Goal: Information Seeking & Learning: Learn about a topic

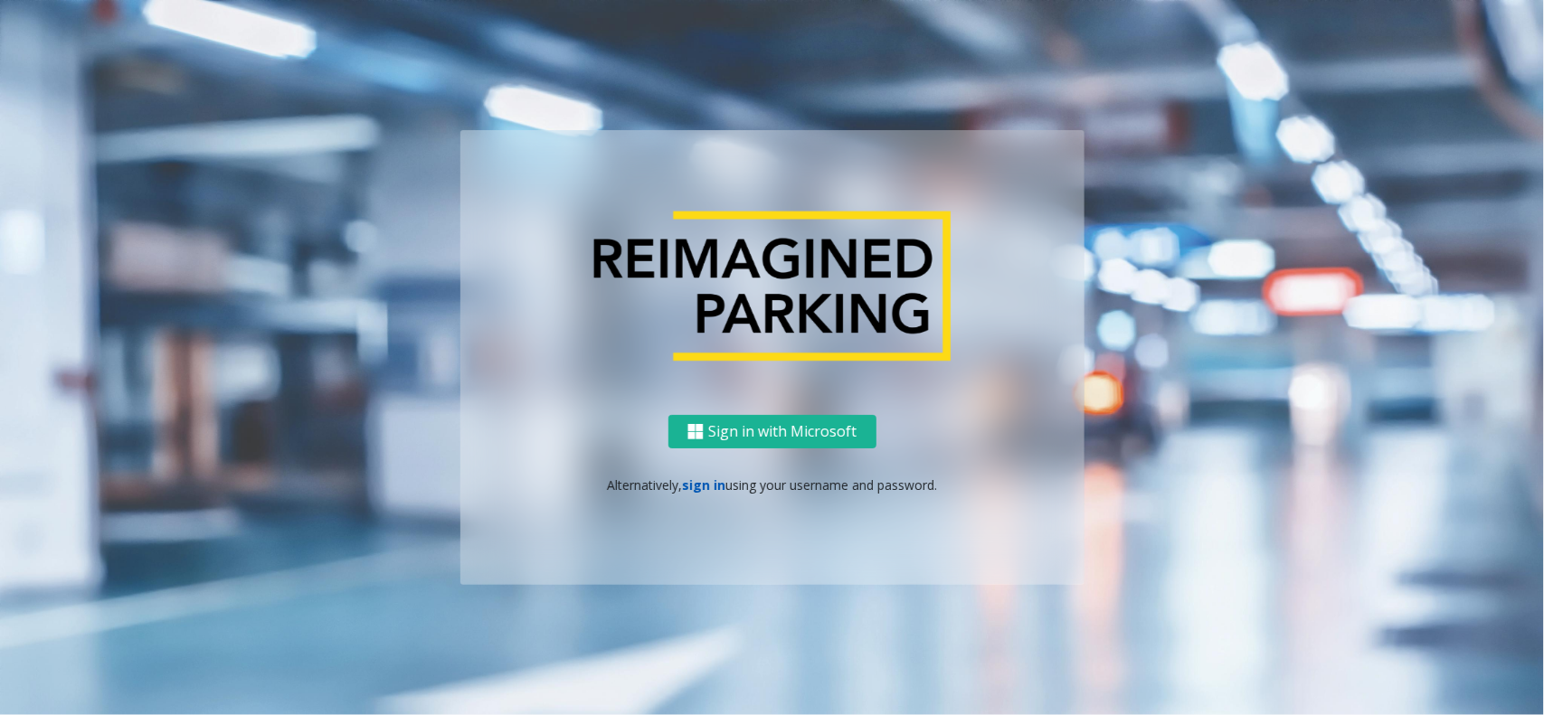
click at [710, 477] on link "sign in" at bounding box center [703, 485] width 43 height 17
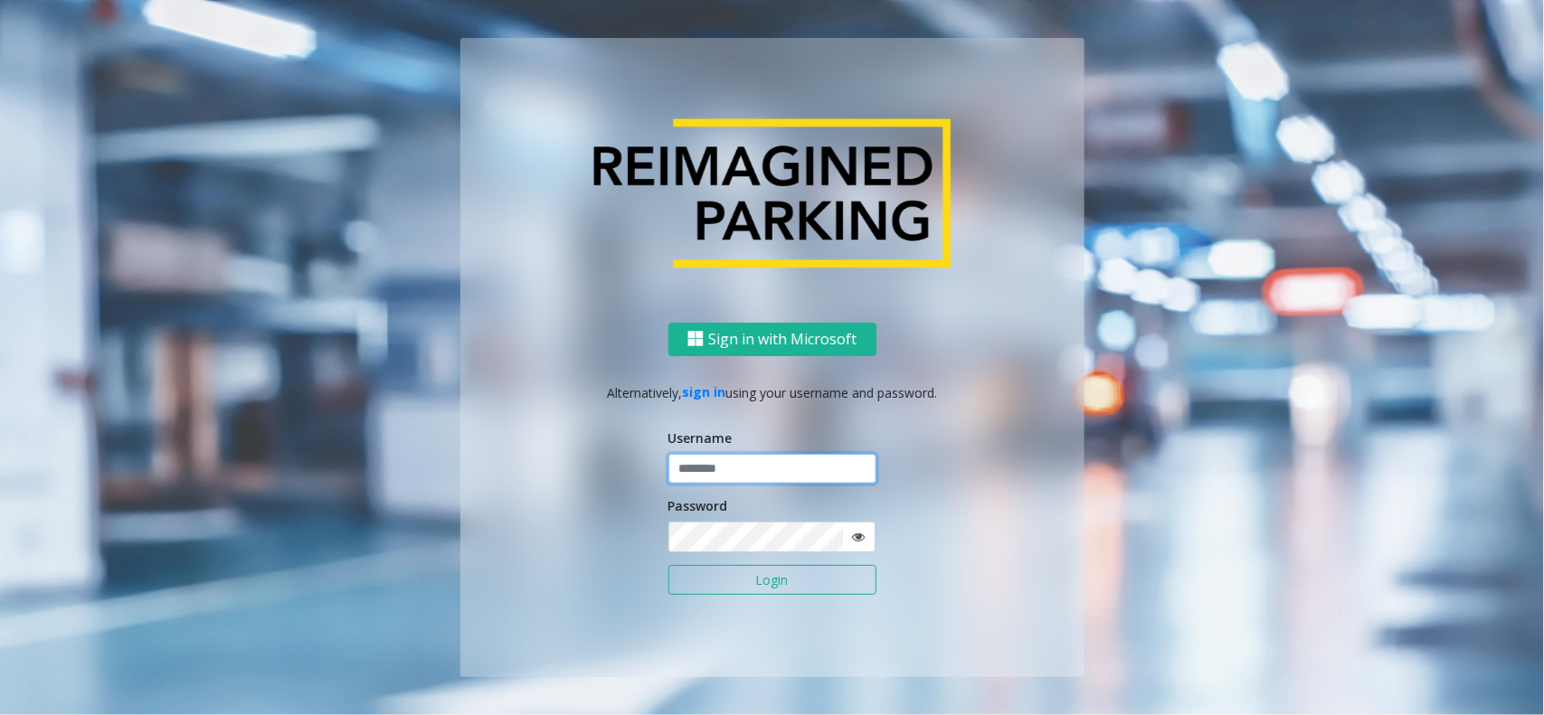
click at [724, 481] on input "text" at bounding box center [772, 469] width 208 height 31
click at [832, 473] on input "text" at bounding box center [772, 469] width 208 height 31
type input "**********"
click at [794, 574] on button "Login" at bounding box center [772, 580] width 208 height 31
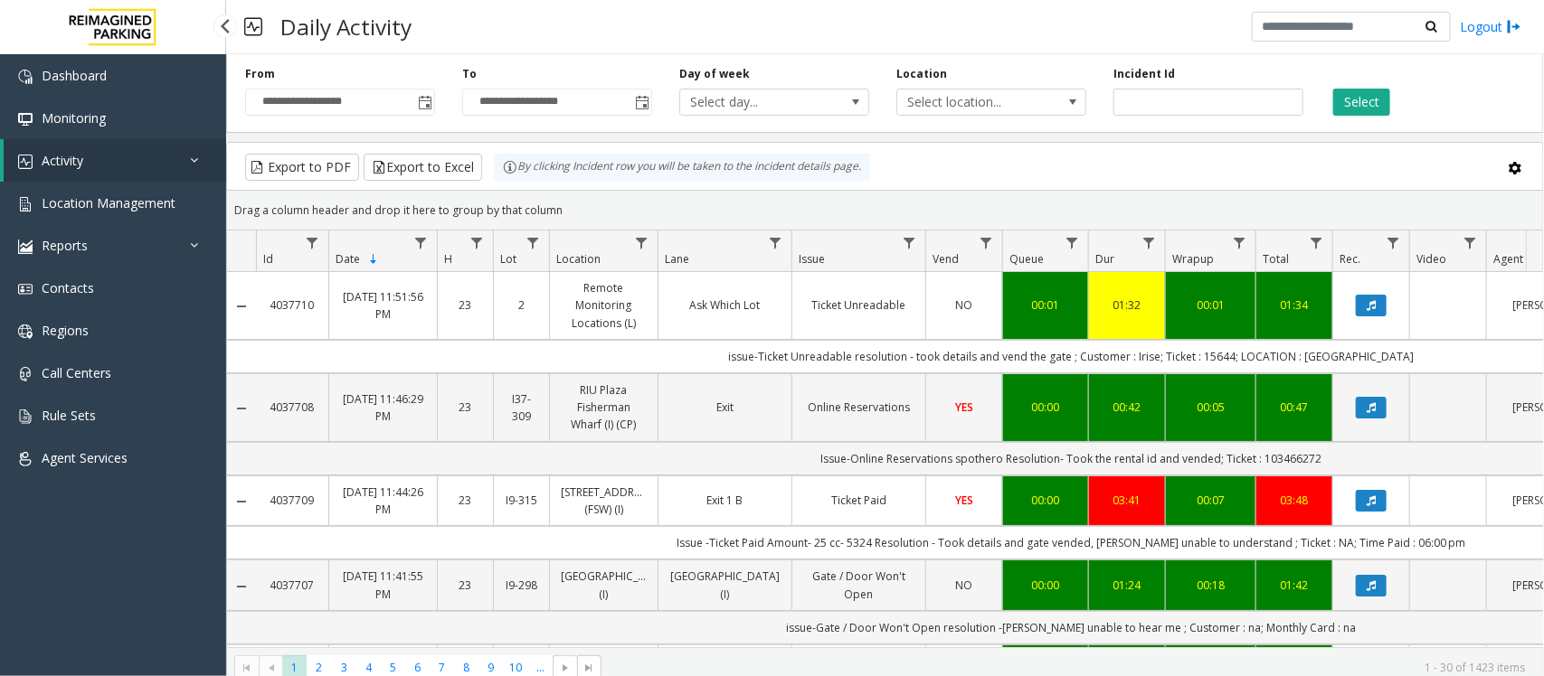
click at [51, 167] on span "Activity" at bounding box center [63, 160] width 42 height 17
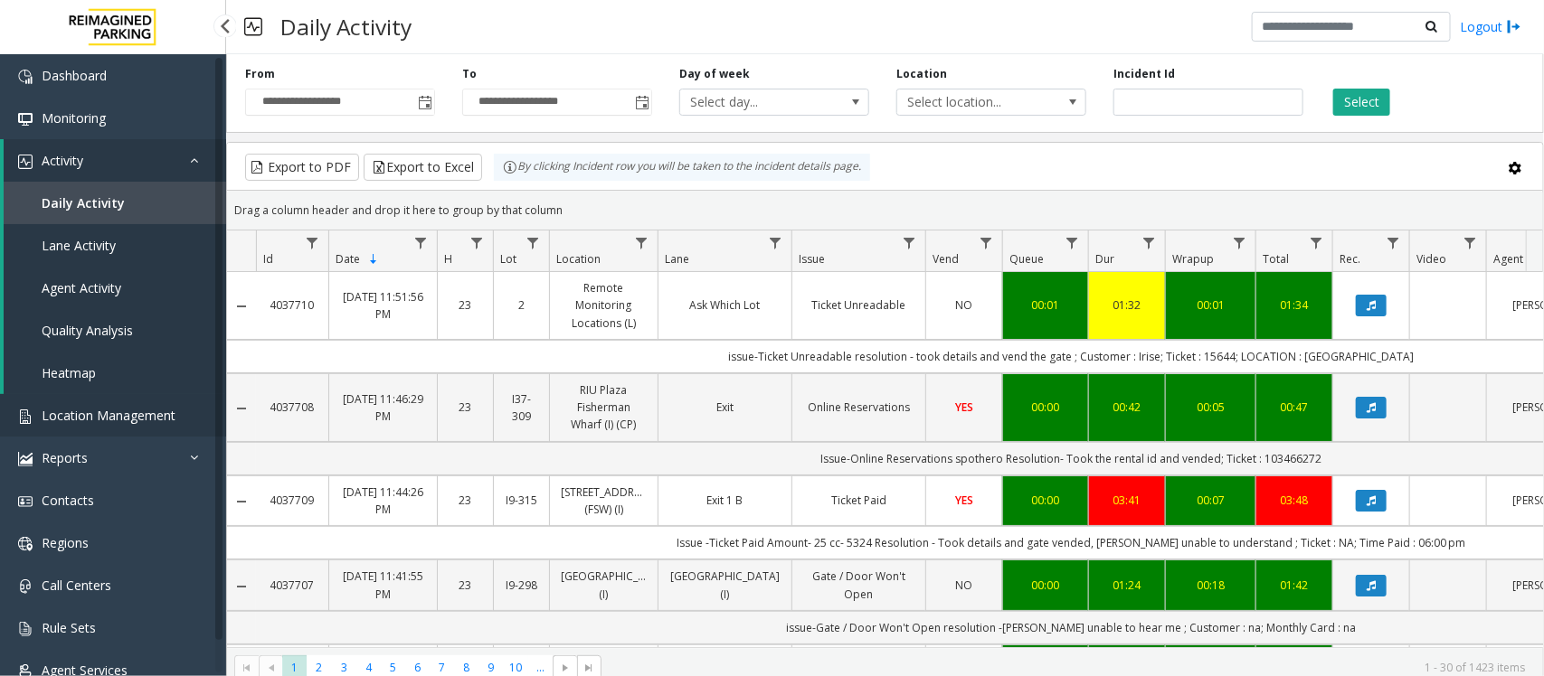
click at [87, 426] on link "Location Management" at bounding box center [113, 415] width 226 height 43
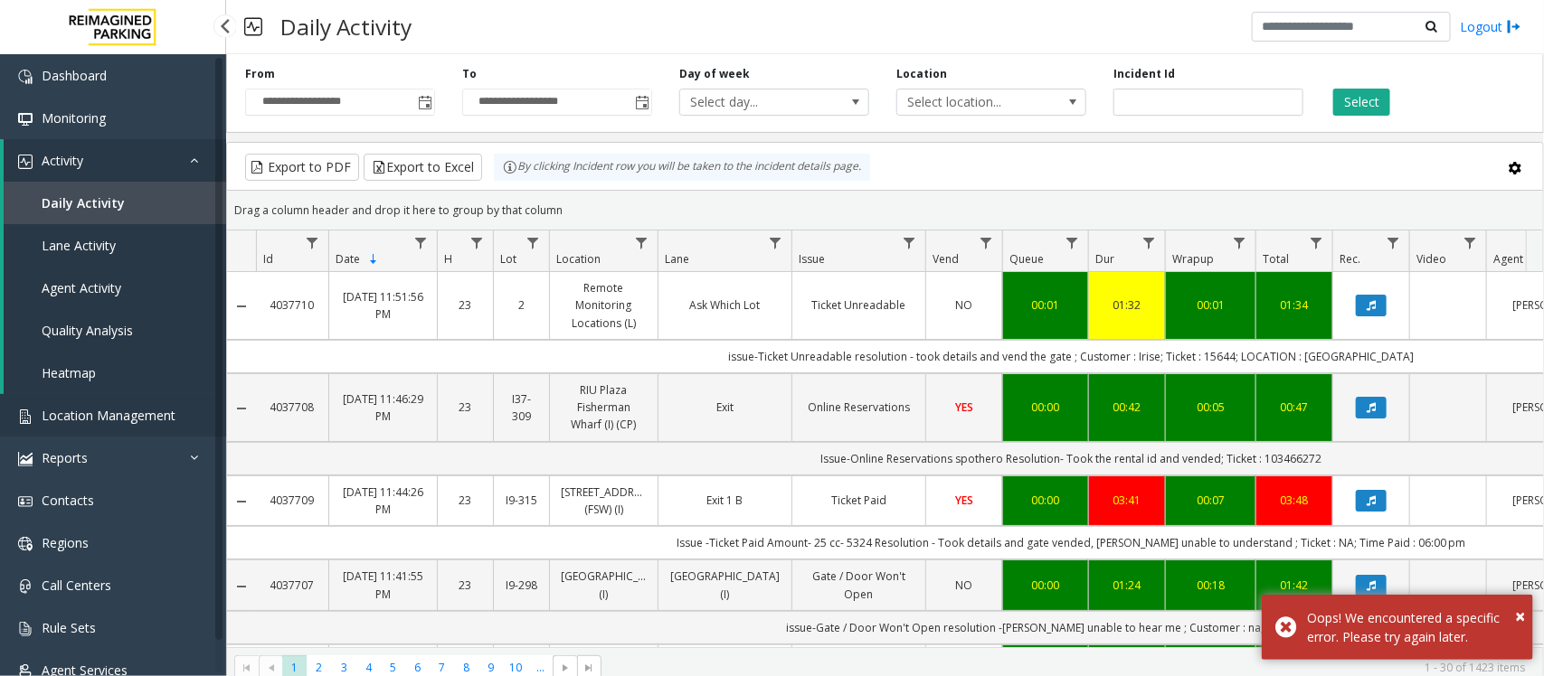
click at [119, 416] on span "Location Management" at bounding box center [109, 415] width 134 height 17
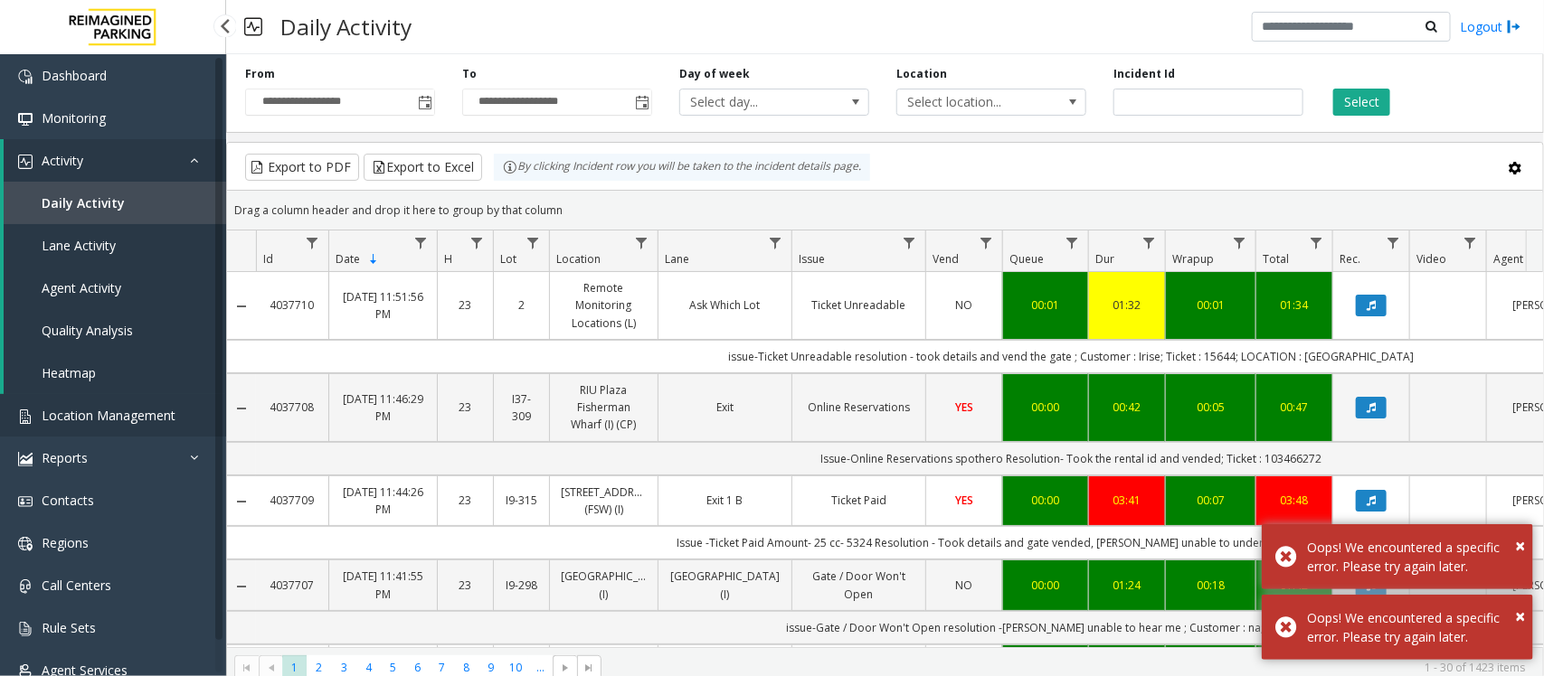
click at [128, 407] on span "Location Management" at bounding box center [109, 415] width 134 height 17
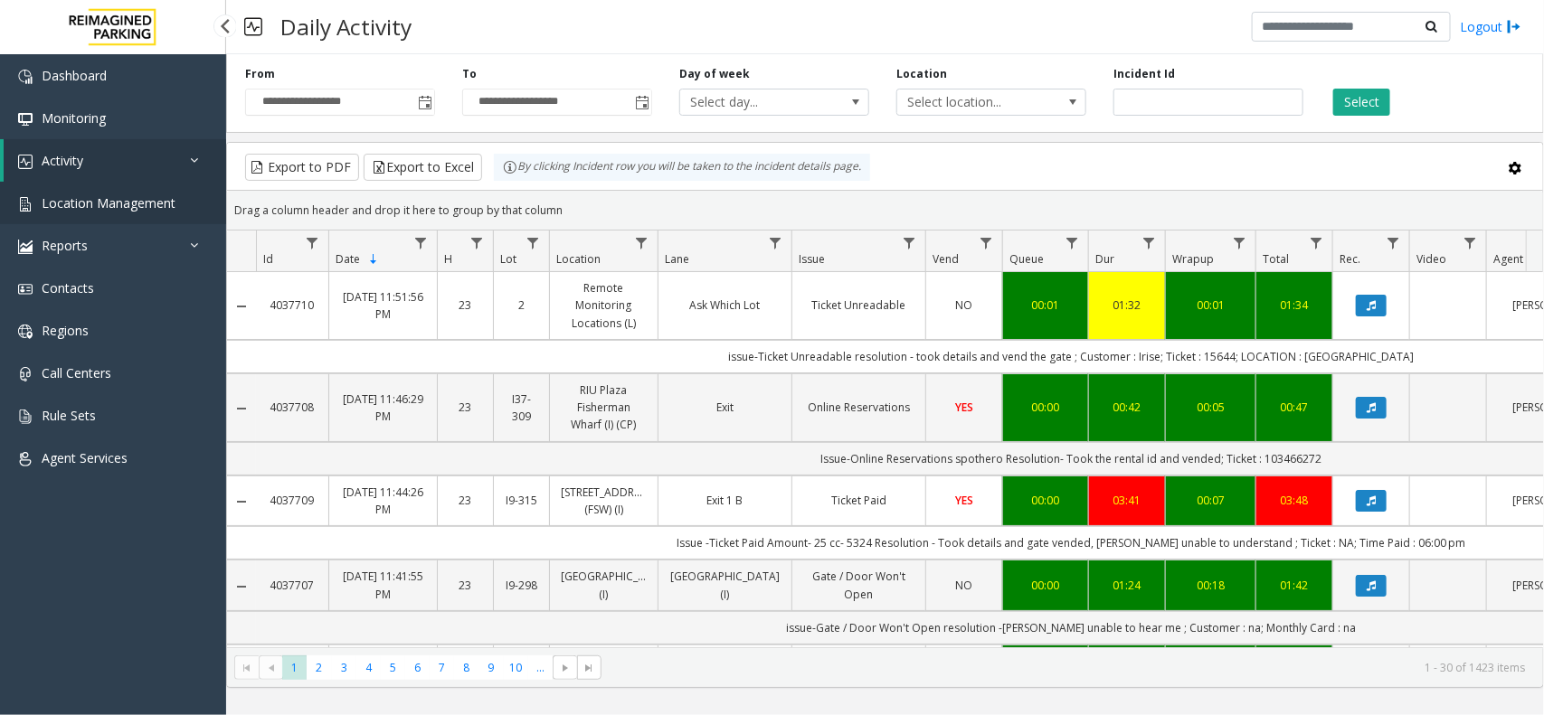
click at [116, 199] on span "Location Management" at bounding box center [109, 202] width 134 height 17
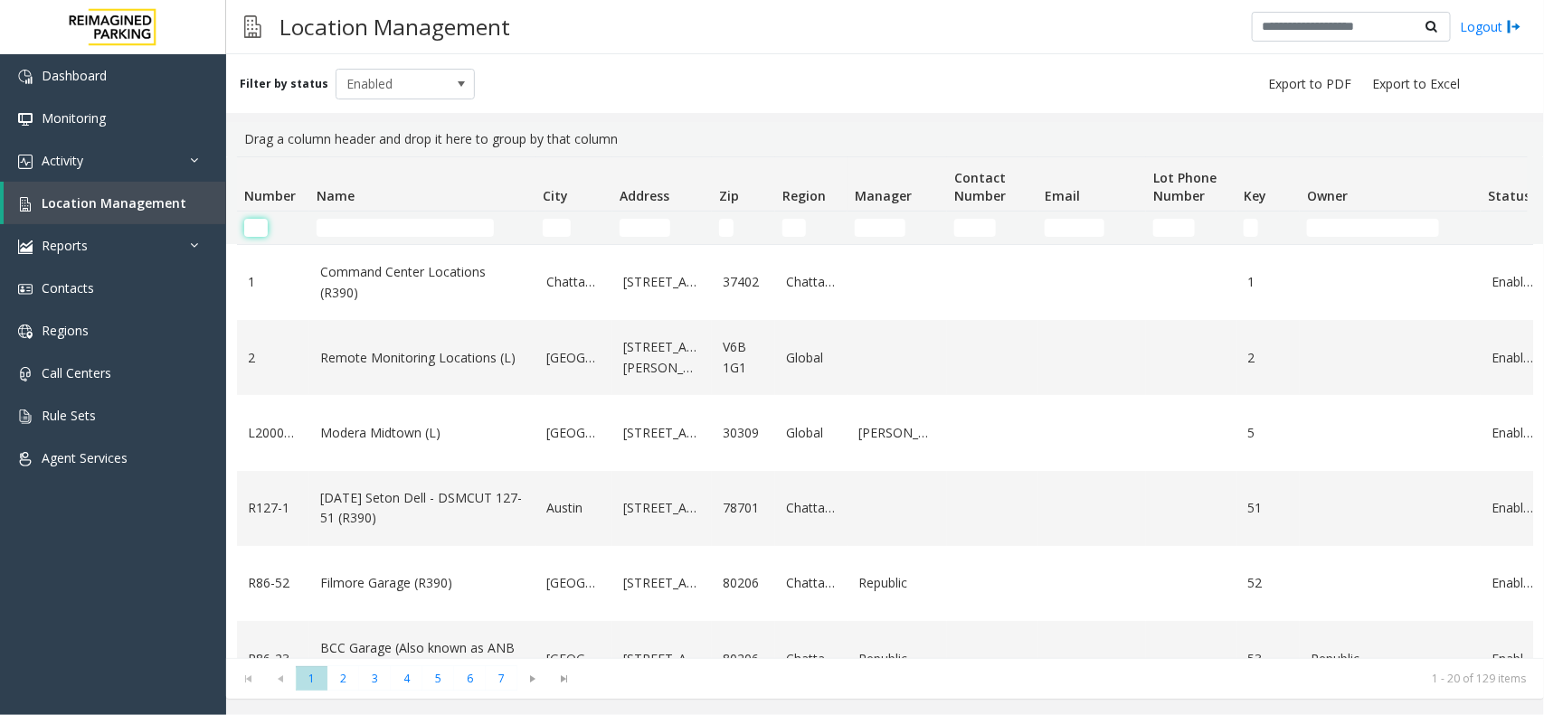
click at [245, 233] on input "Number Filter" at bounding box center [256, 228] width 24 height 18
paste input "*********"
type input "*********"
click at [342, 227] on input "Name Filter" at bounding box center [405, 228] width 177 height 18
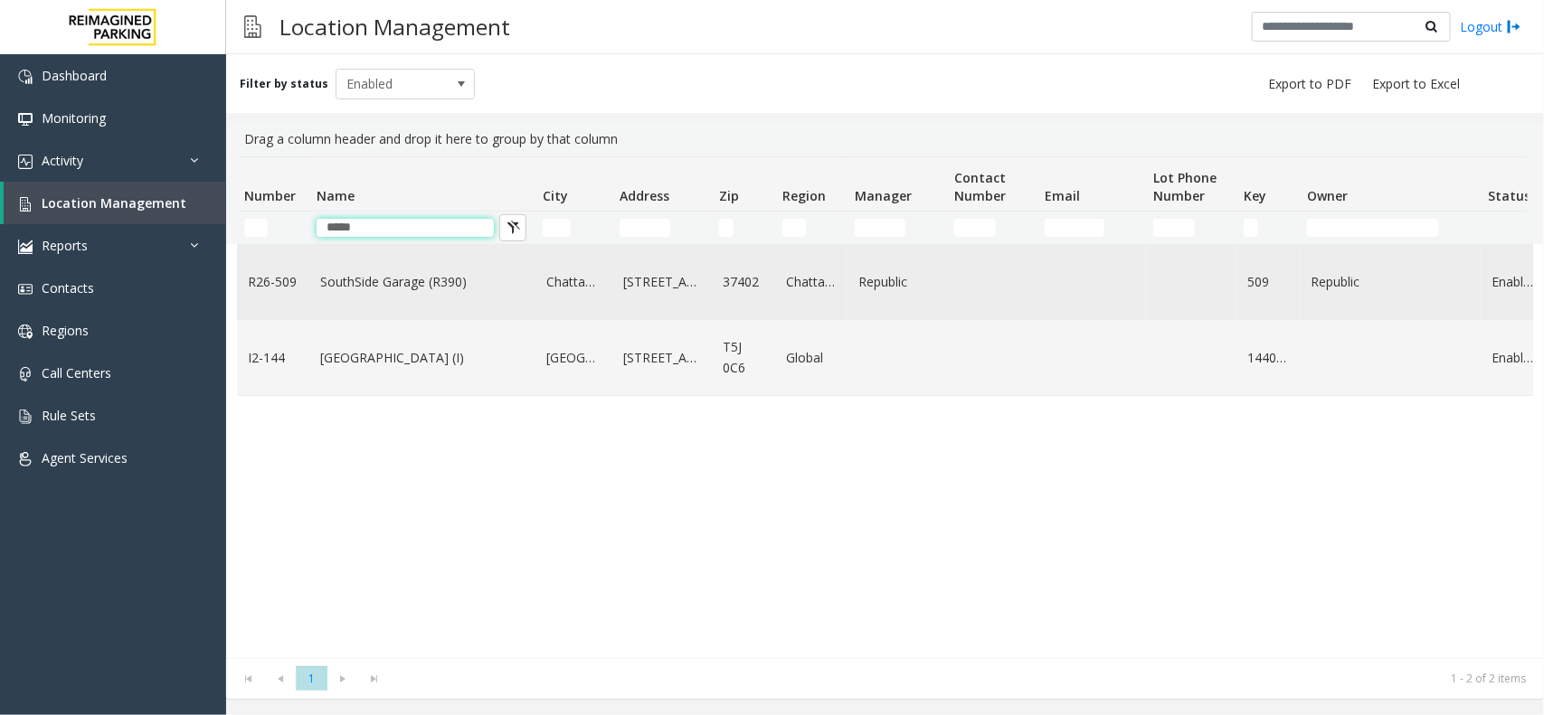
type input "*****"
click at [407, 280] on link "SouthSide Garage (R390)" at bounding box center [422, 282] width 204 height 20
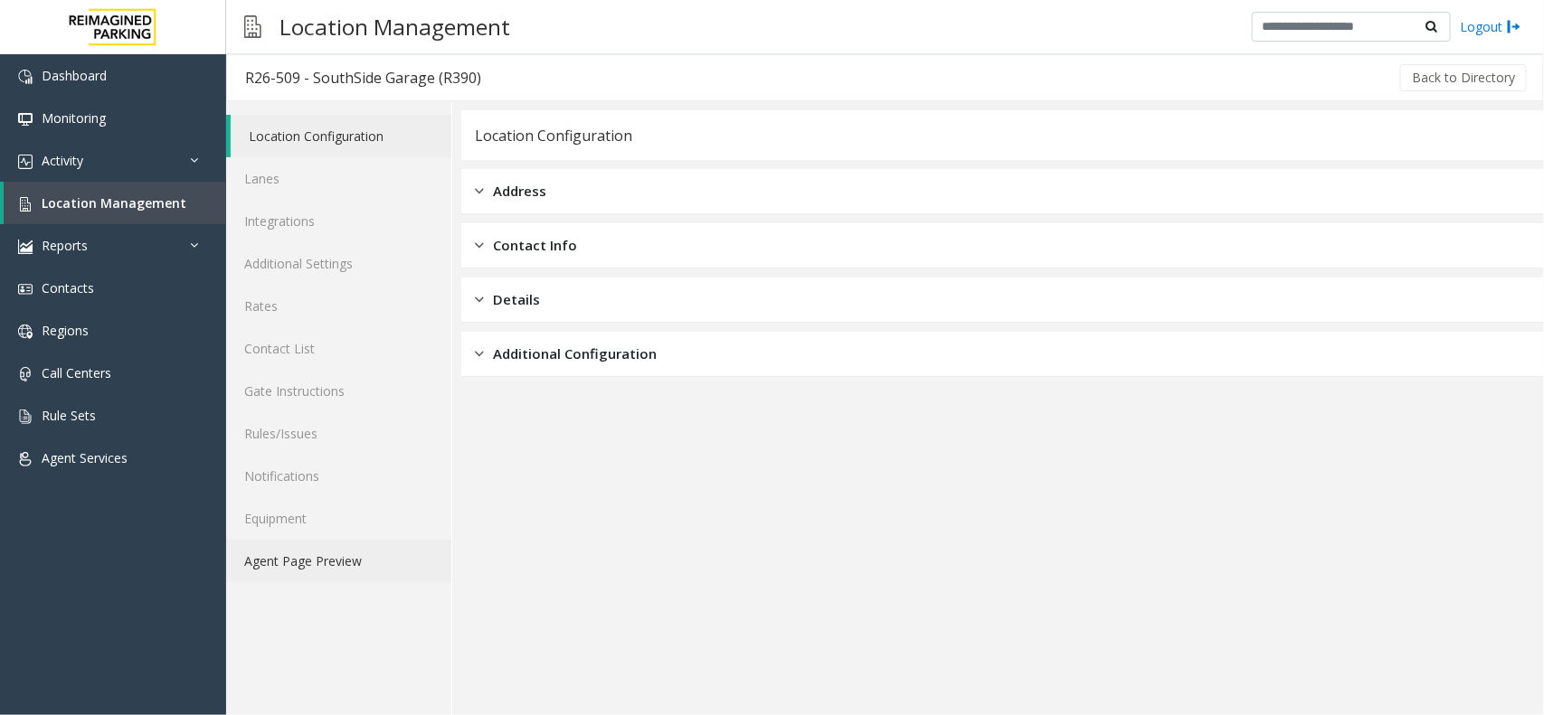
click at [324, 563] on link "Agent Page Preview" at bounding box center [338, 561] width 225 height 43
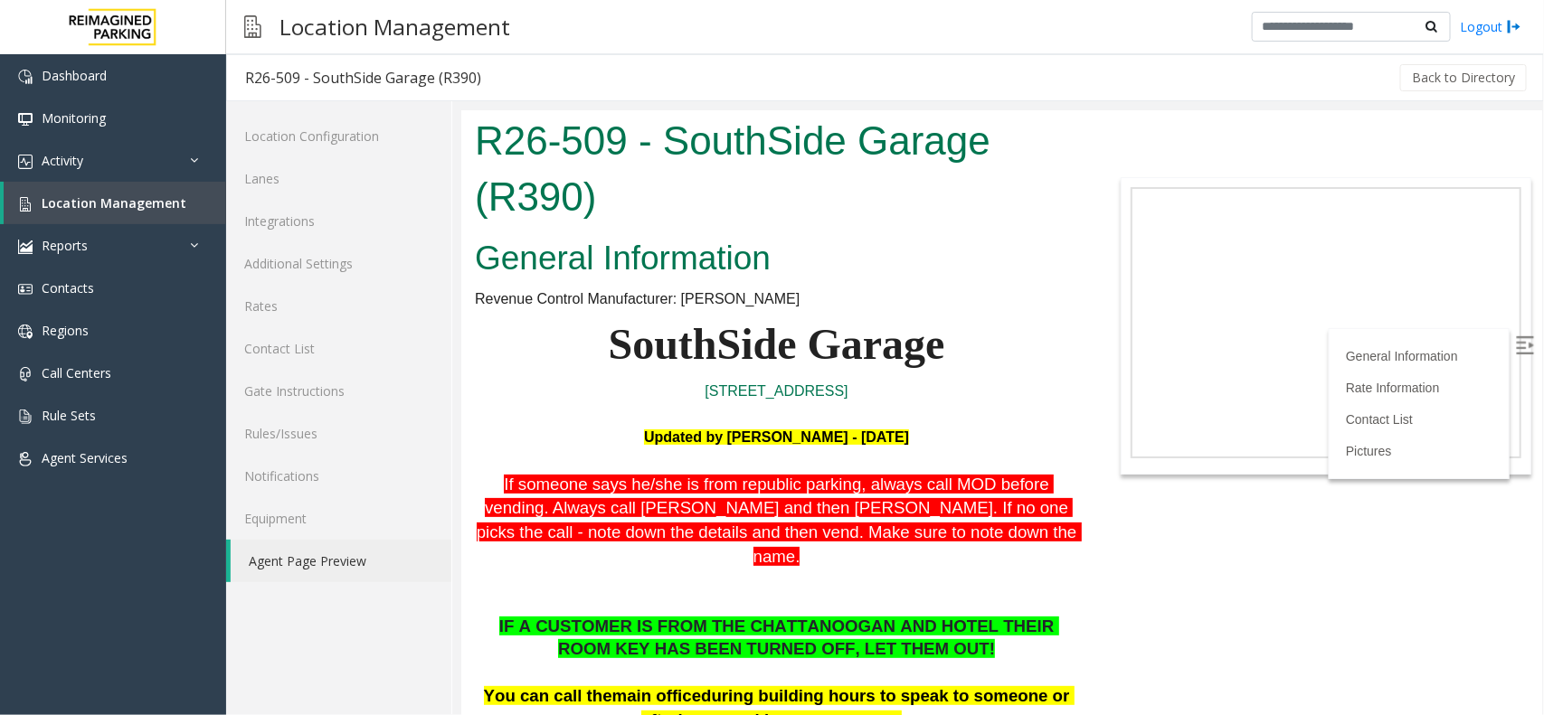
scroll to position [113, 0]
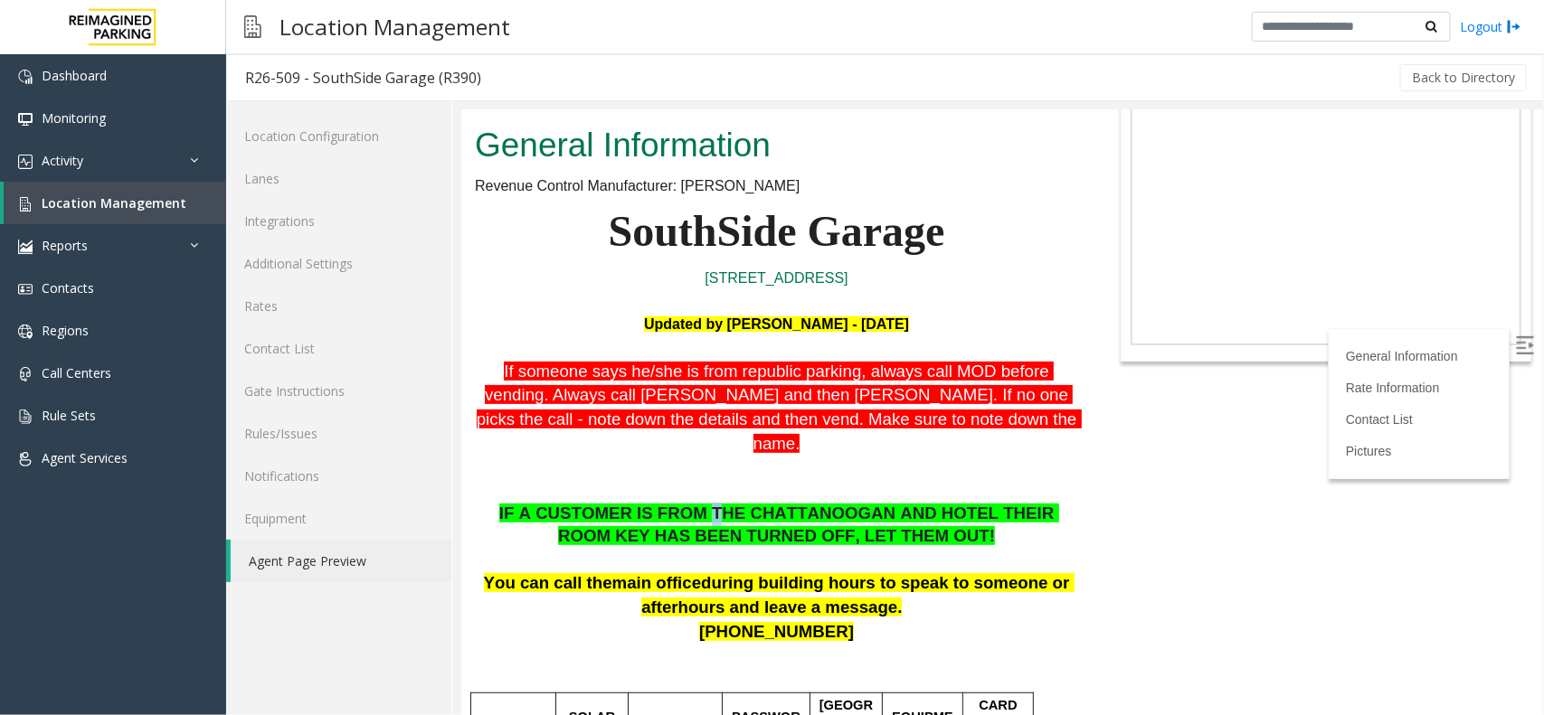
click at [669, 502] on p "IF A CUSTOMER IS FROM THE CHATTANOOGAN AND HOTEL THEIR ROOM KEY HAS BEEN TURNED…" at bounding box center [775, 525] width 603 height 46
click at [304, 567] on link "Agent Page Preview" at bounding box center [341, 561] width 221 height 43
click at [111, 203] on span "Location Management" at bounding box center [114, 202] width 145 height 17
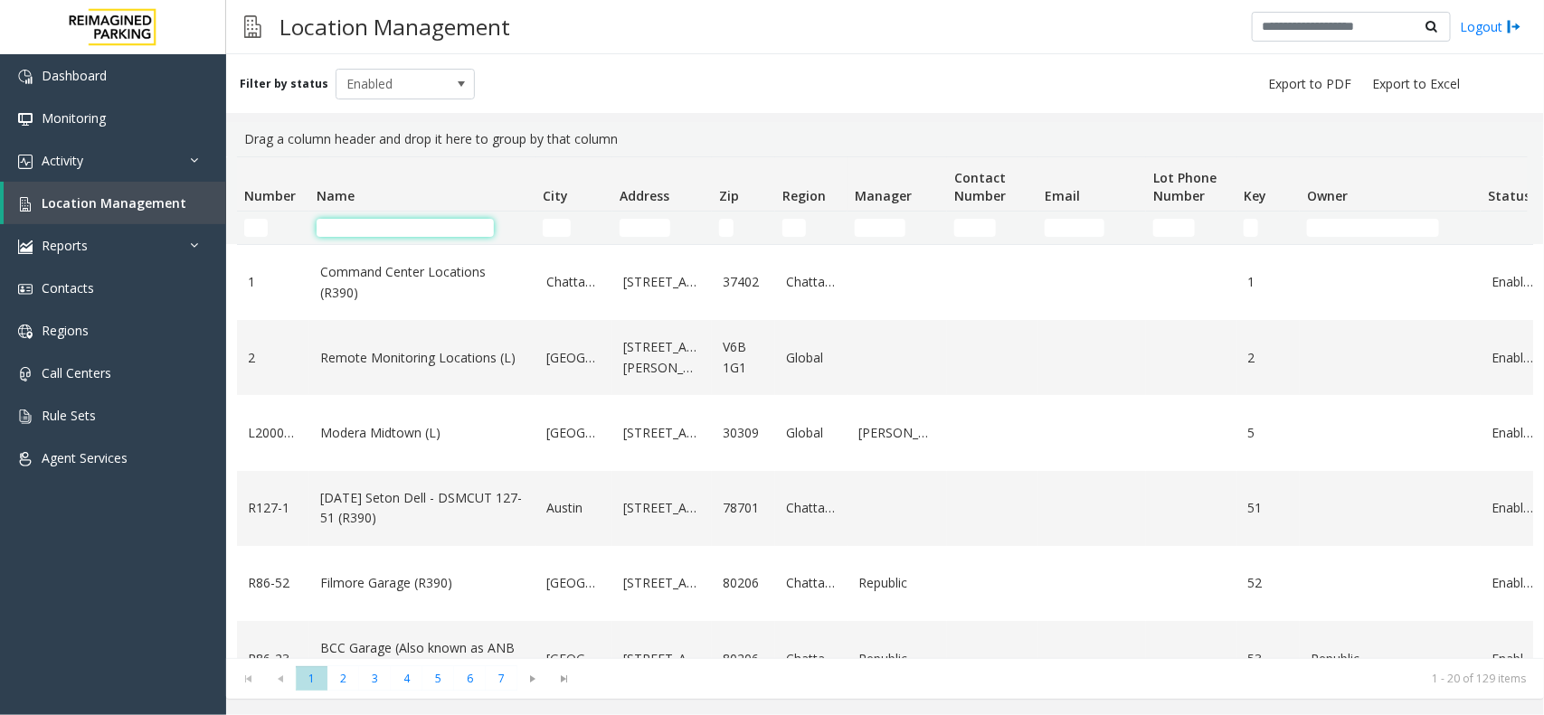
click at [399, 219] on input "Name Filter" at bounding box center [405, 228] width 177 height 18
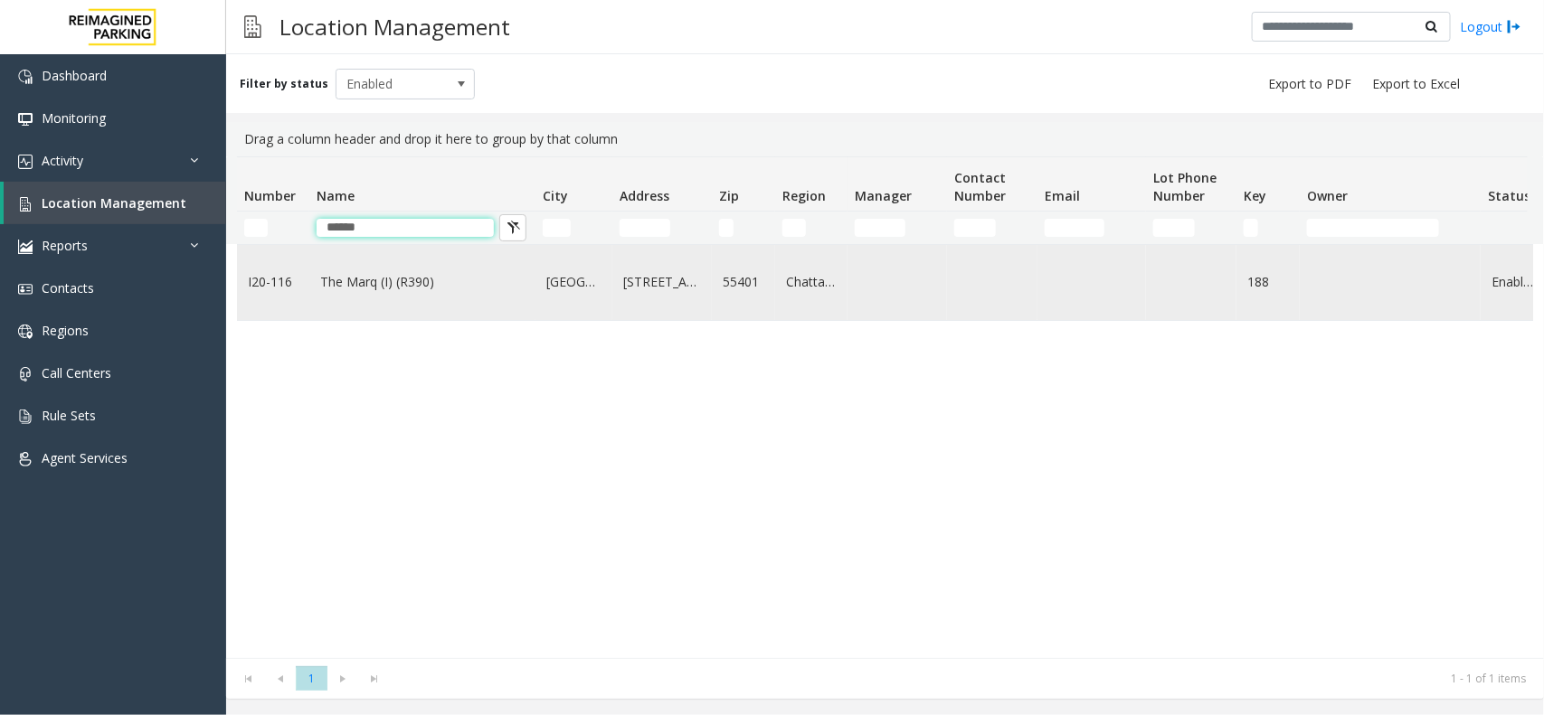
type input "******"
copy tr "The Marq (I) (R390)"
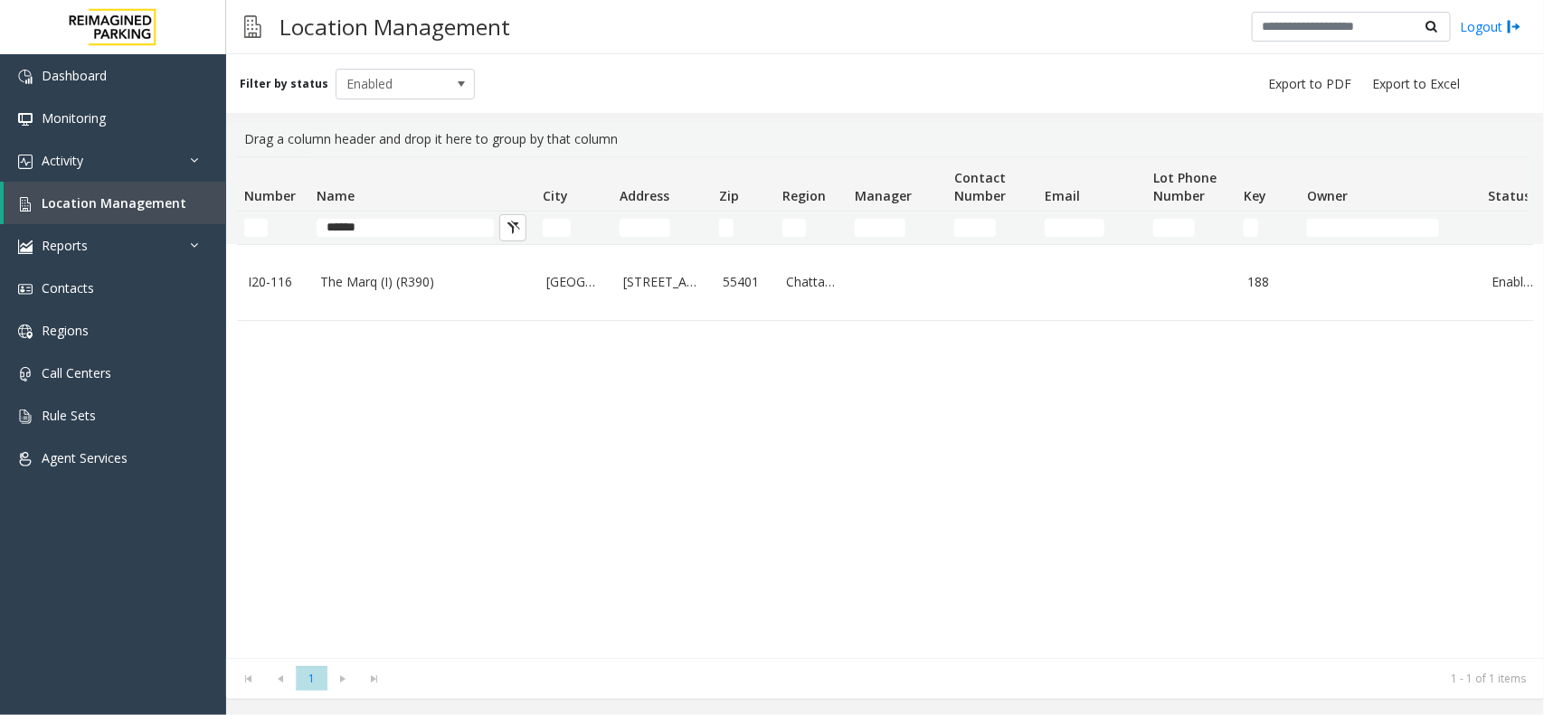
drag, startPoint x: 307, startPoint y: 276, endPoint x: 435, endPoint y: 340, distance: 142.8
click at [437, 339] on div "I20-116 The Marq (I) (R390) Minneapolis 250 South Marquette Avenue 55401 Chatta…" at bounding box center [885, 451] width 1296 height 414
click at [431, 381] on div "I20-116 The Marq (I) (R390) Minneapolis 250 South Marquette Avenue 55401 Chatta…" at bounding box center [885, 451] width 1296 height 414
drag, startPoint x: 446, startPoint y: 222, endPoint x: 176, endPoint y: 222, distance: 269.5
click at [177, 222] on app-root "Dashboard Monitoring Activity Daily Activity Lane Activity Agent Activity Quali…" at bounding box center [772, 357] width 1544 height 715
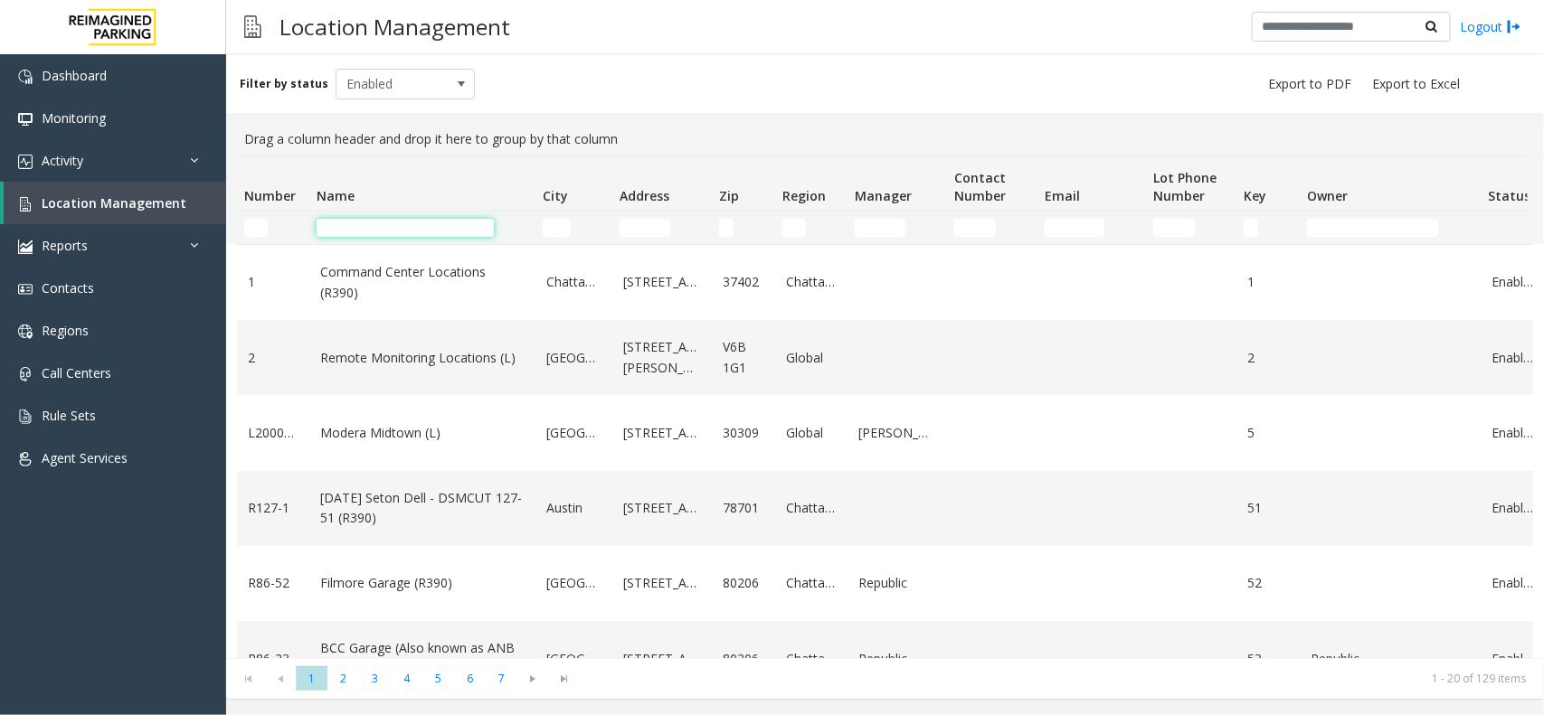
click at [392, 231] on input "Name Filter" at bounding box center [405, 228] width 177 height 18
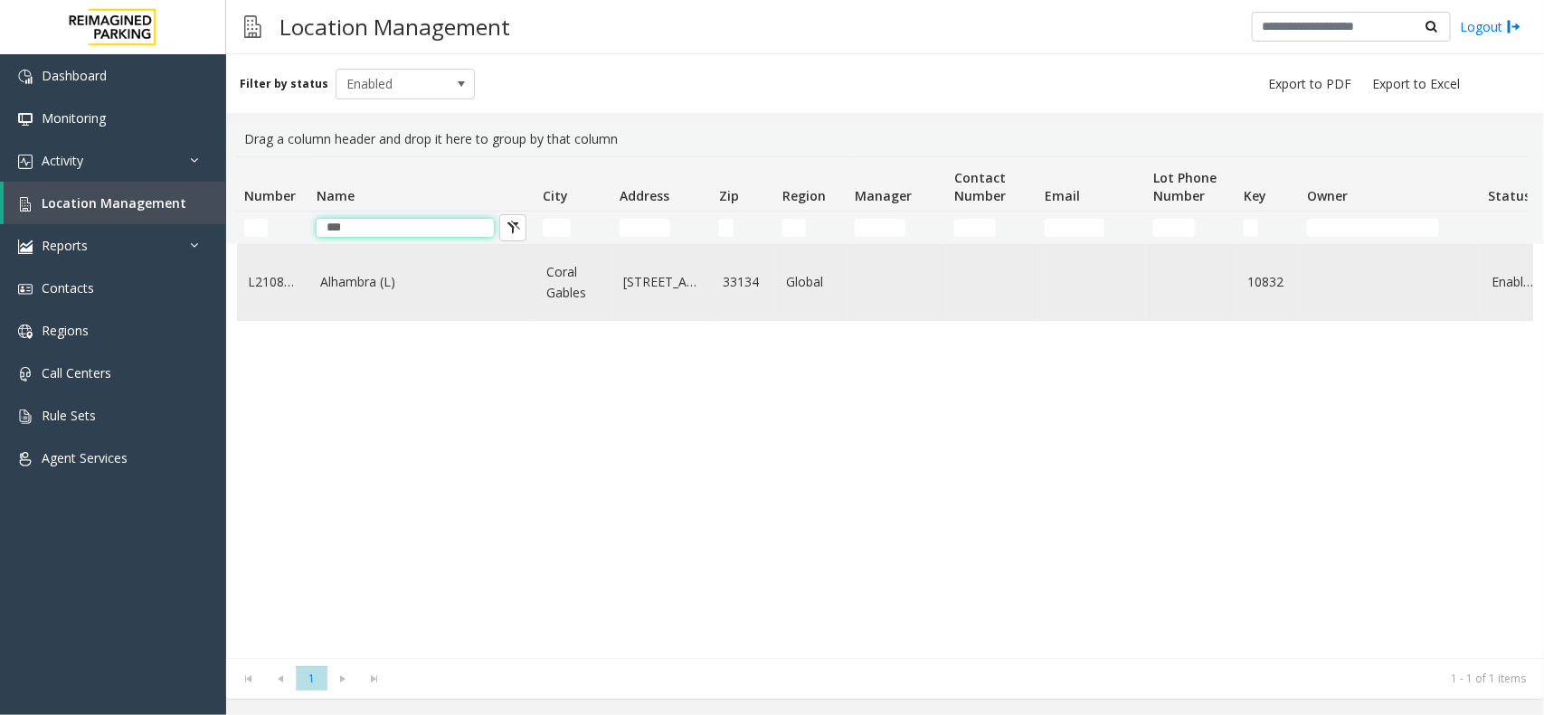
type input "***"
copy tr "200 Alhambra (L"
drag, startPoint x: 294, startPoint y: 262, endPoint x: 394, endPoint y: 289, distance: 104.0
click at [394, 289] on tr "L21083200 Alhambra (L) Coral Gables 255 Alhambra Circle 33134 Global 10832 Enab…" at bounding box center [967, 282] width 1461 height 75
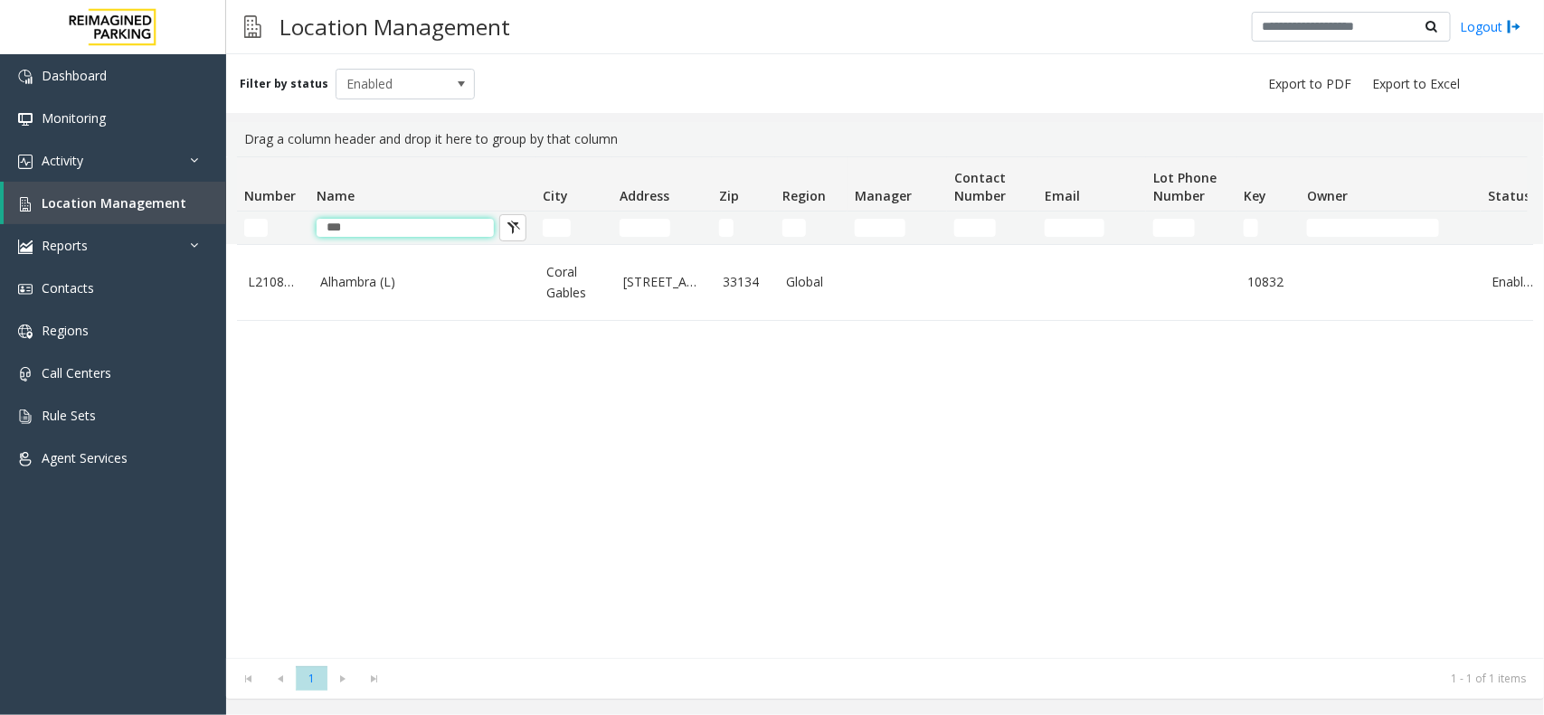
drag, startPoint x: 392, startPoint y: 227, endPoint x: 290, endPoint y: 213, distance: 102.3
click at [290, 213] on tr "***" at bounding box center [967, 228] width 1461 height 33
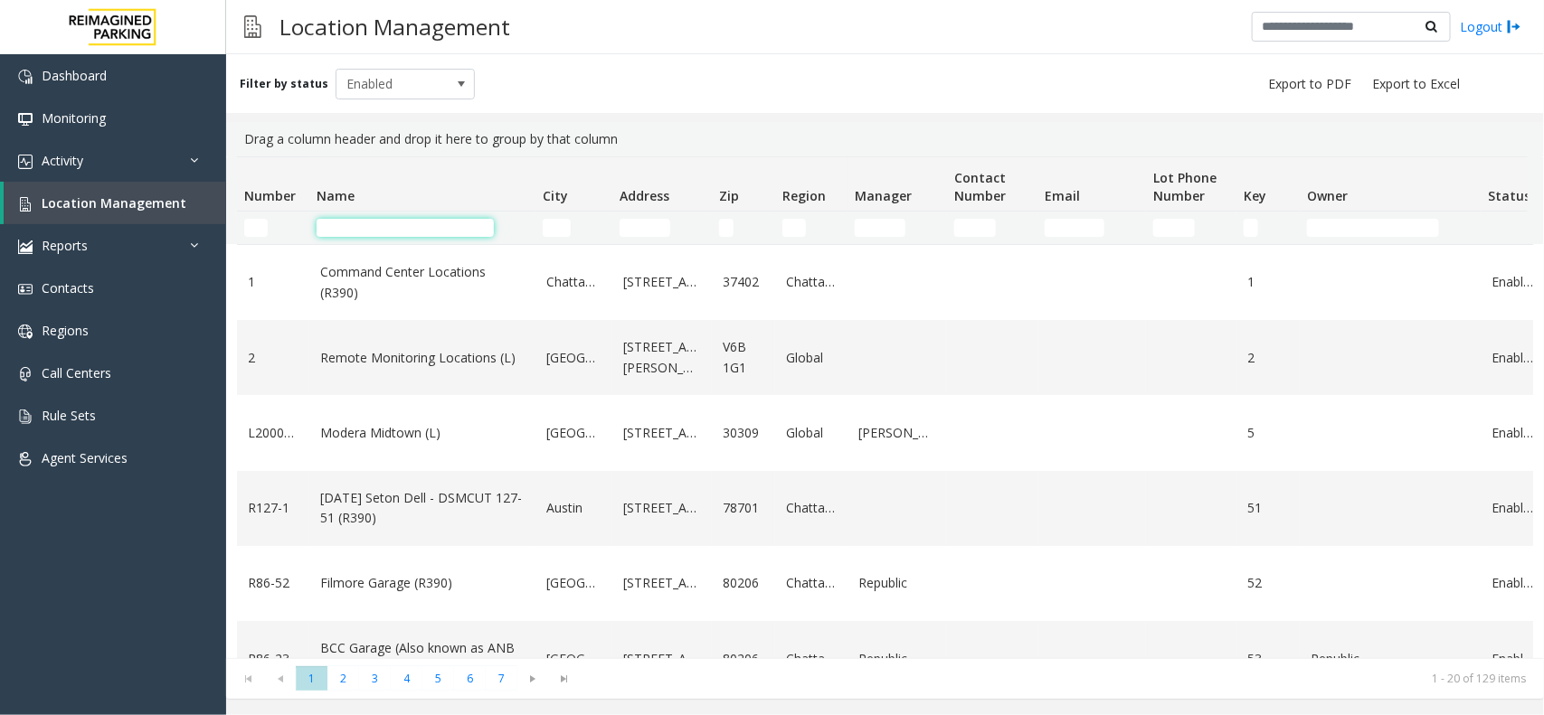
click at [386, 224] on input "Name Filter" at bounding box center [405, 228] width 177 height 18
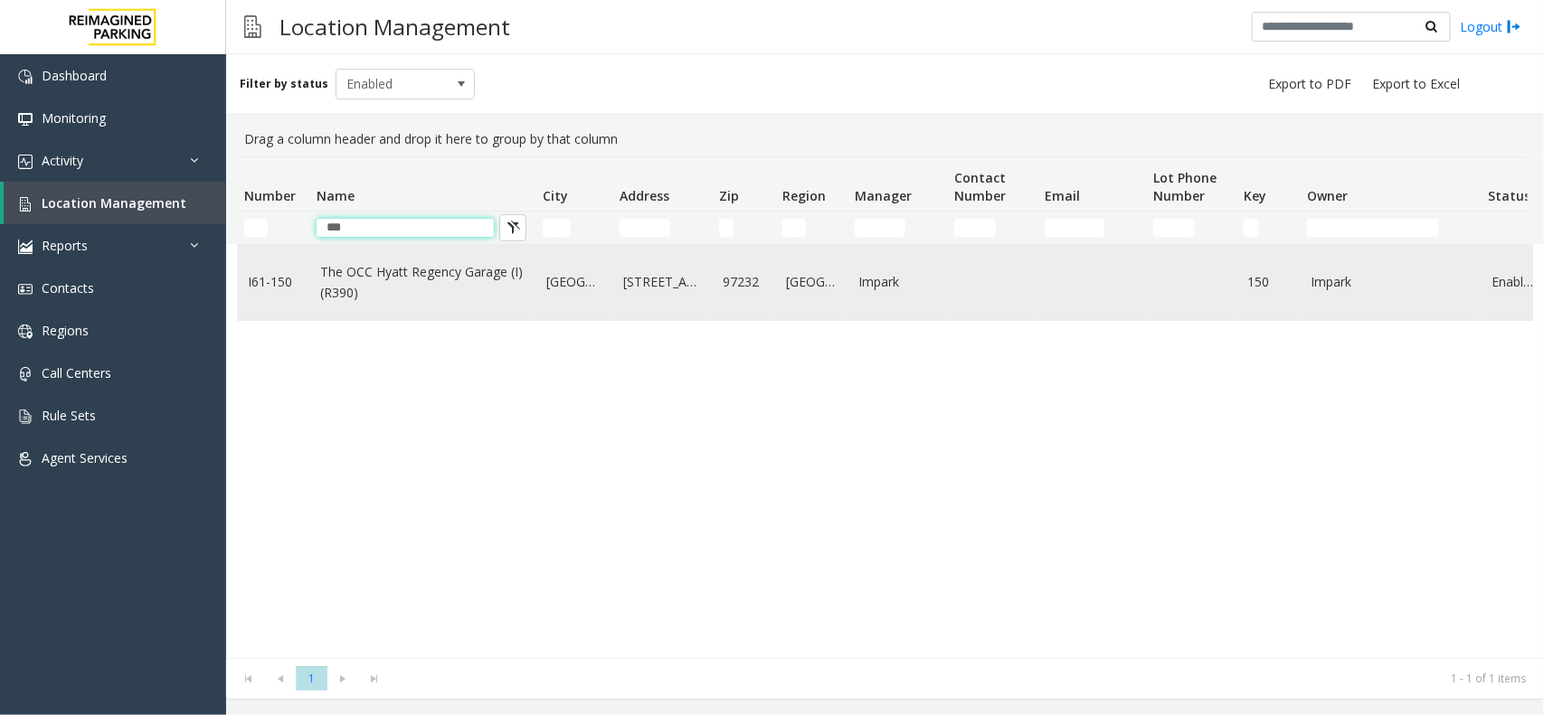
type input "***"
drag, startPoint x: 307, startPoint y: 267, endPoint x: 368, endPoint y: 291, distance: 65.3
click at [368, 291] on tr "I61-150 The OCC Hyatt Regency Garage (I) (R390) Portland 1075 Northeast 2nd Ave…" at bounding box center [967, 282] width 1461 height 75
copy tr "The OCC Hyatt Regency Garage (I) (R390)"
click at [362, 286] on link "The OCC Hyatt Regency Garage (I) (R390)" at bounding box center [422, 282] width 204 height 41
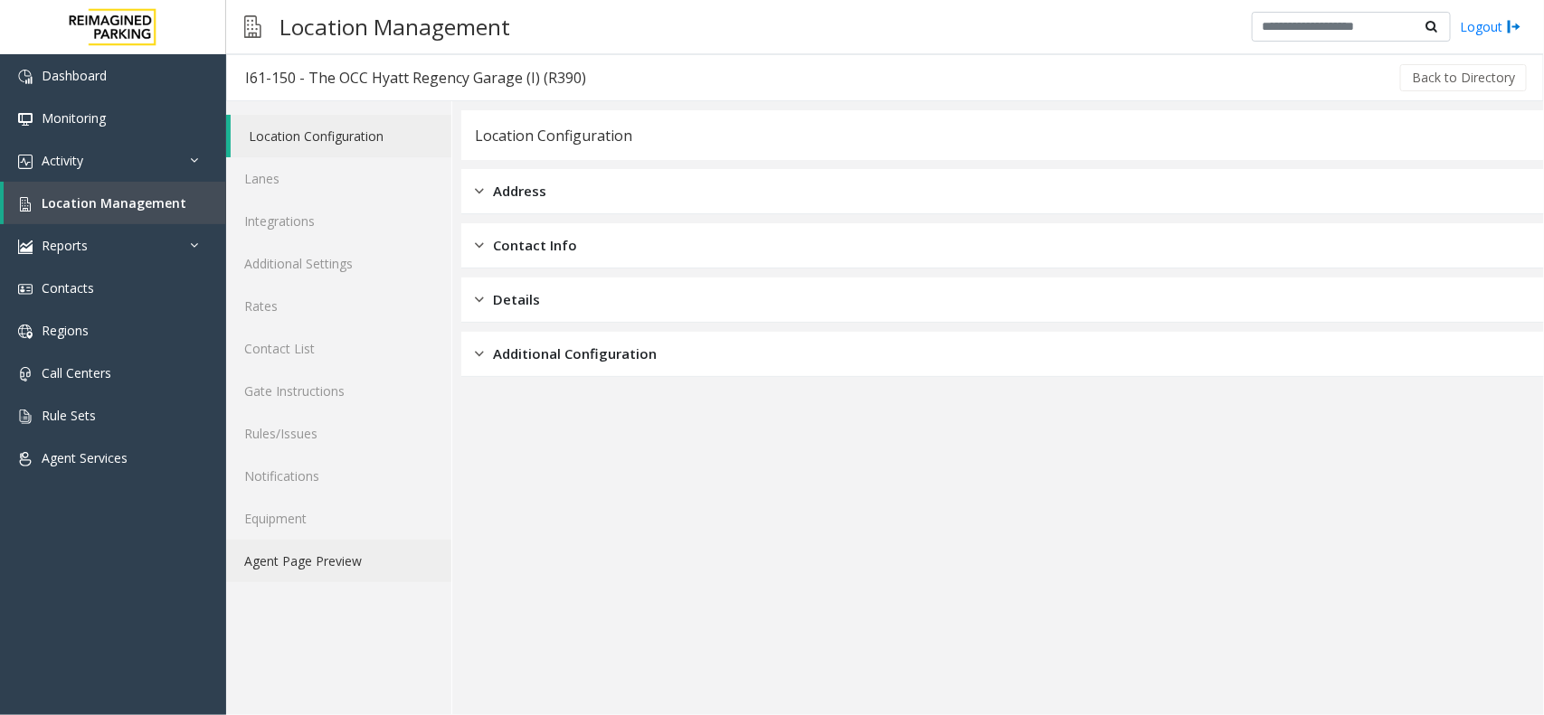
click at [324, 577] on link "Agent Page Preview" at bounding box center [338, 561] width 225 height 43
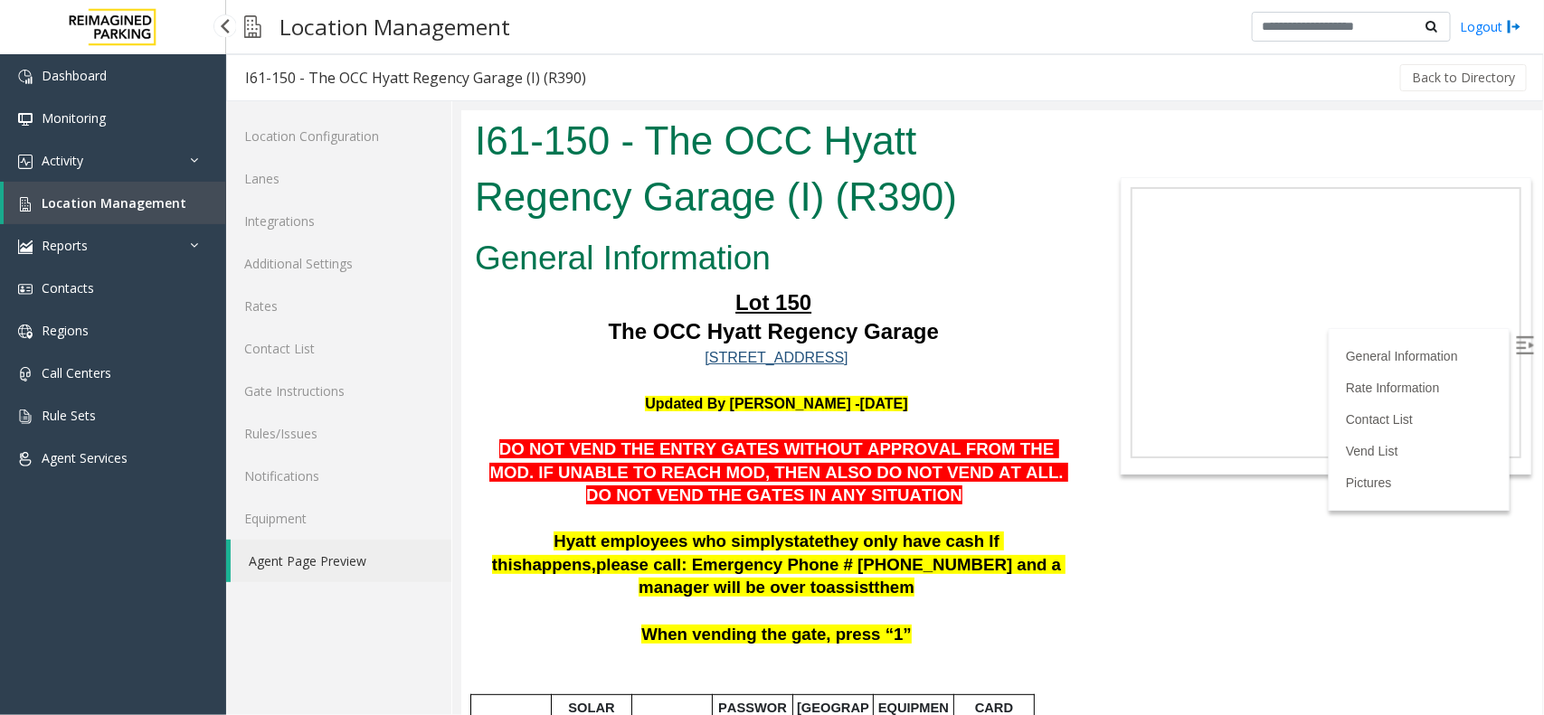
click at [109, 205] on span "Location Management" at bounding box center [114, 202] width 145 height 17
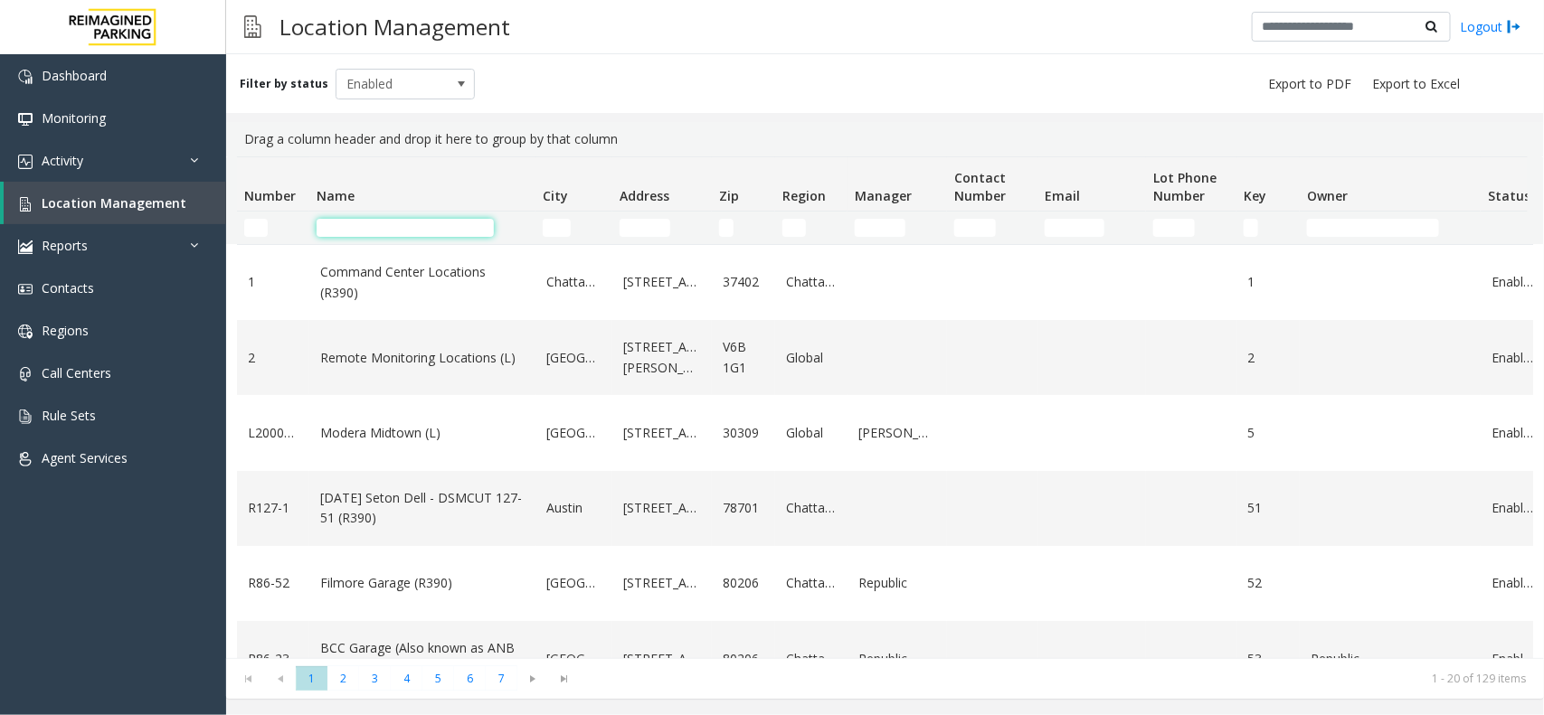
click at [374, 227] on input "Name Filter" at bounding box center [405, 228] width 177 height 18
click at [346, 223] on input "Name Filter" at bounding box center [405, 228] width 177 height 18
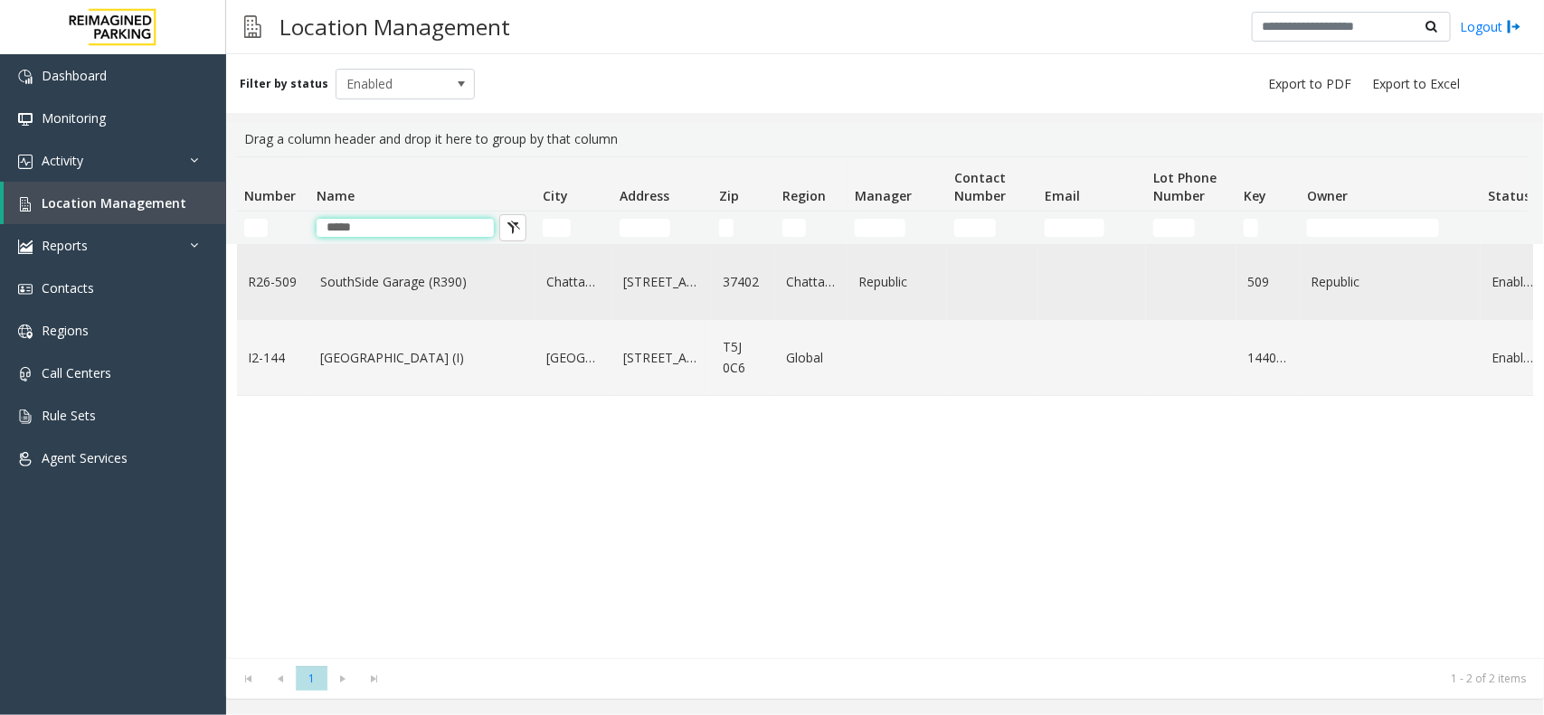
type input "*****"
click at [421, 289] on link "SouthSide Garage (R390)" at bounding box center [422, 282] width 204 height 20
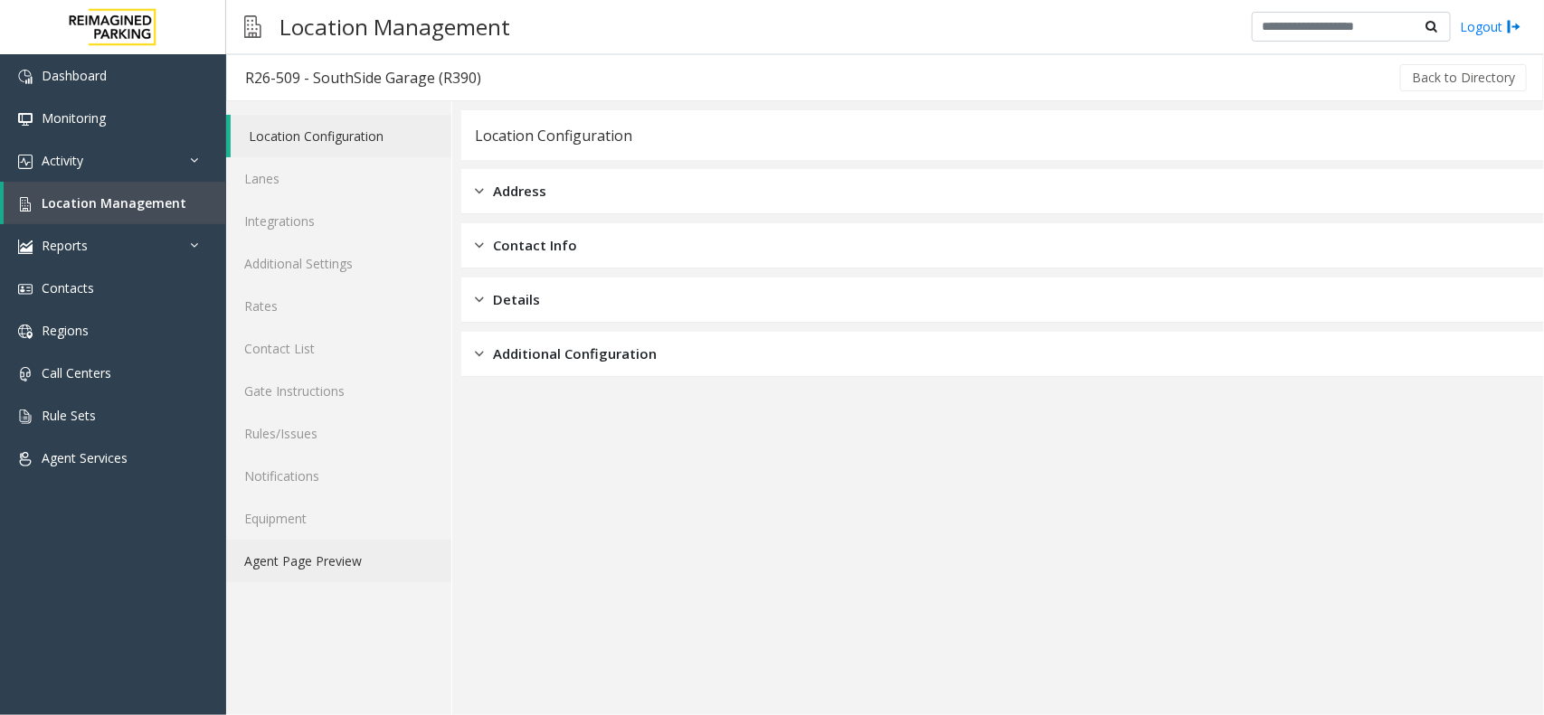
click at [291, 558] on link "Agent Page Preview" at bounding box center [338, 561] width 225 height 43
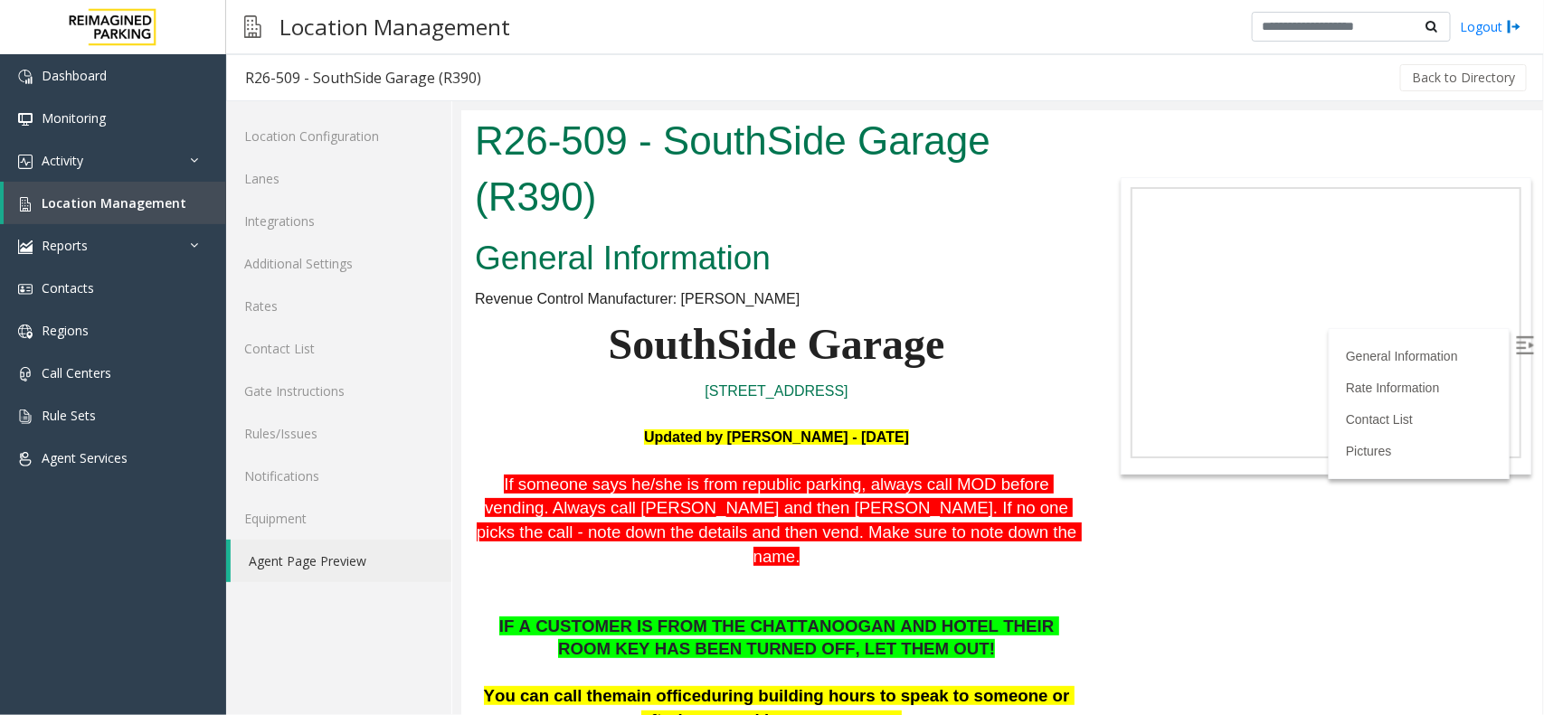
scroll to position [226, 0]
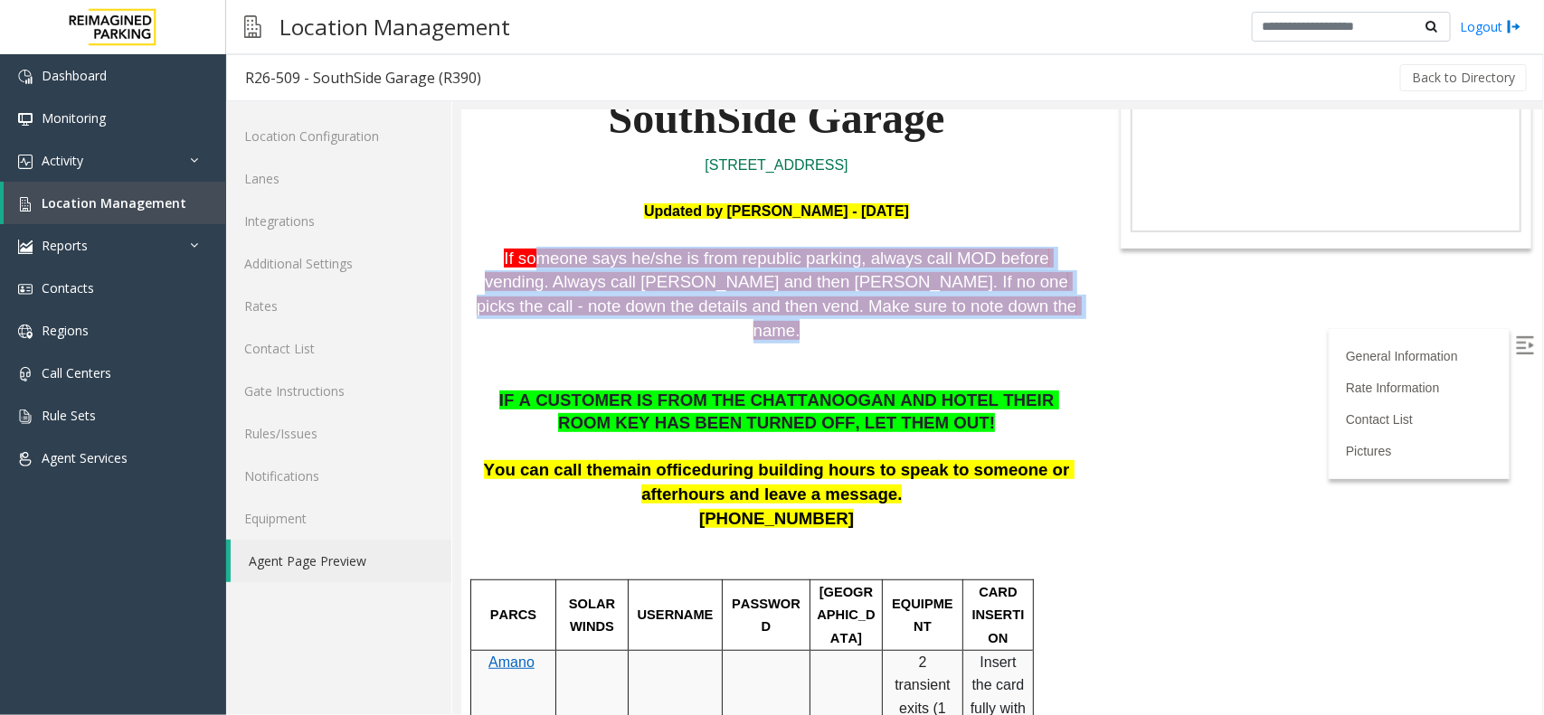
drag, startPoint x: 679, startPoint y: 322, endPoint x: 737, endPoint y: 340, distance: 60.6
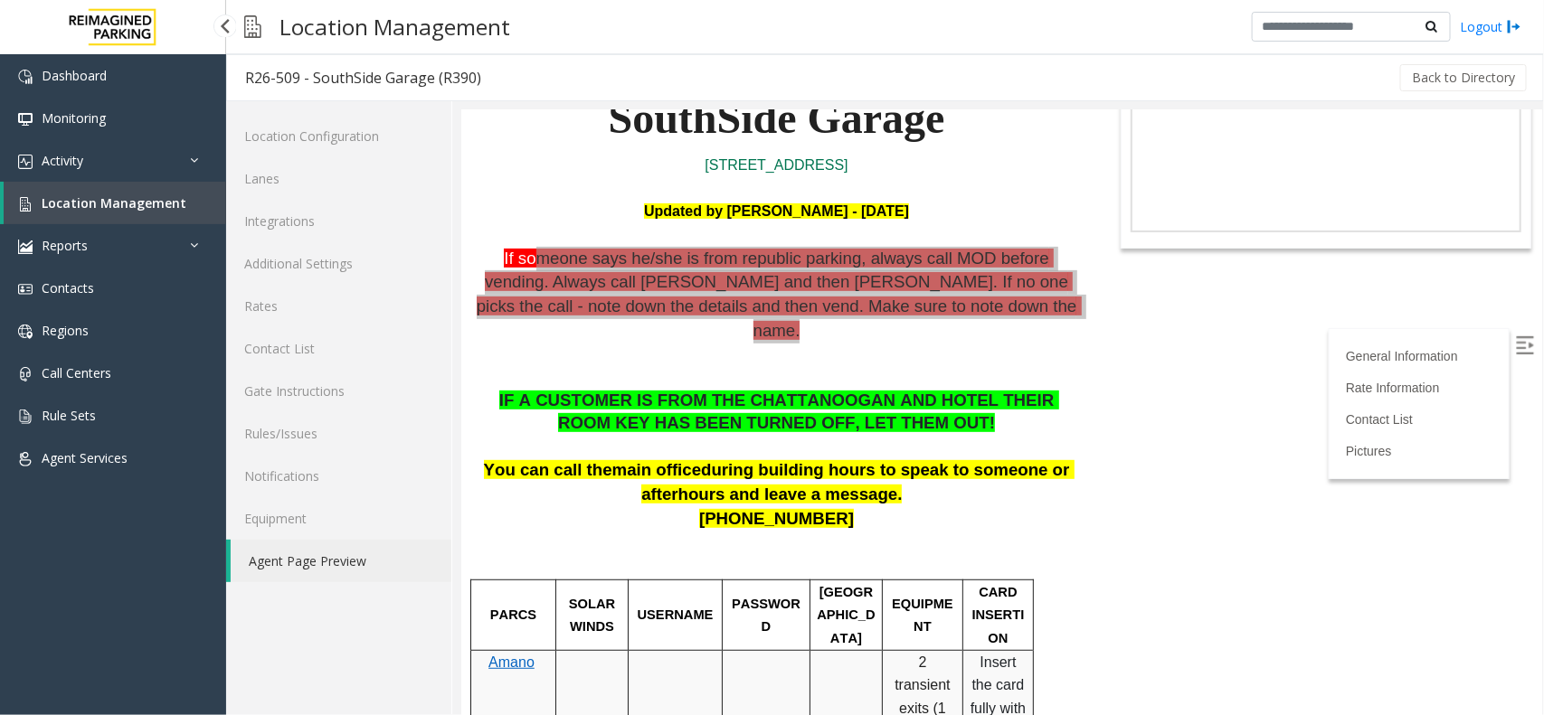
click at [69, 201] on span "Location Management" at bounding box center [114, 202] width 145 height 17
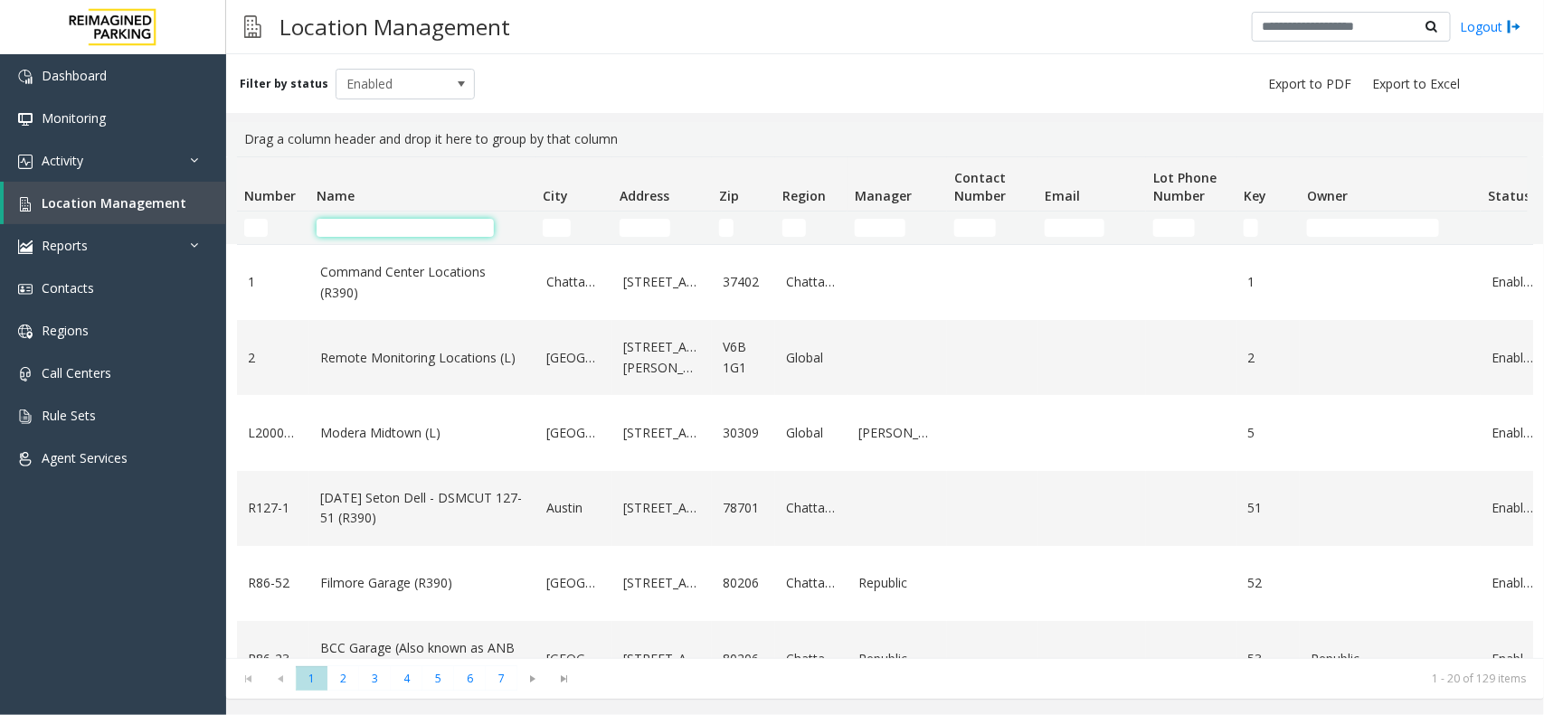
click at [396, 222] on input "Name Filter" at bounding box center [405, 228] width 177 height 18
click at [350, 220] on input "Name Filter" at bounding box center [405, 228] width 177 height 18
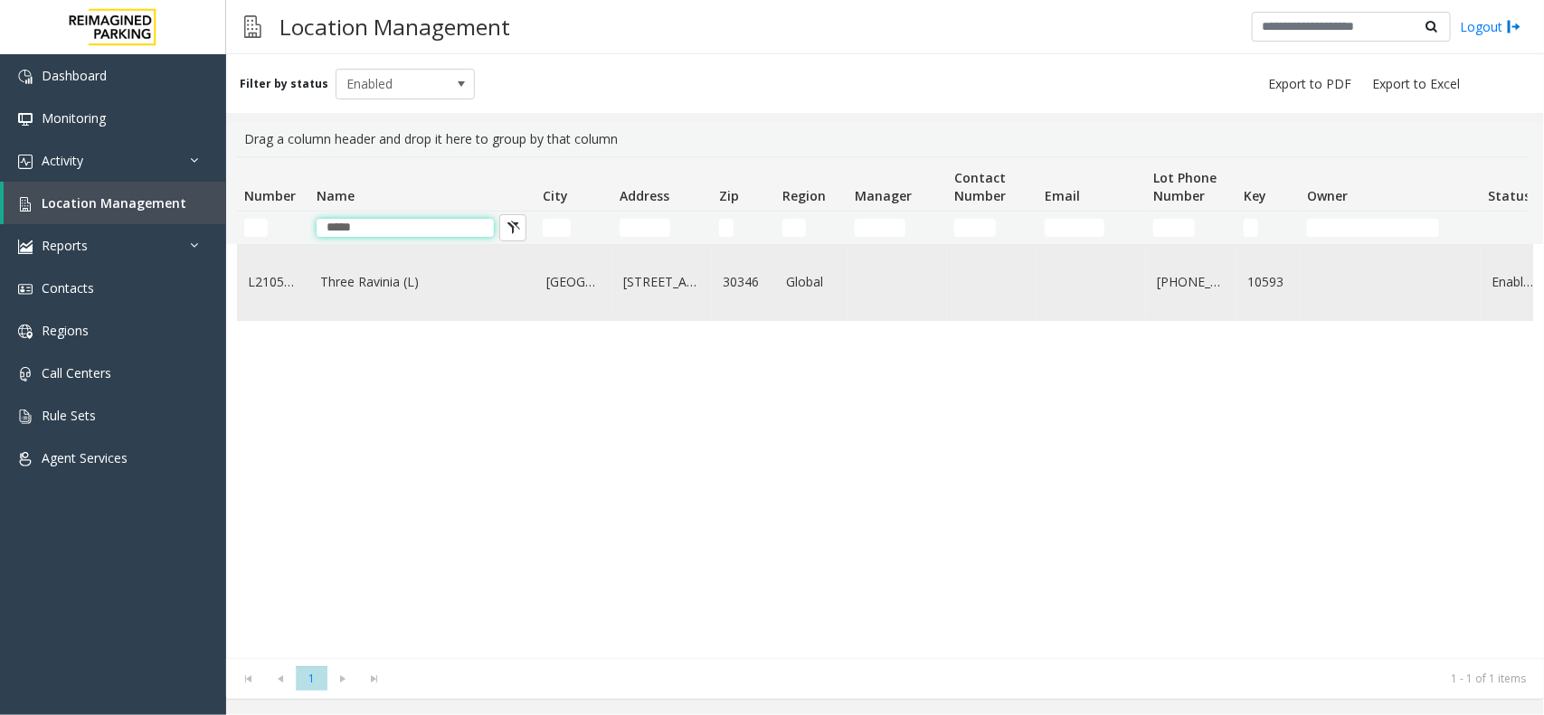
type input "*****"
copy link "Three Ravinia (L)"
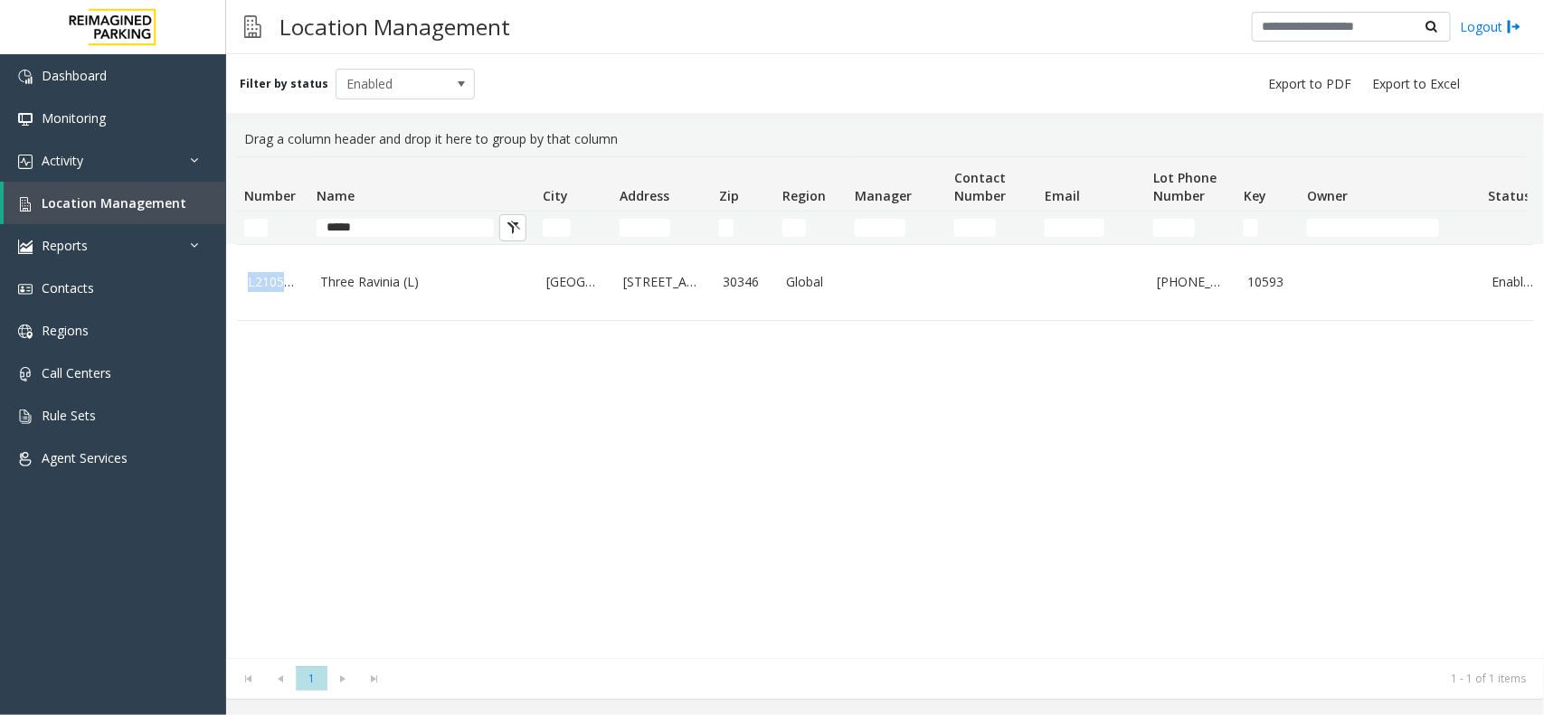
drag, startPoint x: 310, startPoint y: 269, endPoint x: 407, endPoint y: 346, distance: 124.2
click at [407, 346] on div "L21059300 Three Ravinia (L) Atlanta 3 Ravinia Drive Northeast 30346 Global 770-…" at bounding box center [885, 451] width 1296 height 414
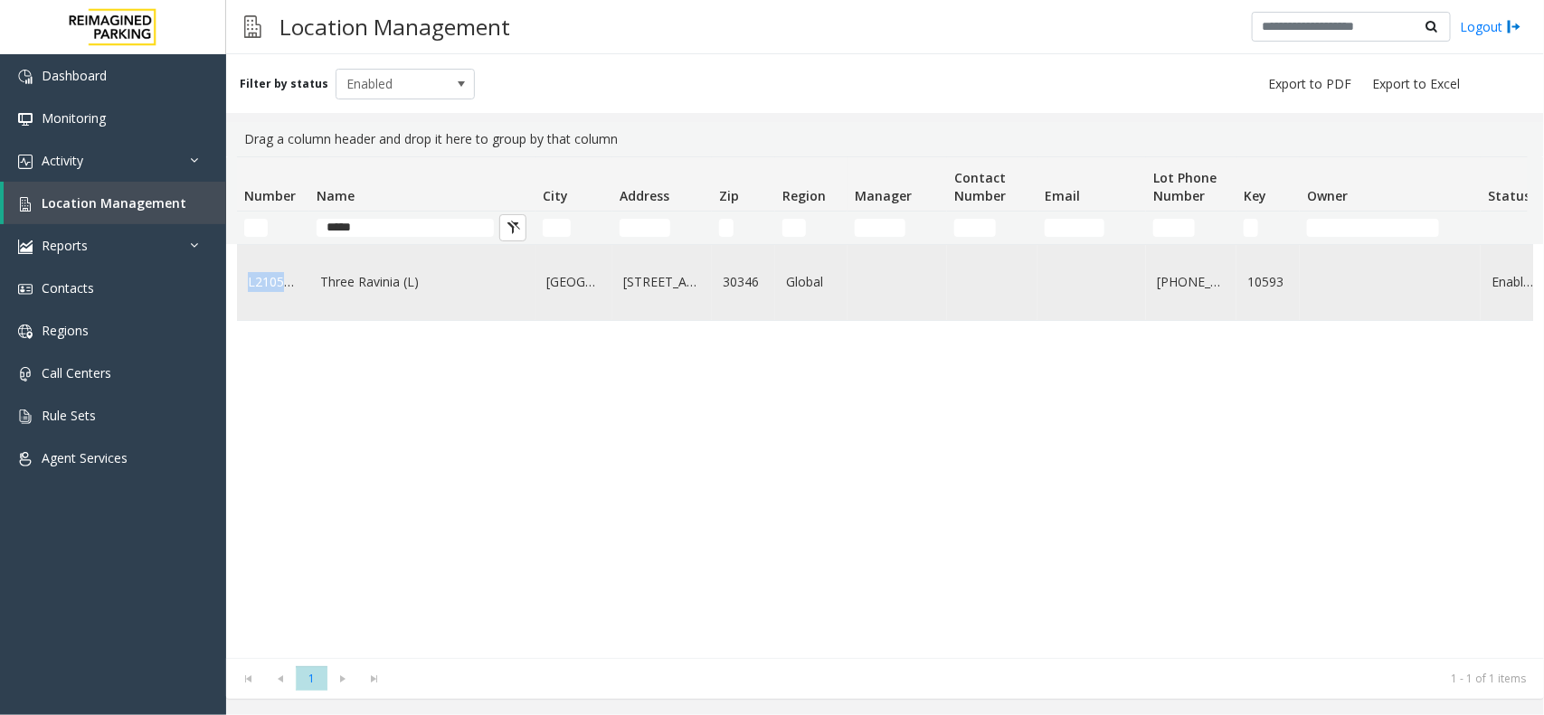
drag, startPoint x: 405, startPoint y: 350, endPoint x: 377, endPoint y: 276, distance: 79.3
click at [405, 350] on div "L21059300 Three Ravinia (L) Atlanta 3 Ravinia Drive Northeast 30346 Global 770-…" at bounding box center [885, 451] width 1296 height 414
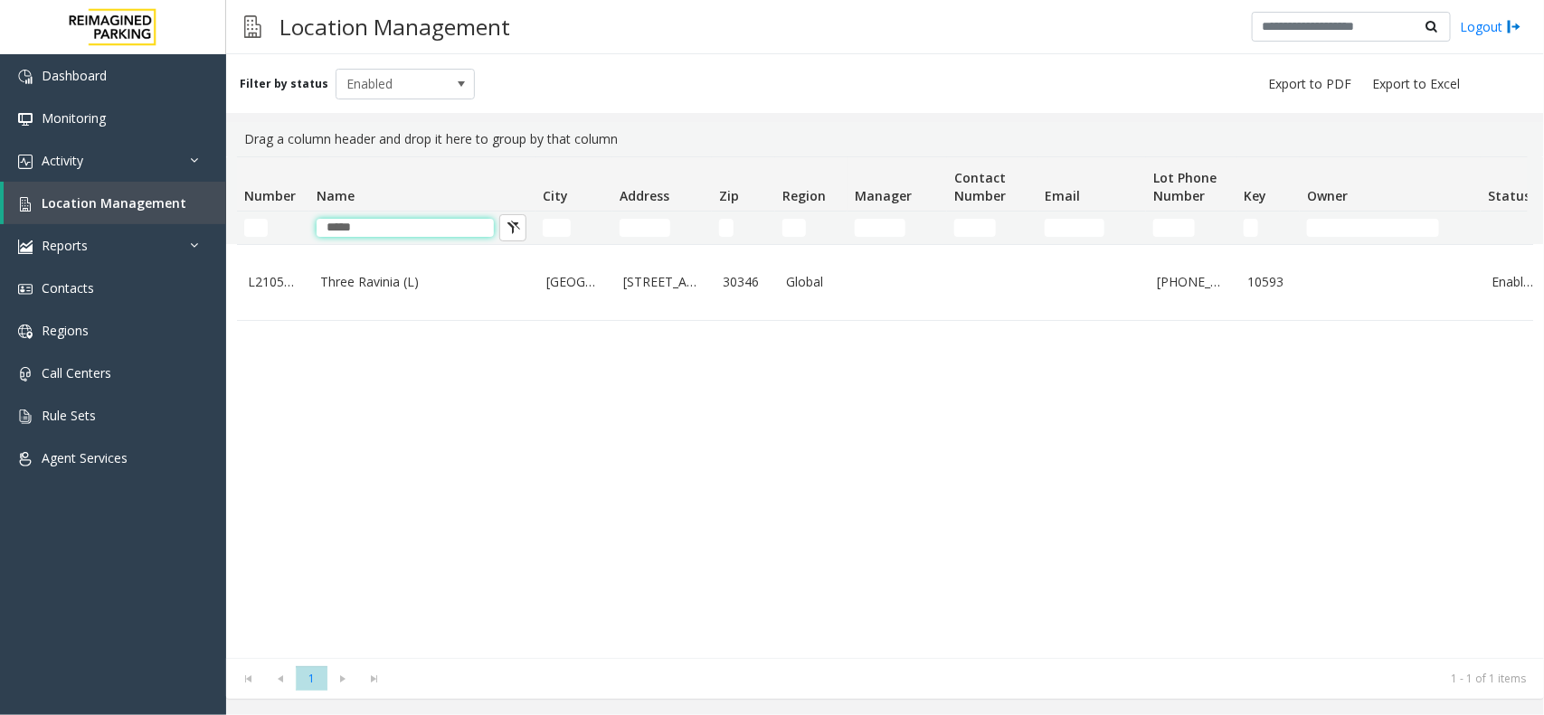
drag, startPoint x: 387, startPoint y: 236, endPoint x: 268, endPoint y: 231, distance: 119.5
click at [281, 231] on tr "*****" at bounding box center [967, 228] width 1461 height 33
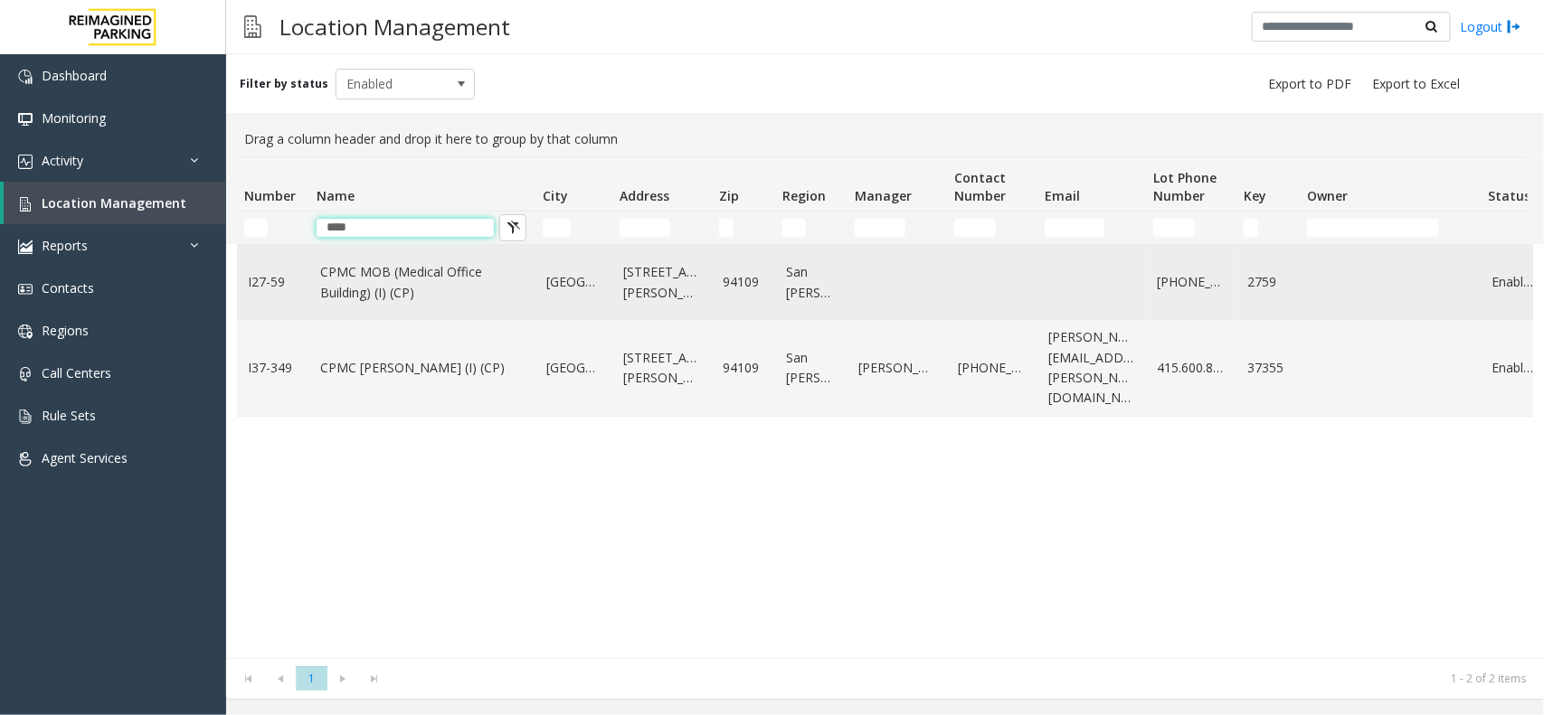
type input "****"
click at [336, 272] on link "CPMC MOB (Medical Office Building) (I) (CP)" at bounding box center [422, 282] width 204 height 41
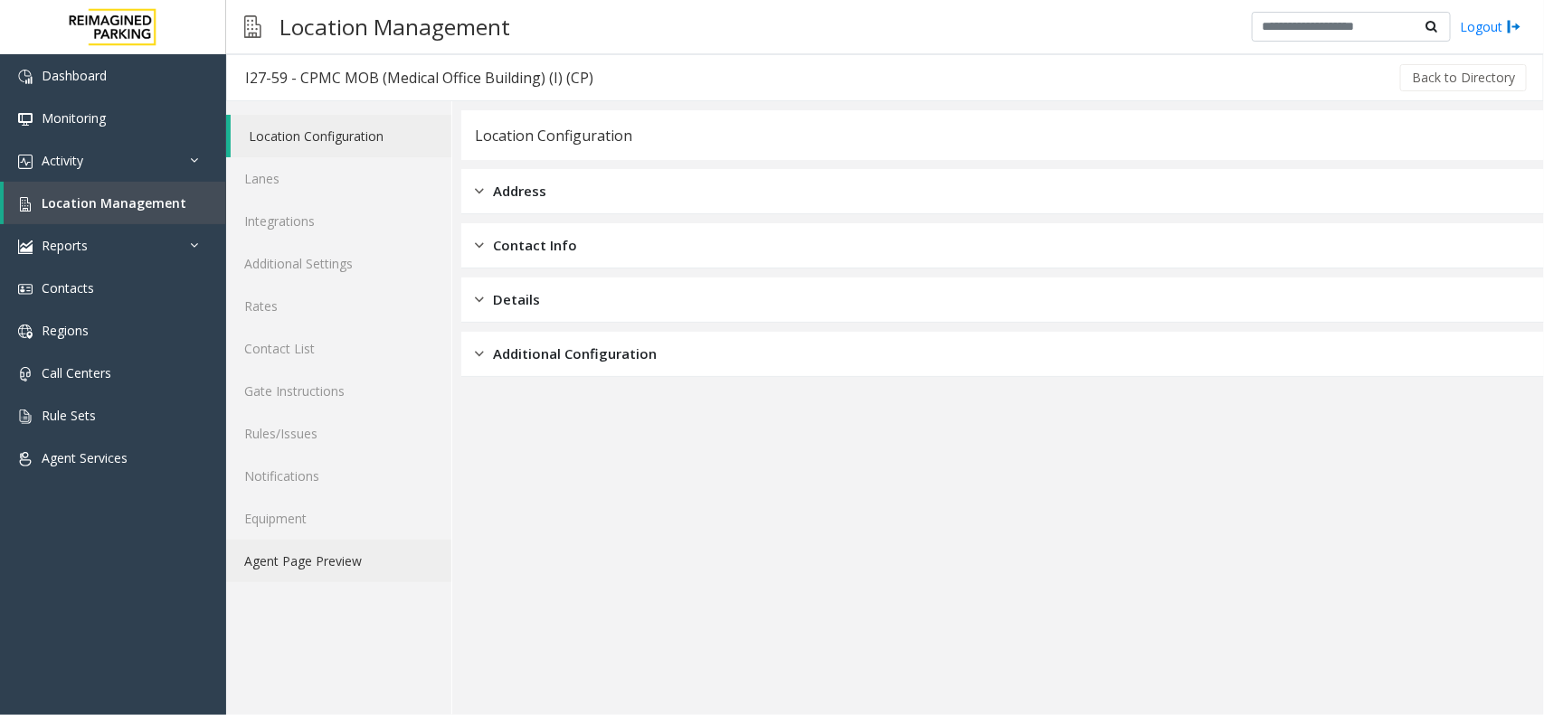
click at [342, 553] on link "Agent Page Preview" at bounding box center [338, 561] width 225 height 43
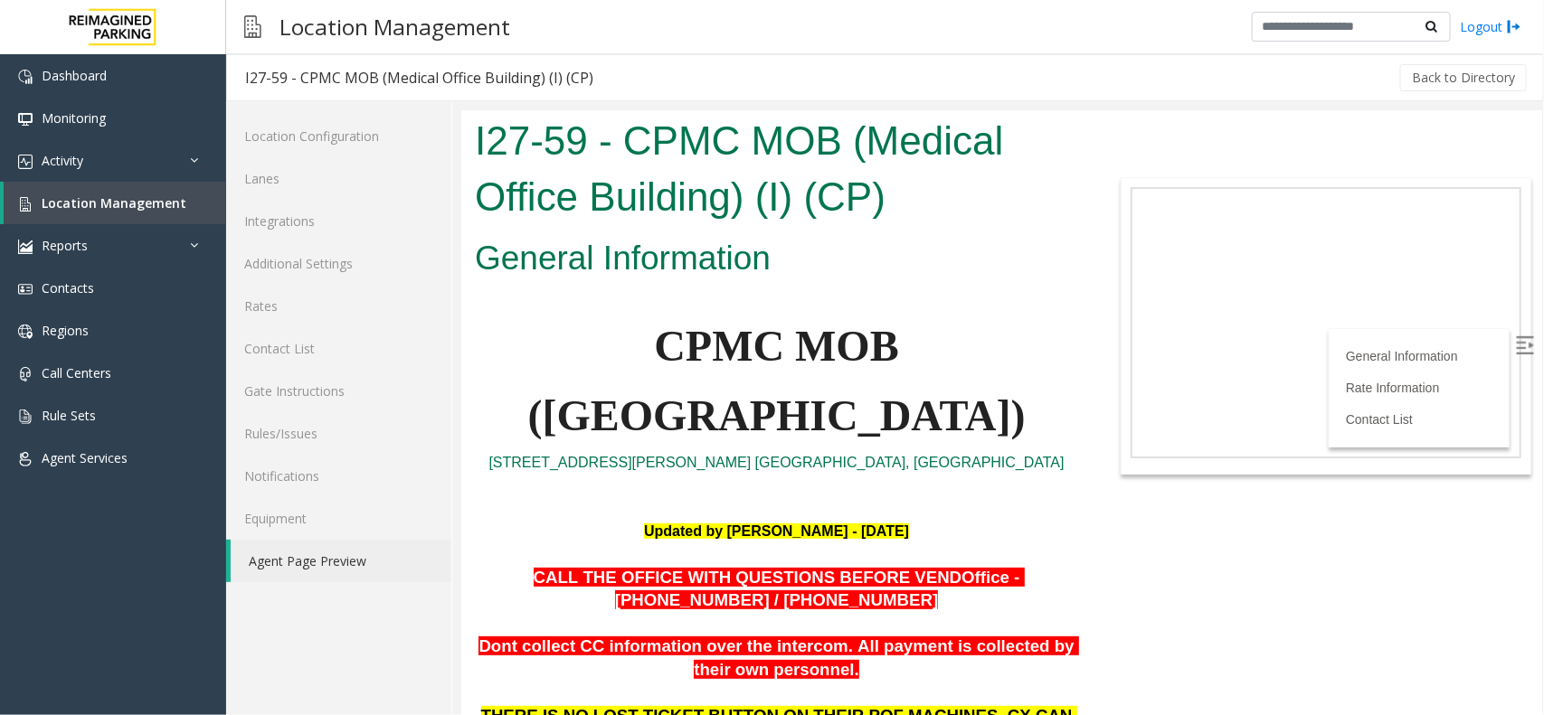
copy span "CPMC MOB (Medical Office Building)"
drag, startPoint x: 499, startPoint y: 328, endPoint x: 869, endPoint y: 423, distance: 381.9
click at [869, 423] on p "CPMC MOB (Medical Office Building)" at bounding box center [775, 380] width 603 height 139
click at [111, 208] on span "Location Management" at bounding box center [114, 202] width 145 height 17
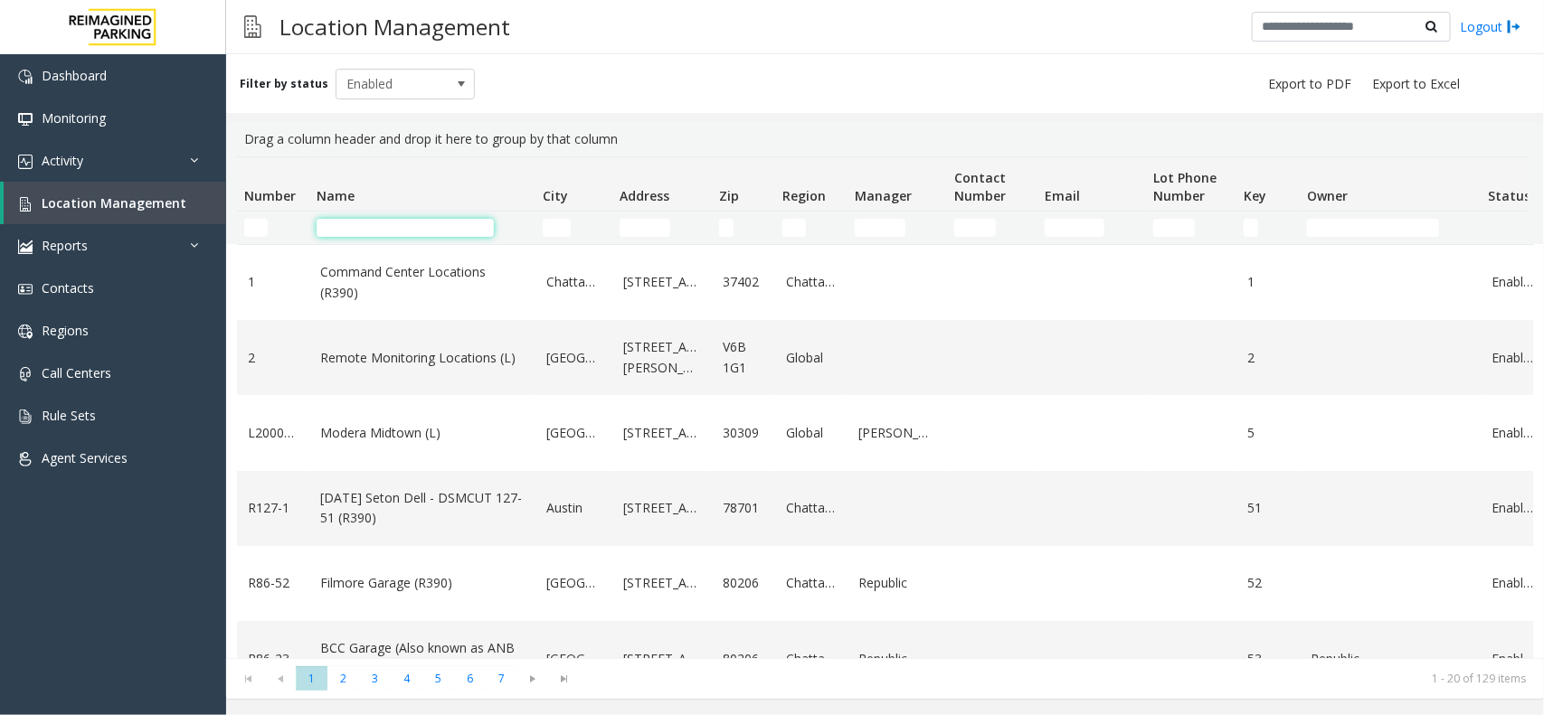
click at [350, 224] on input "Name Filter" at bounding box center [405, 228] width 177 height 18
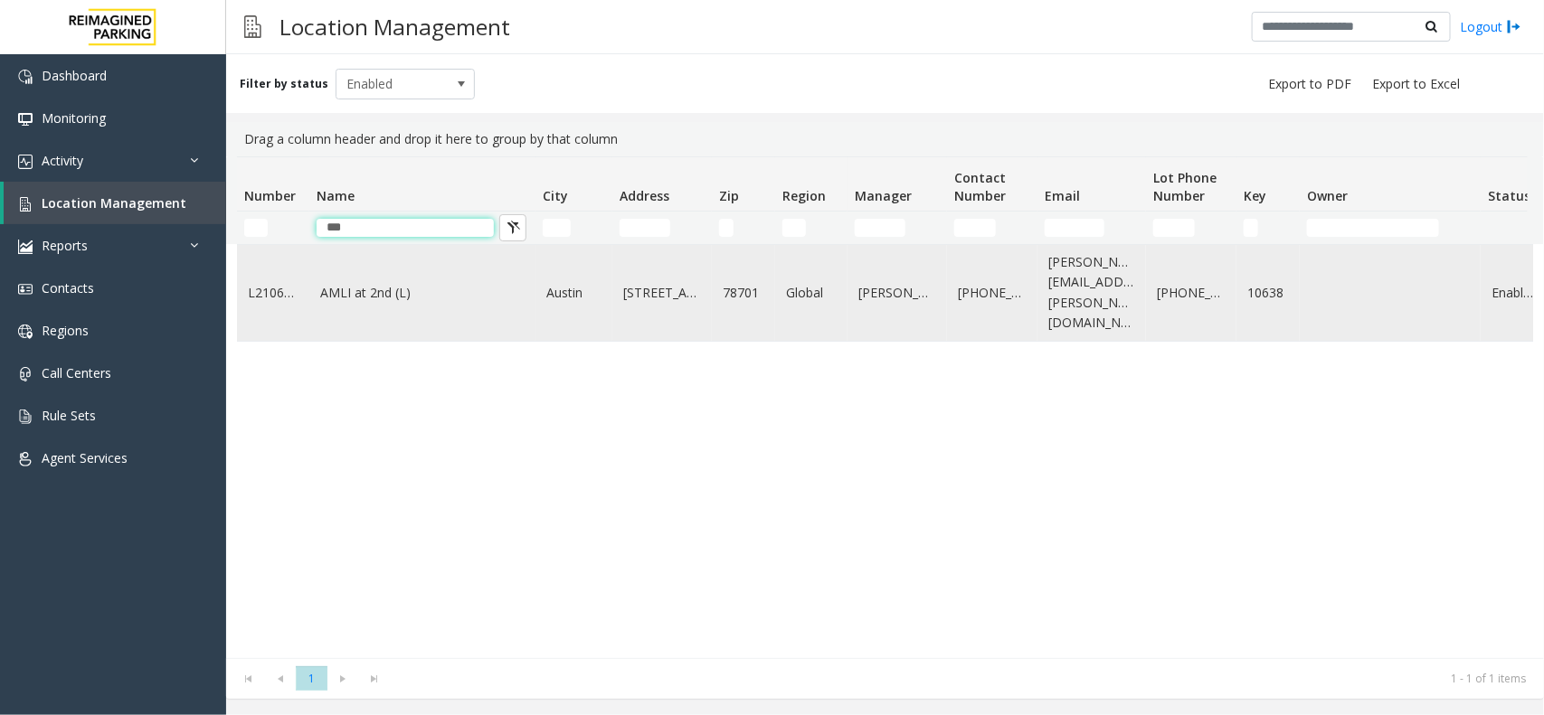
type input "**"
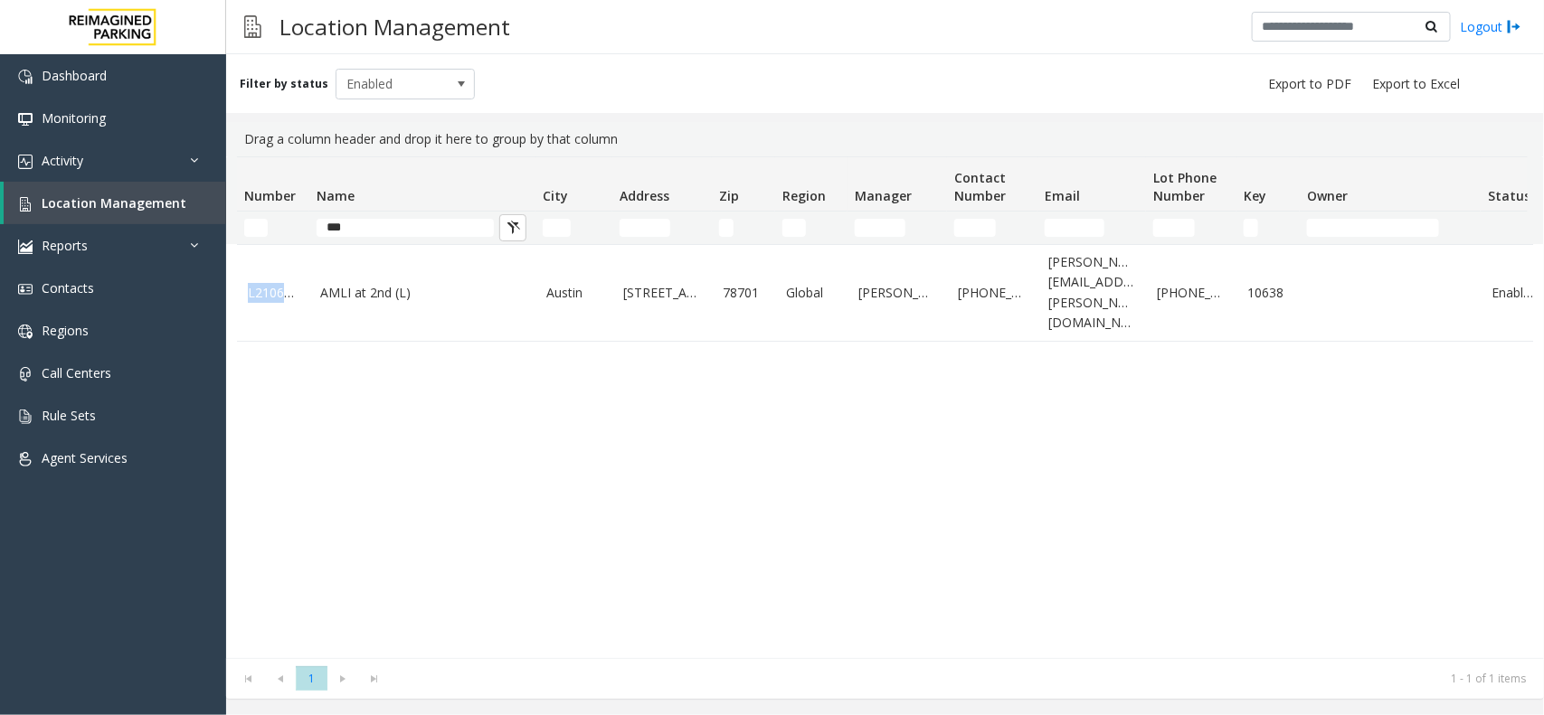
drag, startPoint x: 308, startPoint y: 273, endPoint x: 452, endPoint y: 359, distance: 167.5
click at [452, 357] on div "L21063800 AMLI at 2nd (L) Austin 421 West 3rd Street 78701 Global Ken Smith 512…" at bounding box center [885, 451] width 1296 height 414
click at [454, 377] on div "L21063800 AMLI at 2nd (L) Austin 421 West 3rd Street 78701 Global Ken Smith 512…" at bounding box center [885, 451] width 1296 height 414
drag, startPoint x: 368, startPoint y: 236, endPoint x: 322, endPoint y: 236, distance: 46.1
click at [322, 236] on input "**" at bounding box center [405, 228] width 177 height 18
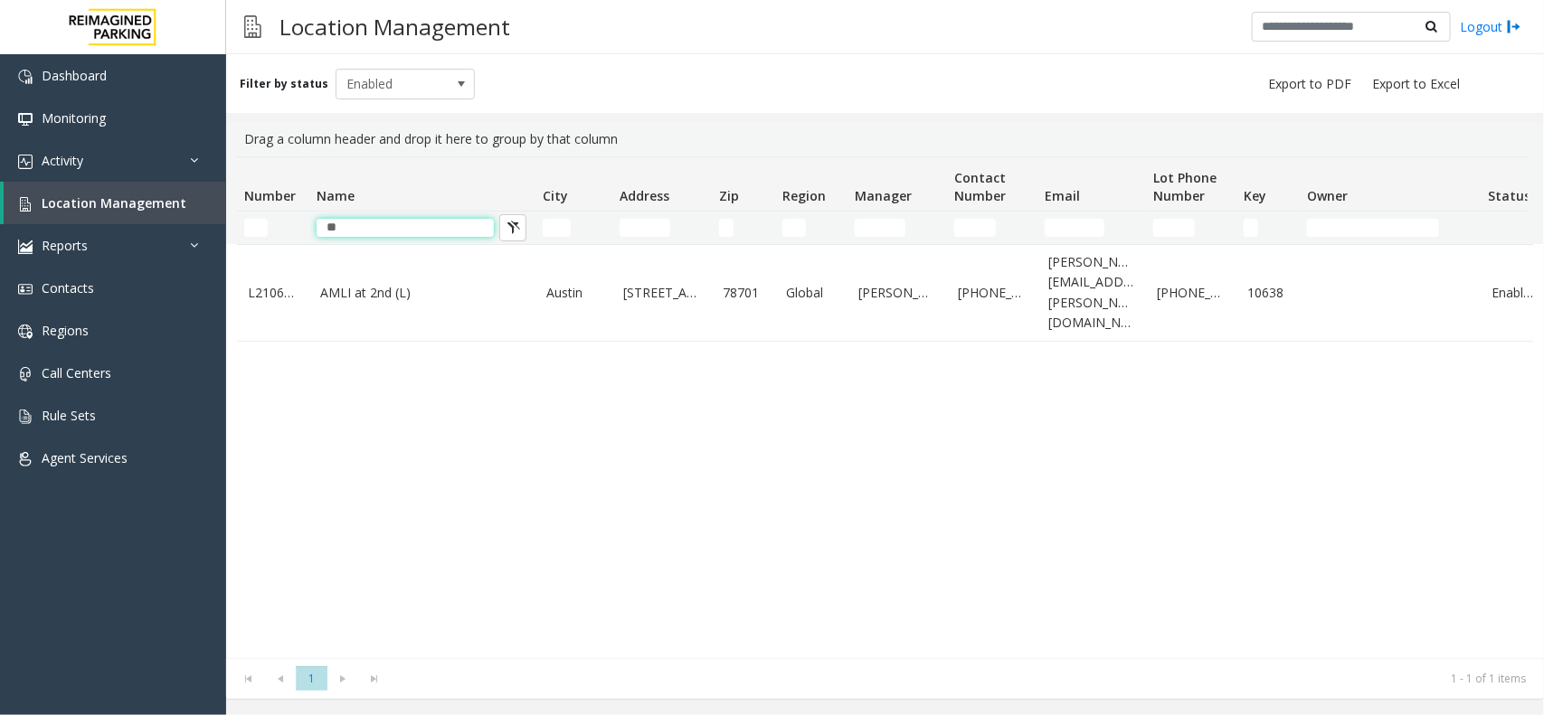
type input "*"
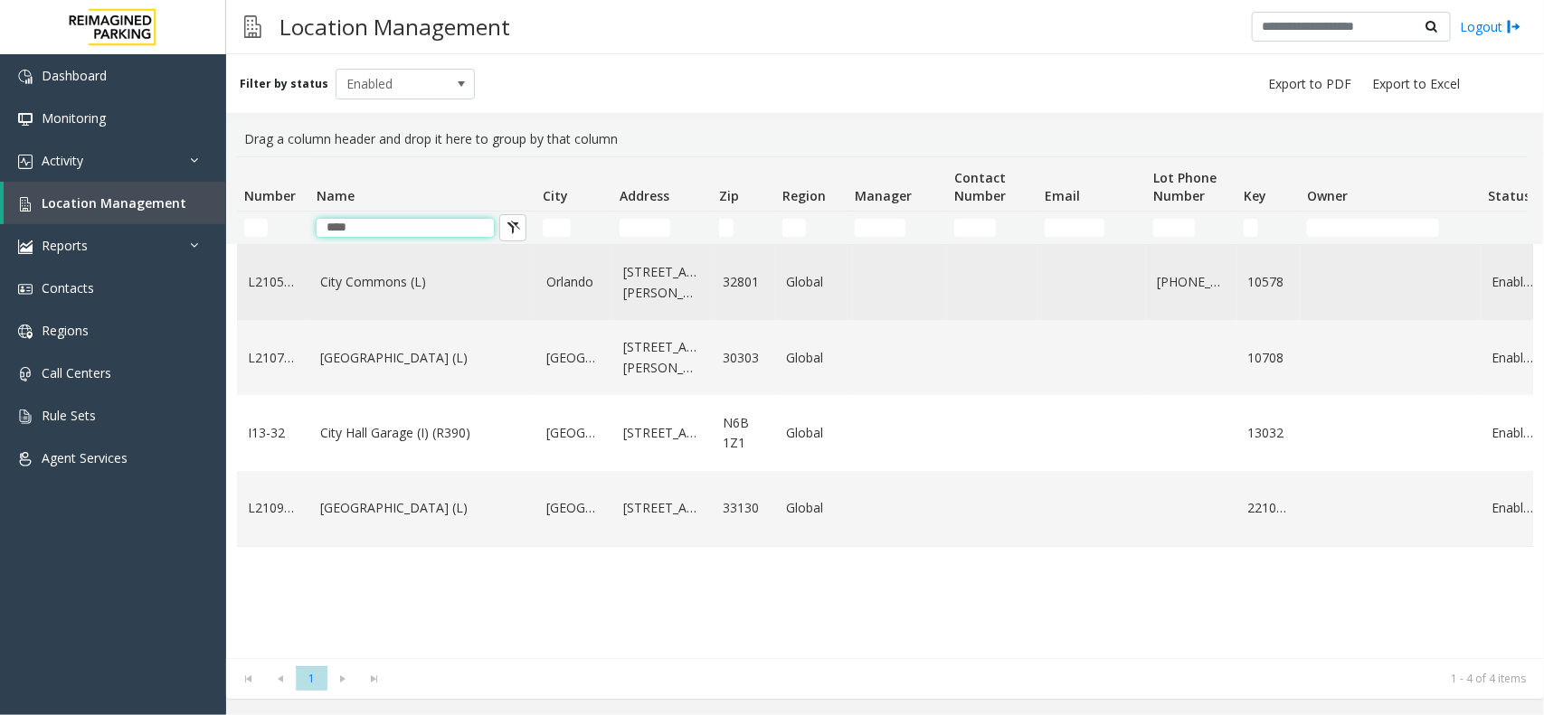
type input "****"
click at [392, 281] on link "City Commons (L)" at bounding box center [422, 282] width 204 height 20
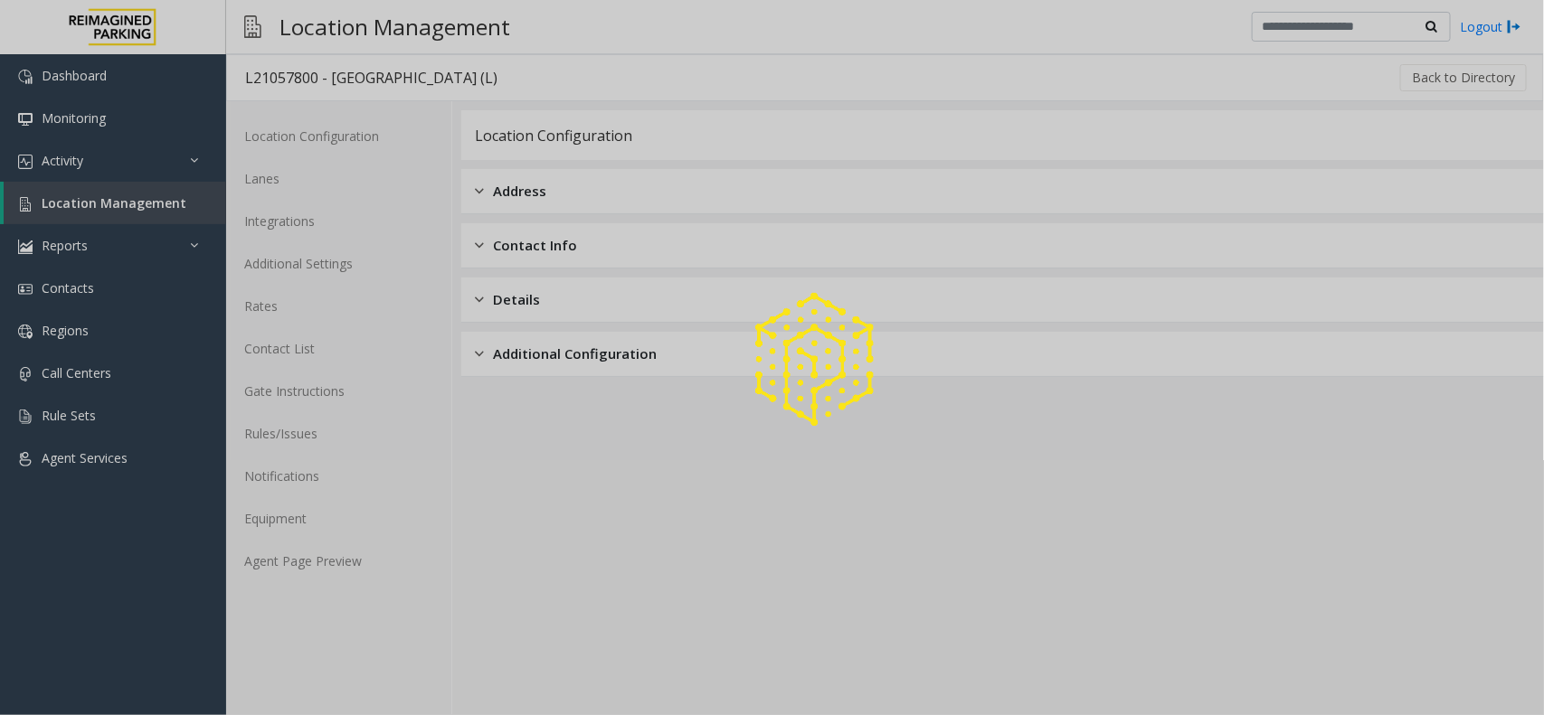
click at [349, 550] on div at bounding box center [772, 357] width 1544 height 715
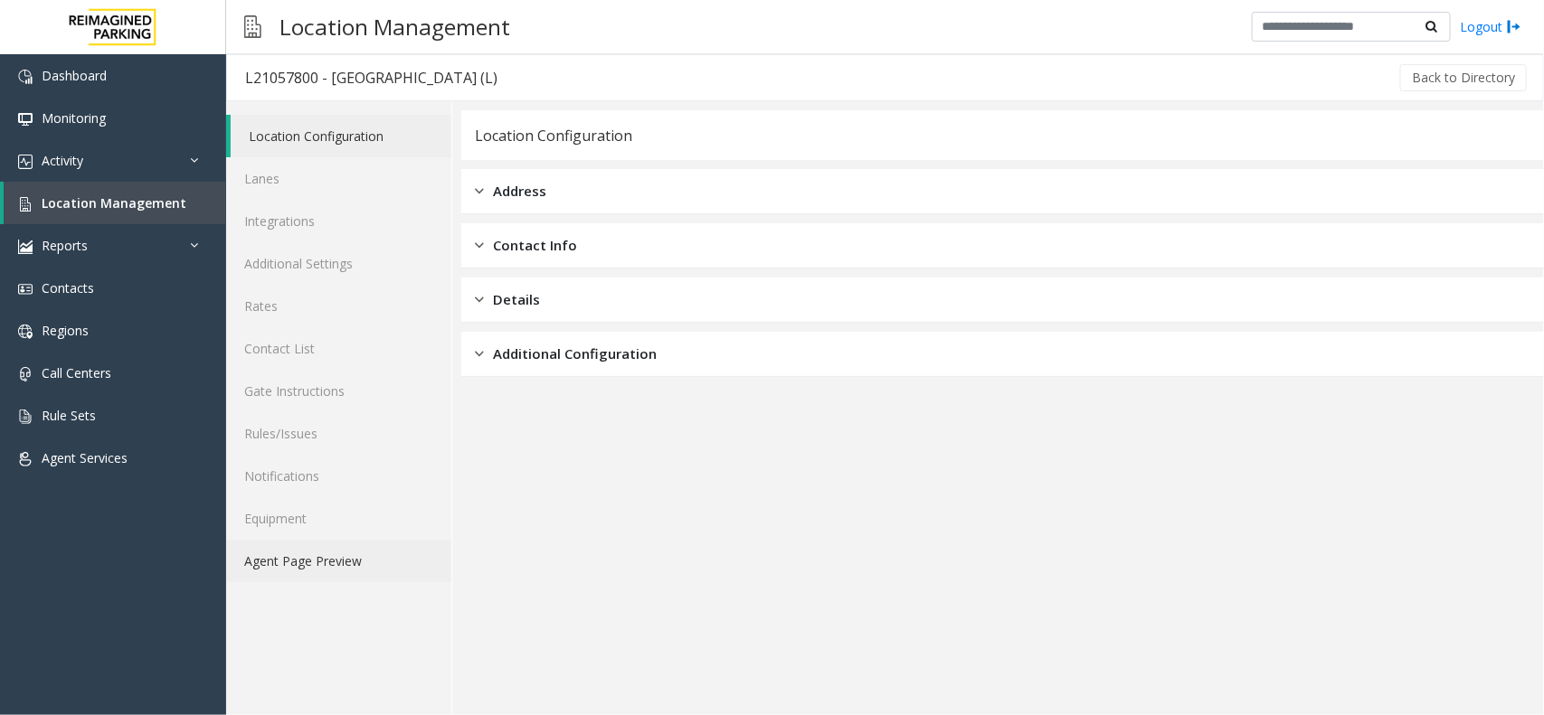
click at [344, 553] on link "Agent Page Preview" at bounding box center [338, 561] width 225 height 43
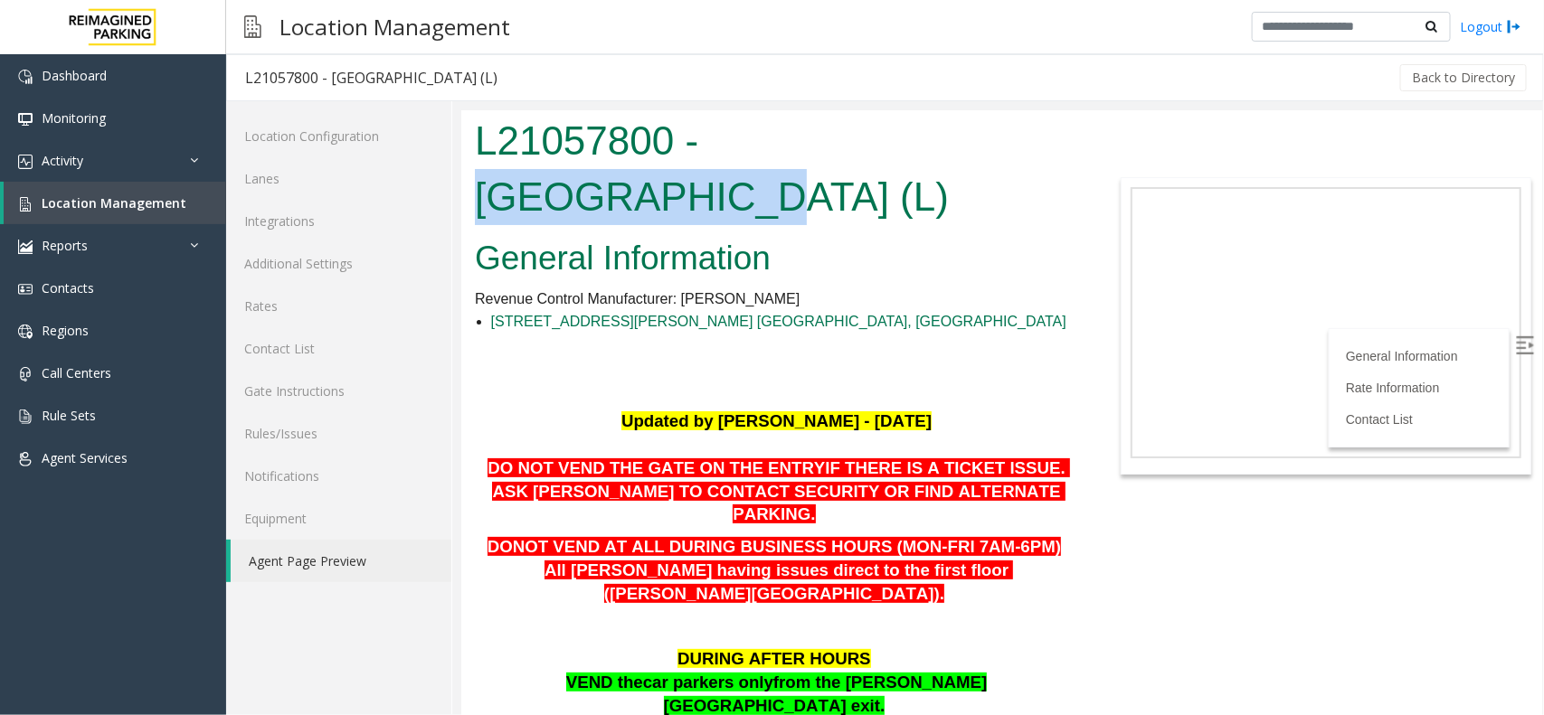
drag, startPoint x: 707, startPoint y: 143, endPoint x: 976, endPoint y: 143, distance: 268.6
click at [976, 143] on h1 "L21057800 - City Commons (L)" at bounding box center [775, 167] width 603 height 111
copy h1 "City Commons"
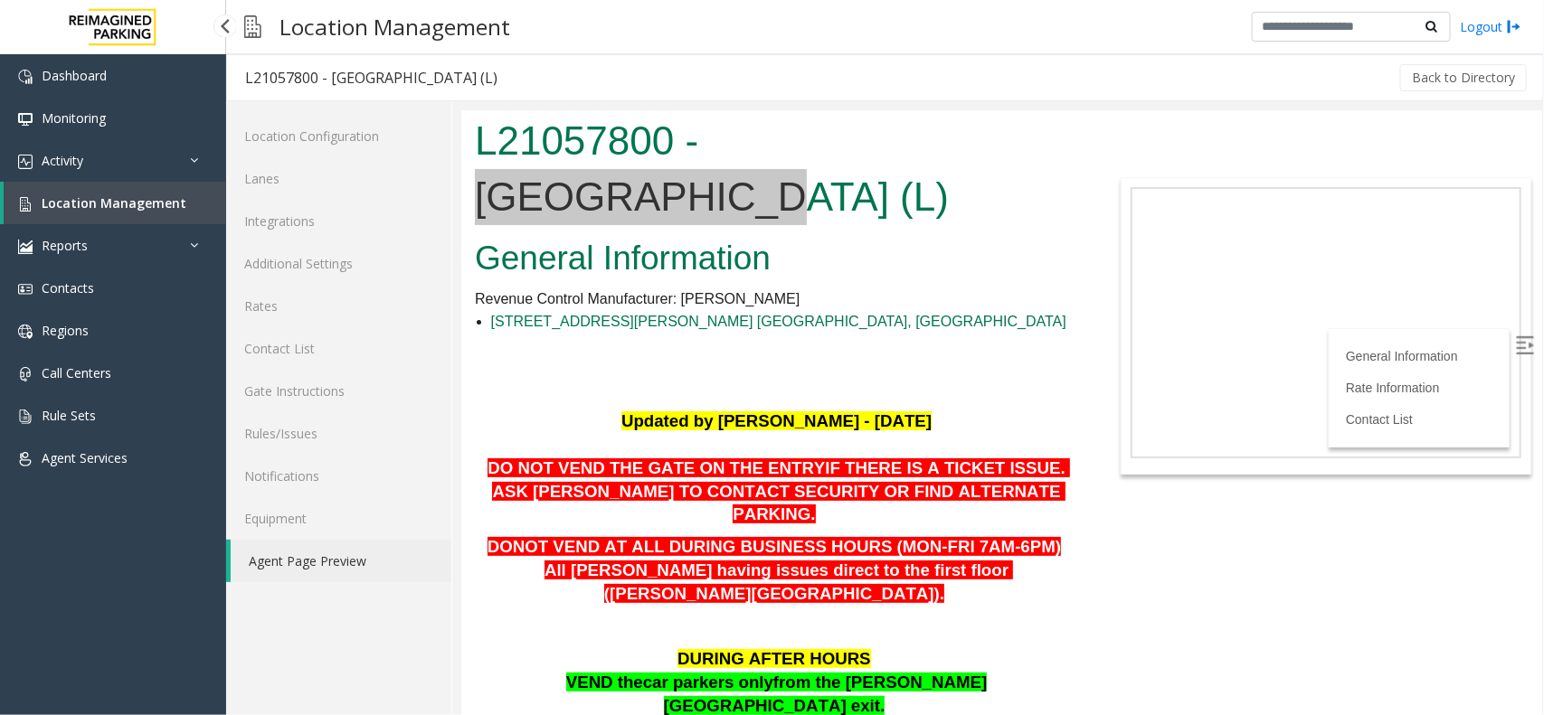
click at [91, 188] on link "Location Management" at bounding box center [115, 203] width 222 height 43
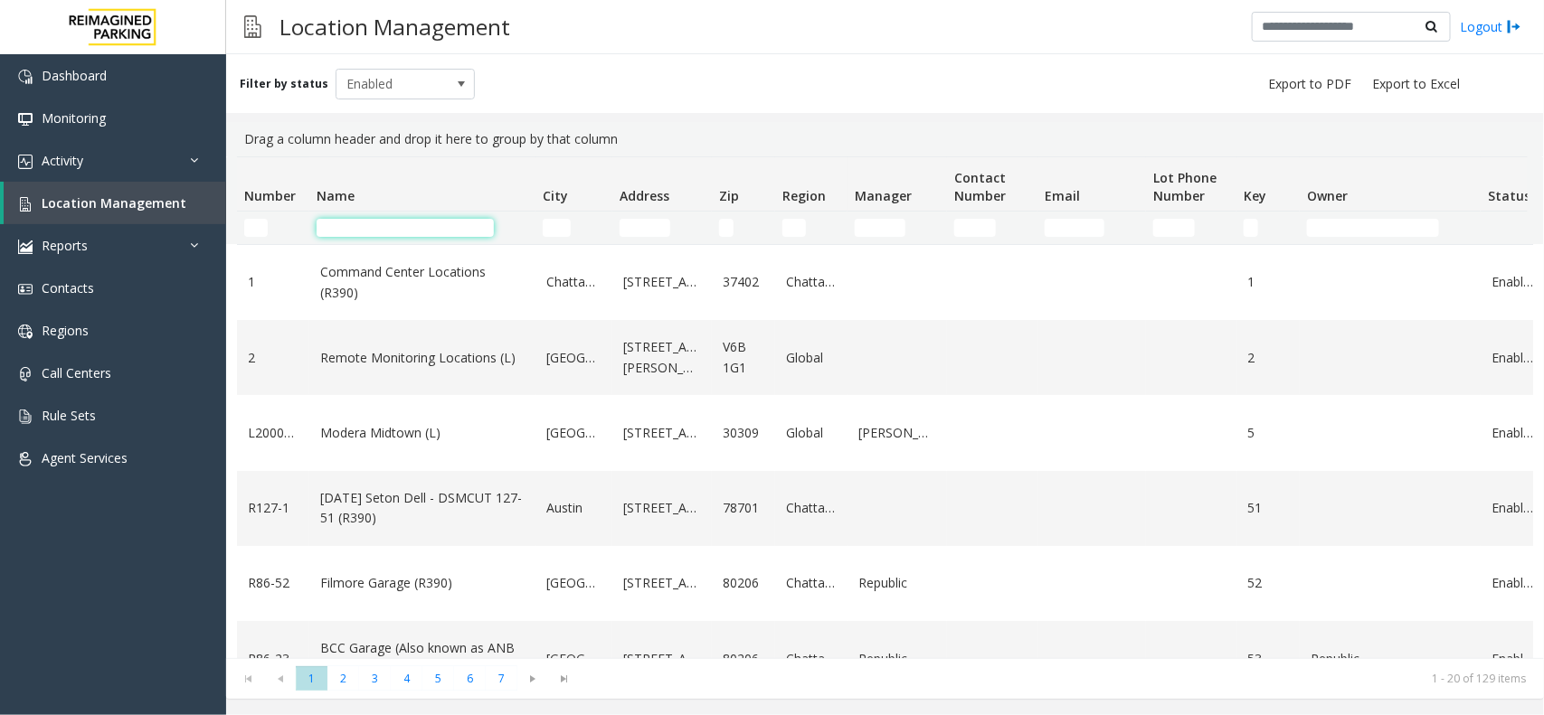
click at [404, 231] on input "Name Filter" at bounding box center [405, 228] width 177 height 18
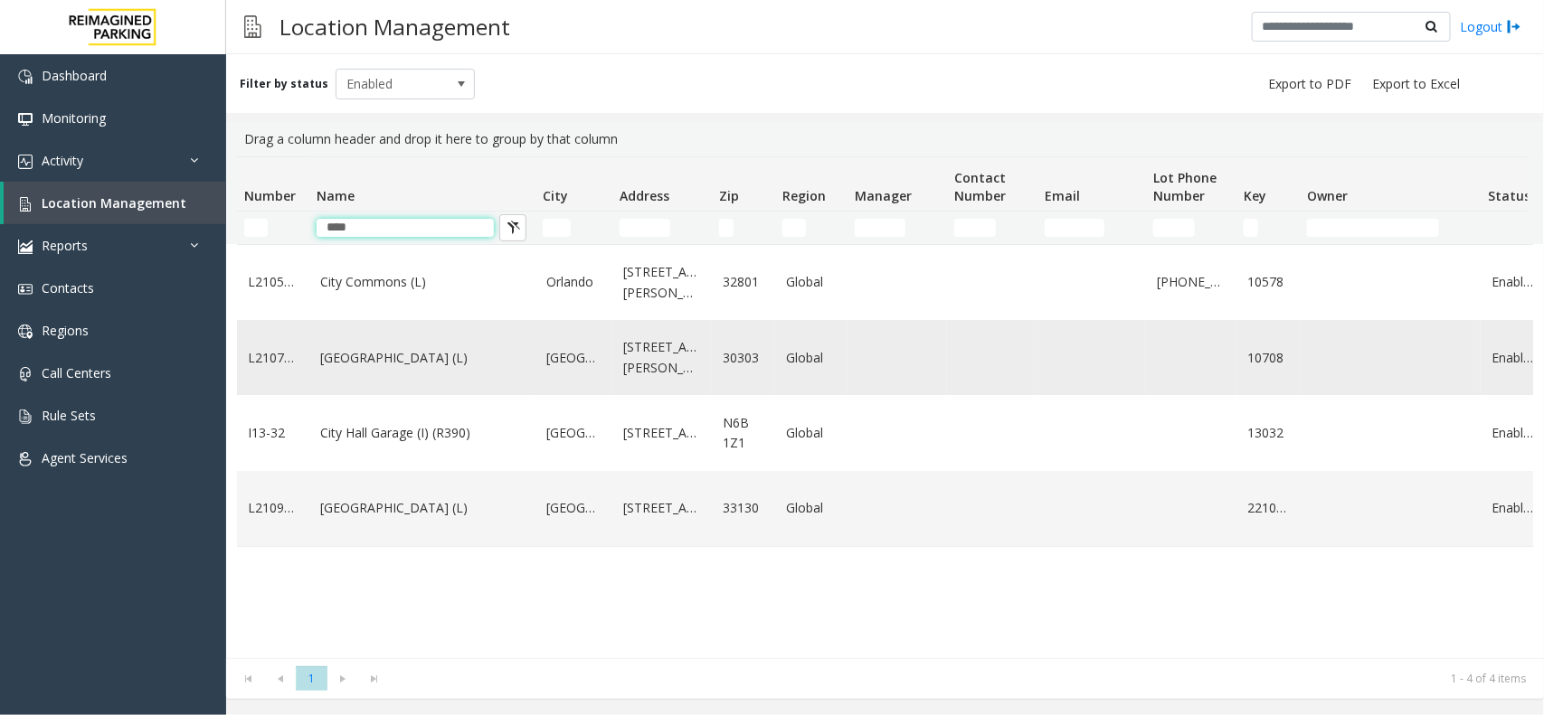
type input "****"
click at [371, 359] on link "[GEOGRAPHIC_DATA] (L)" at bounding box center [422, 358] width 204 height 20
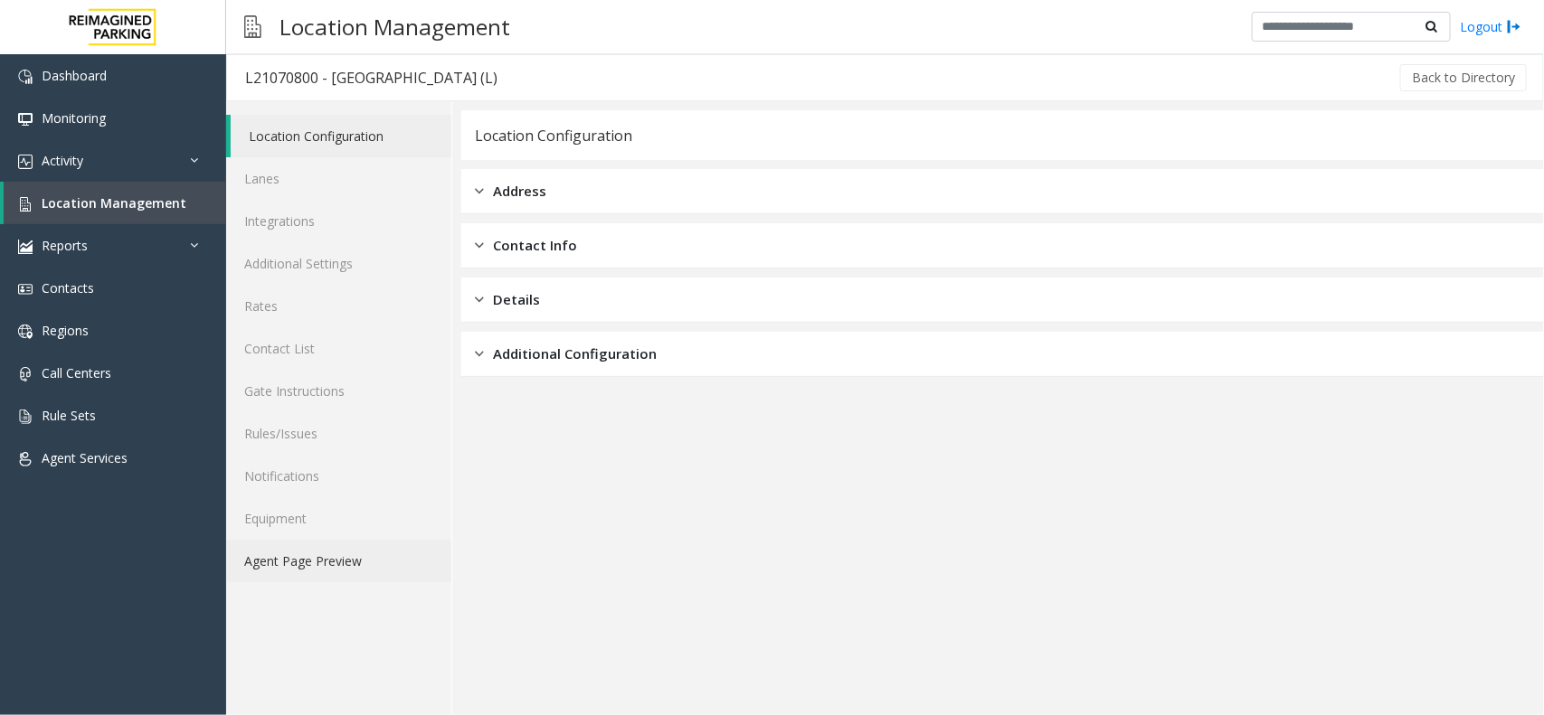
click at [319, 559] on link "Agent Page Preview" at bounding box center [338, 561] width 225 height 43
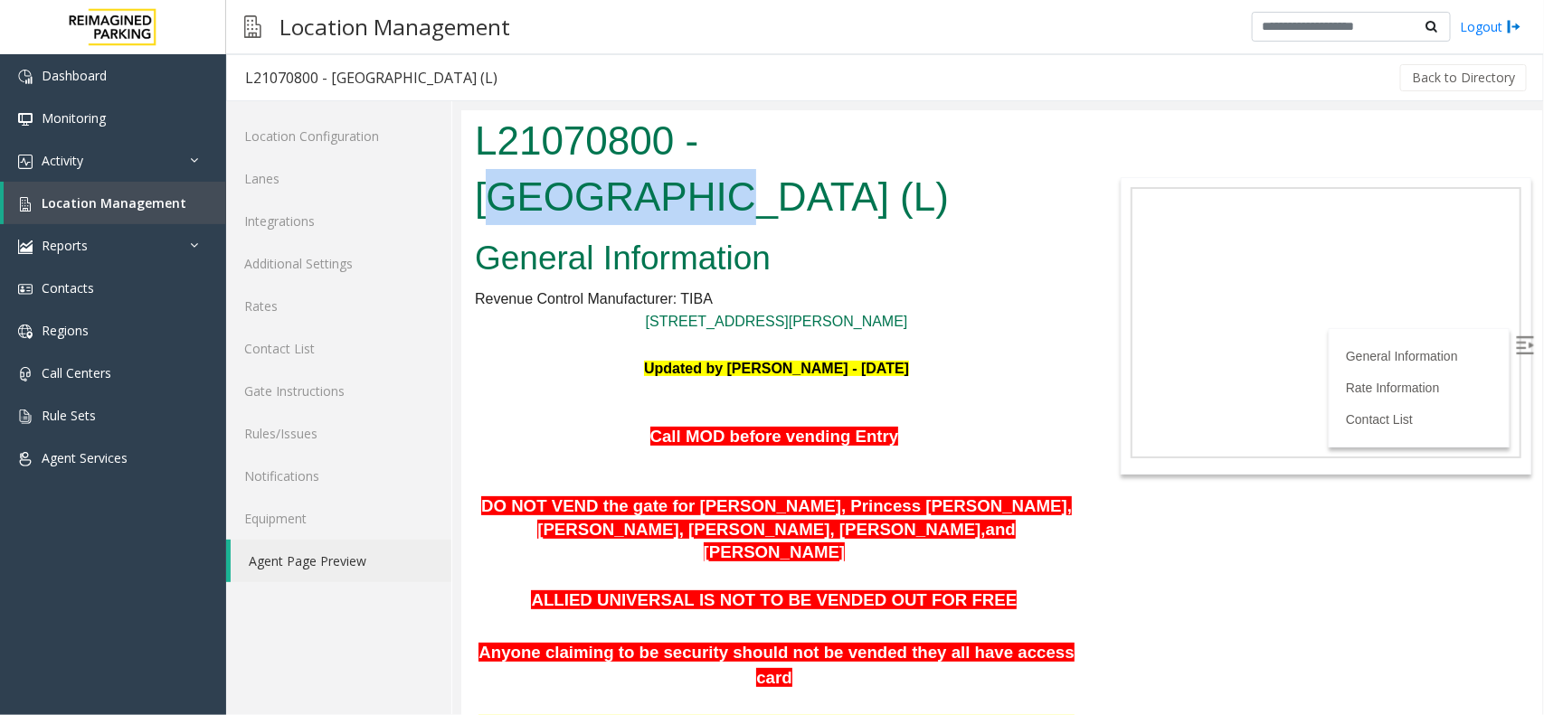
drag, startPoint x: 714, startPoint y: 141, endPoint x: 885, endPoint y: 164, distance: 172.4
click at [885, 164] on h1 "L21070800 - City Plaza (L)" at bounding box center [775, 167] width 603 height 111
copy h1 "City Plaza"
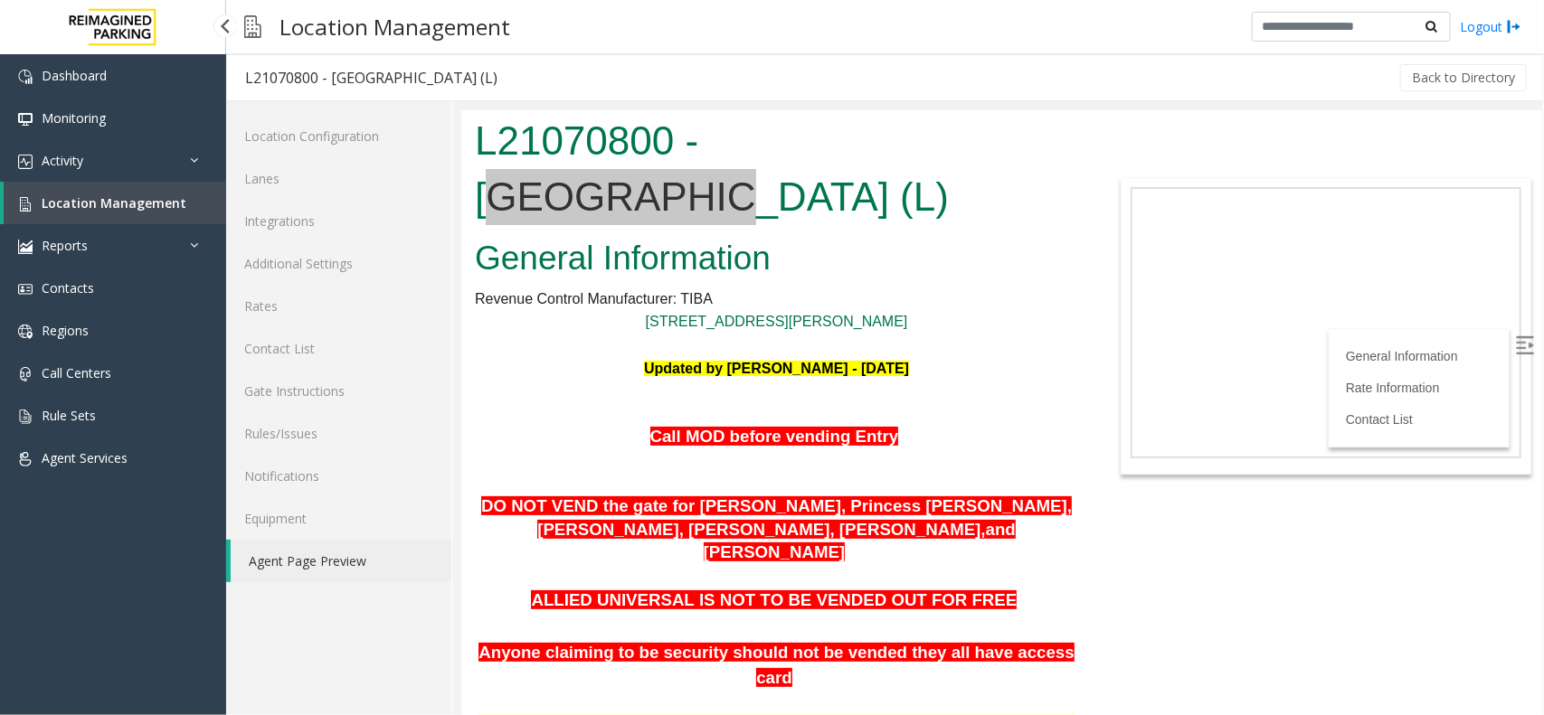
click at [133, 186] on link "Location Management" at bounding box center [115, 203] width 222 height 43
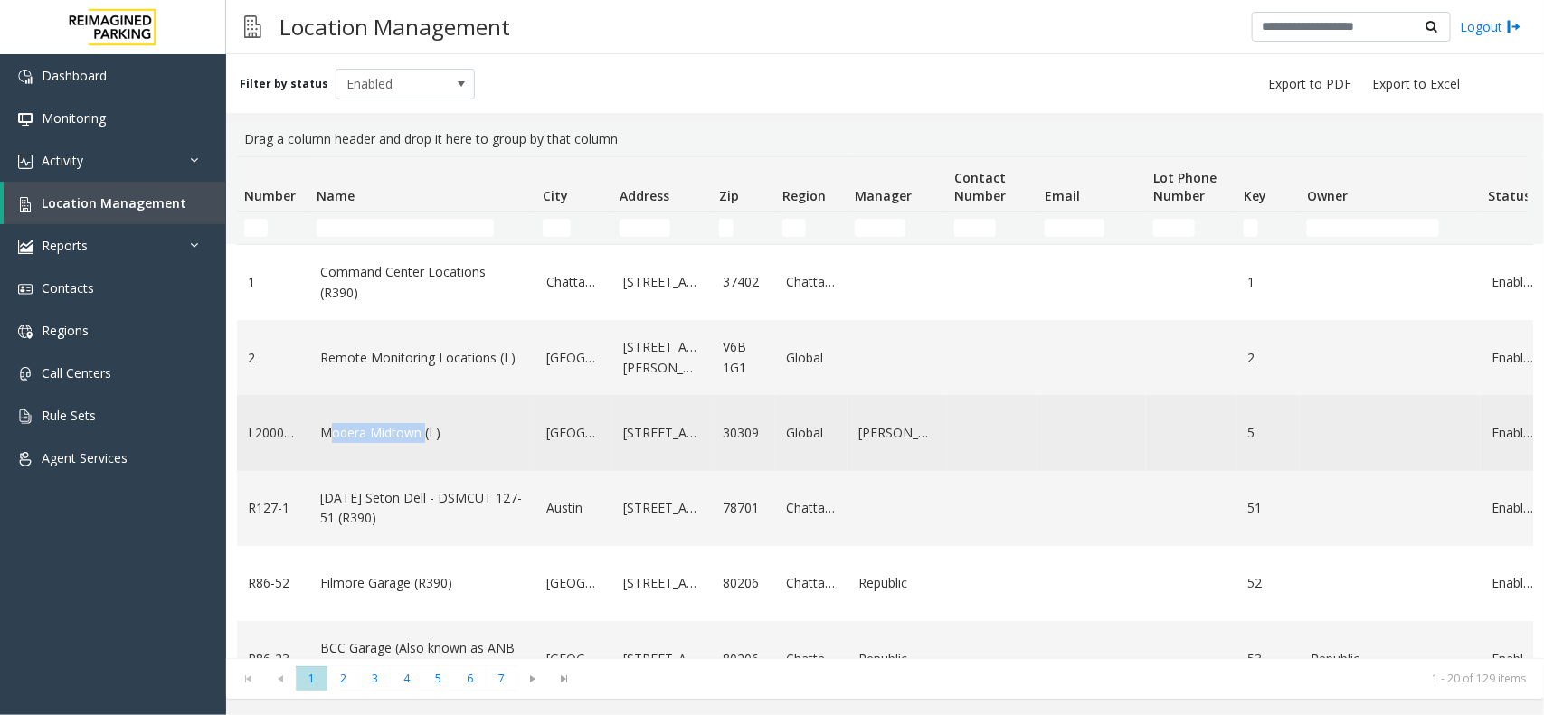
copy link "Modera Midtown"
drag, startPoint x: 312, startPoint y: 426, endPoint x: 418, endPoint y: 426, distance: 105.8
click at [418, 426] on td "Modera Midtown (L)" at bounding box center [422, 432] width 226 height 75
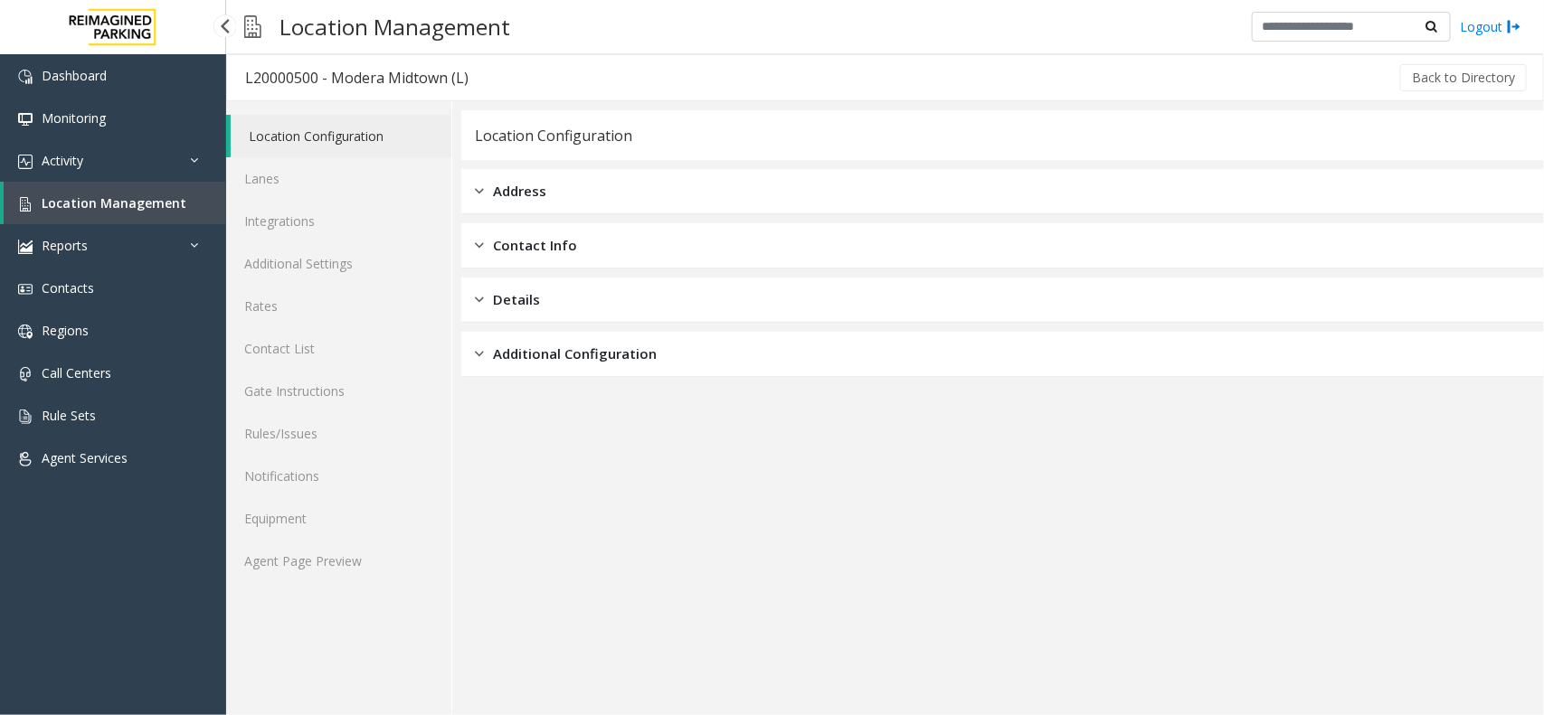
click at [142, 209] on span "Location Management" at bounding box center [114, 202] width 145 height 17
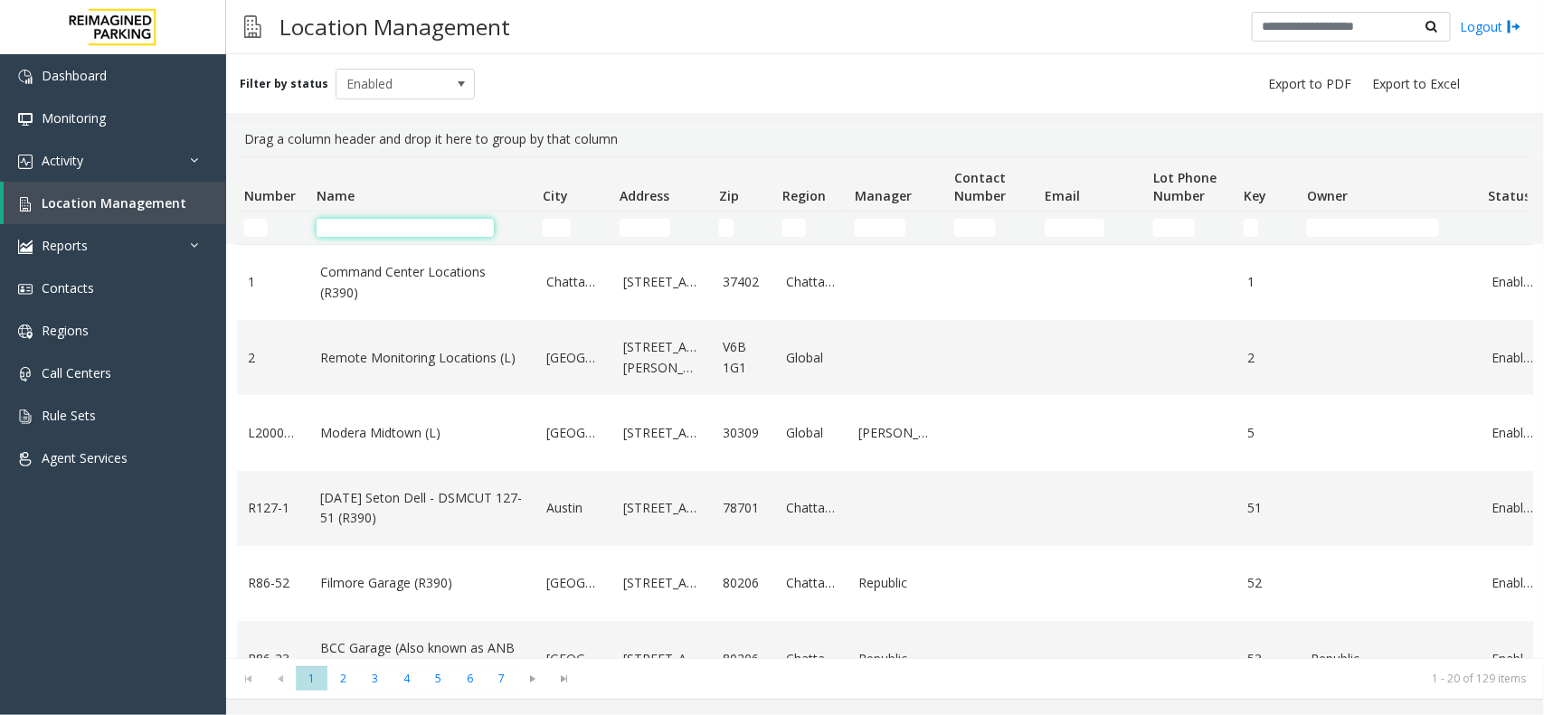
click at [364, 224] on input "Name Filter" at bounding box center [405, 228] width 177 height 18
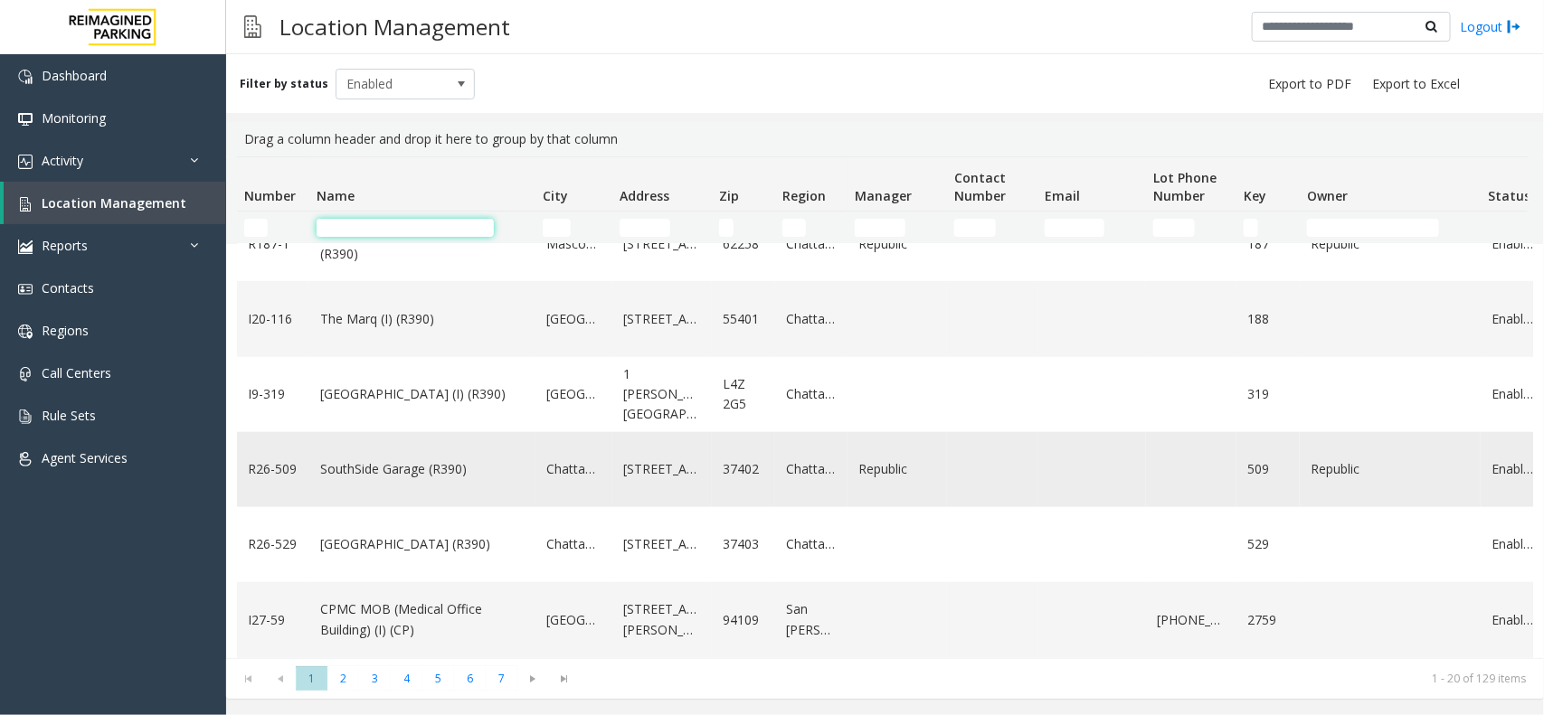
scroll to position [904, 0]
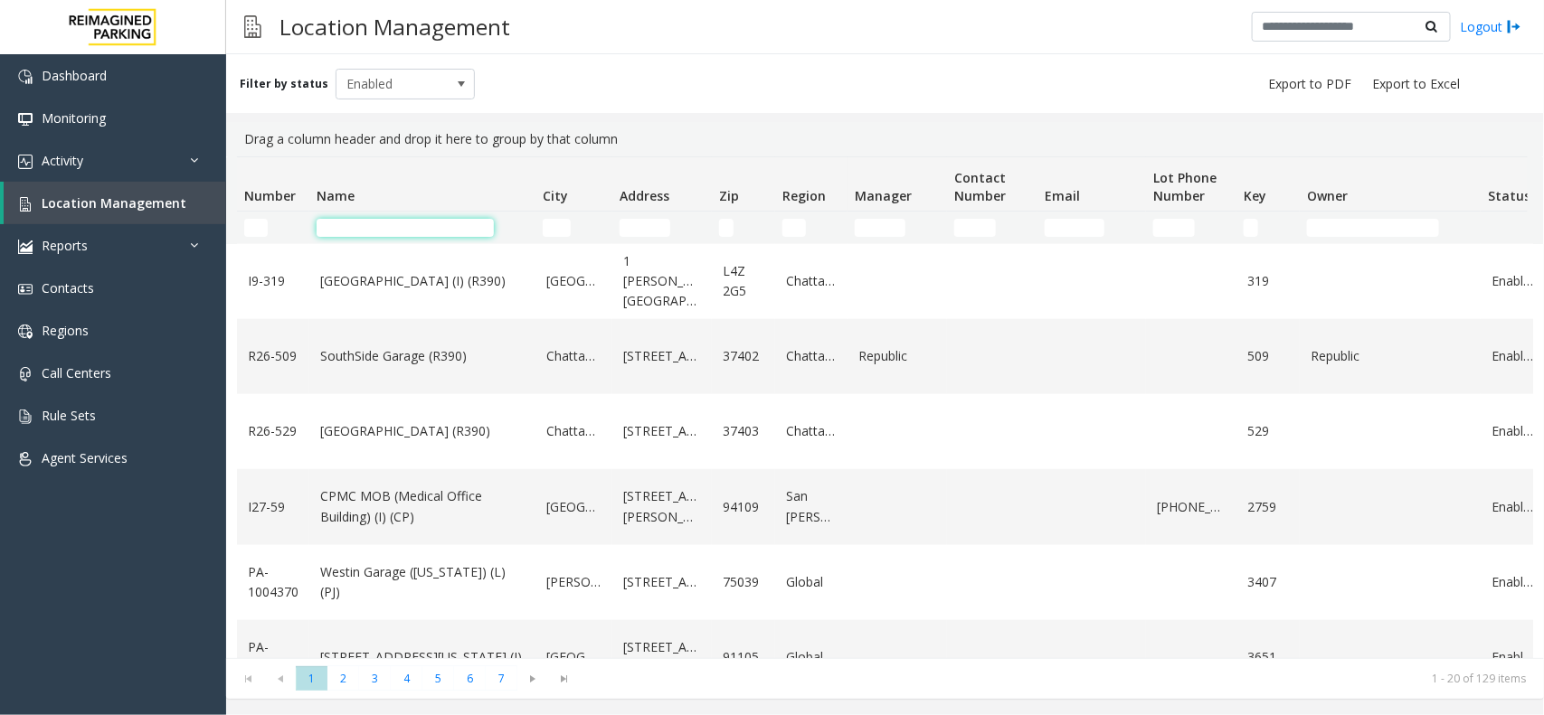
click at [405, 231] on input "Name Filter" at bounding box center [405, 228] width 177 height 18
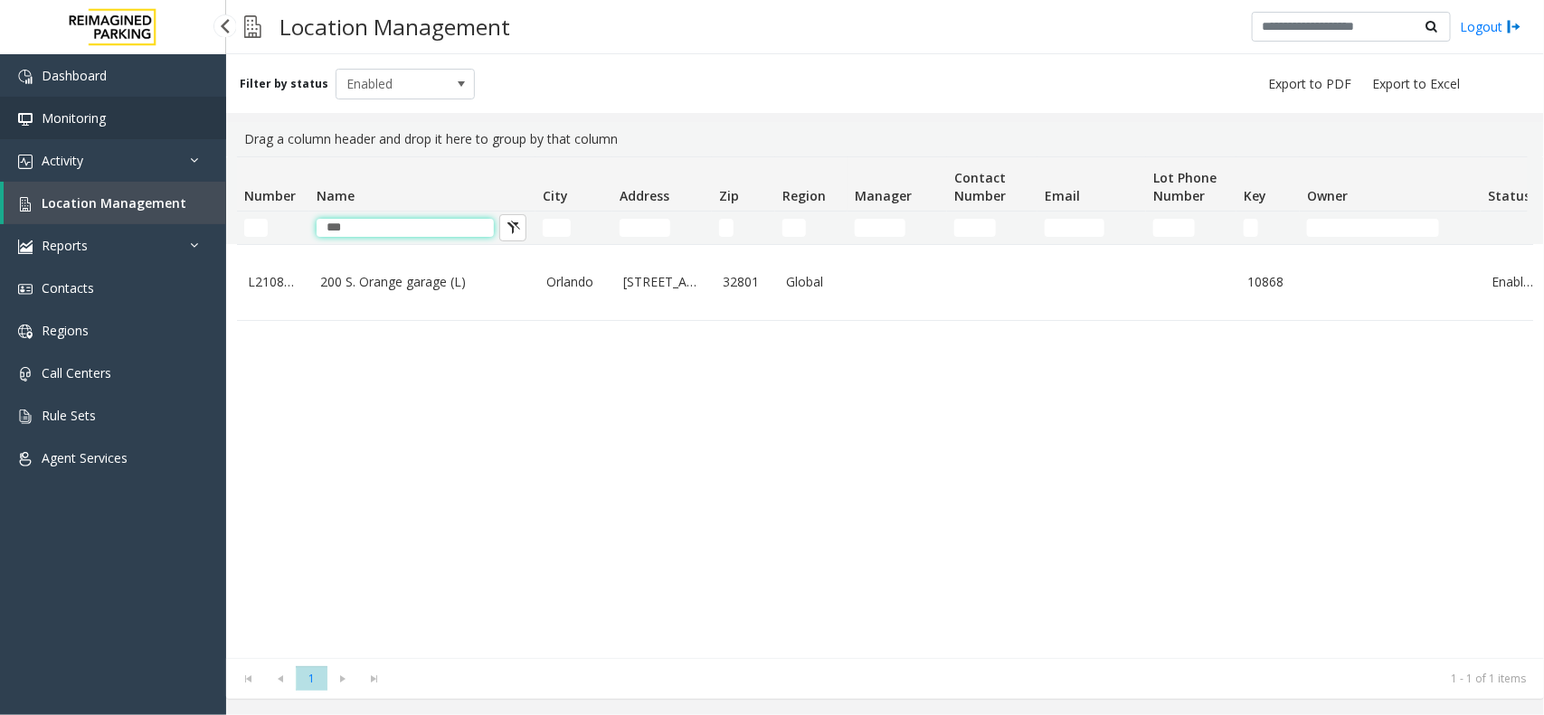
scroll to position [0, 0]
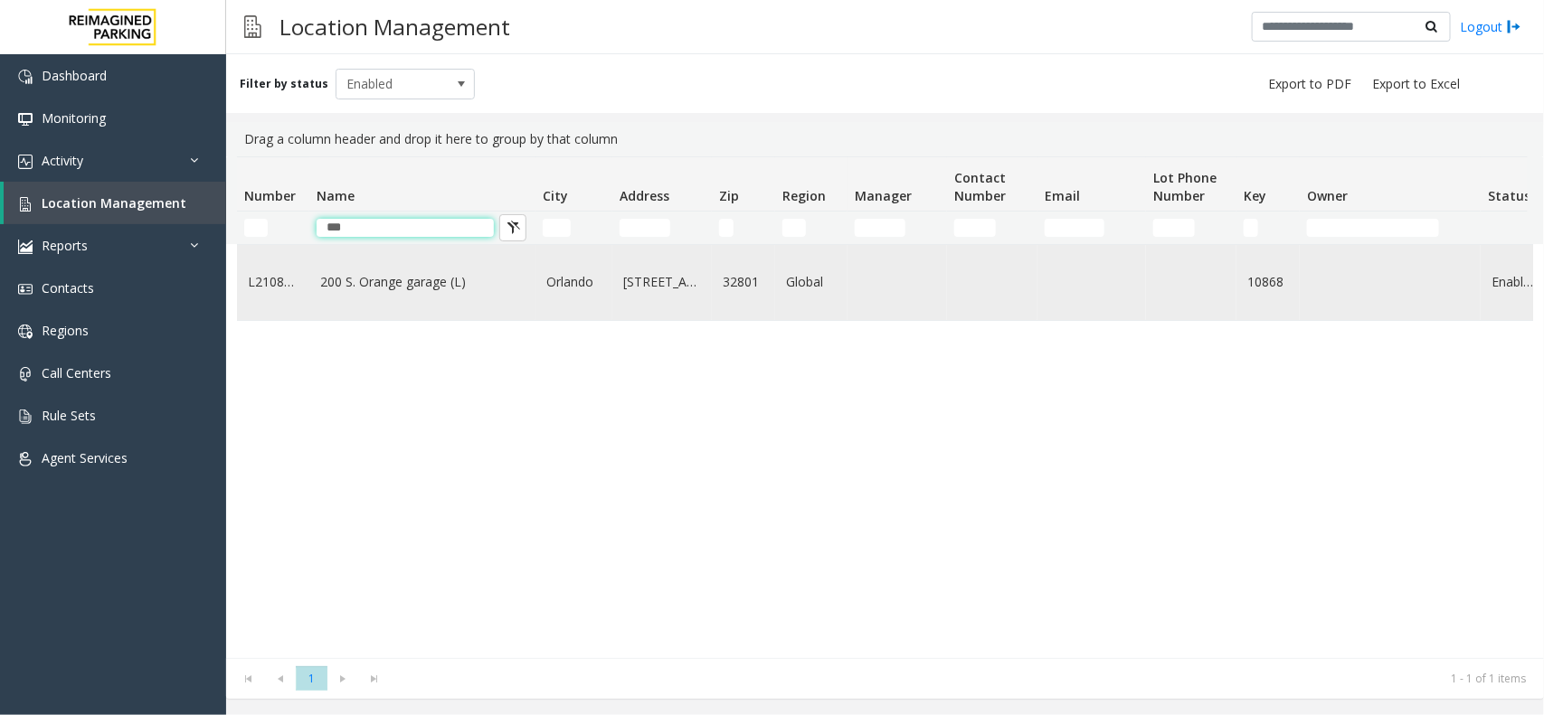
type input "***"
copy link "200 S. Orange garage (L)"
drag, startPoint x: 322, startPoint y: 269, endPoint x: 468, endPoint y: 286, distance: 147.5
click at [468, 286] on td "200 S. Orange garage (L)" at bounding box center [422, 282] width 226 height 75
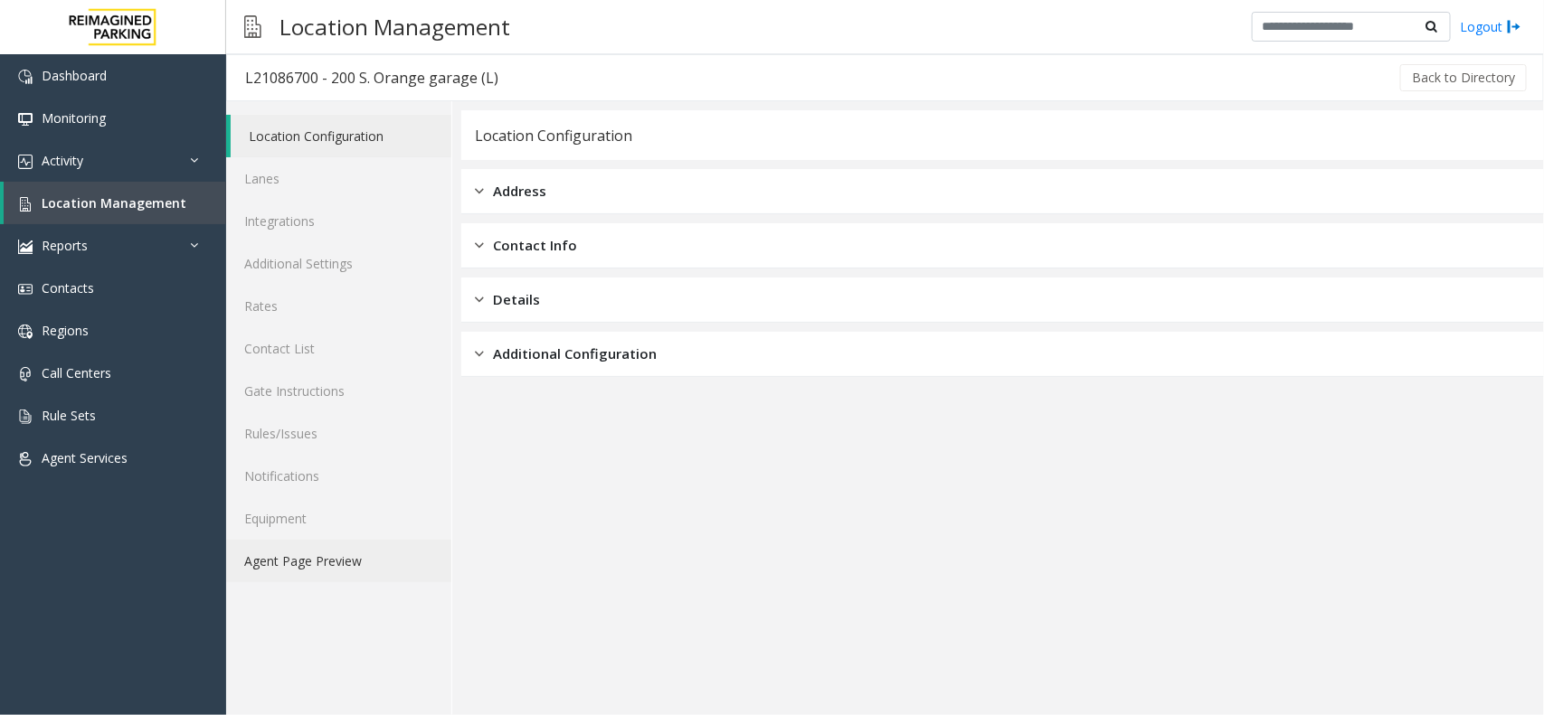
click at [270, 547] on link "Agent Page Preview" at bounding box center [338, 561] width 225 height 43
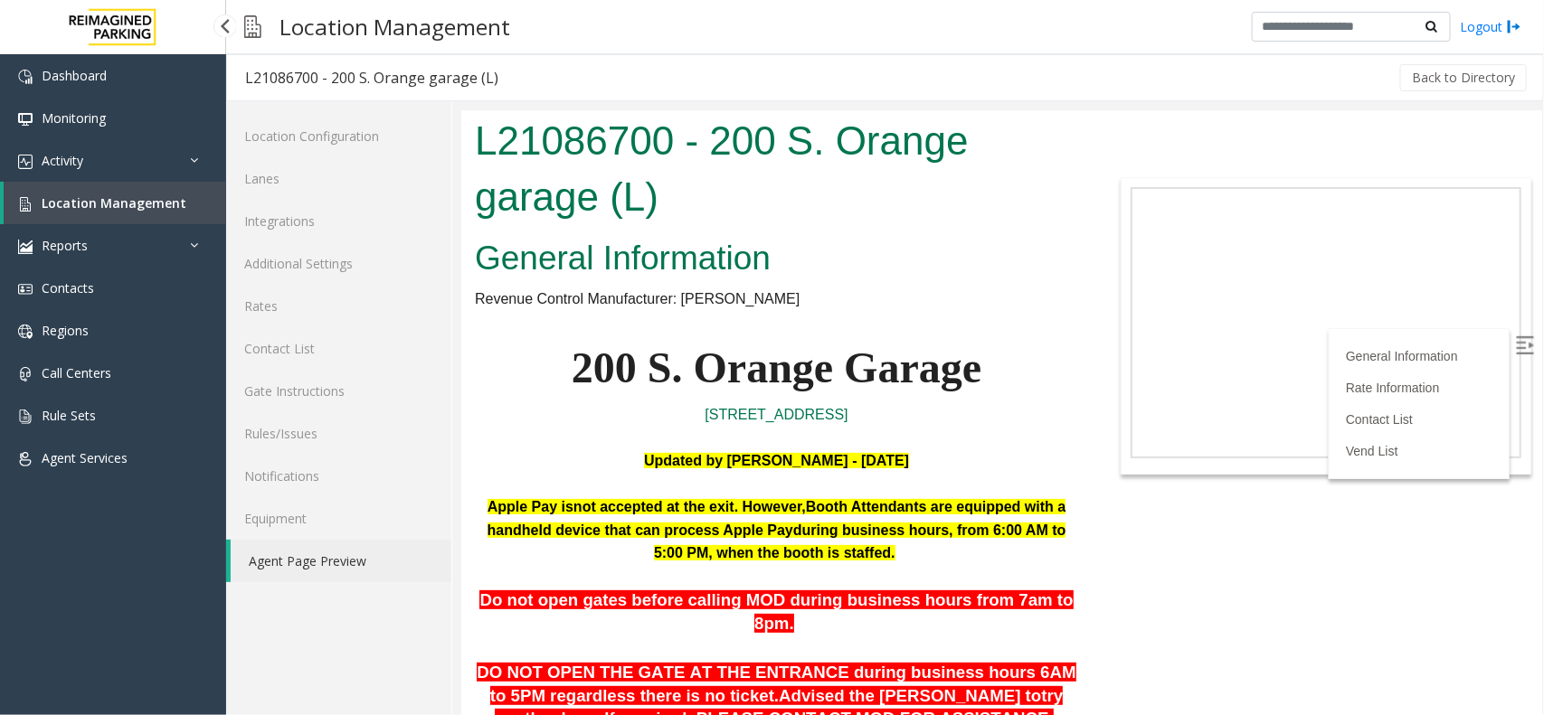
click at [114, 194] on span "Location Management" at bounding box center [114, 202] width 145 height 17
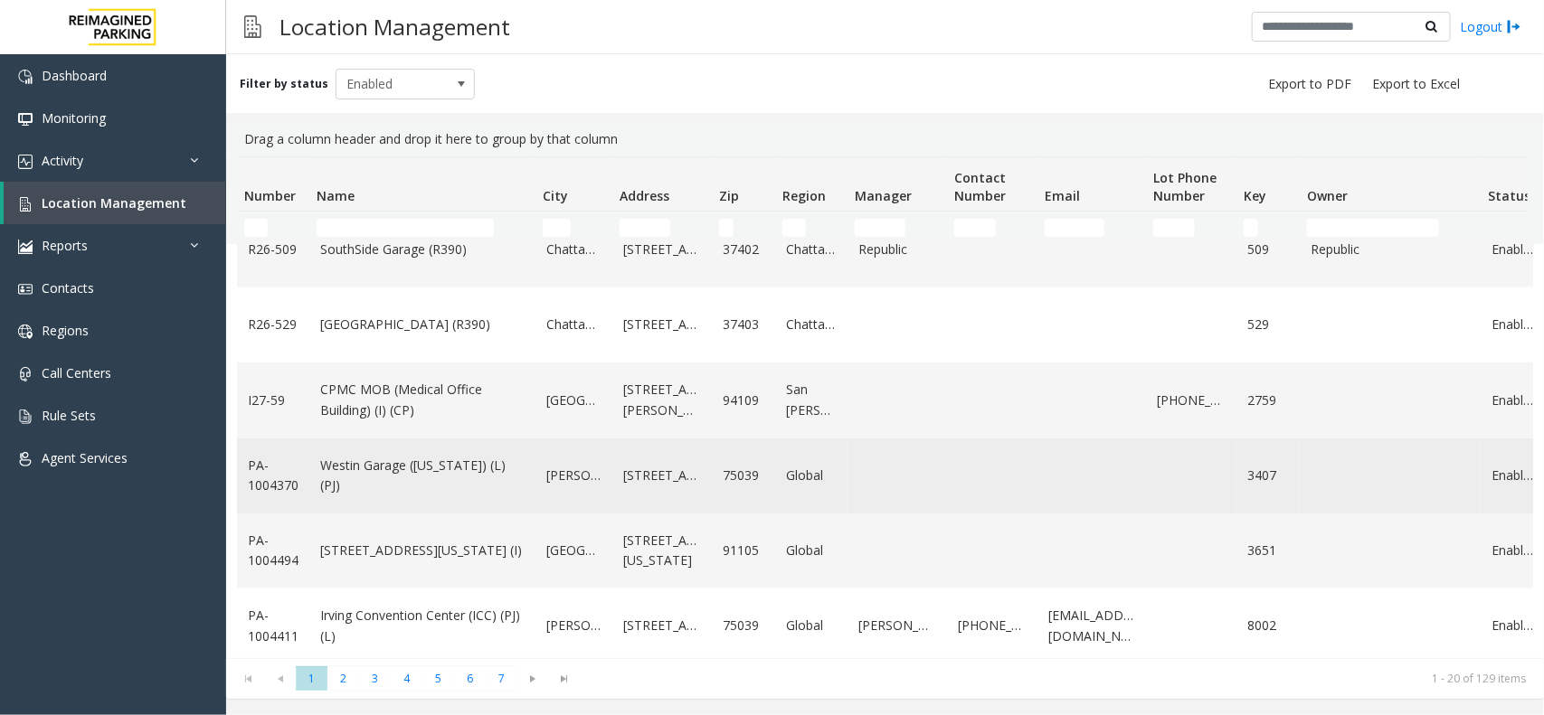
scroll to position [1110, 0]
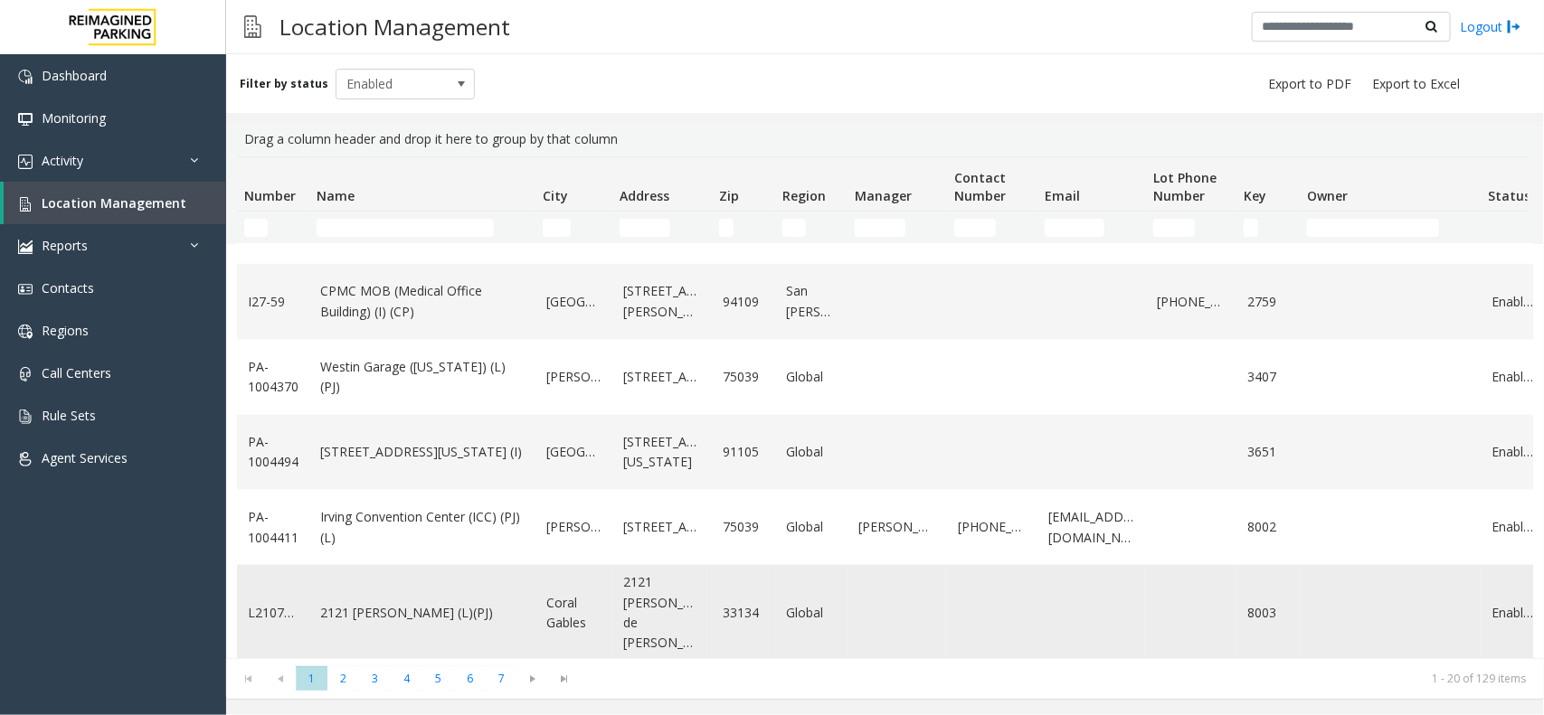
click at [369, 589] on td "2121 Ponce (L)(PJ)" at bounding box center [422, 613] width 226 height 96
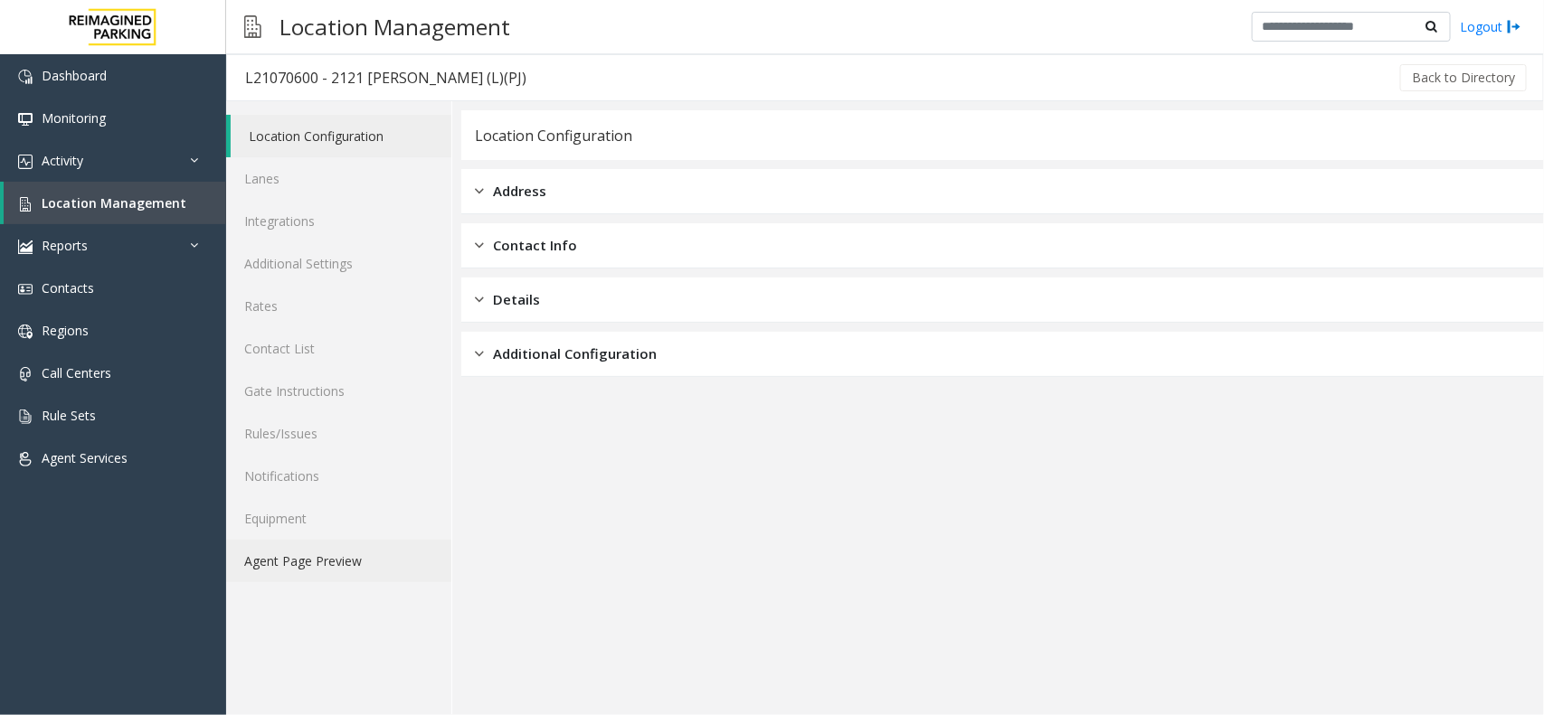
click at [326, 563] on link "Agent Page Preview" at bounding box center [338, 561] width 225 height 43
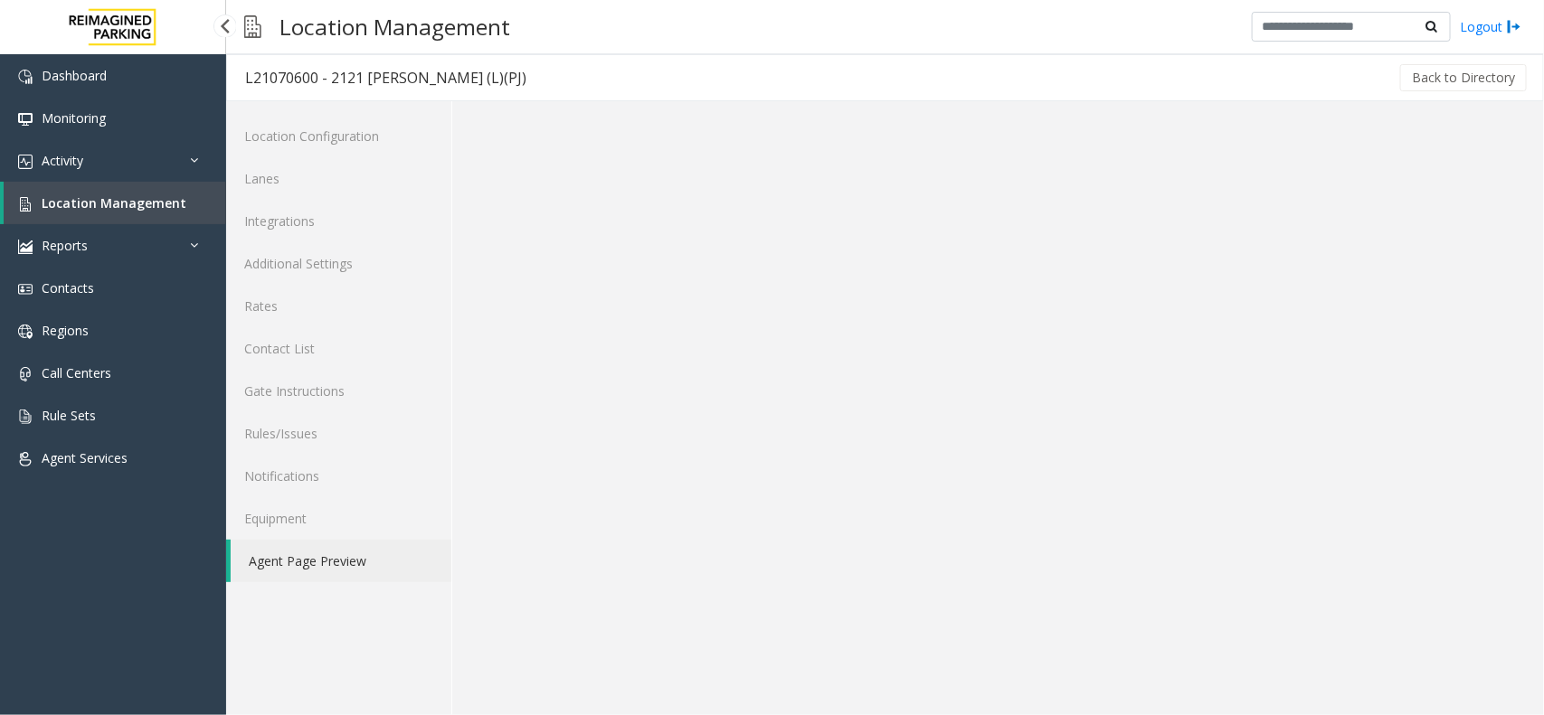
click at [82, 214] on link "Location Management" at bounding box center [115, 203] width 222 height 43
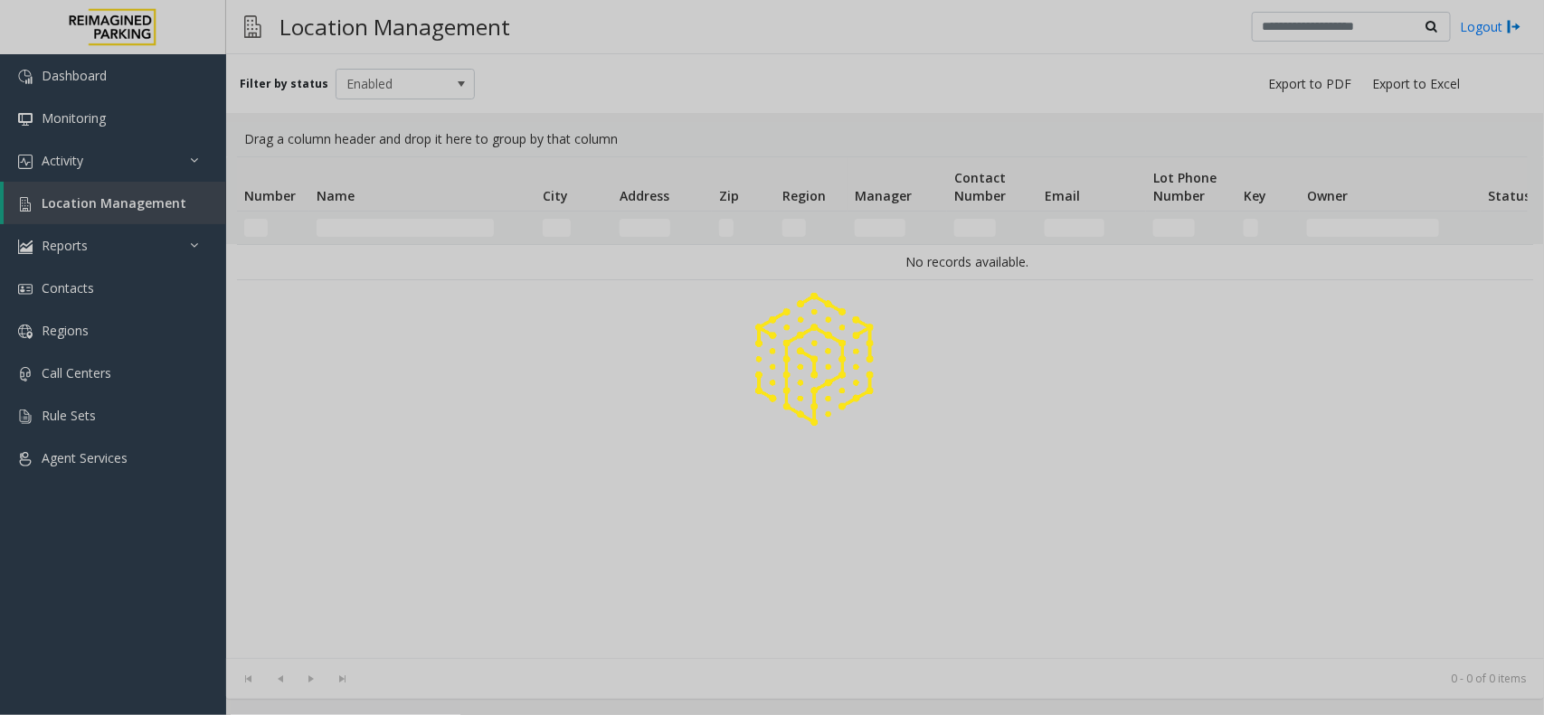
click at [399, 222] on div at bounding box center [772, 357] width 1544 height 715
click at [399, 223] on div at bounding box center [772, 357] width 1544 height 715
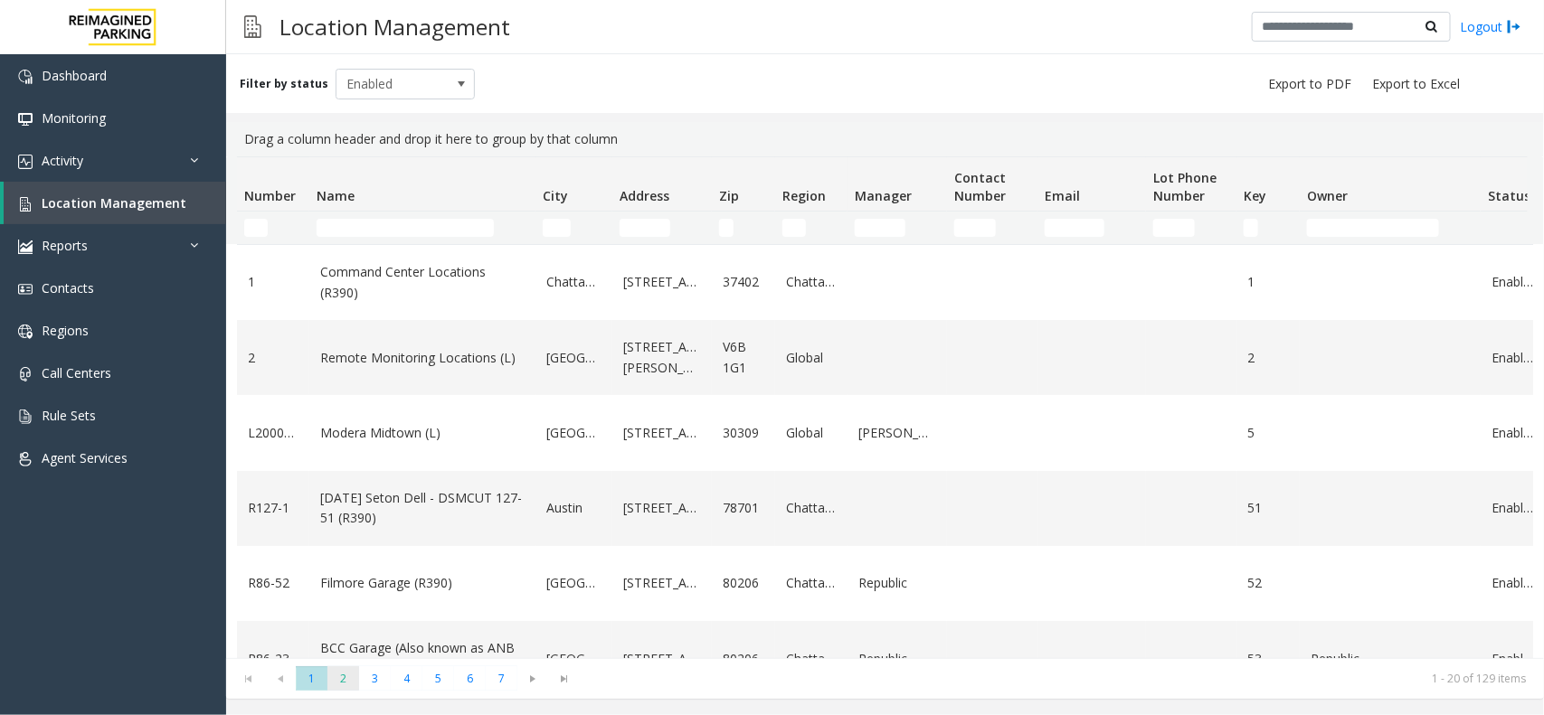
click at [349, 674] on span "2" at bounding box center [343, 679] width 32 height 24
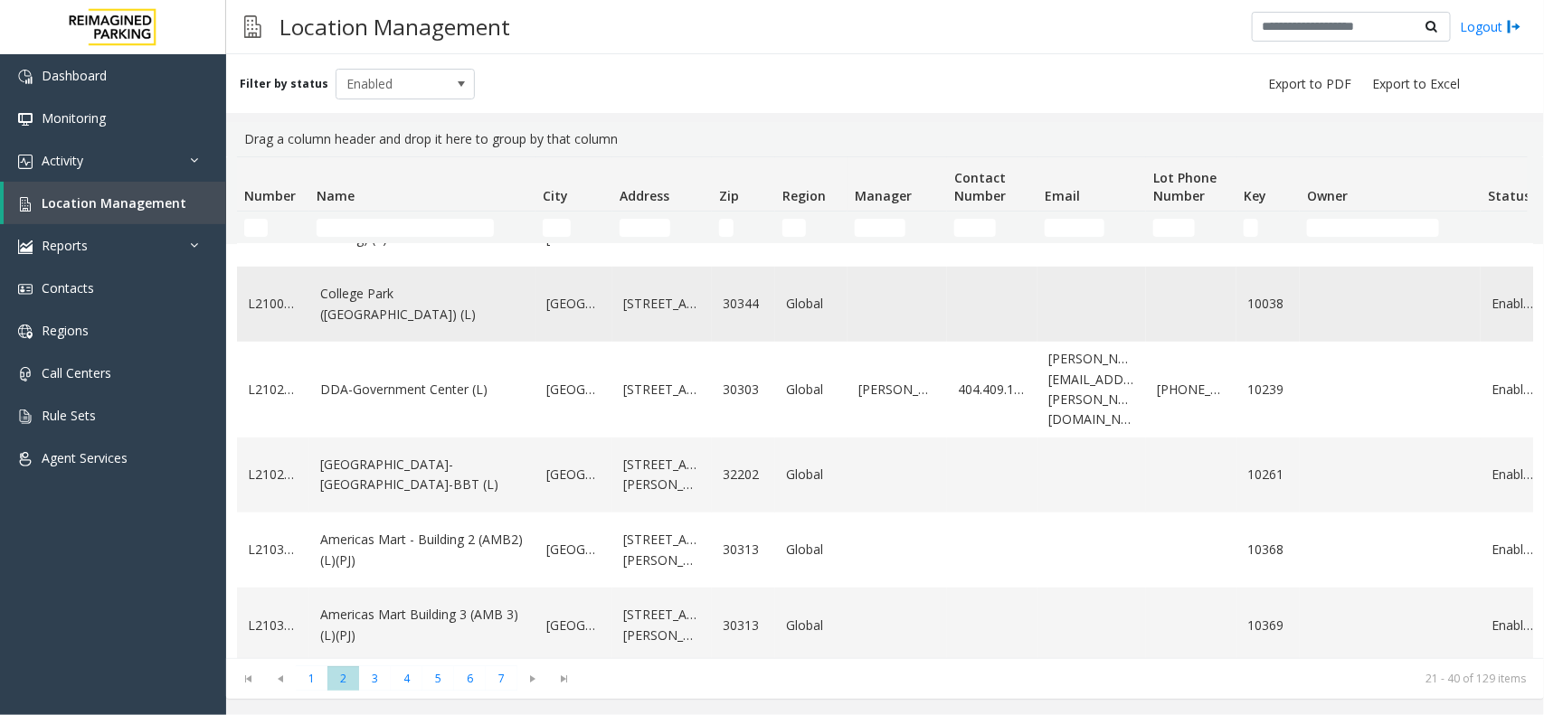
scroll to position [565, 0]
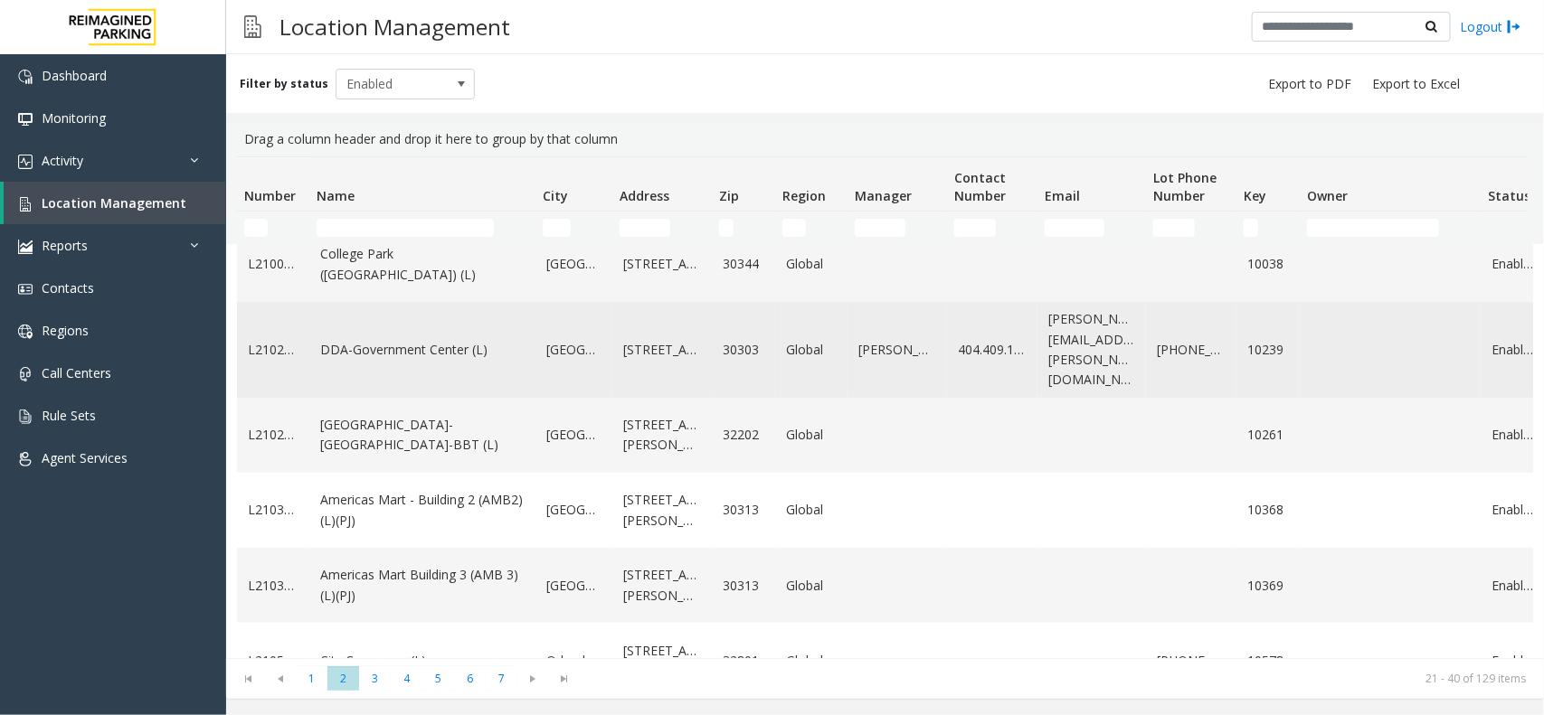
copy link "DDA-Government Center (L)"
drag, startPoint x: 313, startPoint y: 359, endPoint x: 484, endPoint y: 376, distance: 171.8
click at [484, 376] on td "DDA-Government Center (L)" at bounding box center [422, 350] width 226 height 96
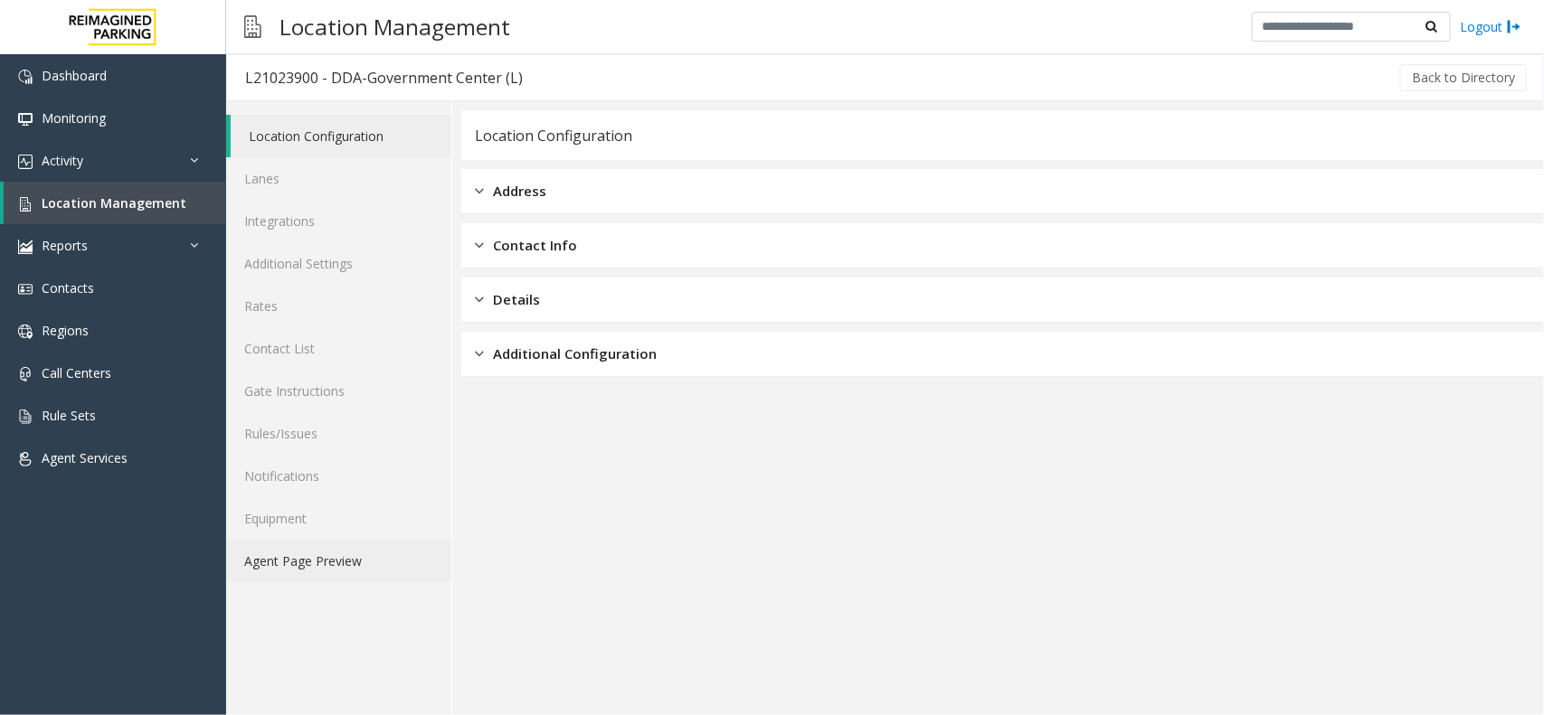
click at [330, 545] on link "Agent Page Preview" at bounding box center [338, 561] width 225 height 43
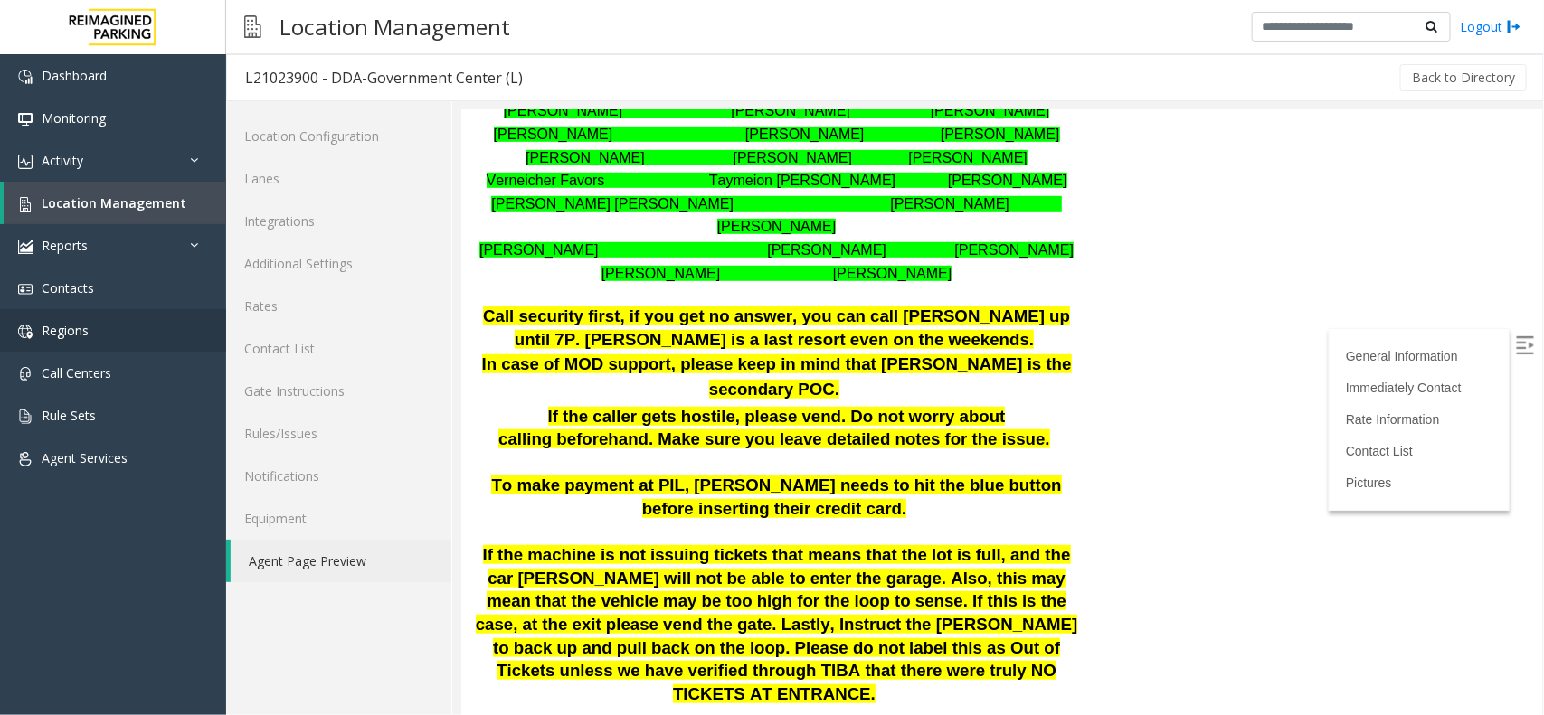
scroll to position [452, 0]
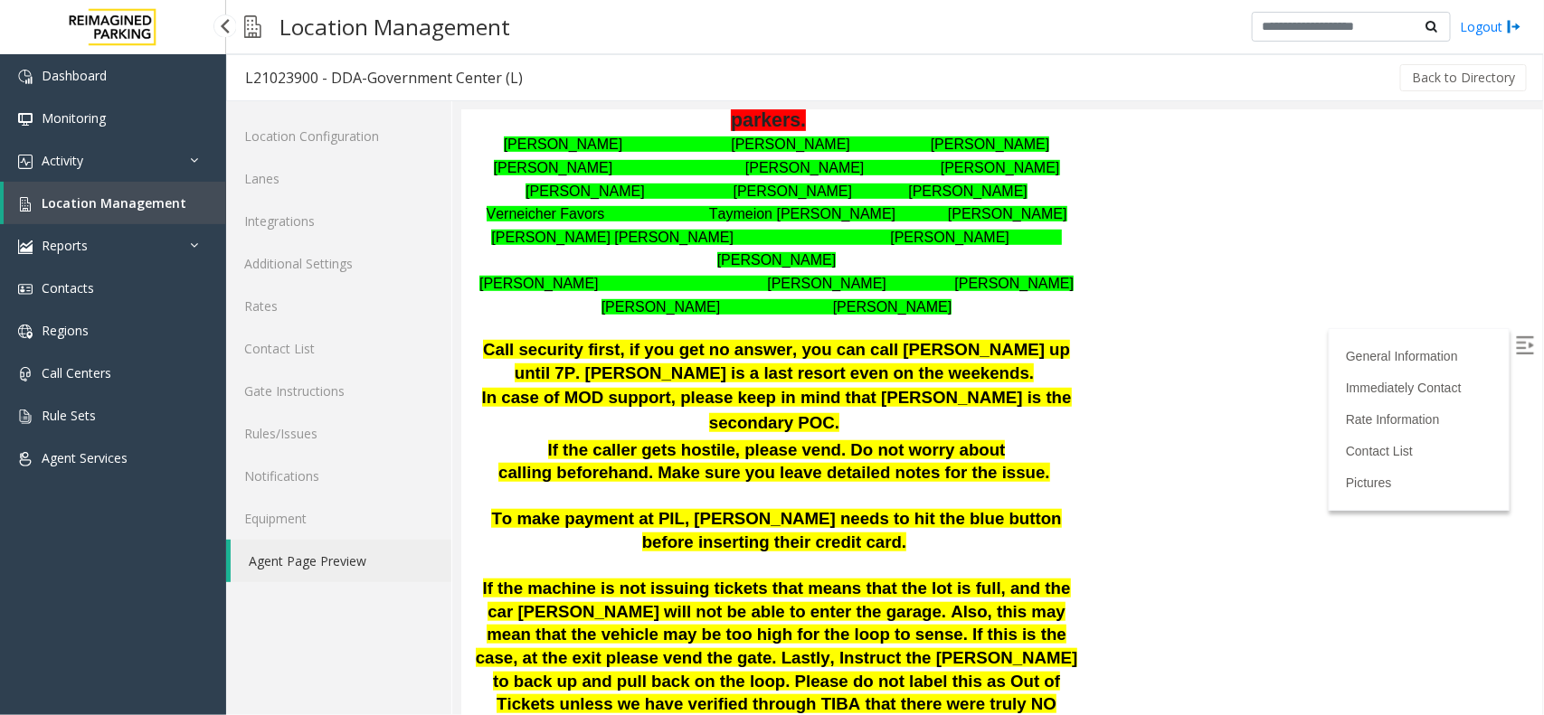
click at [128, 197] on span "Location Management" at bounding box center [114, 202] width 145 height 17
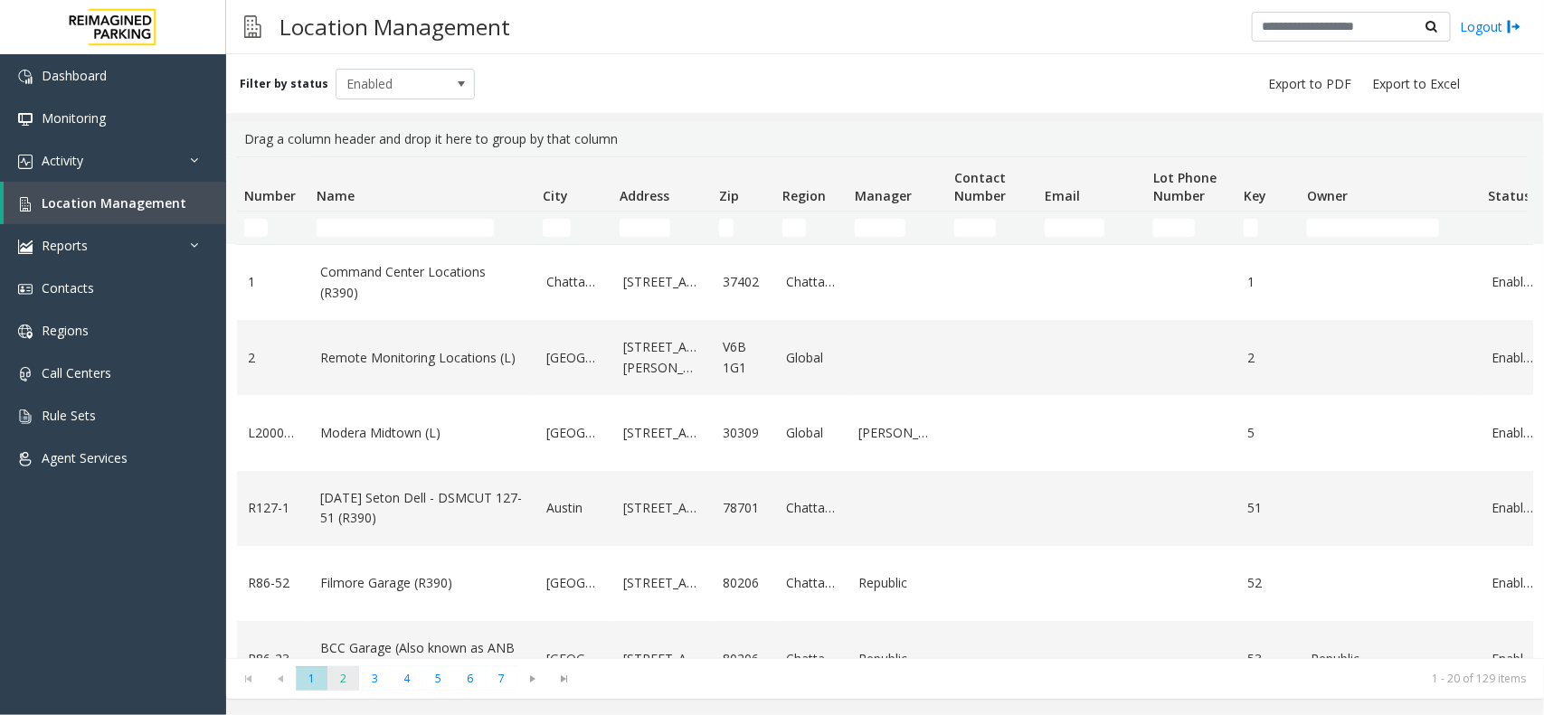
click at [333, 679] on span "2" at bounding box center [343, 679] width 32 height 24
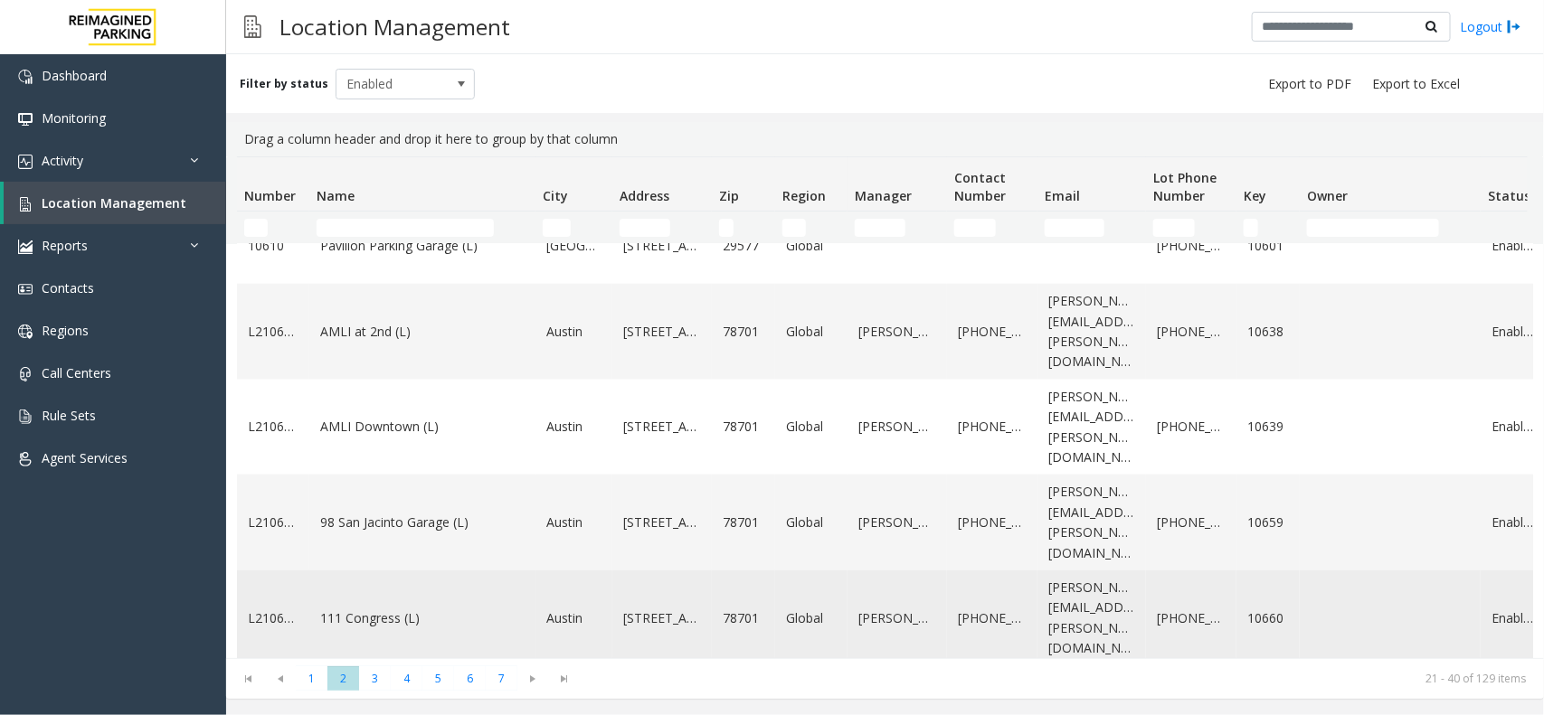
scroll to position [1150, 0]
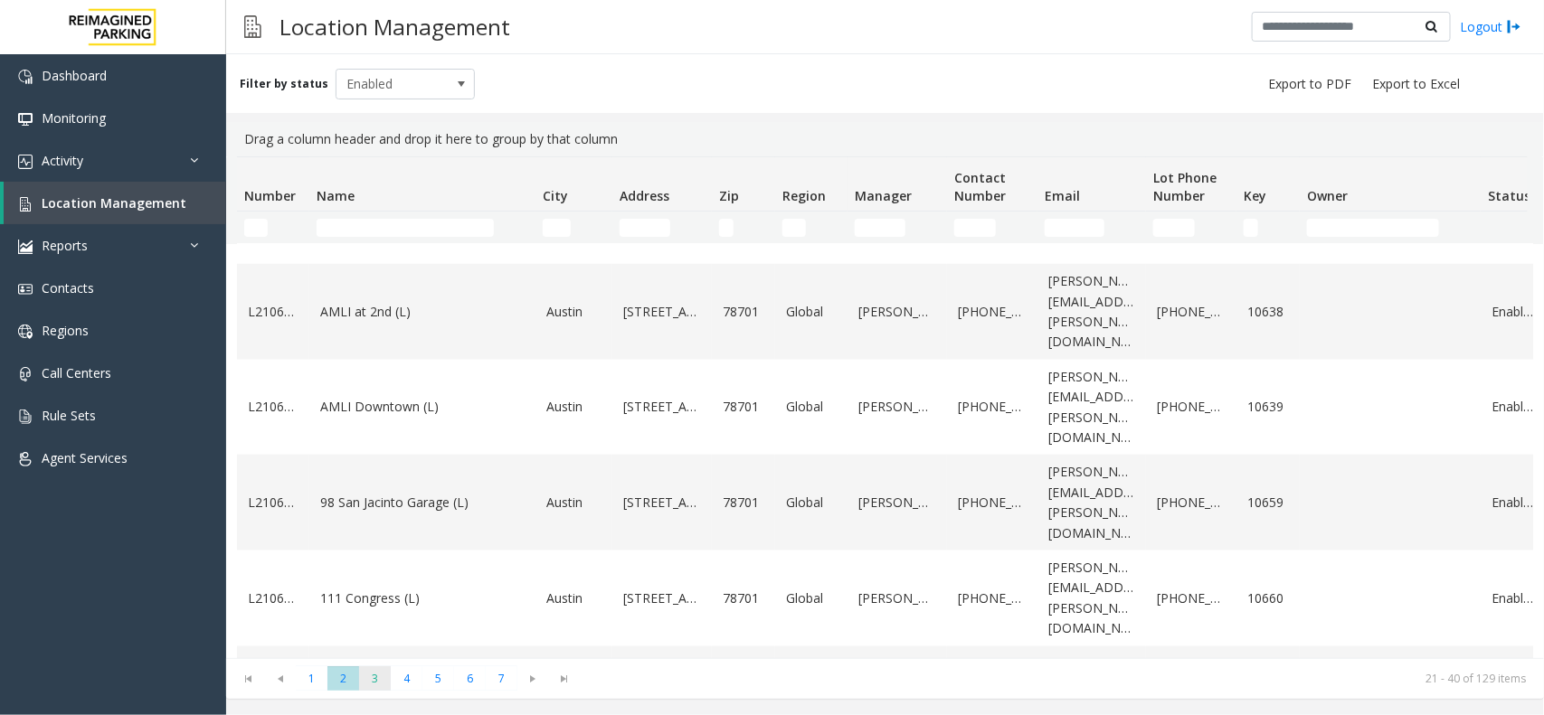
click at [367, 676] on span "3" at bounding box center [375, 679] width 32 height 24
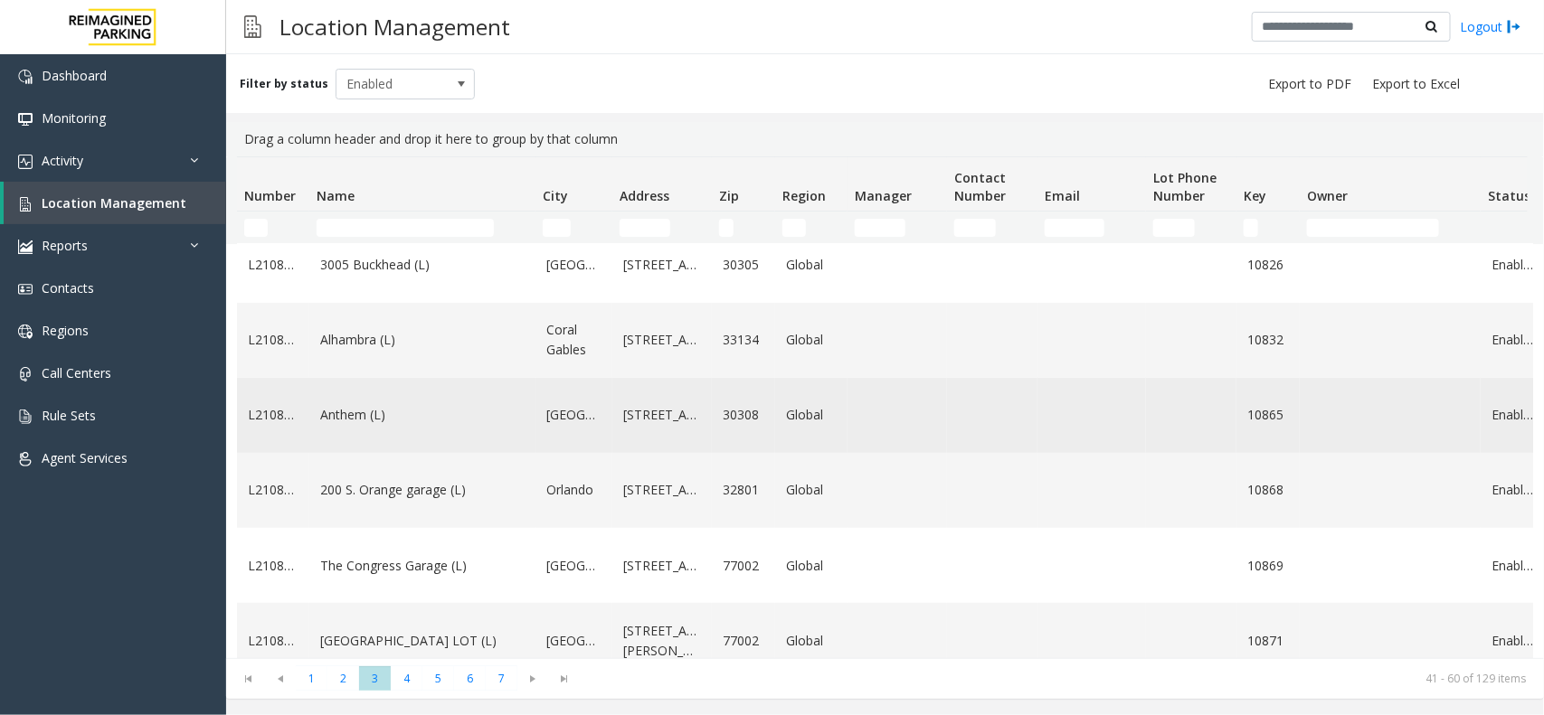
scroll to position [452, 0]
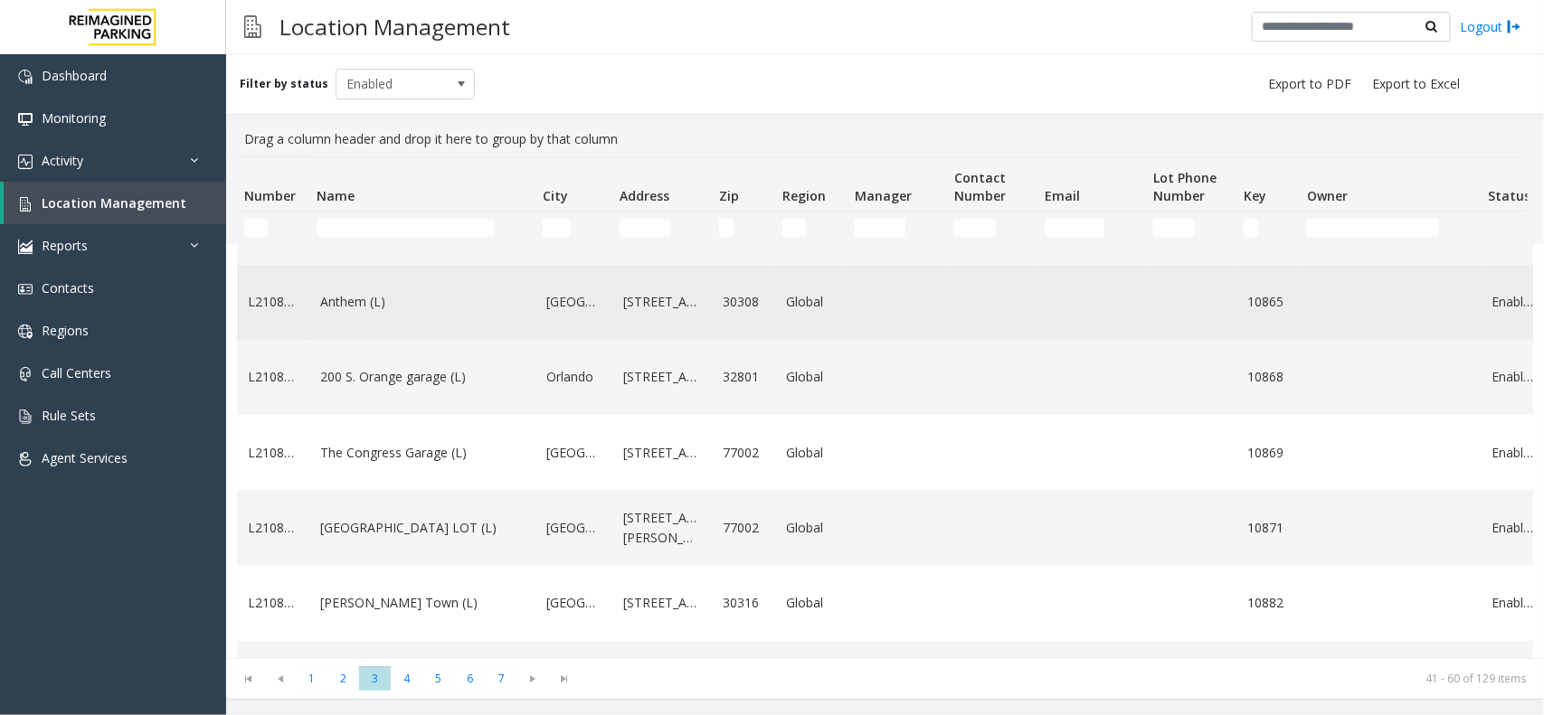
click at [396, 340] on td "Anthem (L)" at bounding box center [422, 302] width 226 height 75
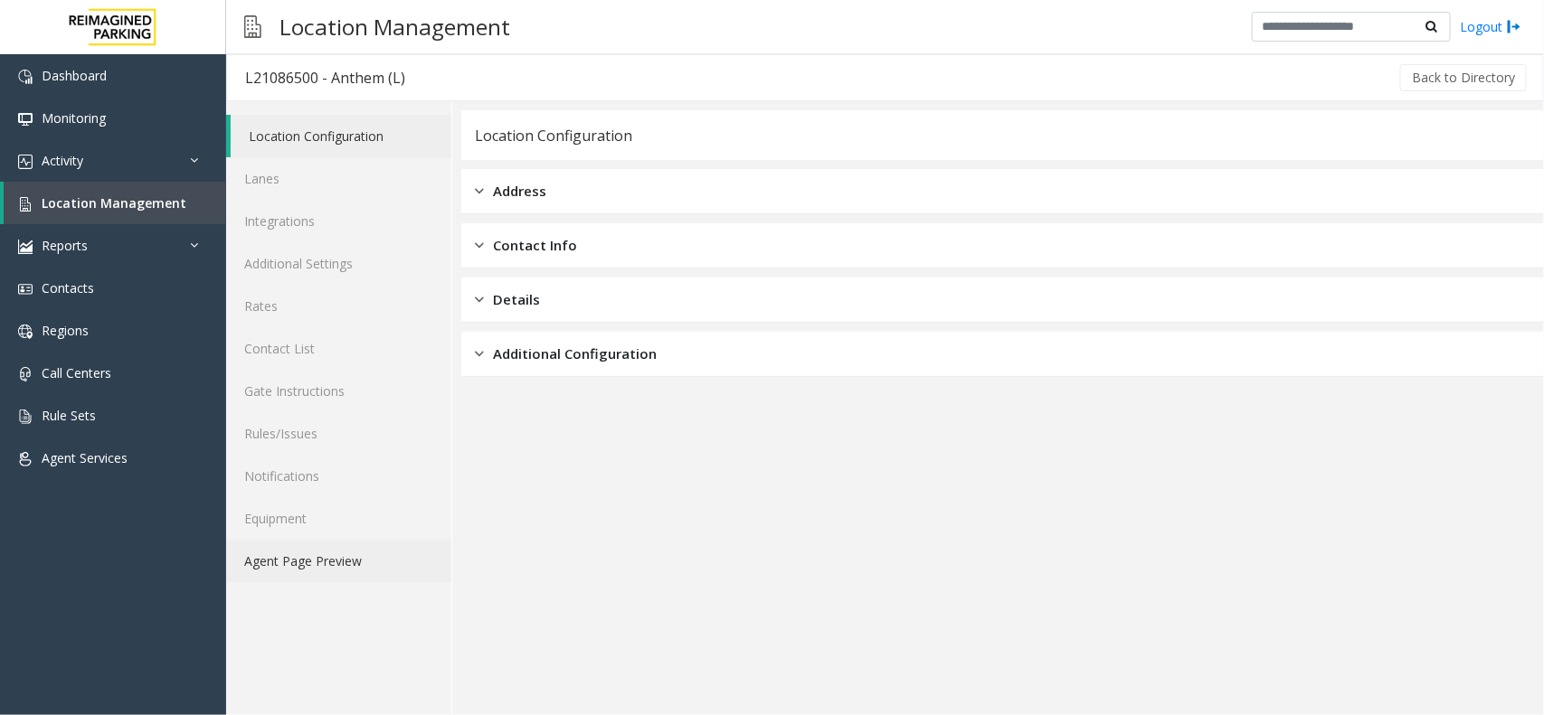
click at [355, 572] on link "Agent Page Preview" at bounding box center [338, 561] width 225 height 43
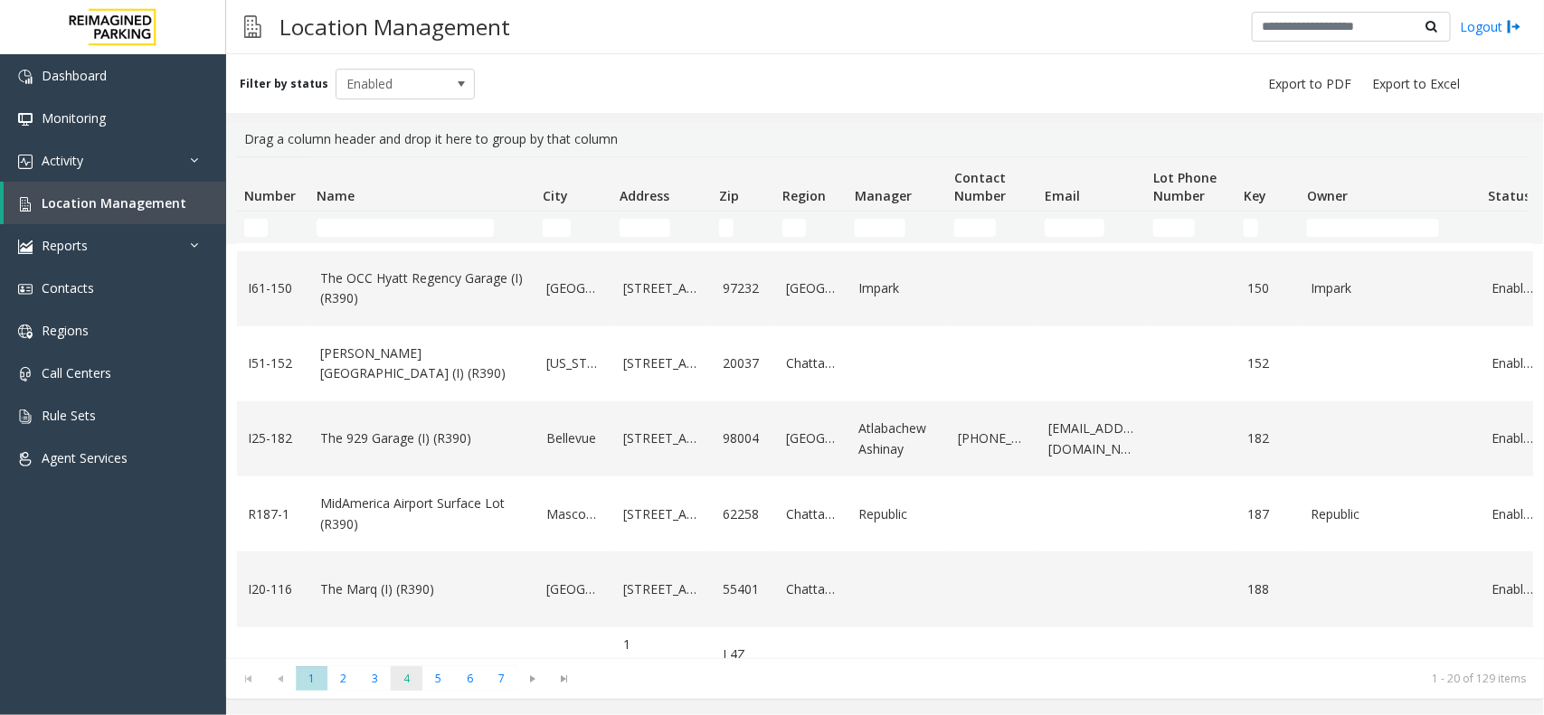
scroll to position [565, 0]
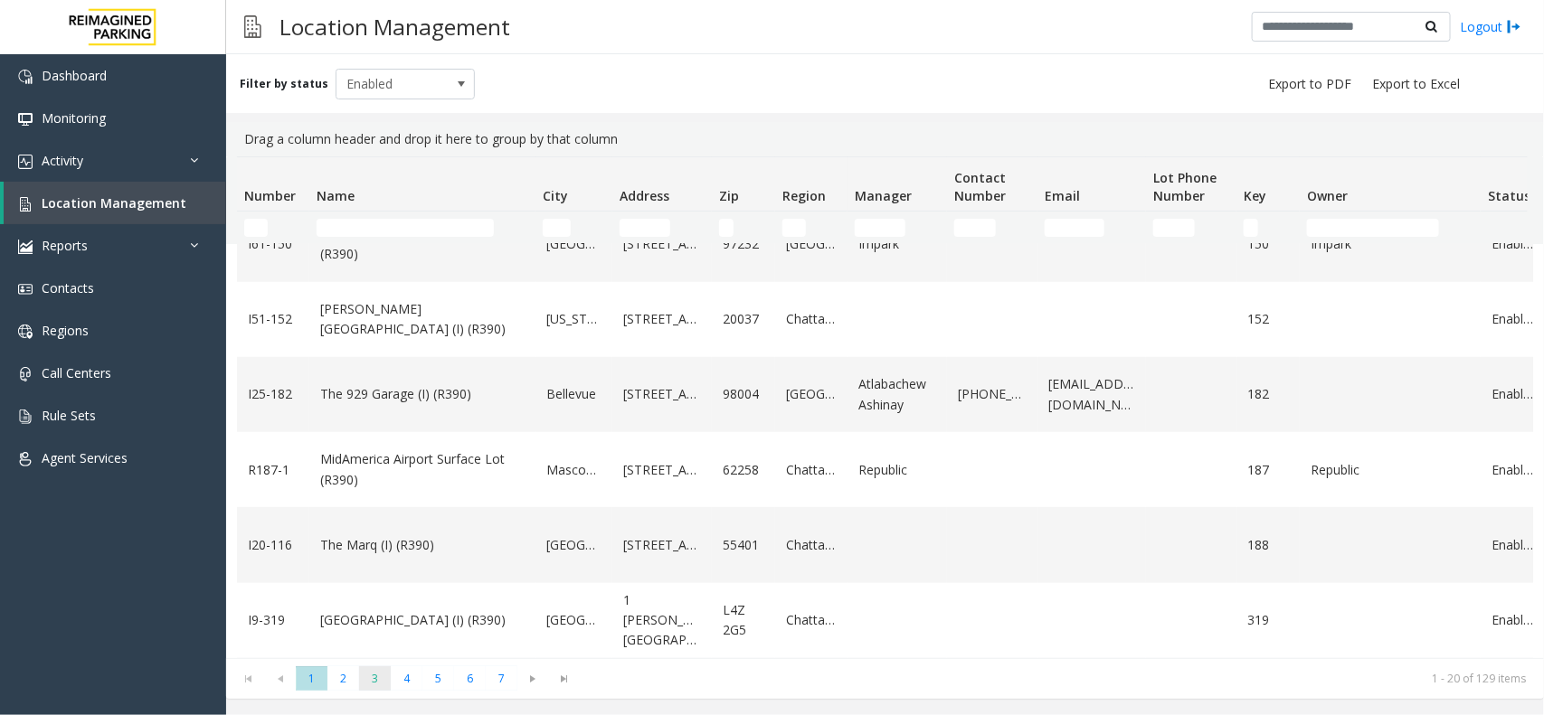
click at [371, 676] on span "3" at bounding box center [375, 679] width 32 height 24
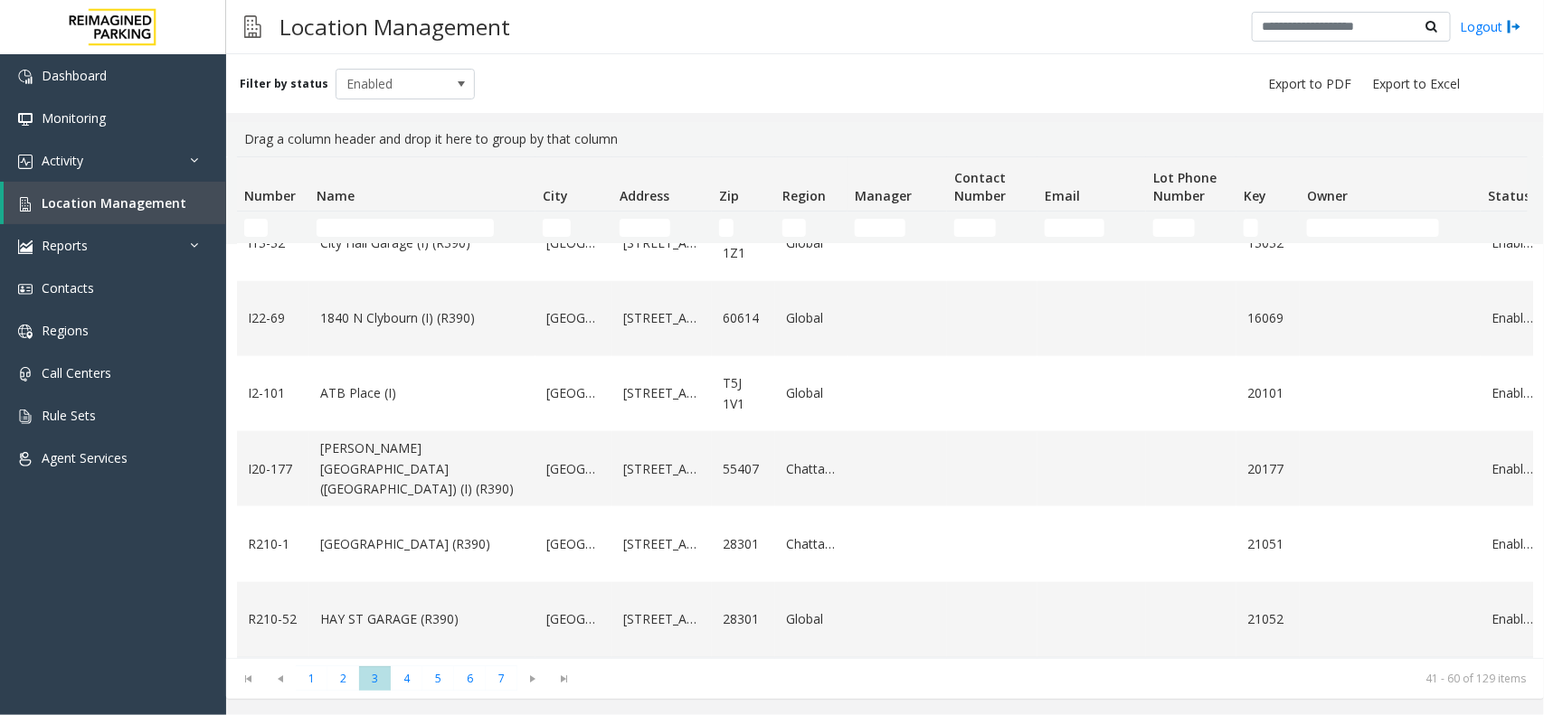
scroll to position [1212, 0]
drag, startPoint x: 307, startPoint y: 375, endPoint x: 410, endPoint y: 435, distance: 118.3
click at [766, 705] on div "Filter by status Enabled Drag a column header and drop it here to group by that…" at bounding box center [885, 384] width 1318 height 661
click at [409, 672] on span "4" at bounding box center [407, 679] width 32 height 24
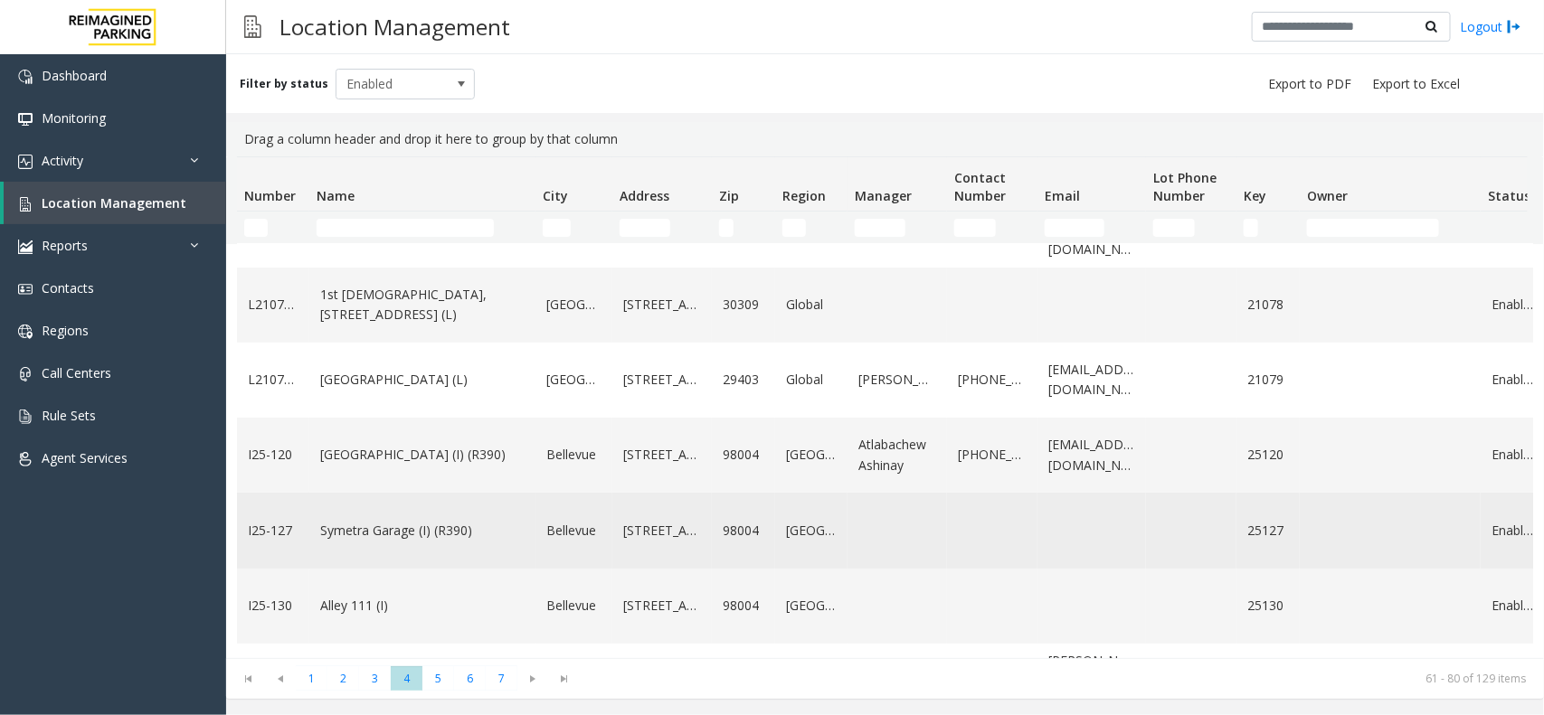
scroll to position [113, 0]
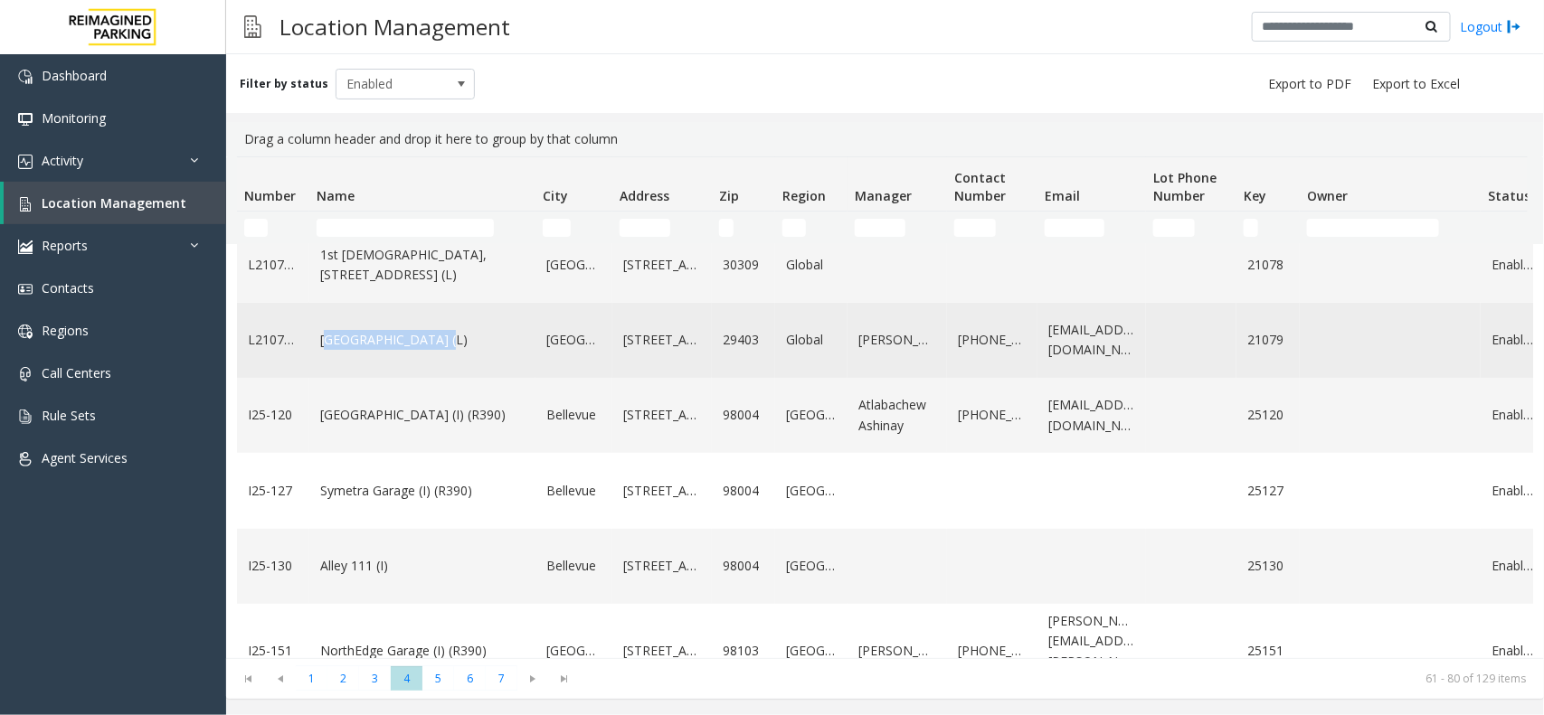
drag, startPoint x: 314, startPoint y: 333, endPoint x: 436, endPoint y: 368, distance: 127.1
click at [436, 368] on td "[GEOGRAPHIC_DATA] (L)" at bounding box center [422, 340] width 226 height 75
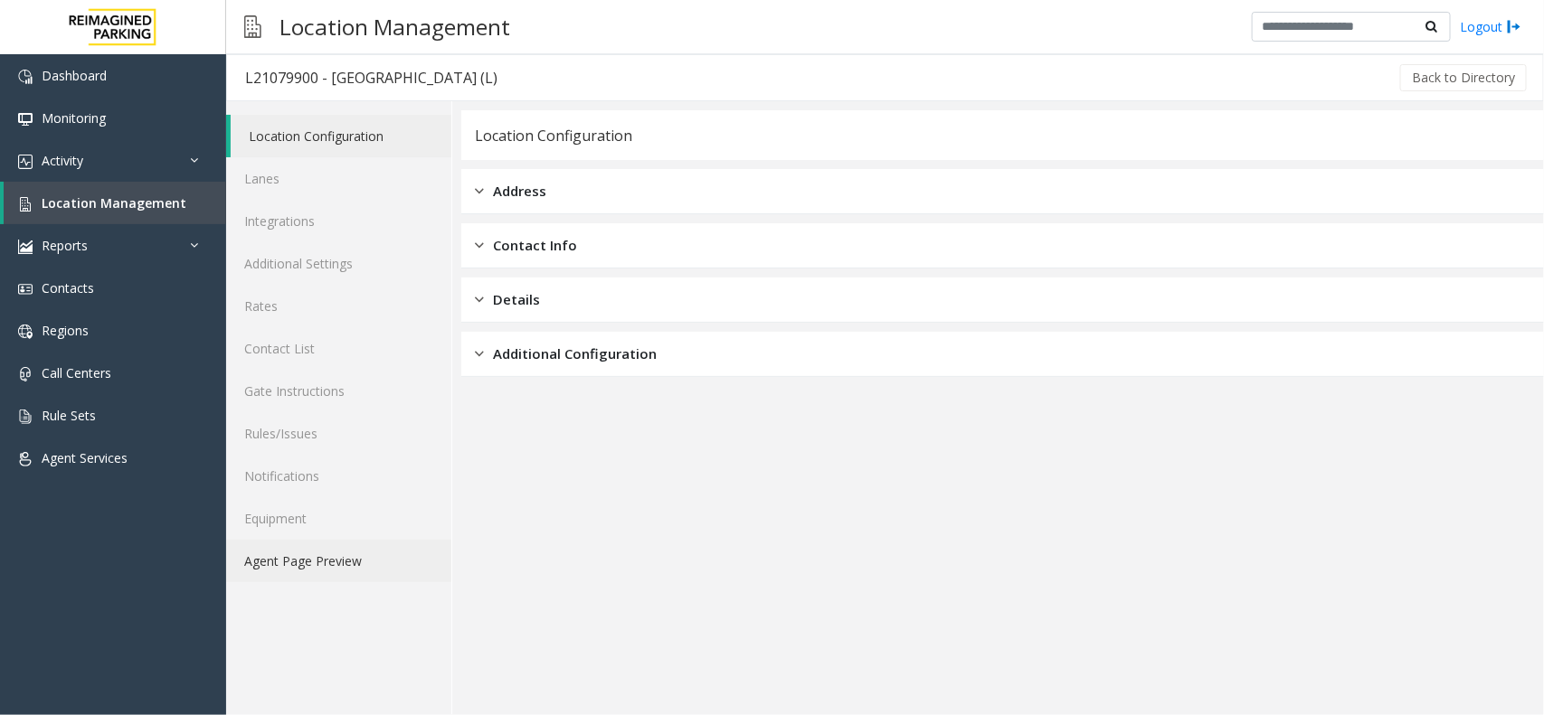
click at [314, 561] on link "Agent Page Preview" at bounding box center [338, 561] width 225 height 43
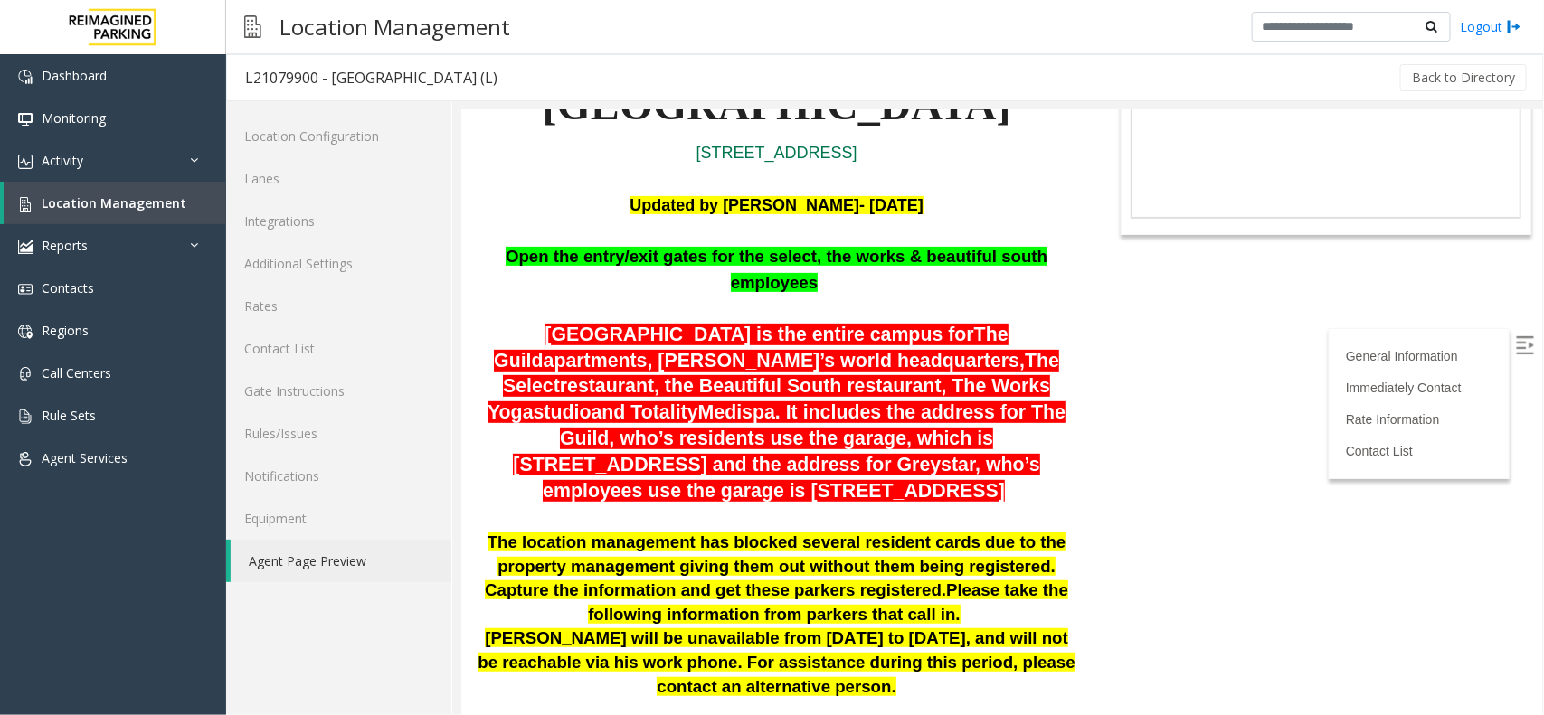
scroll to position [226, 0]
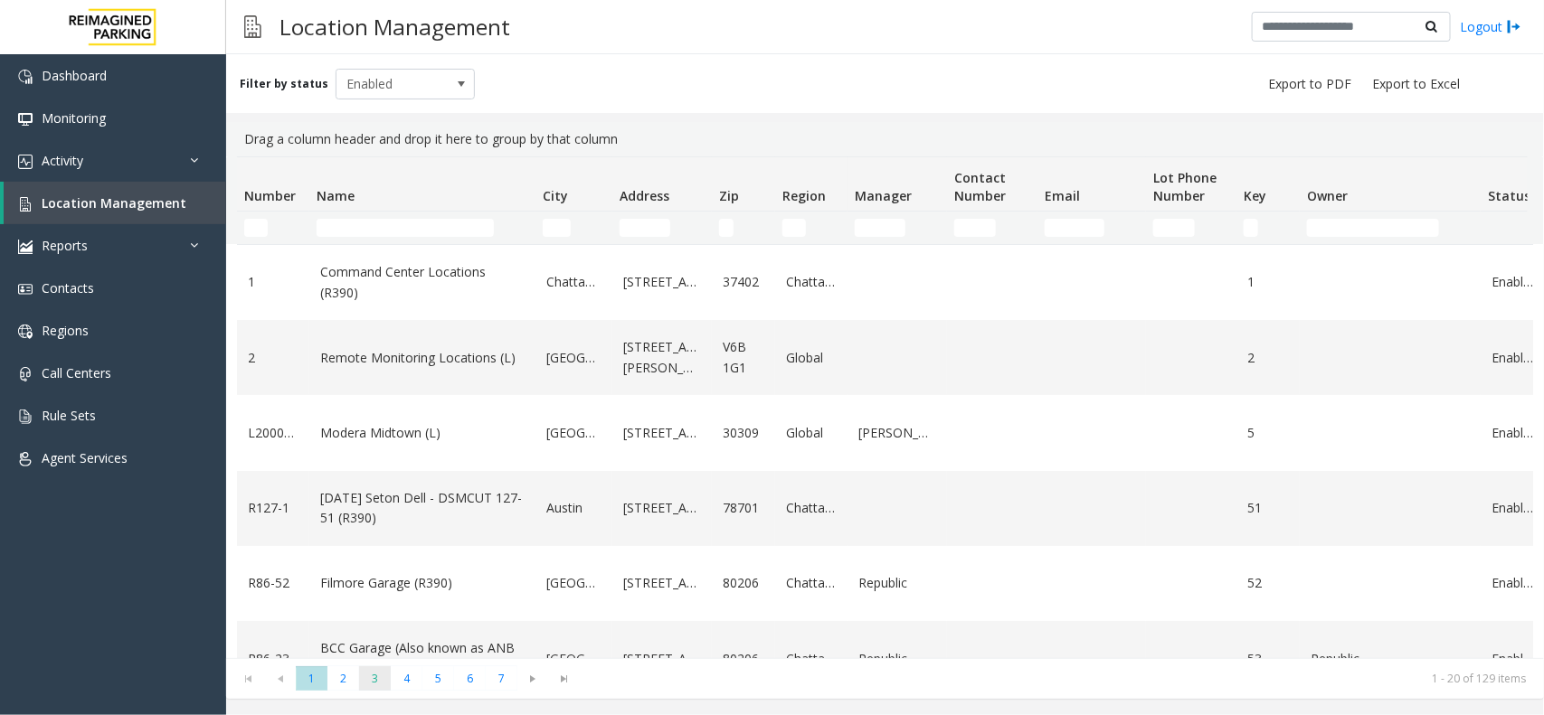
click at [382, 681] on span "3" at bounding box center [375, 679] width 32 height 24
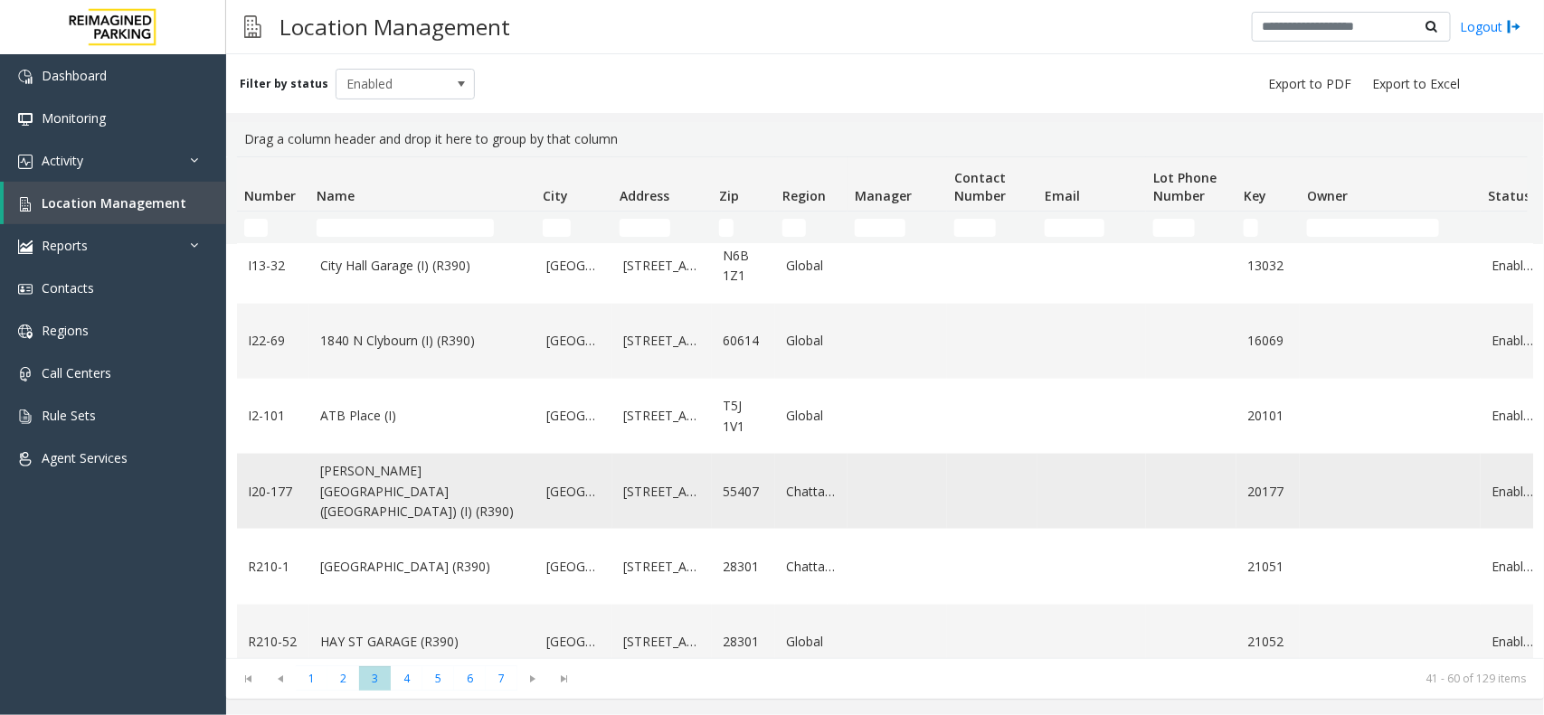
scroll to position [1212, 0]
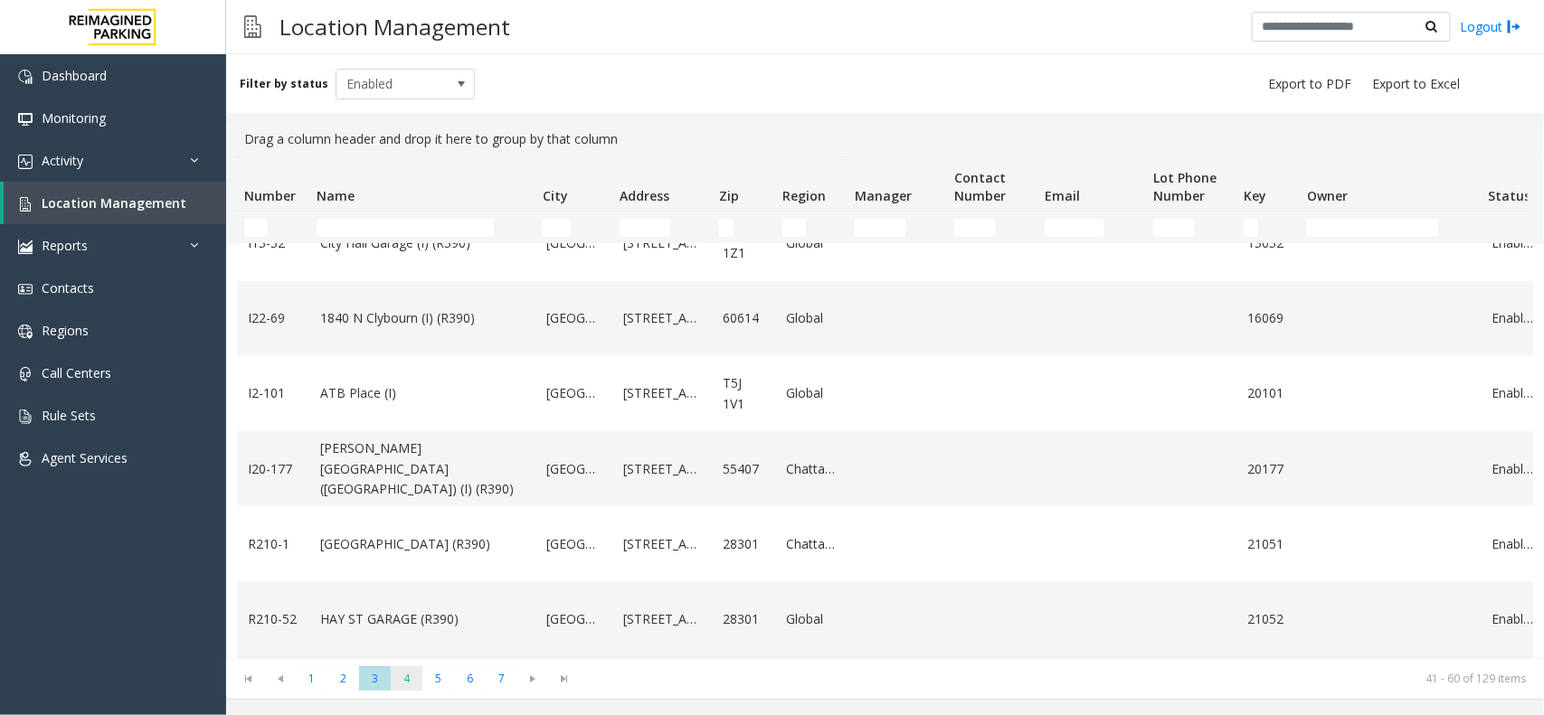
click at [400, 679] on span "4" at bounding box center [407, 679] width 32 height 24
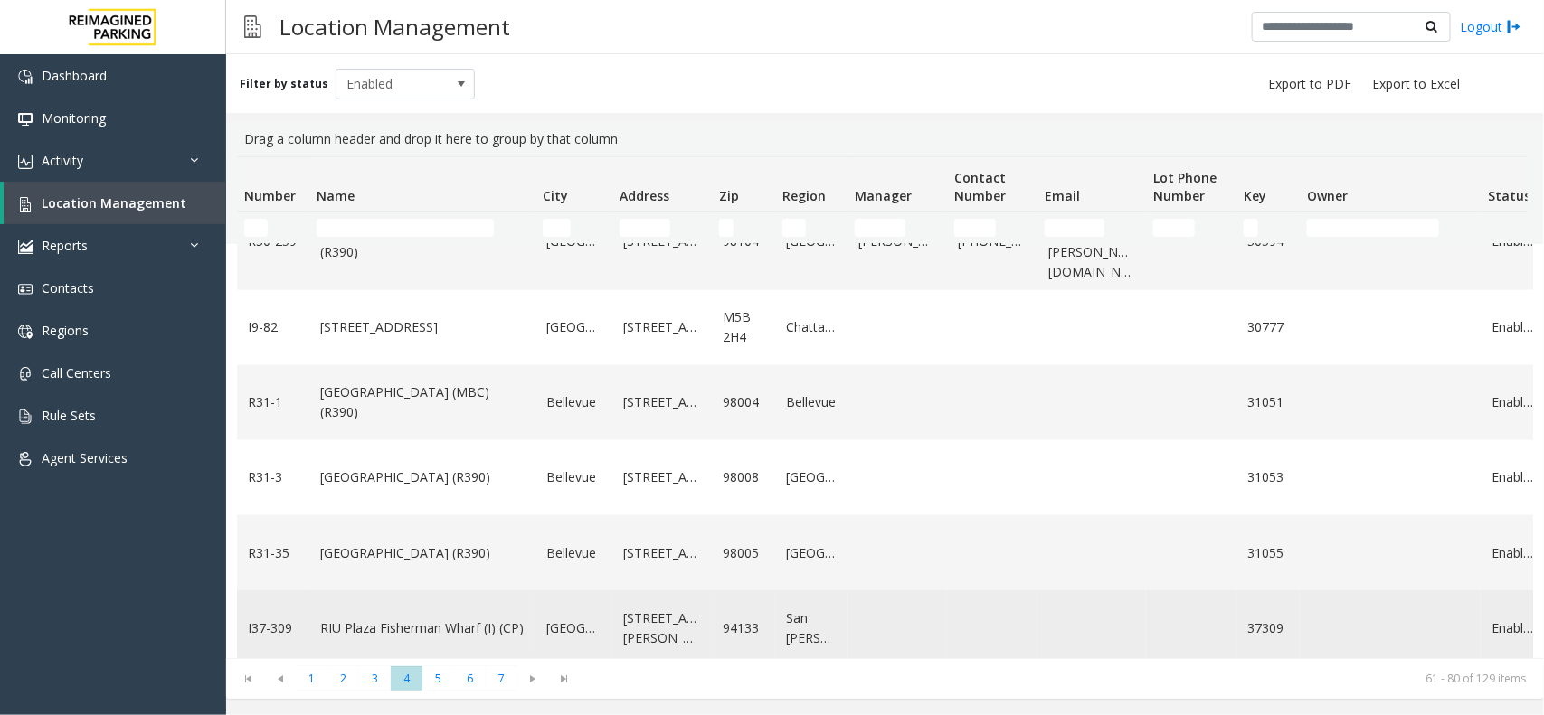
scroll to position [1150, 0]
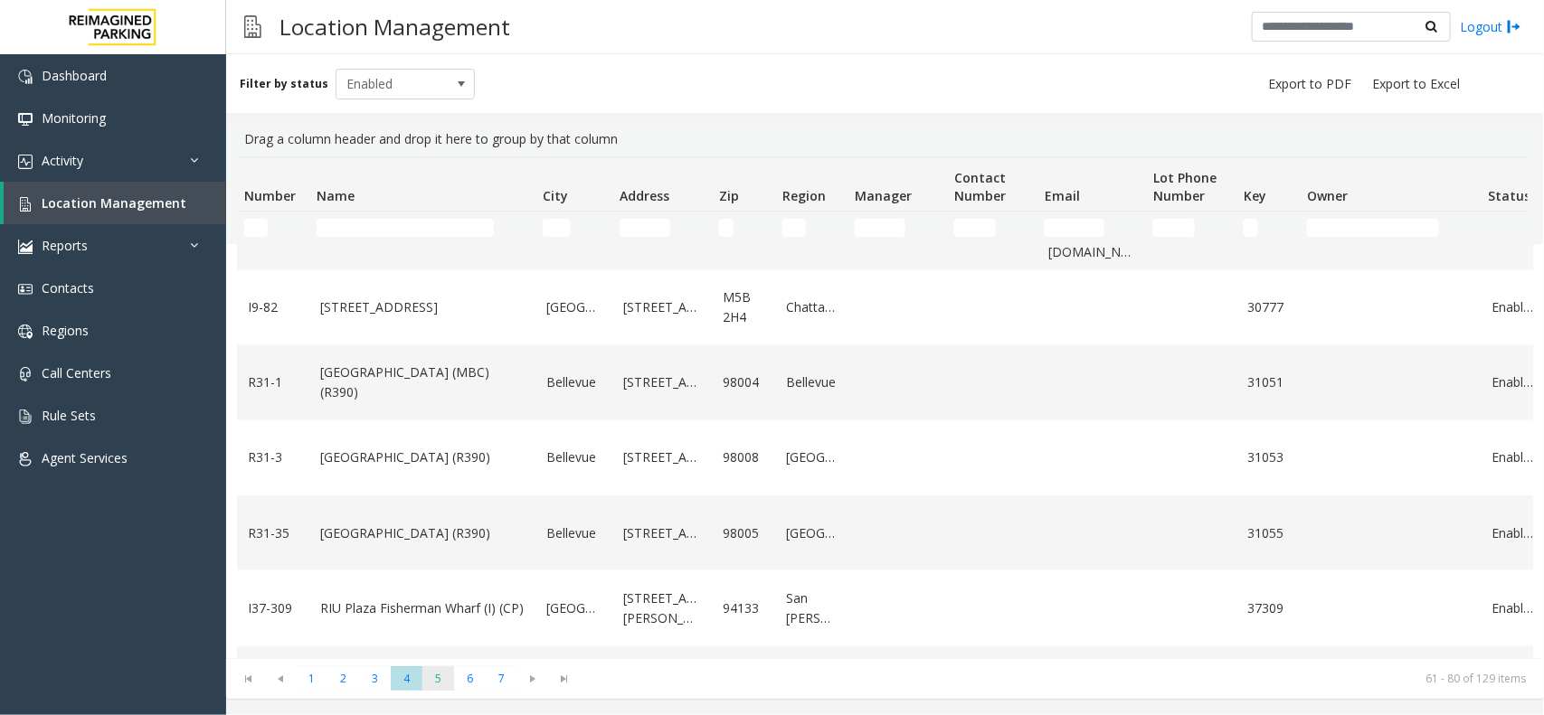
click at [432, 683] on span "5" at bounding box center [438, 679] width 32 height 24
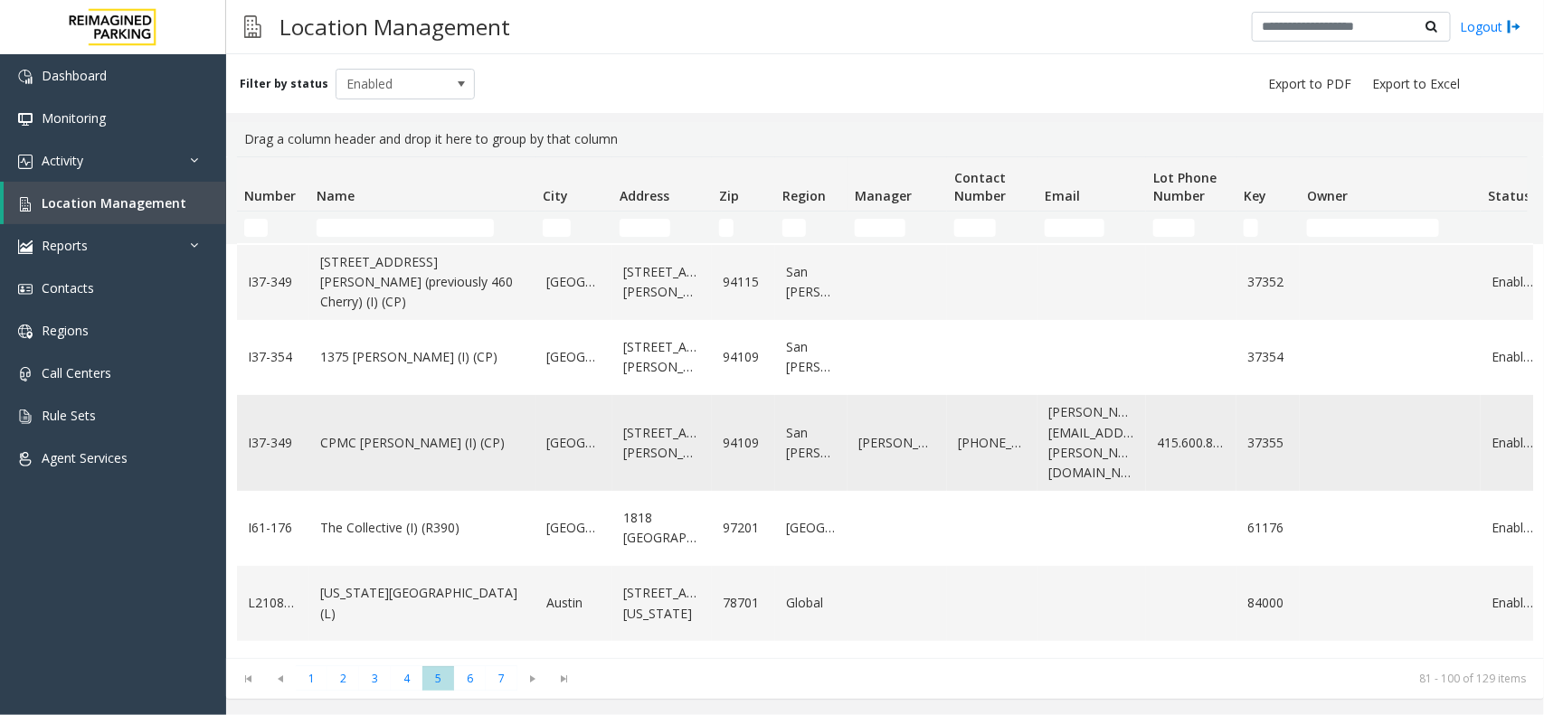
scroll to position [339, 0]
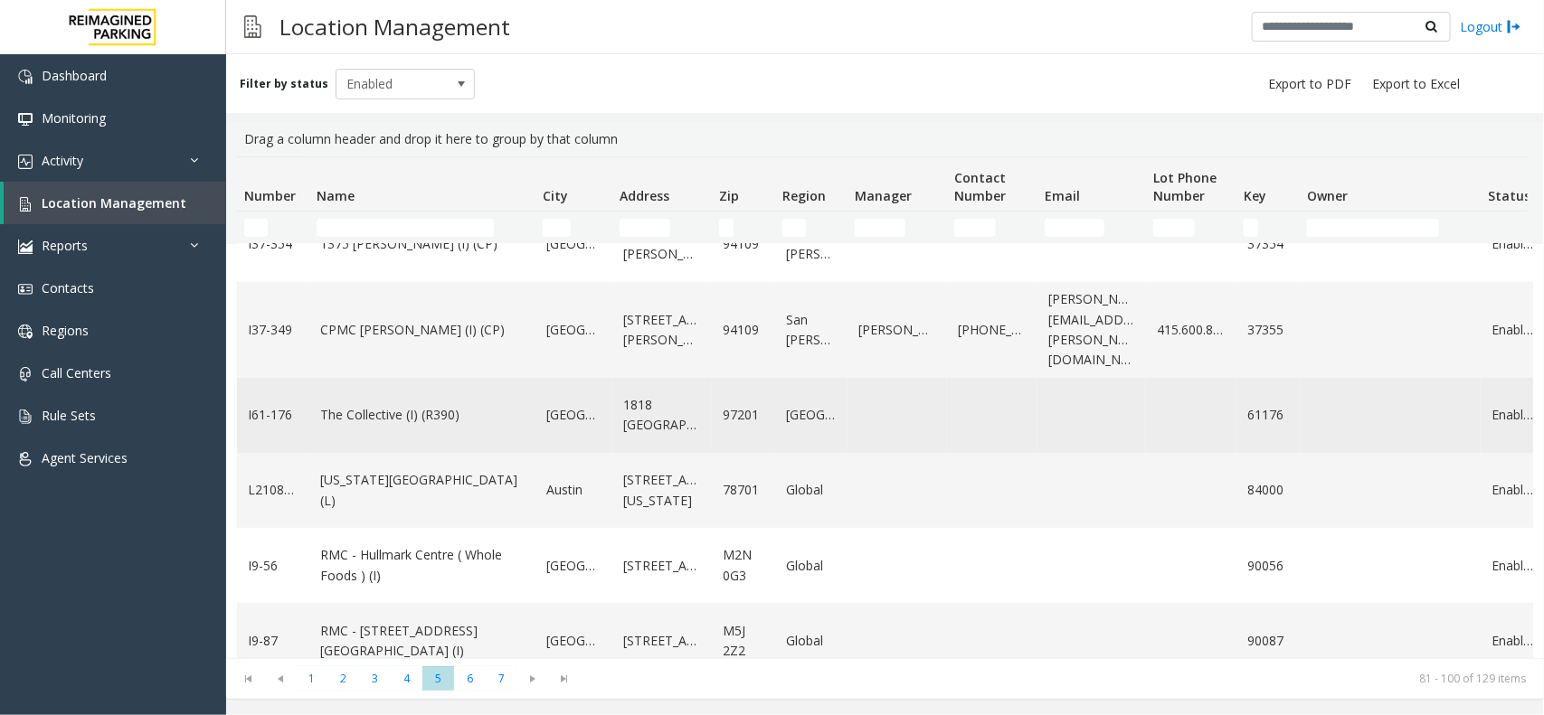
click at [398, 414] on td "The Collective (I) (R390)" at bounding box center [422, 415] width 226 height 75
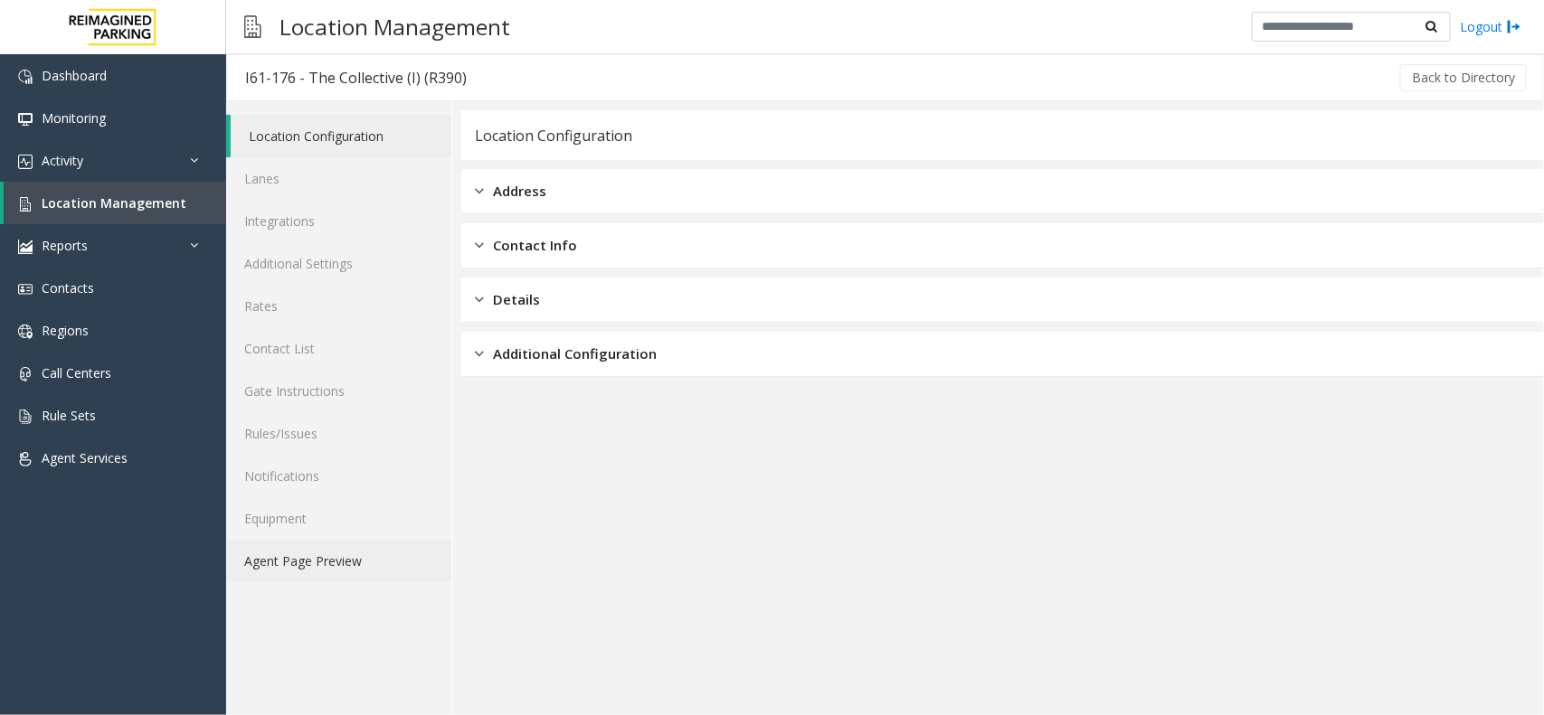
click at [328, 558] on link "Agent Page Preview" at bounding box center [338, 561] width 225 height 43
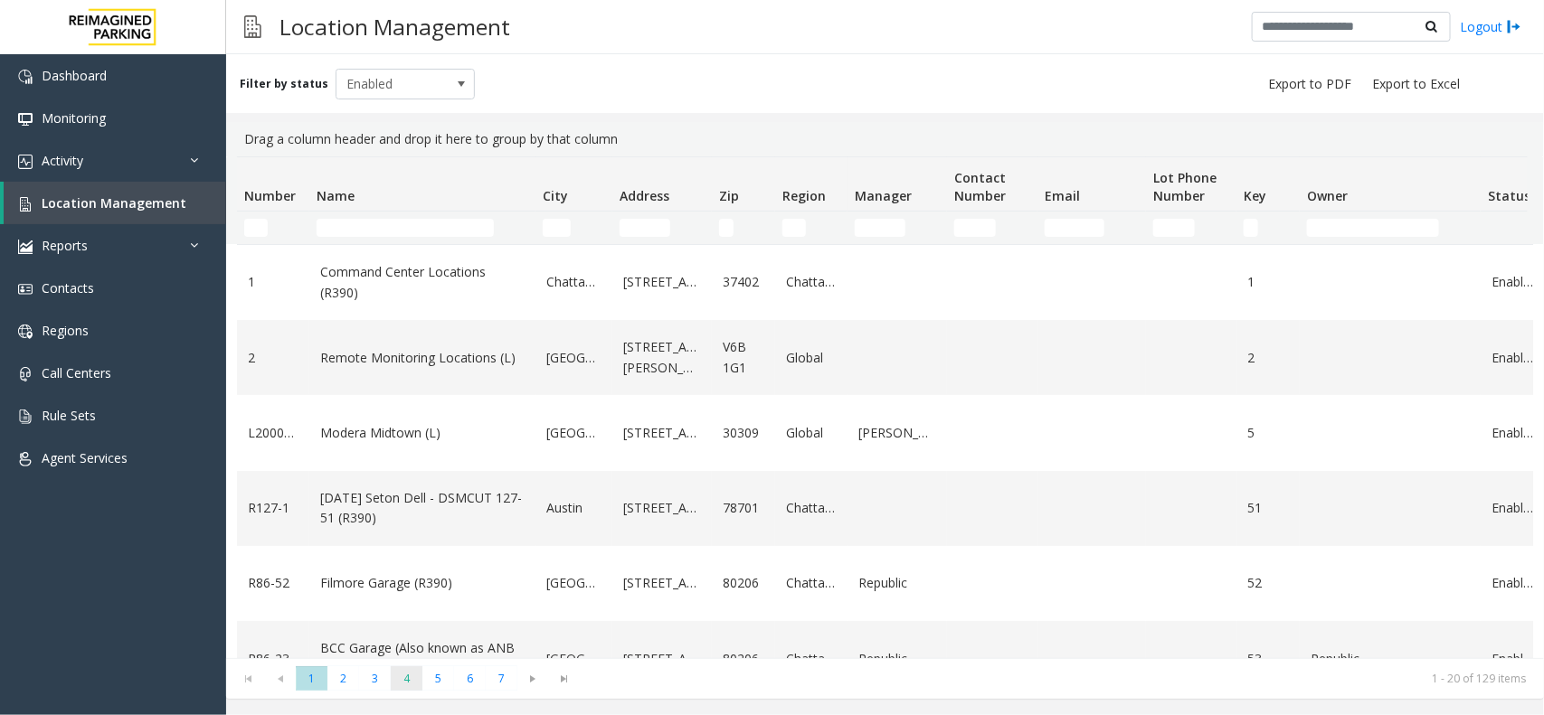
click at [413, 680] on span "4" at bounding box center [407, 679] width 32 height 24
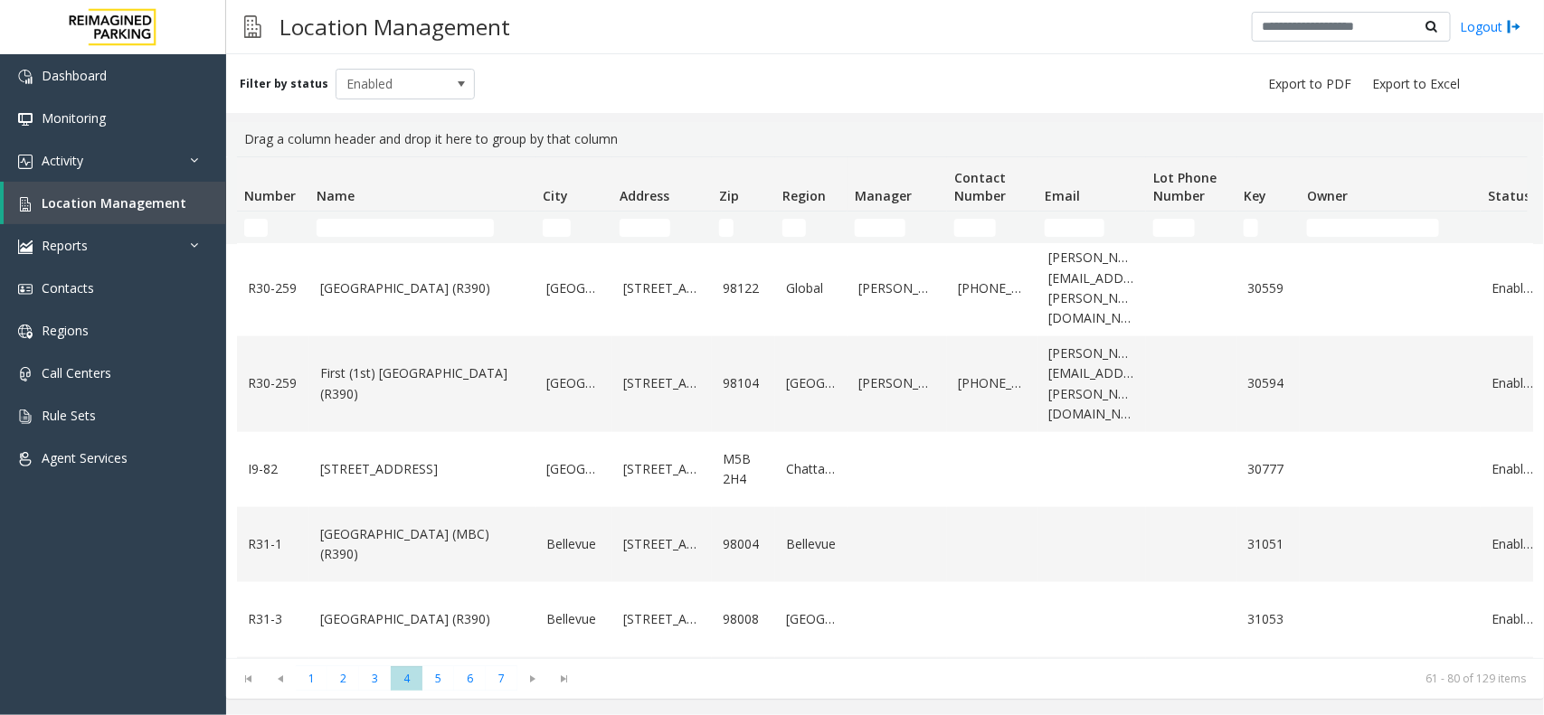
scroll to position [1150, 0]
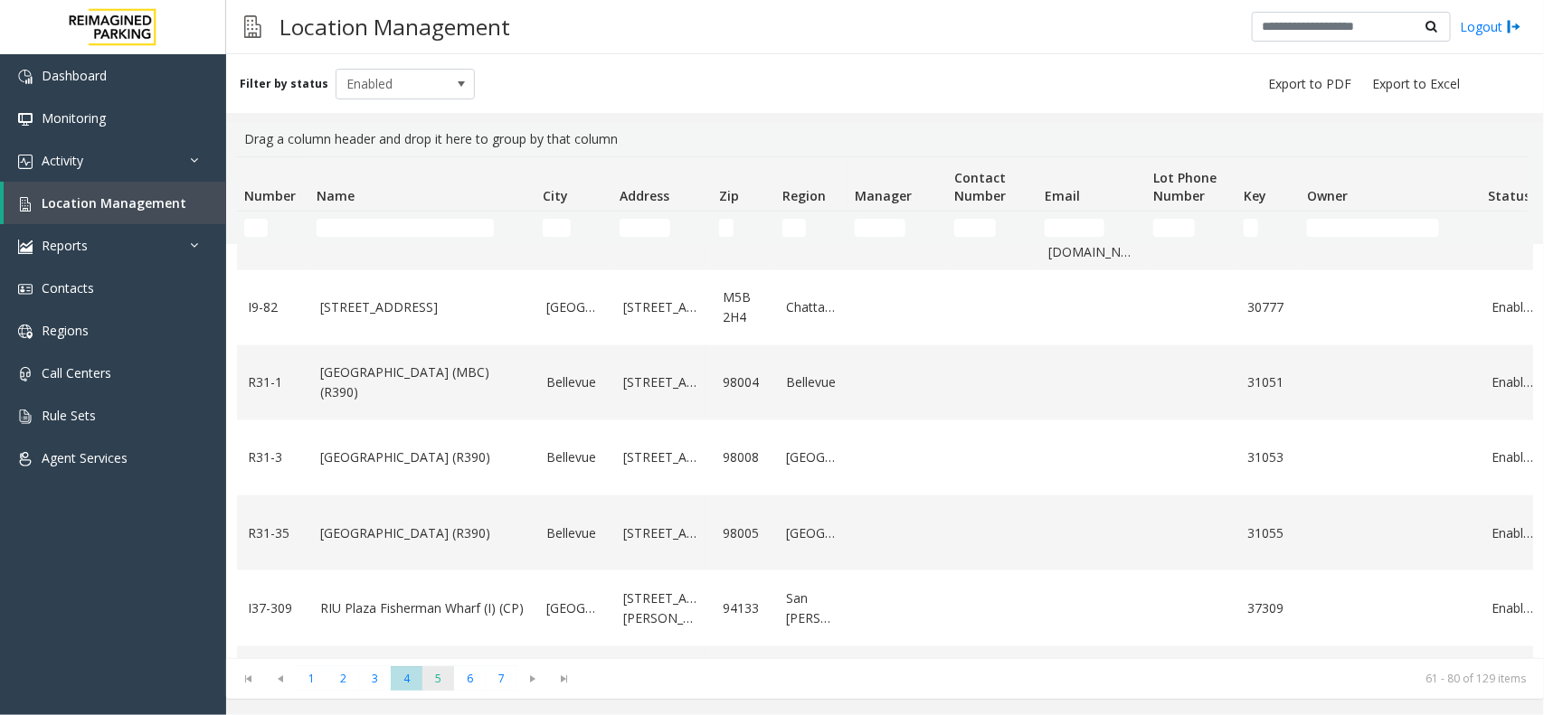
click at [437, 684] on span "5" at bounding box center [438, 679] width 32 height 24
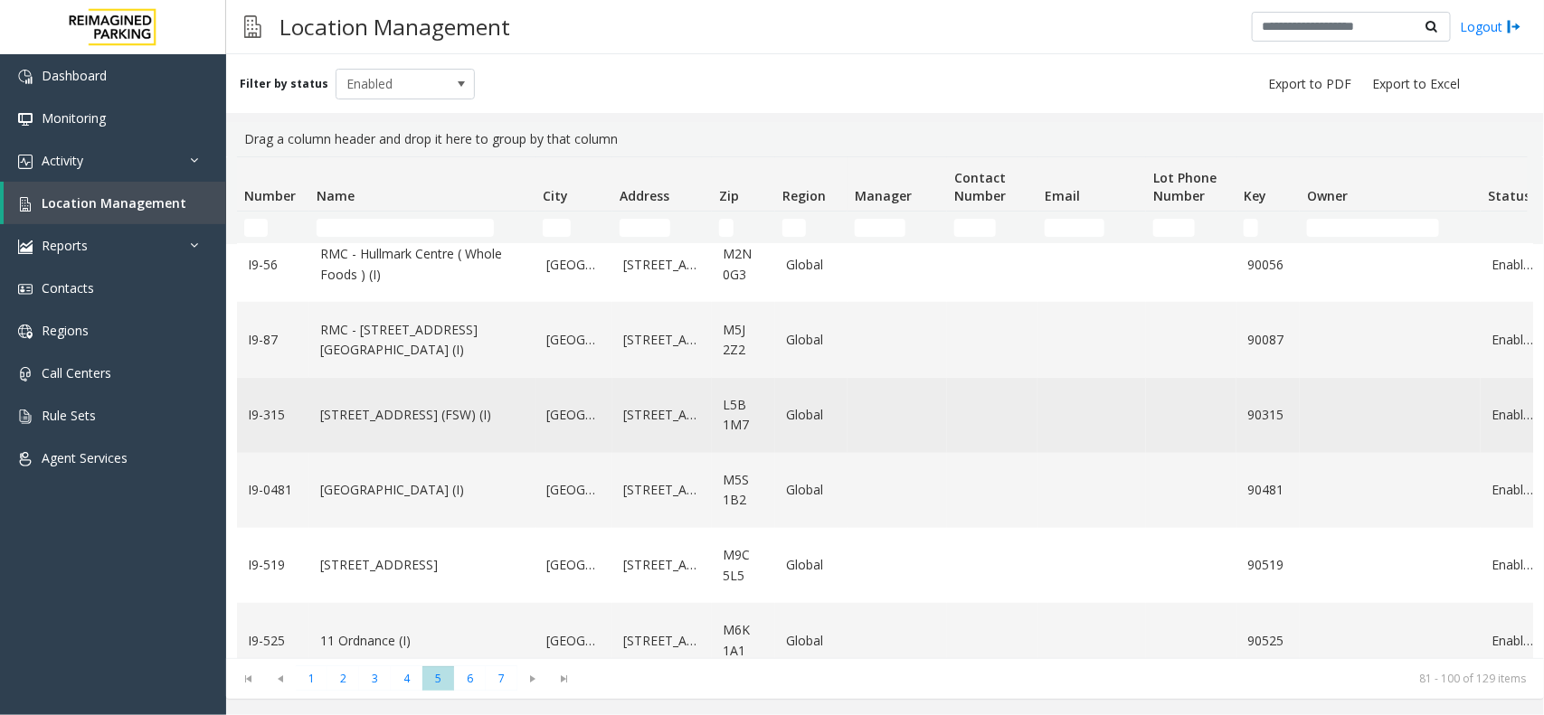
scroll to position [678, 0]
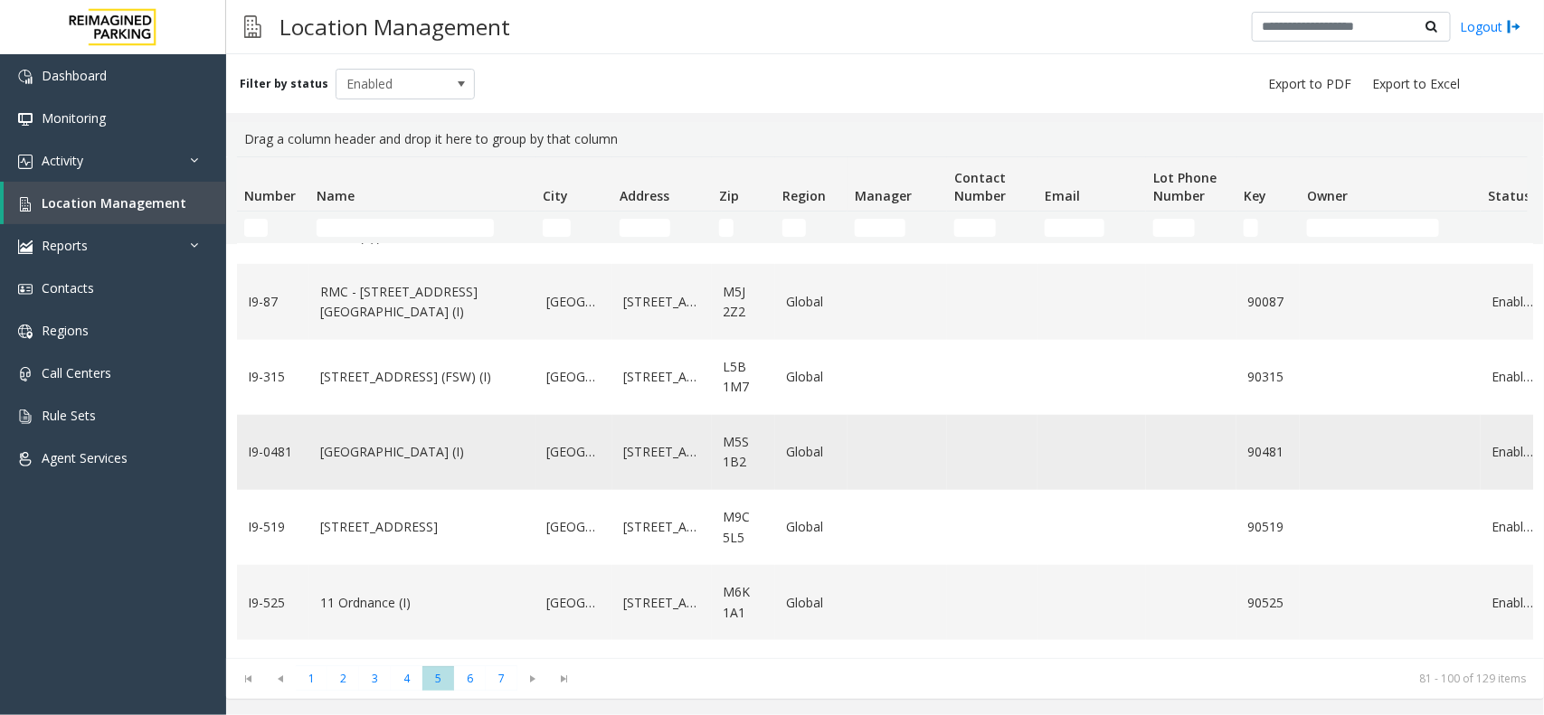
click at [499, 442] on link "Women's College Hospital (I)" at bounding box center [422, 452] width 204 height 20
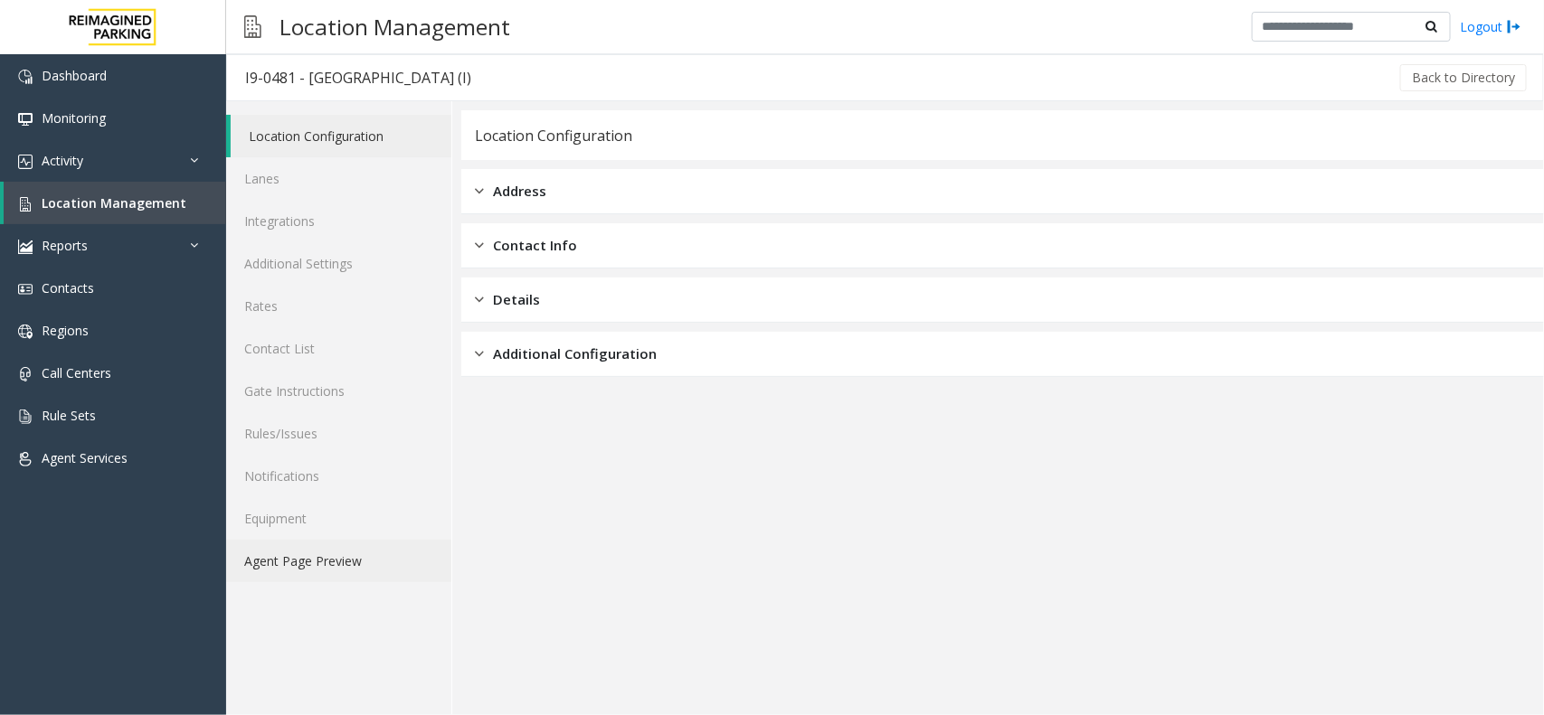
click at [328, 572] on link "Agent Page Preview" at bounding box center [338, 561] width 225 height 43
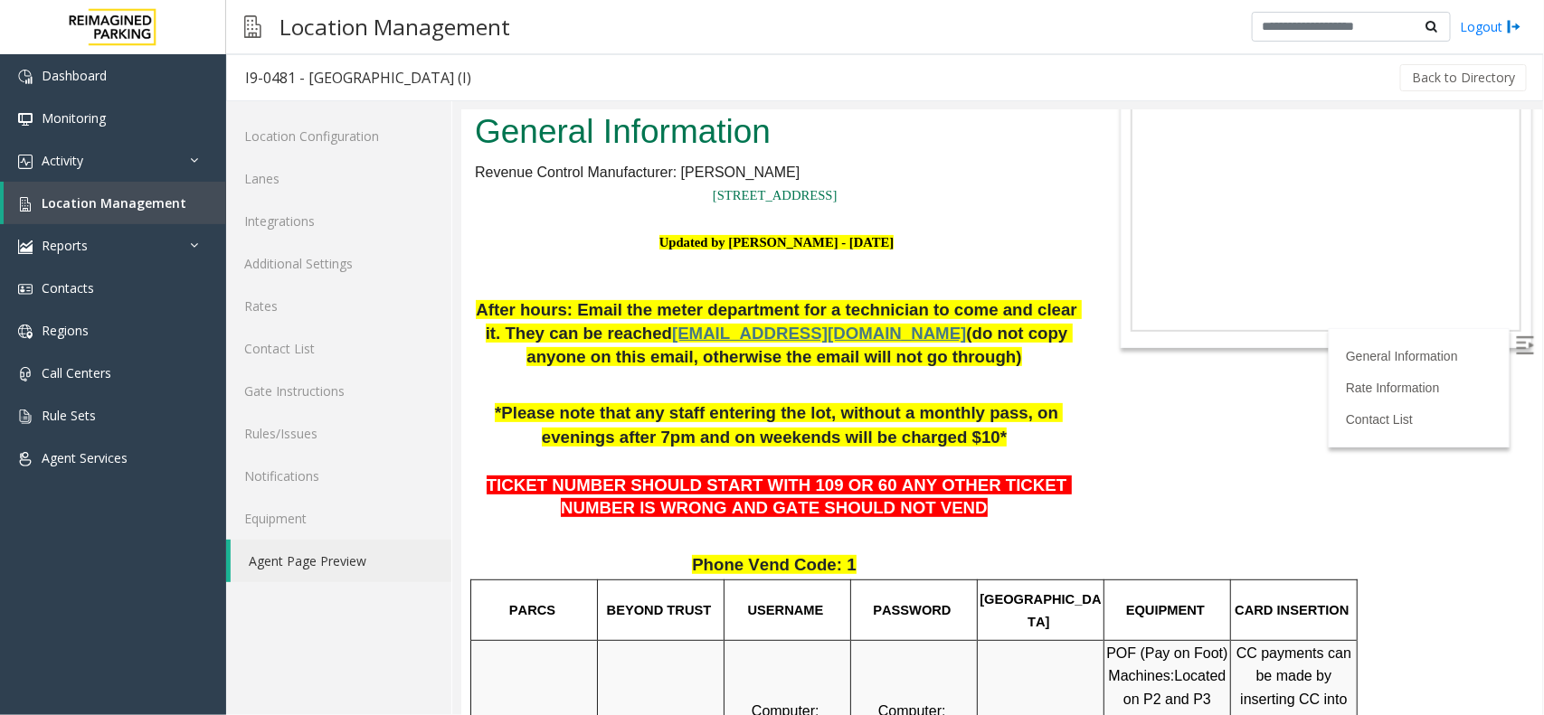
scroll to position [113, 0]
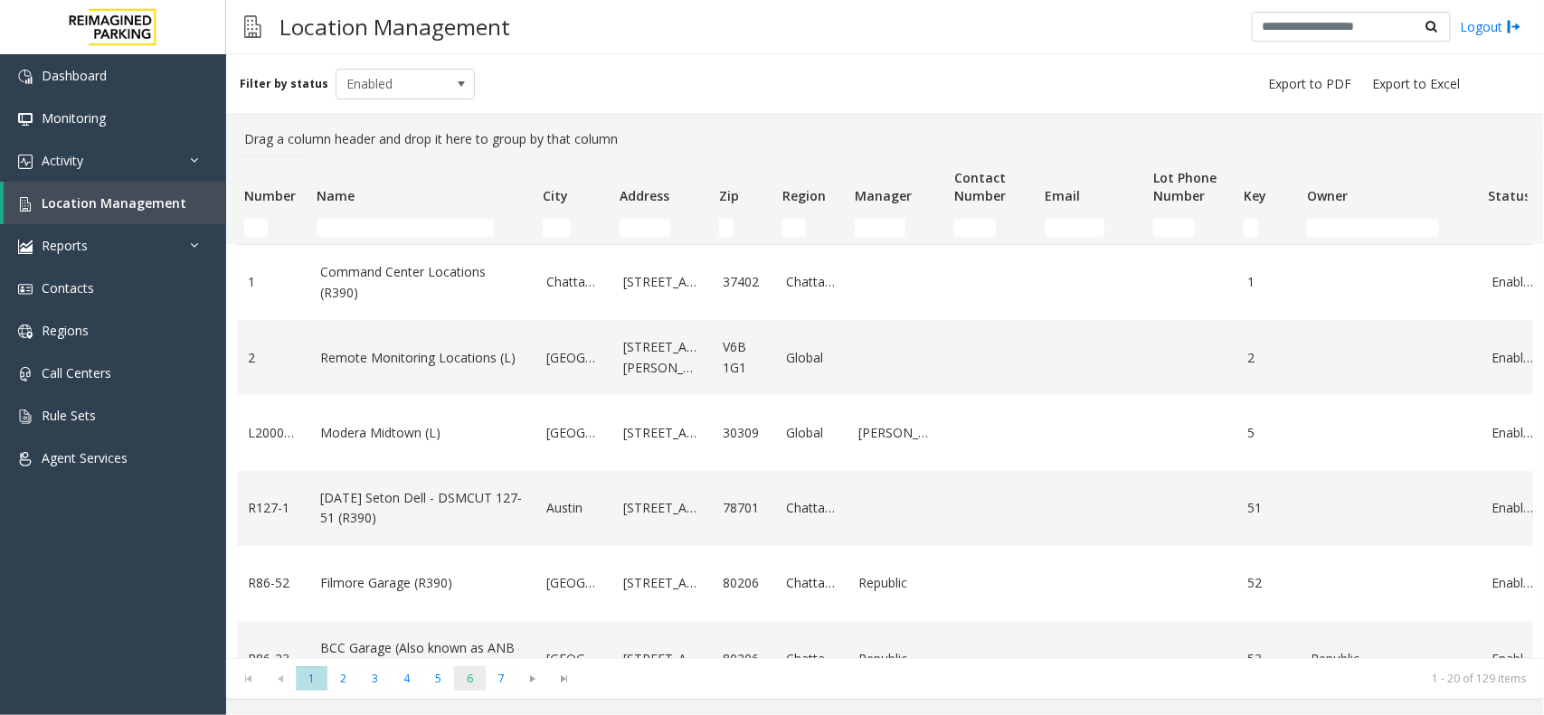
click at [454, 681] on span "6" at bounding box center [470, 679] width 32 height 24
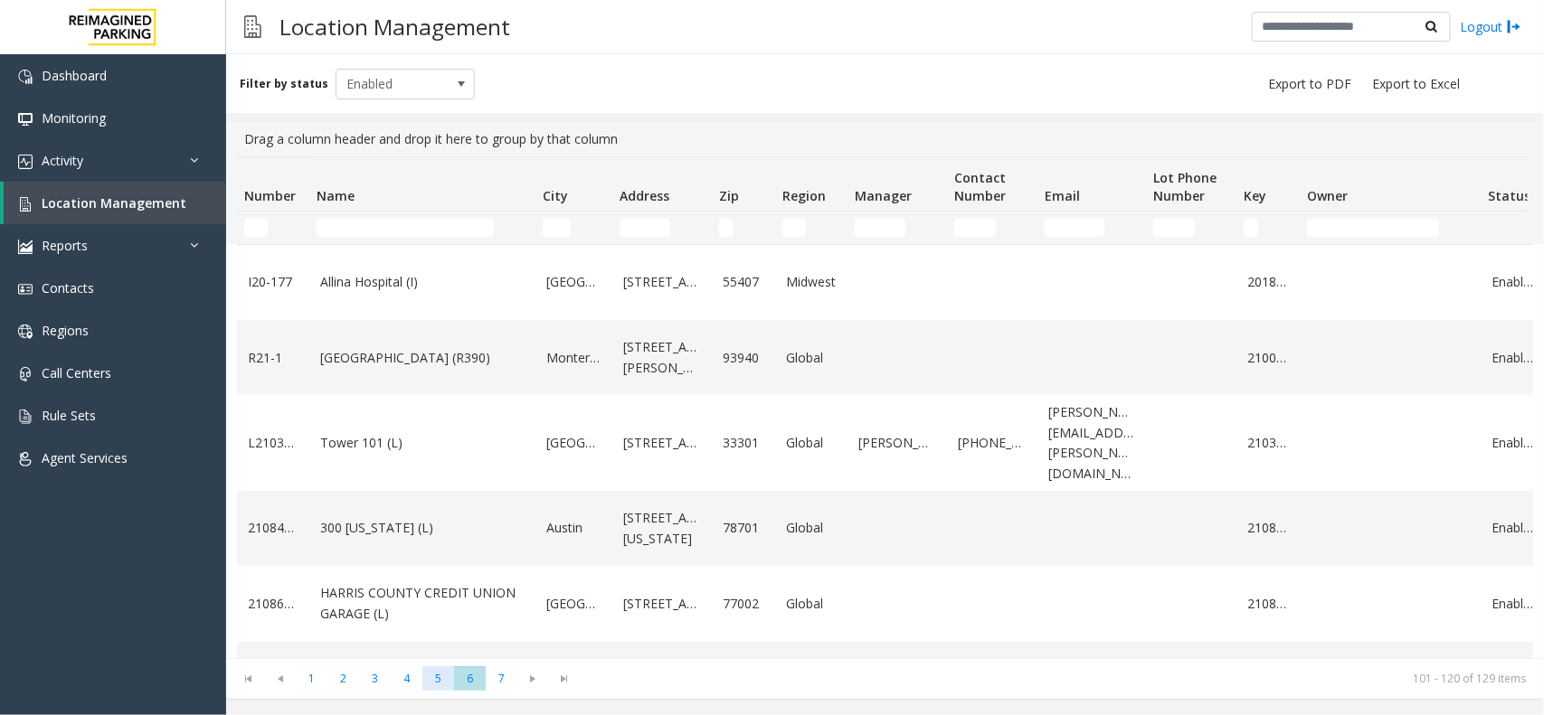
click at [444, 676] on span "5" at bounding box center [438, 679] width 32 height 24
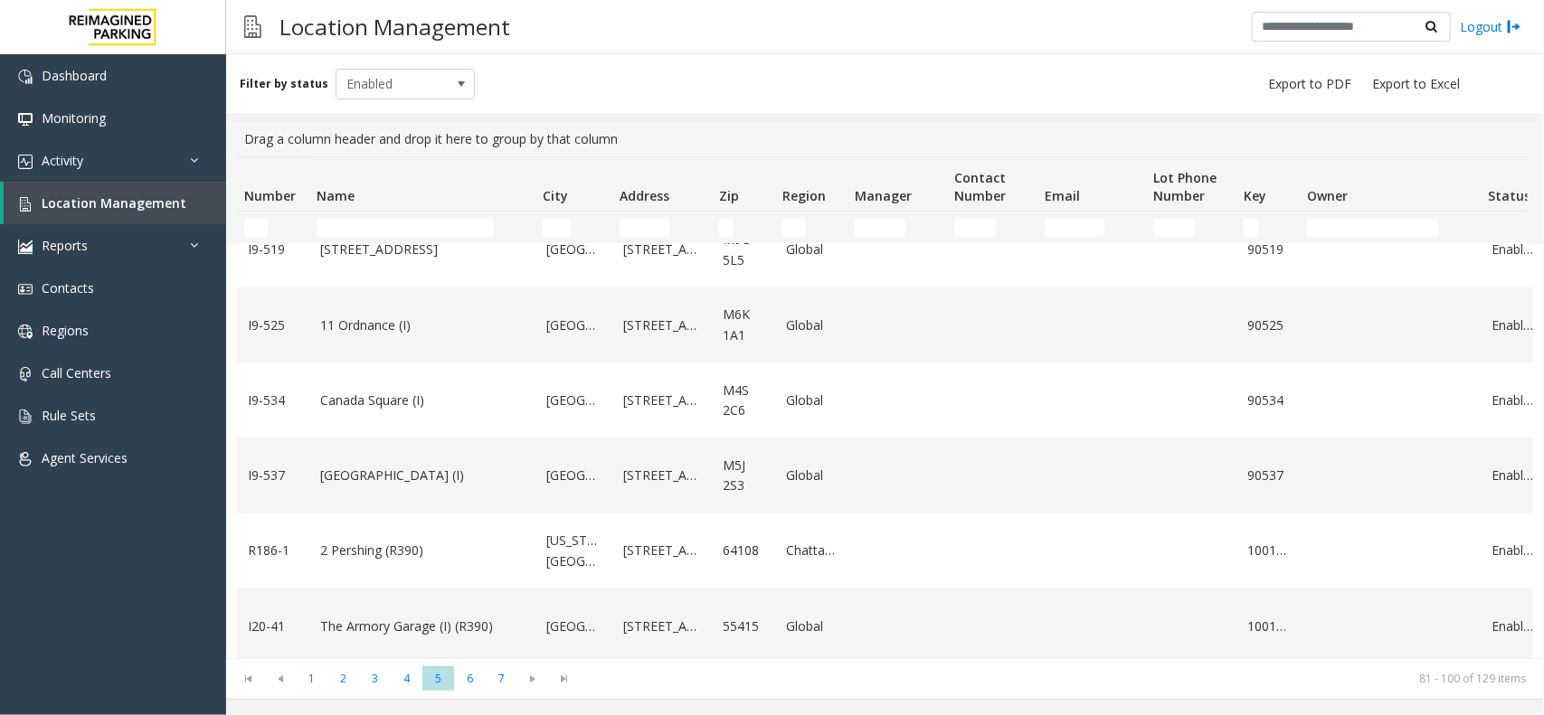
scroll to position [1110, 0]
drag, startPoint x: 467, startPoint y: 687, endPoint x: 471, endPoint y: 699, distance: 12.6
click at [471, 699] on div "Filter by status Enabled Drag a column header and drop it here to group by that…" at bounding box center [885, 384] width 1318 height 661
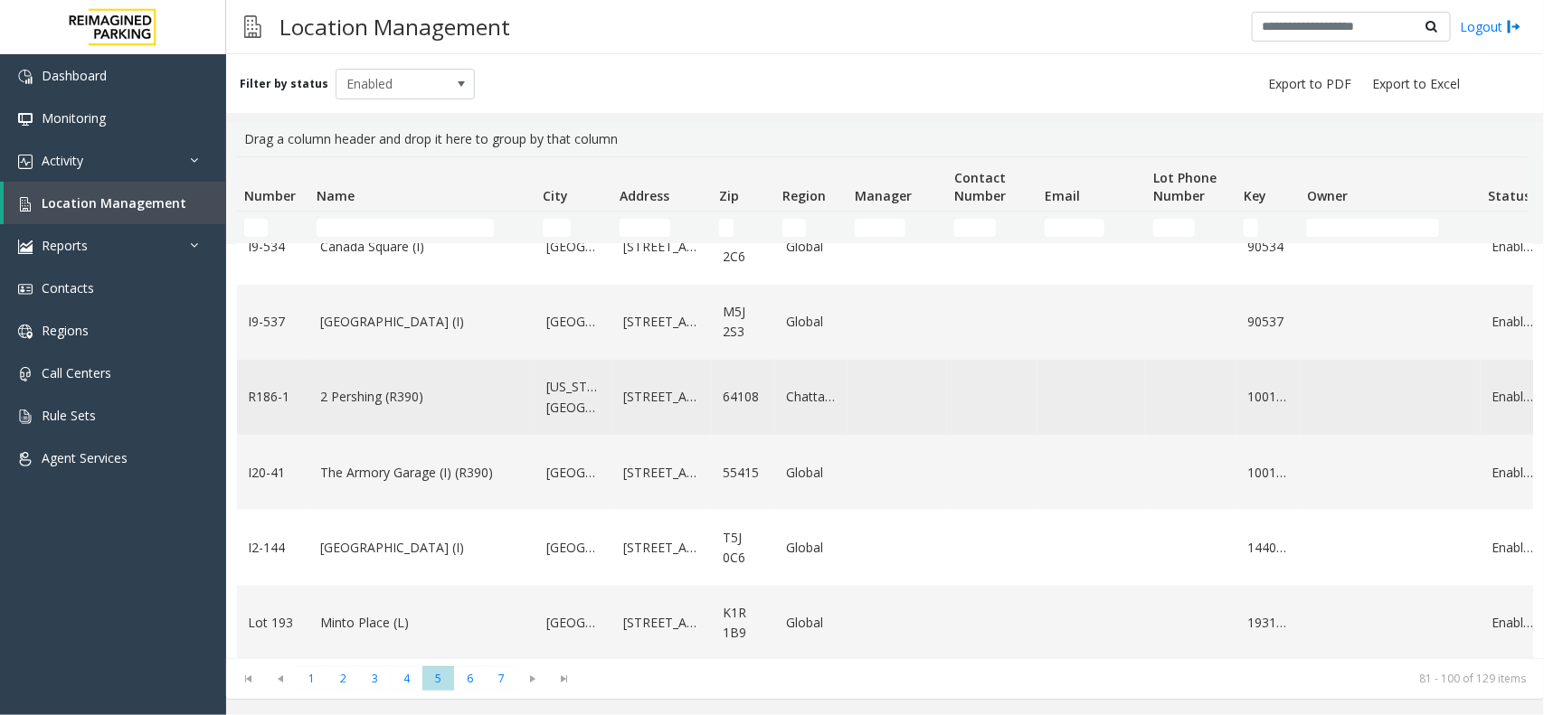
click at [367, 396] on td "2 Pershing (R390)" at bounding box center [422, 397] width 226 height 75
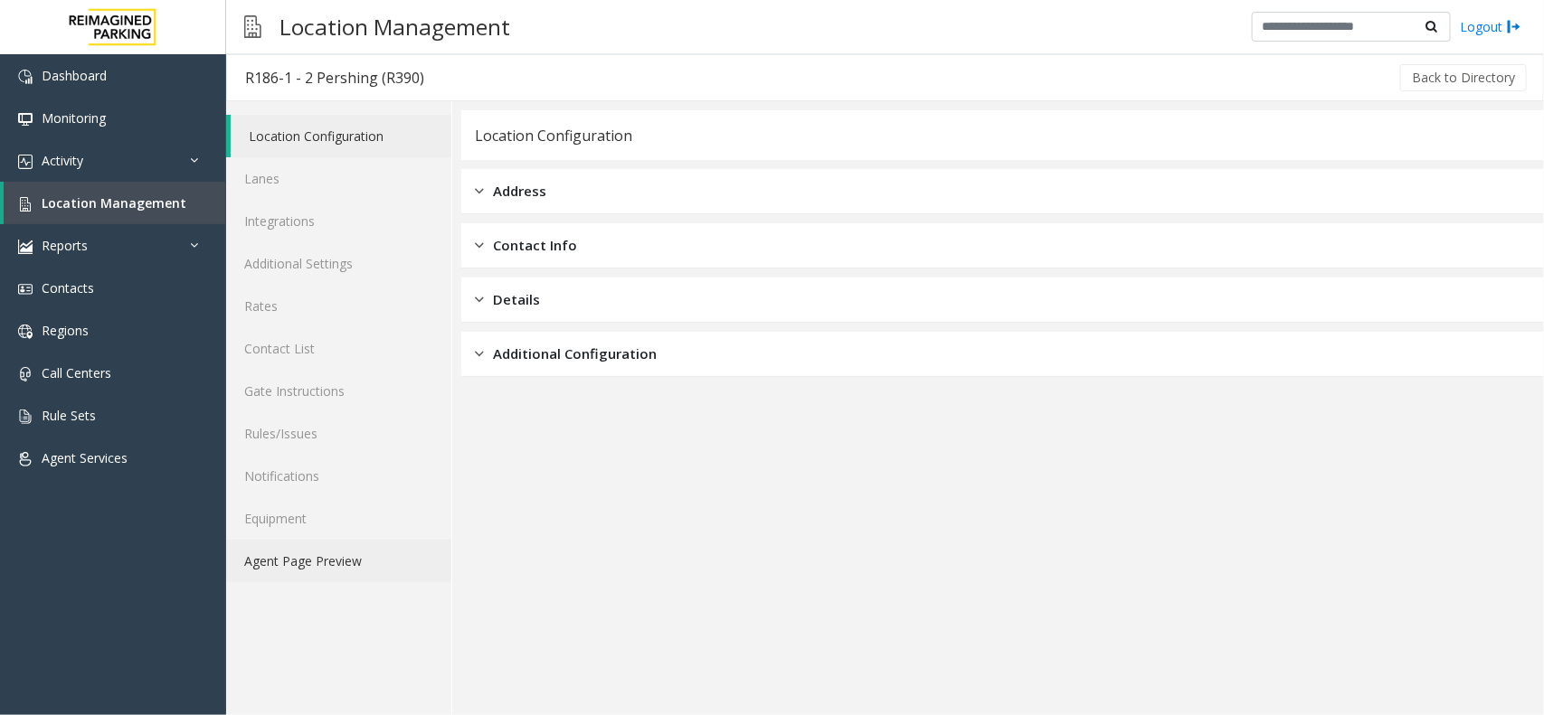
click at [340, 547] on link "Agent Page Preview" at bounding box center [338, 561] width 225 height 43
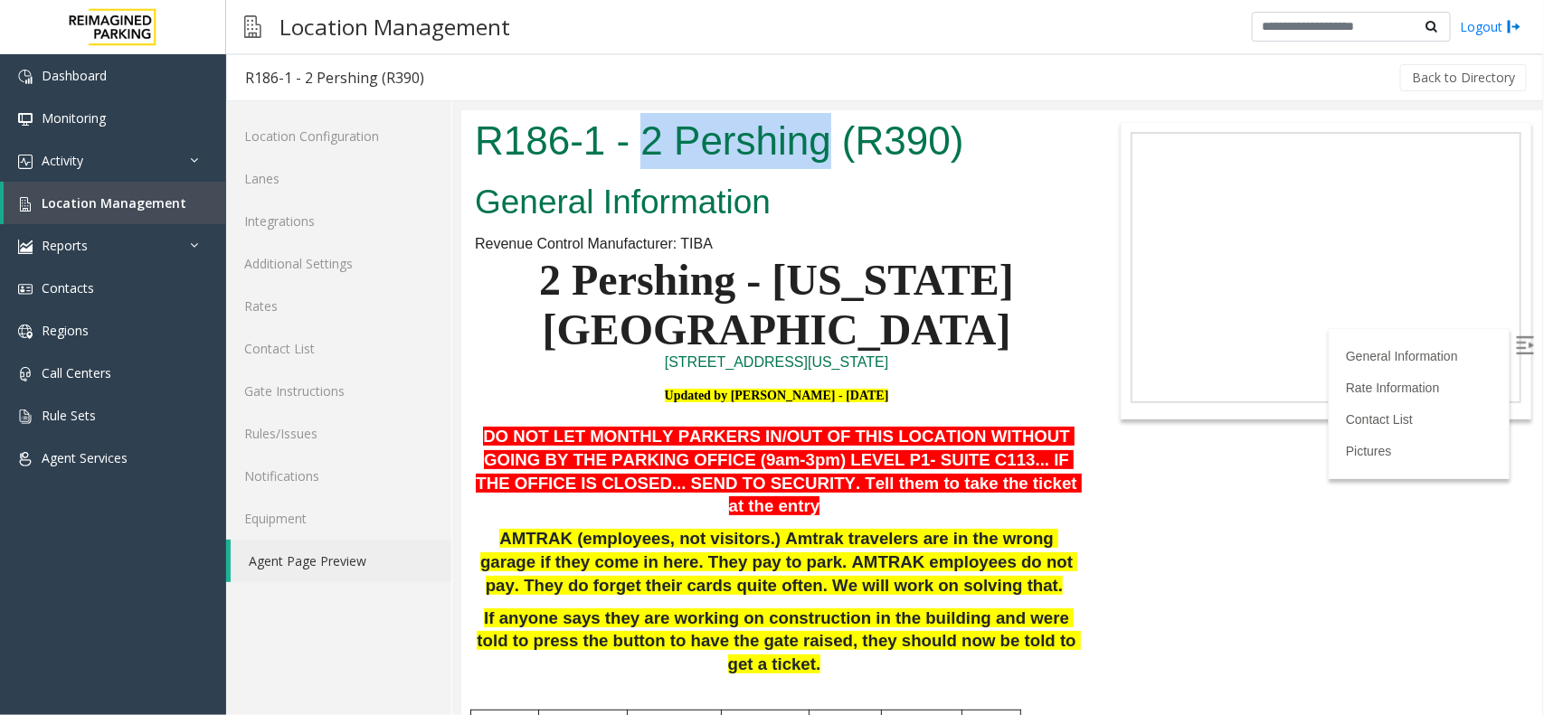
drag, startPoint x: 647, startPoint y: 138, endPoint x: 824, endPoint y: 147, distance: 177.5
click at [824, 147] on h1 "R186-1 - 2 Pershing (R390)" at bounding box center [775, 140] width 603 height 56
click at [101, 206] on span "Location Management" at bounding box center [114, 202] width 145 height 17
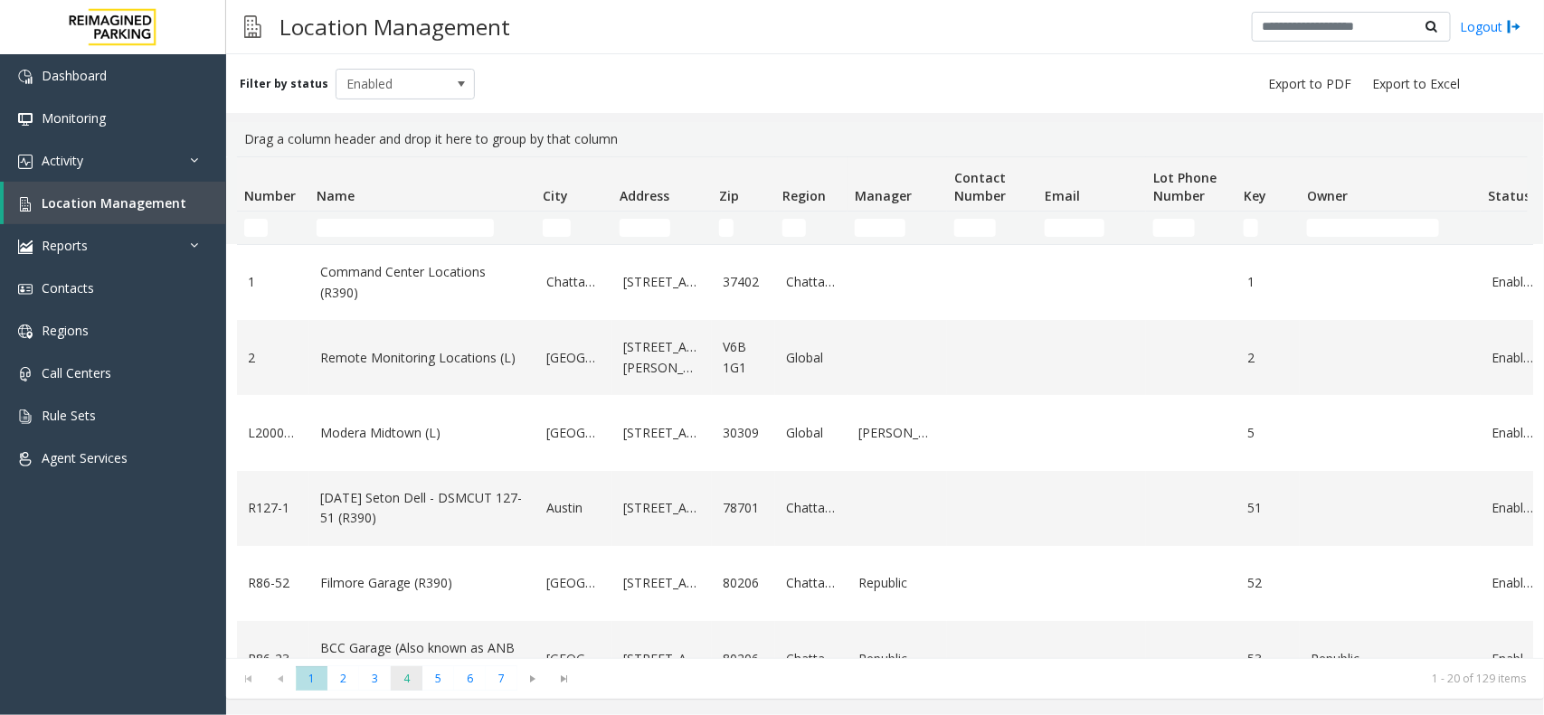
click at [414, 674] on span "4" at bounding box center [407, 679] width 32 height 24
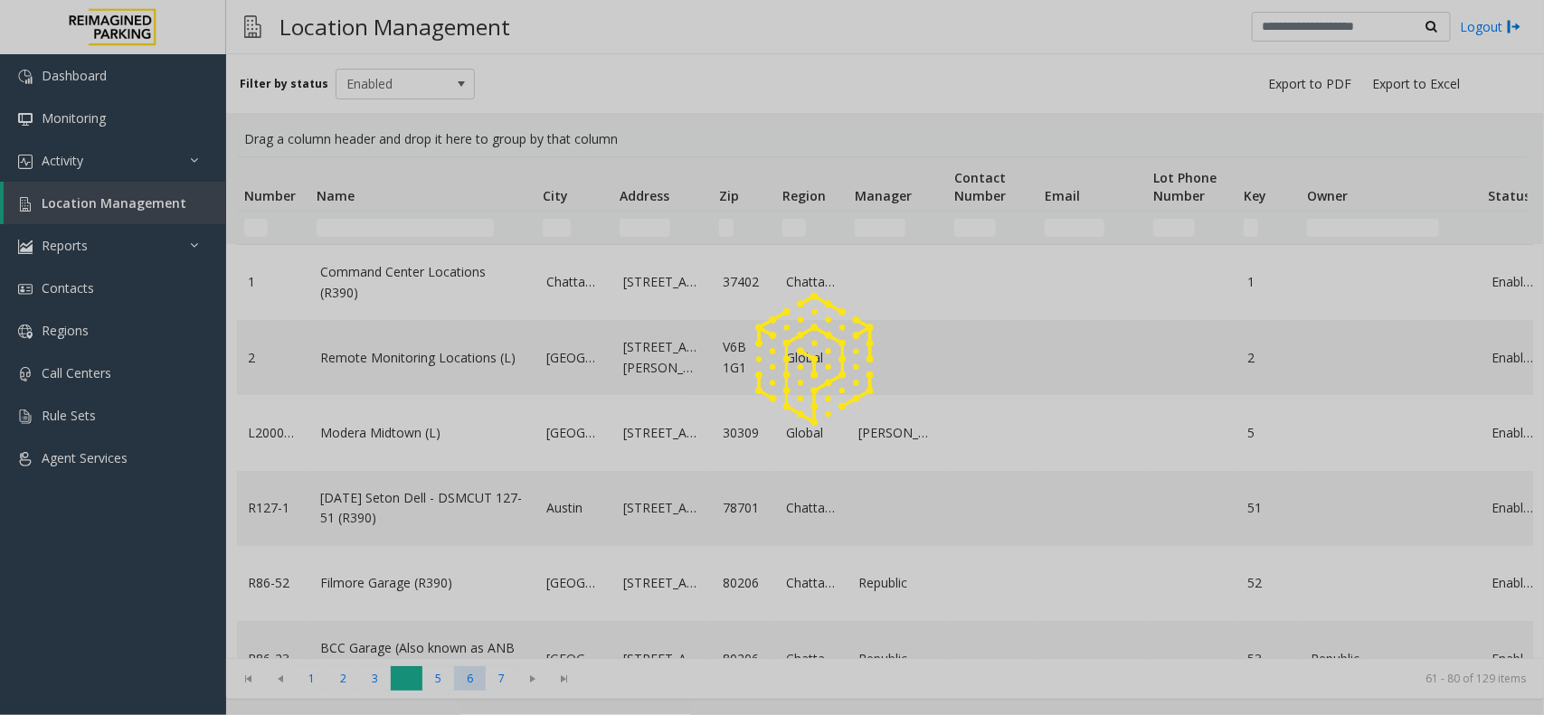
click at [463, 676] on span "6" at bounding box center [470, 679] width 32 height 24
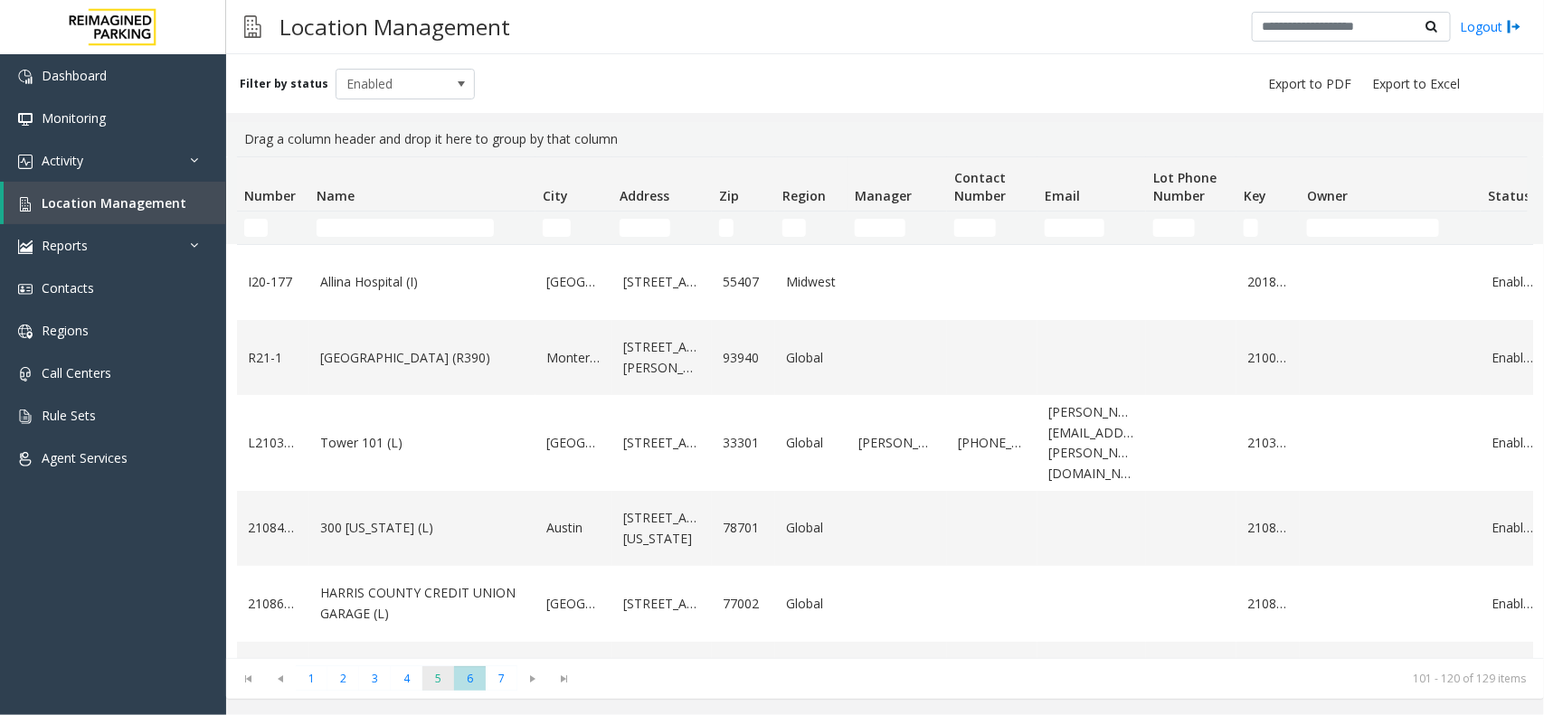
click at [440, 675] on span "5" at bounding box center [438, 679] width 32 height 24
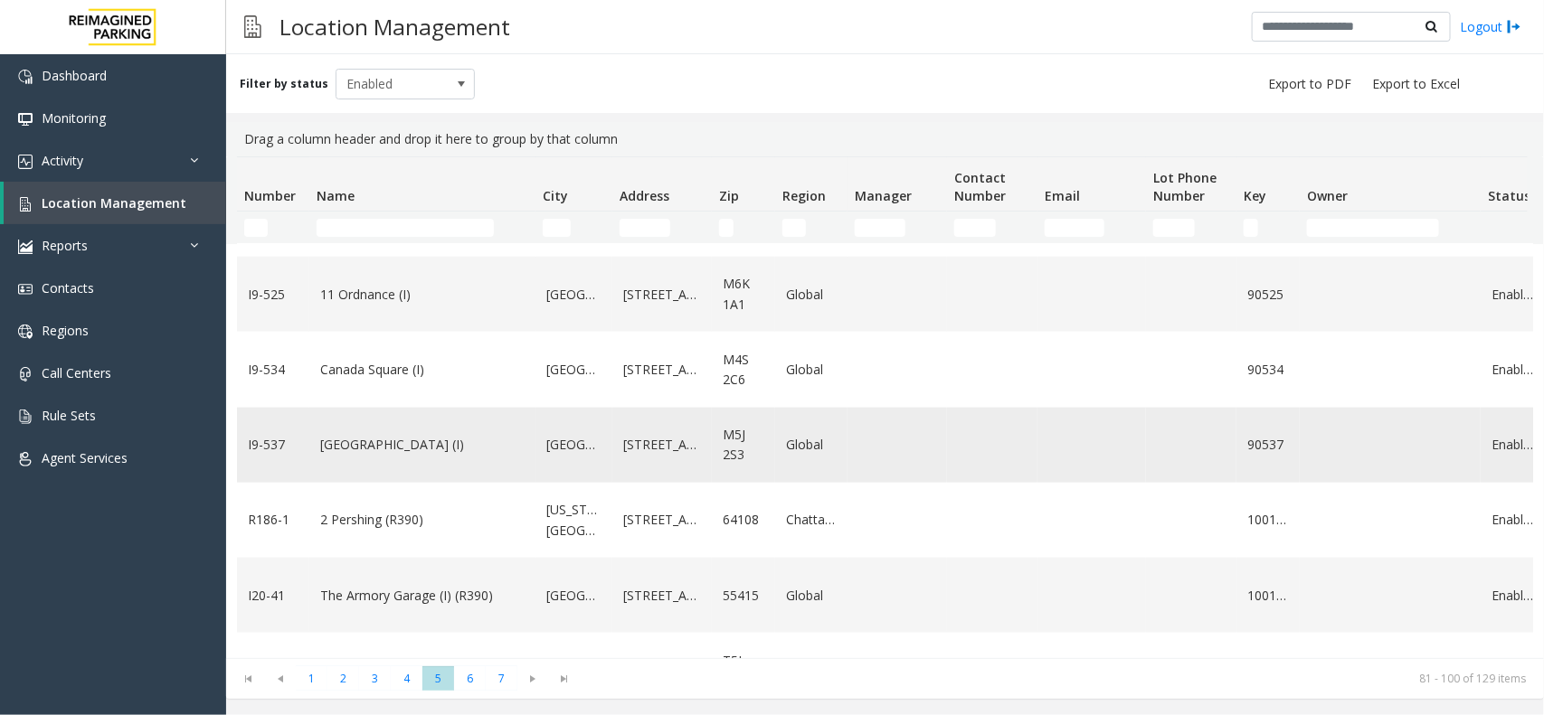
scroll to position [1110, 0]
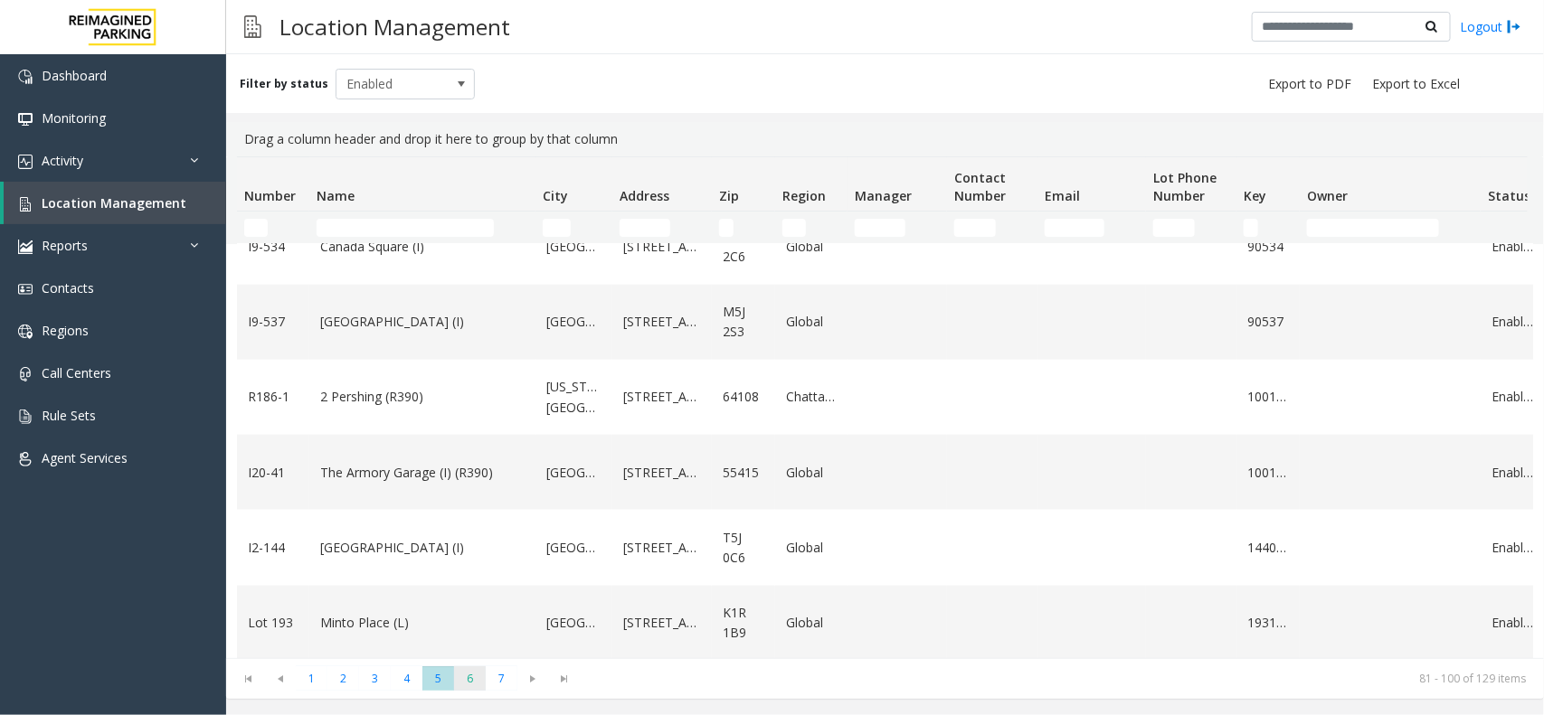
click at [475, 681] on span "6" at bounding box center [470, 679] width 32 height 24
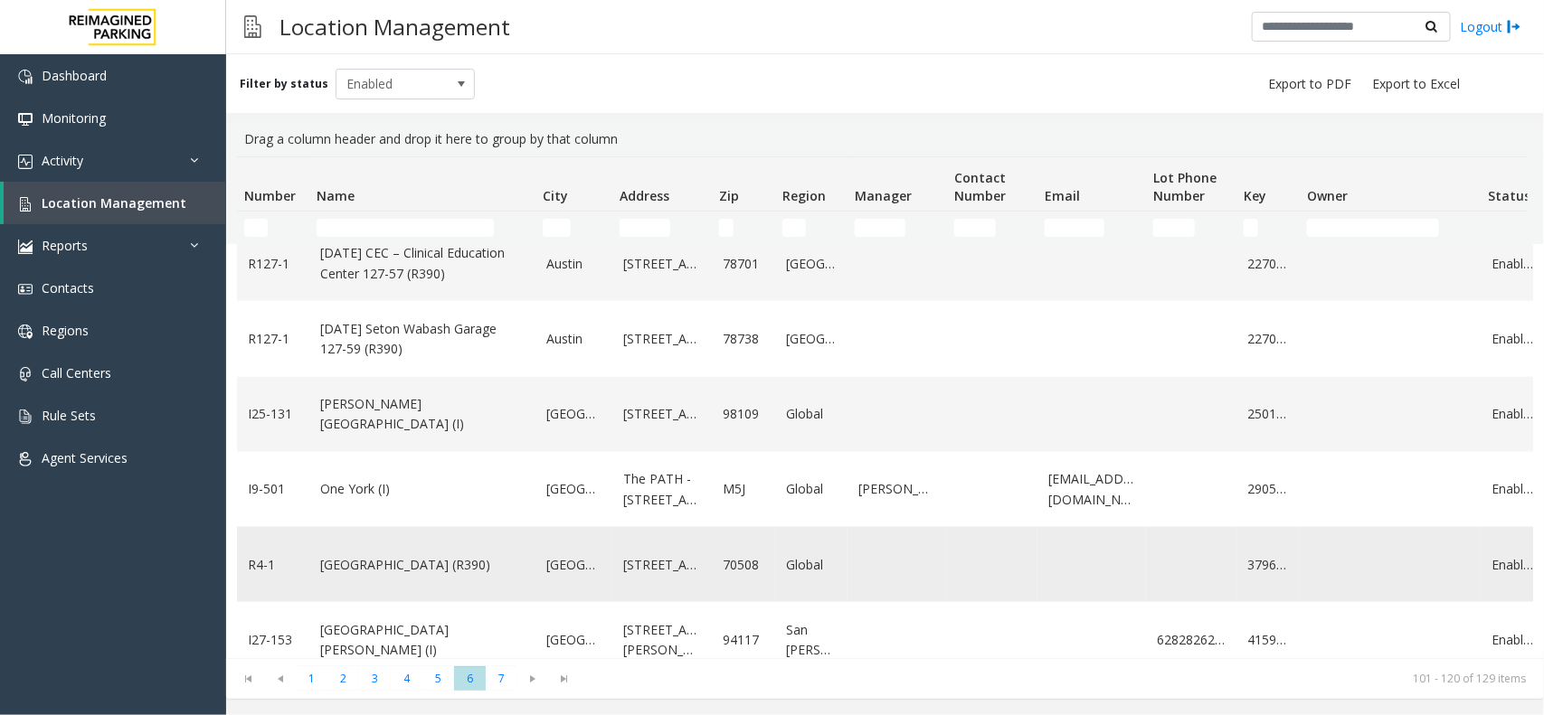
scroll to position [1130, 0]
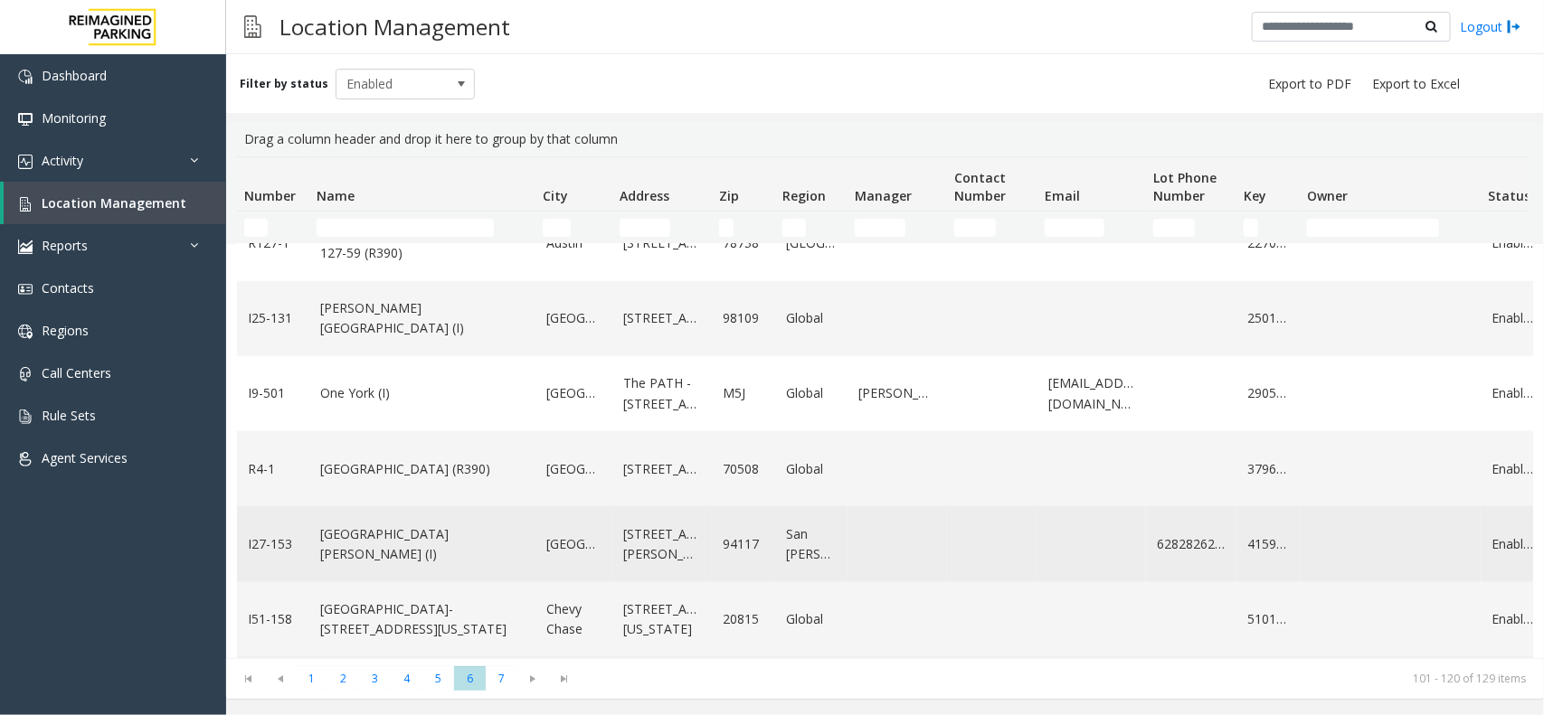
click at [364, 535] on link "St. Mary Medical Center (I)" at bounding box center [422, 545] width 204 height 41
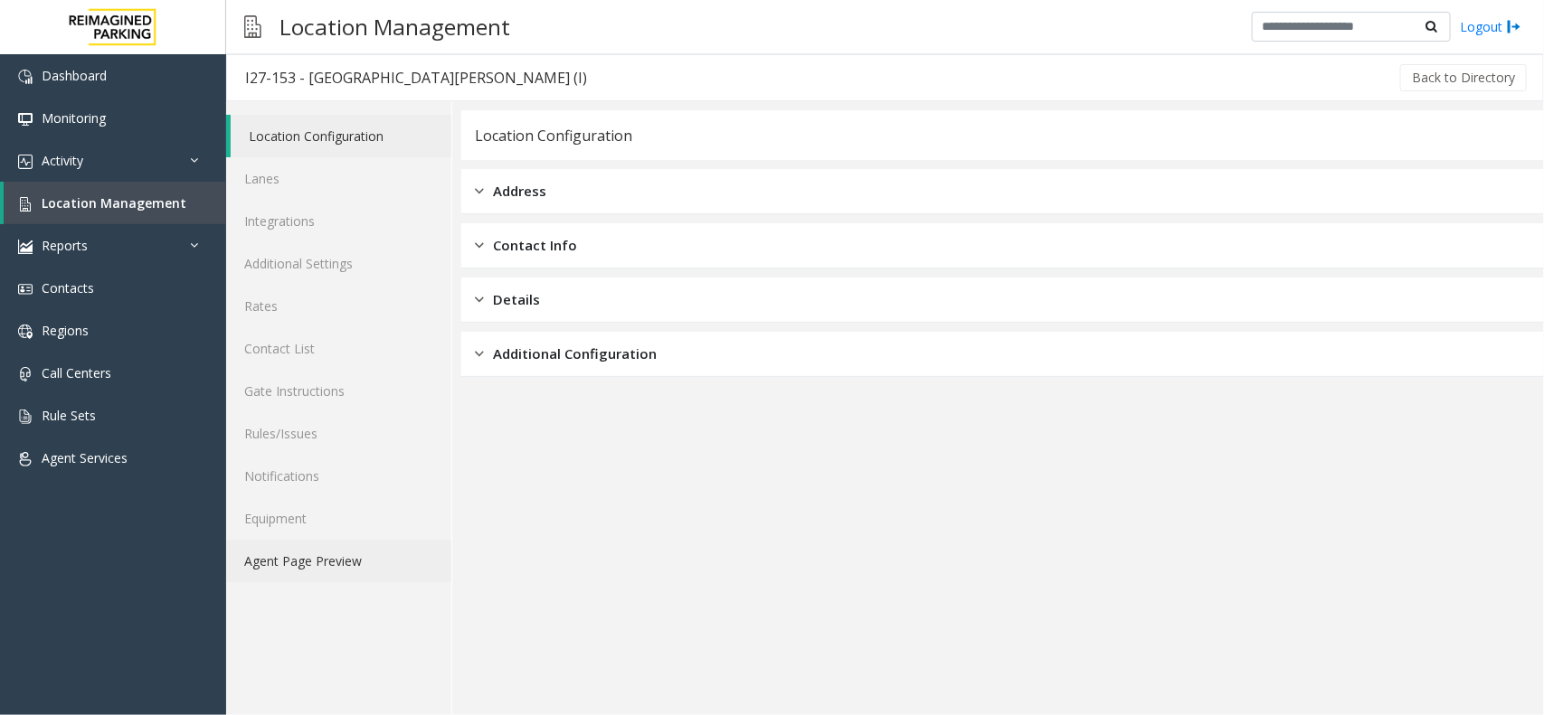
click at [315, 571] on link "Agent Page Preview" at bounding box center [338, 561] width 225 height 43
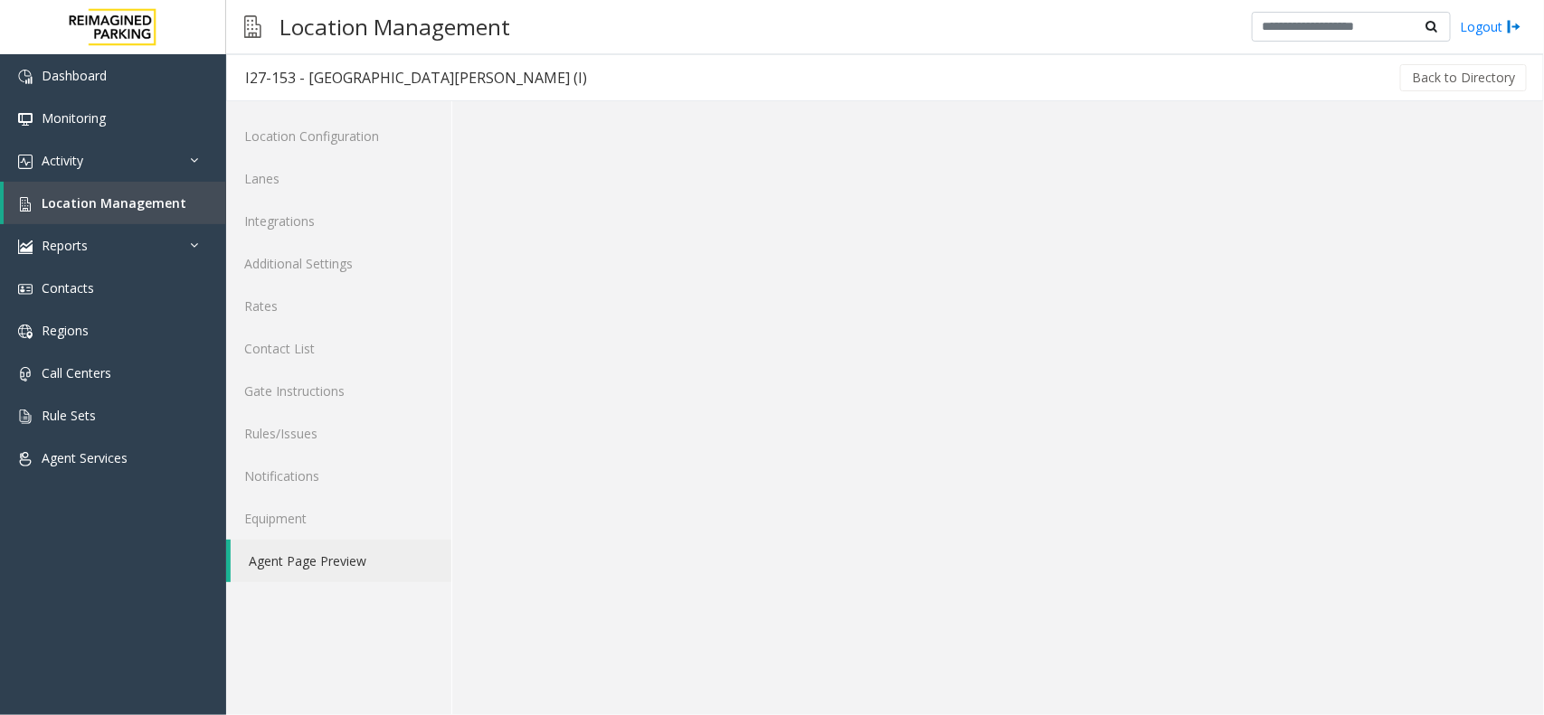
click at [263, 571] on link "Agent Page Preview" at bounding box center [341, 561] width 221 height 43
drag, startPoint x: 86, startPoint y: 177, endPoint x: 87, endPoint y: 187, distance: 10.0
click at [87, 181] on ul "Dashboard Monitoring Activity Daily Activity Lane Activity Agent Activity Quali…" at bounding box center [113, 266] width 226 height 425
click at [88, 192] on link "Location Management" at bounding box center [115, 203] width 222 height 43
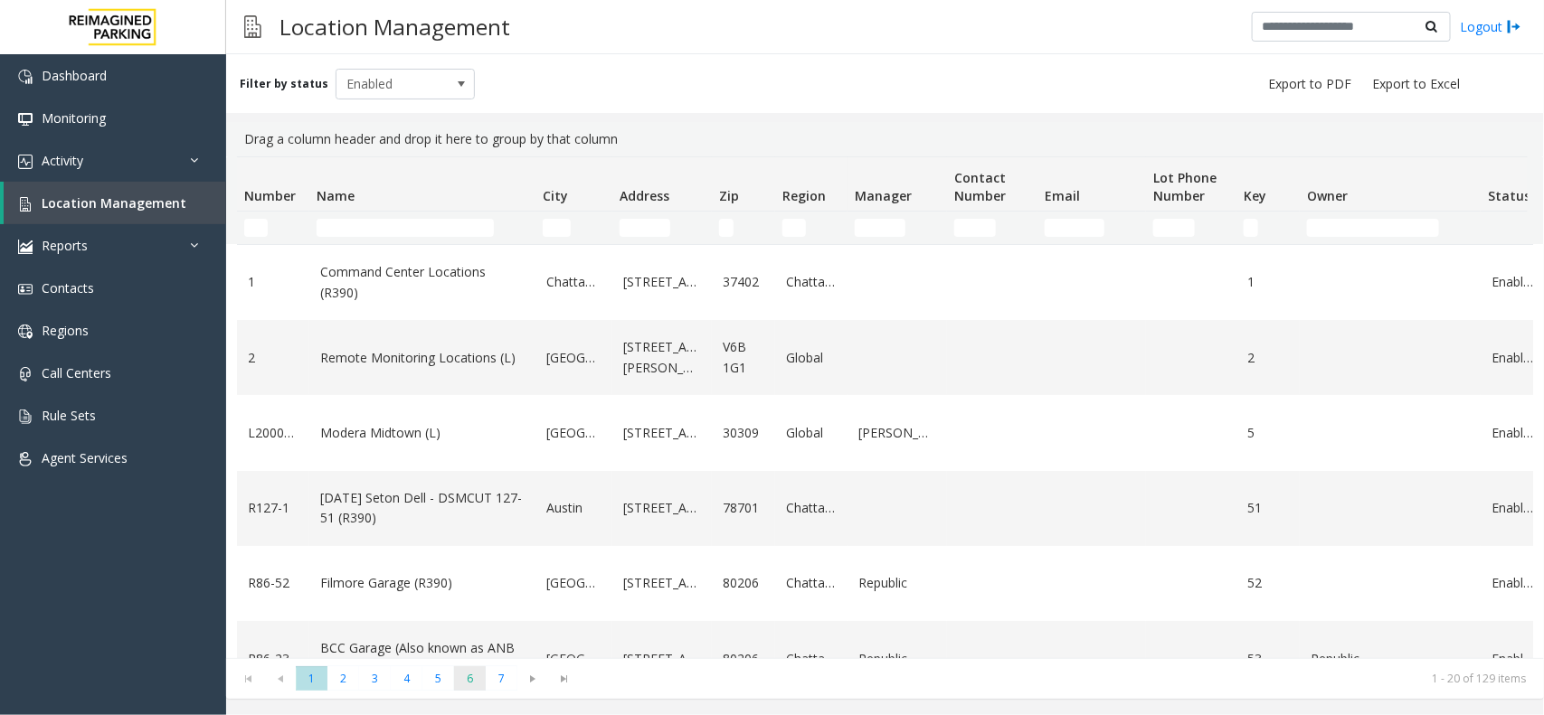
click at [462, 680] on span "6" at bounding box center [470, 679] width 32 height 24
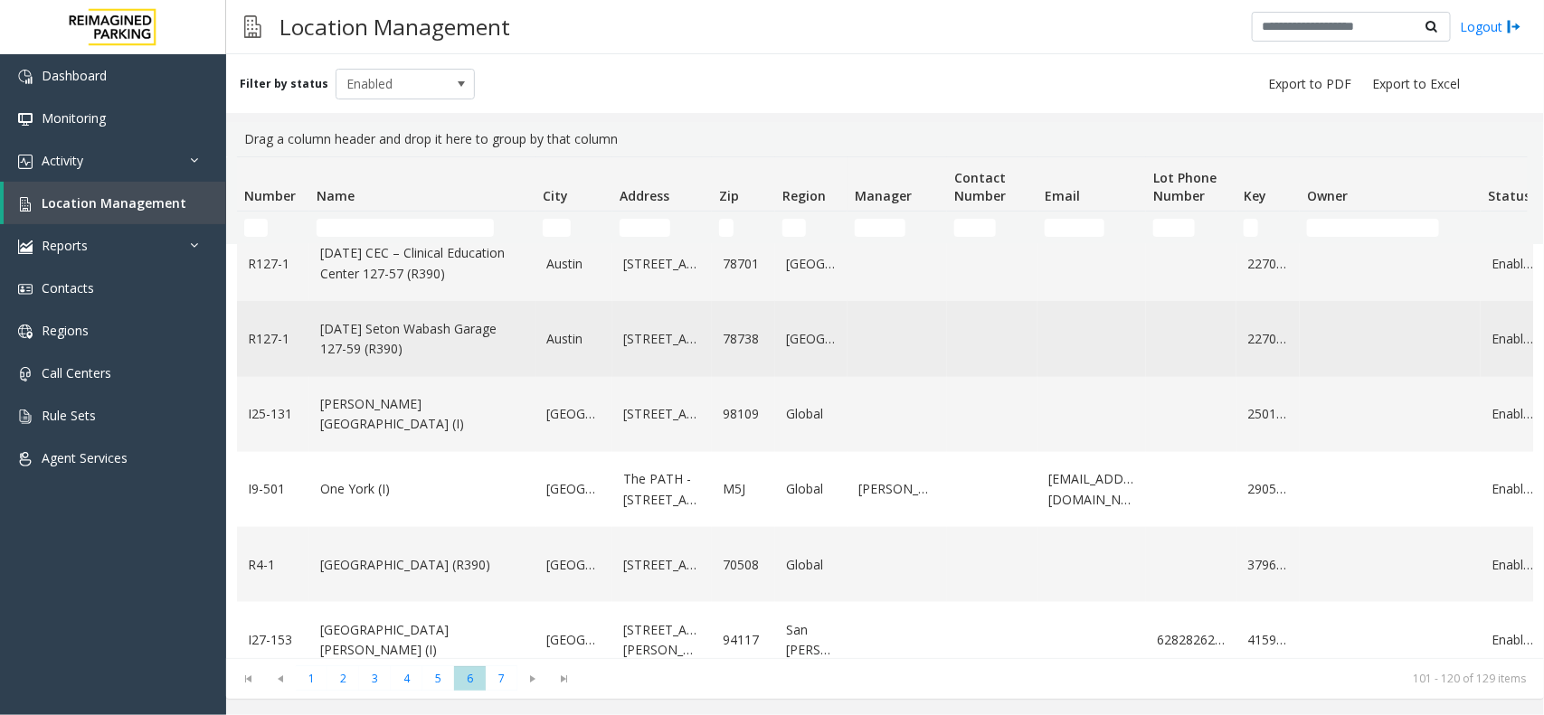
scroll to position [1130, 0]
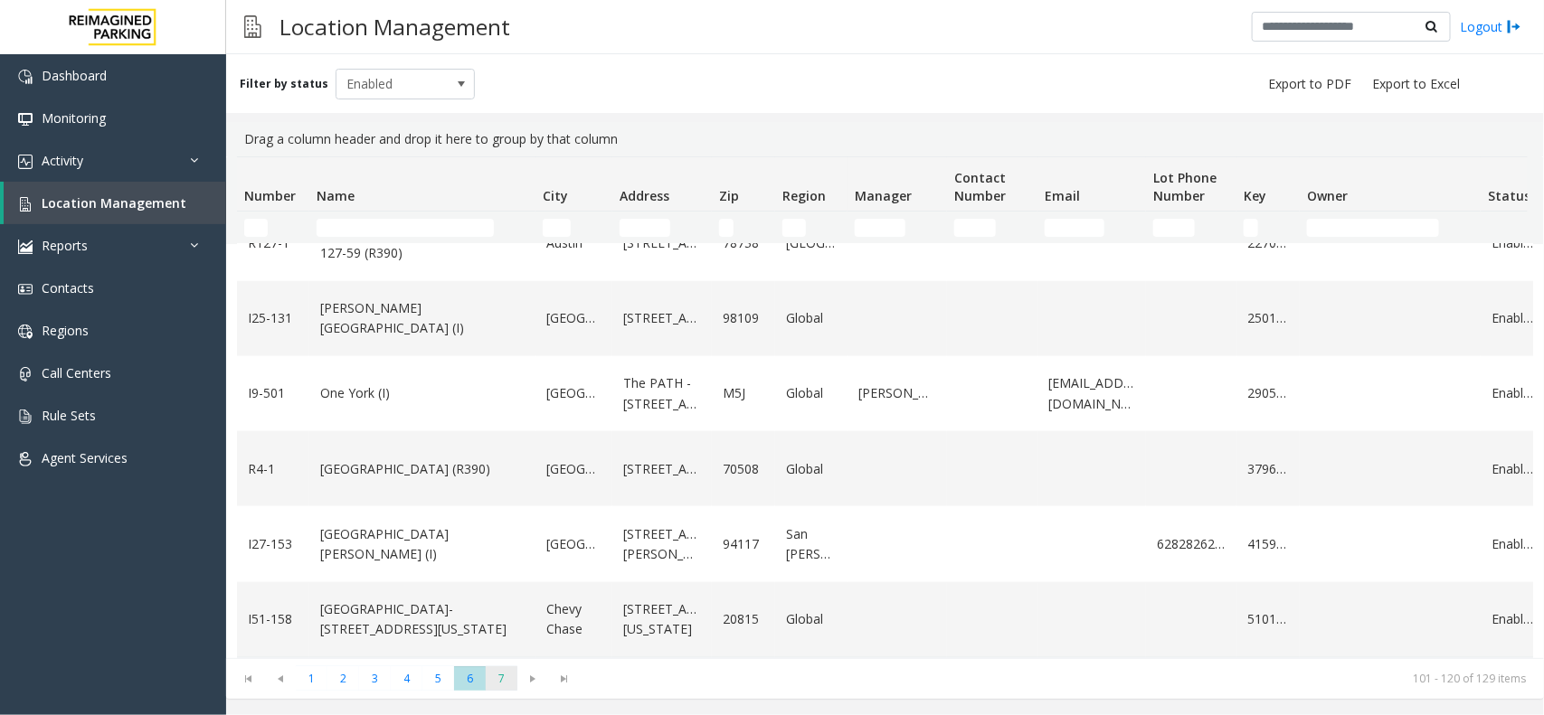
click at [502, 686] on span "7" at bounding box center [502, 679] width 32 height 24
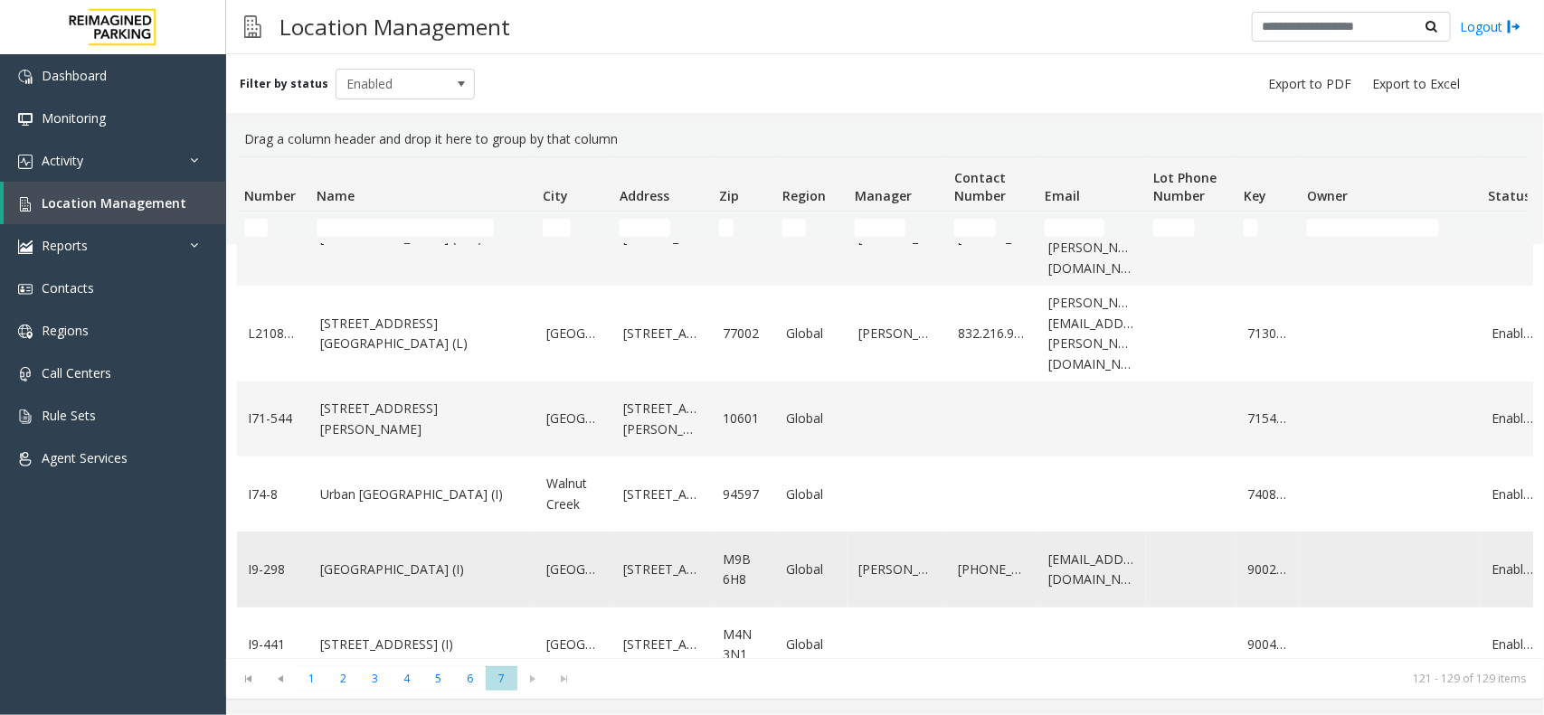
scroll to position [303, 0]
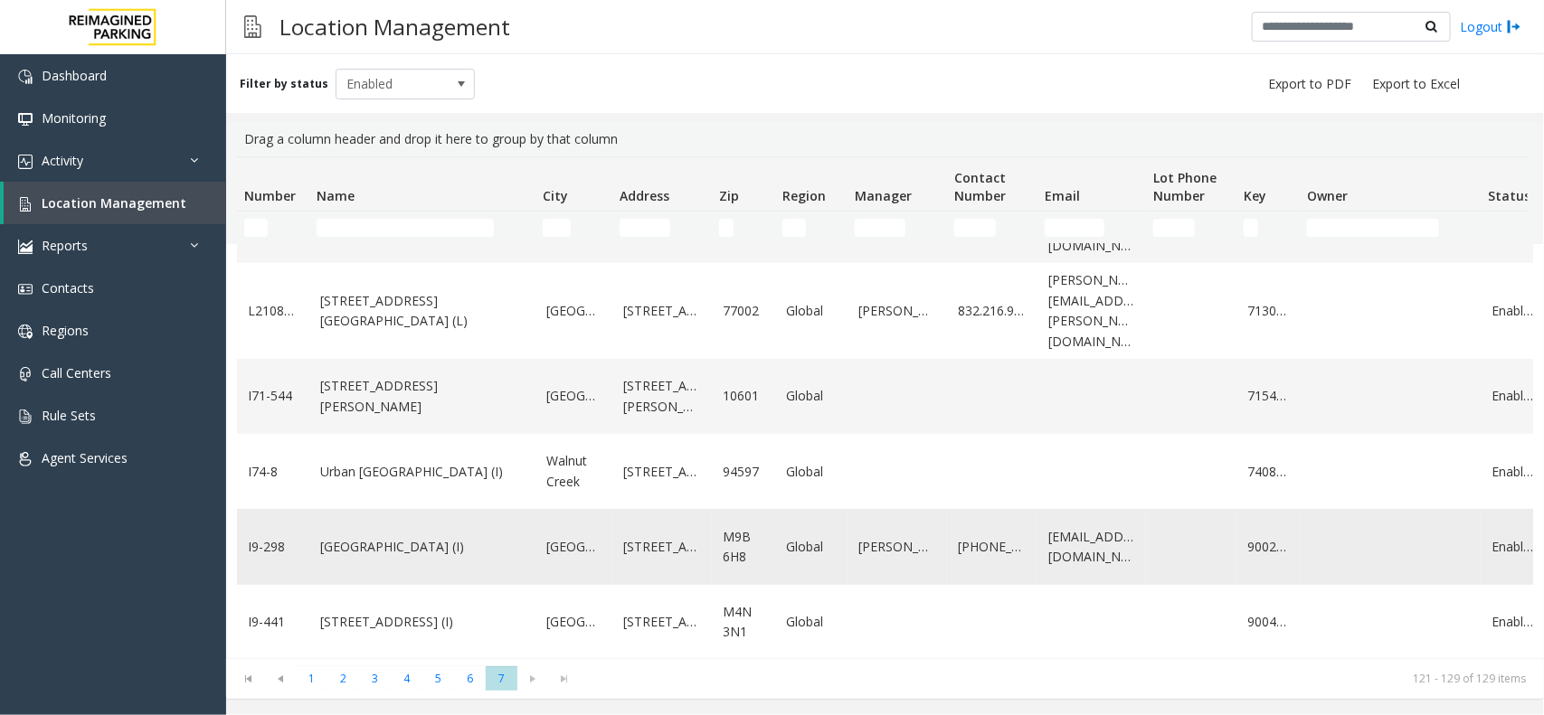
click at [381, 537] on link "Dundas Kipling Centre (I)" at bounding box center [422, 547] width 204 height 20
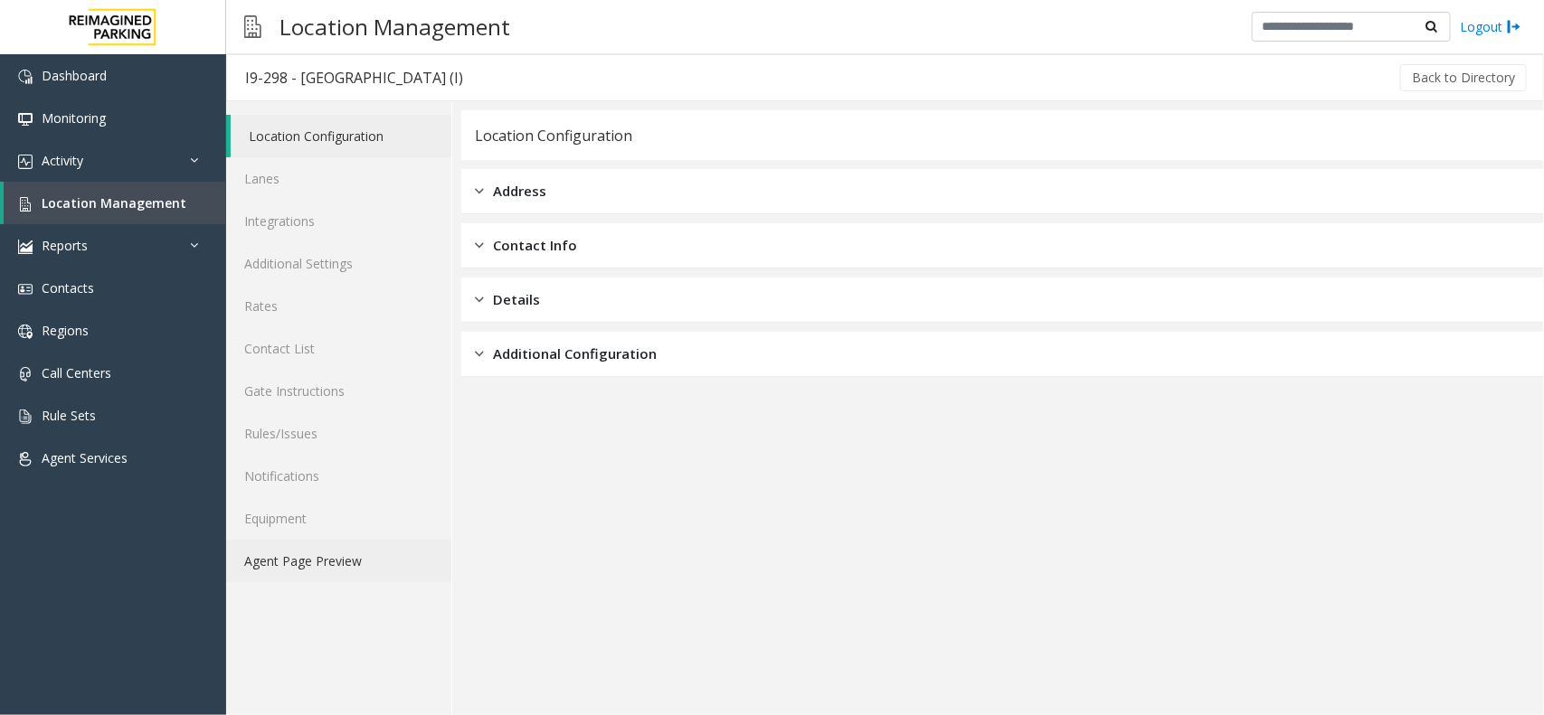
click at [290, 559] on link "Agent Page Preview" at bounding box center [338, 561] width 225 height 43
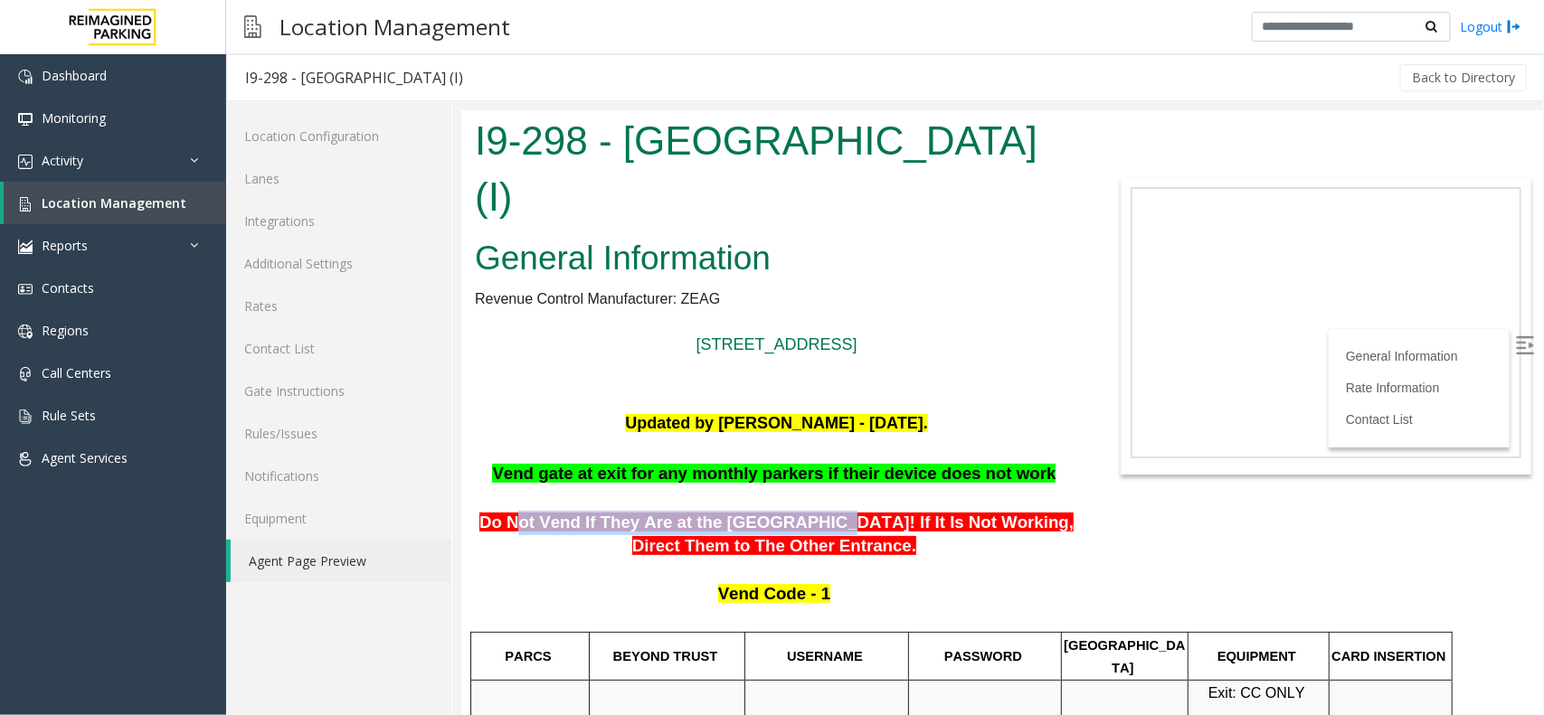
drag, startPoint x: 508, startPoint y: 521, endPoint x: 787, endPoint y: 521, distance: 278.5
click at [787, 521] on span "Do Not Vend If They Are at the Dundas Street Entry Gate! If It Is Not Working, …" at bounding box center [775, 533] width 594 height 43
click at [788, 539] on span "Do Not Vend If They Are at the Dundas Street Entry Gate! If It Is Not Working, …" at bounding box center [775, 533] width 594 height 43
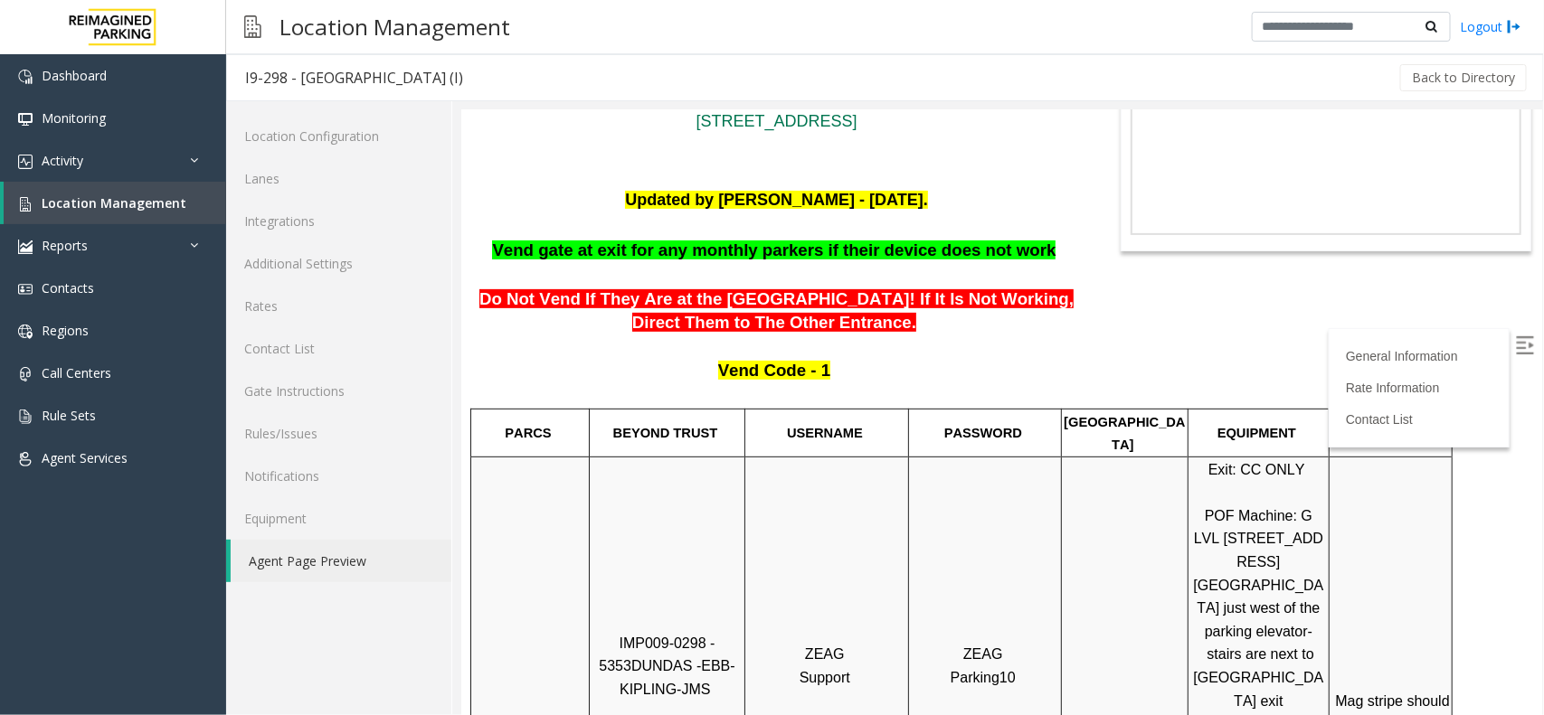
scroll to position [226, 0]
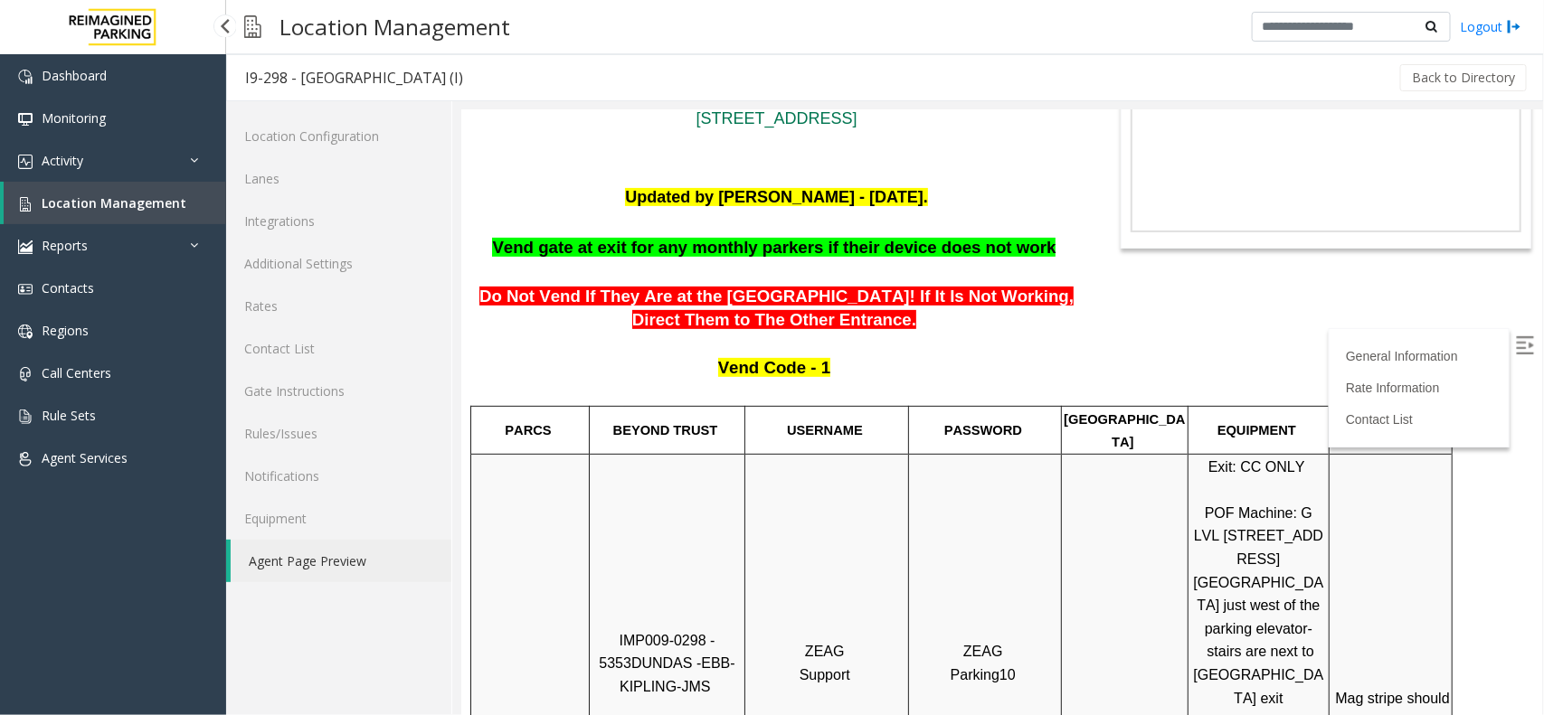
click at [134, 213] on link "Location Management" at bounding box center [115, 203] width 222 height 43
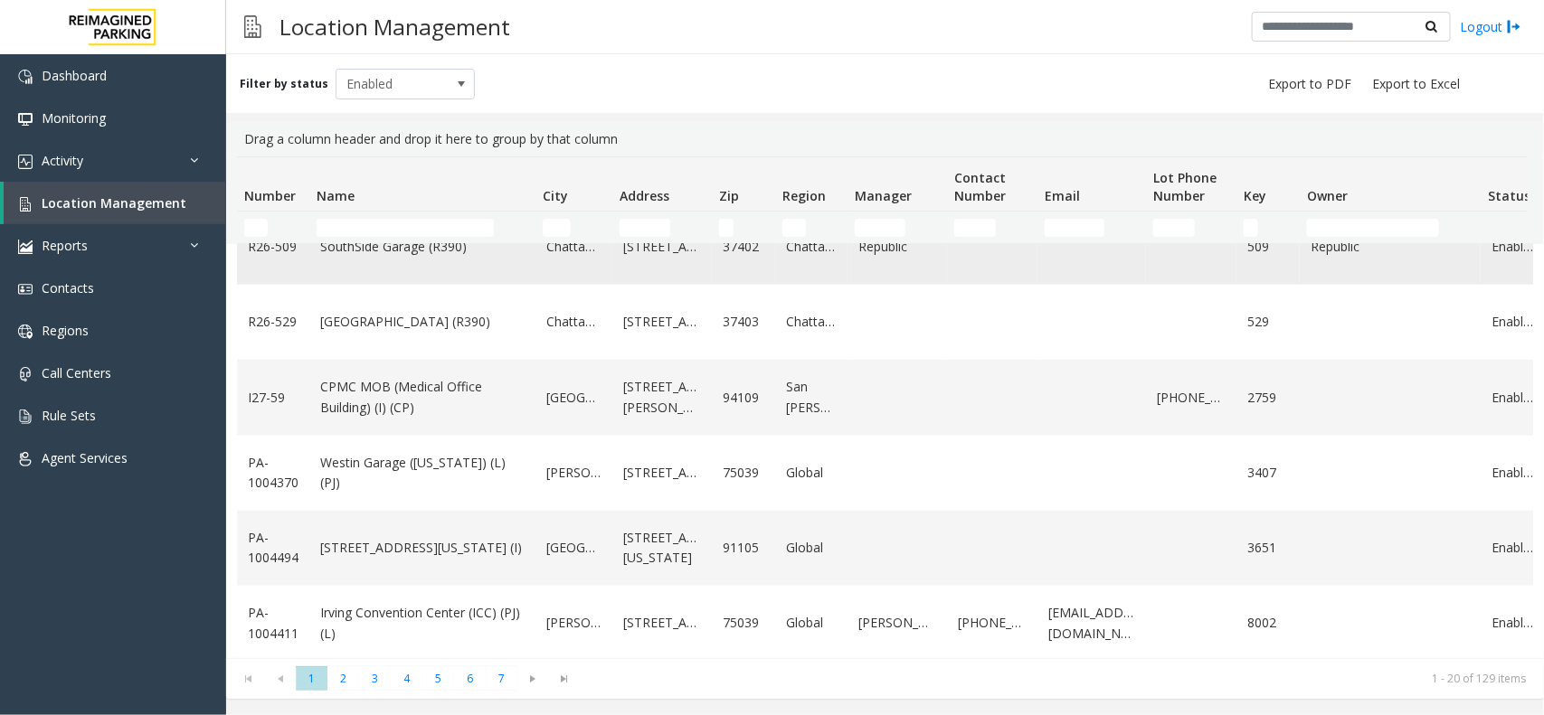
scroll to position [1110, 0]
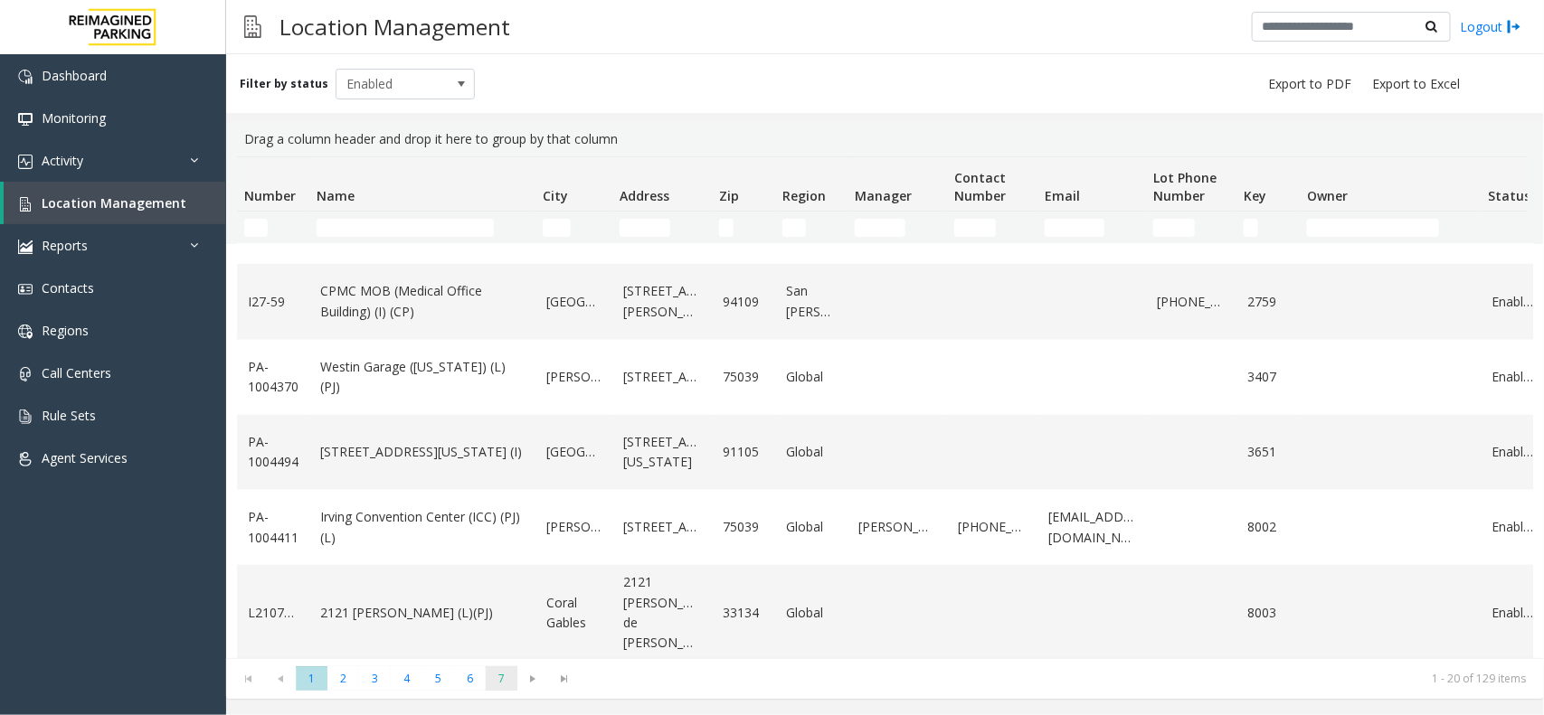
click at [507, 680] on span "7" at bounding box center [502, 679] width 32 height 24
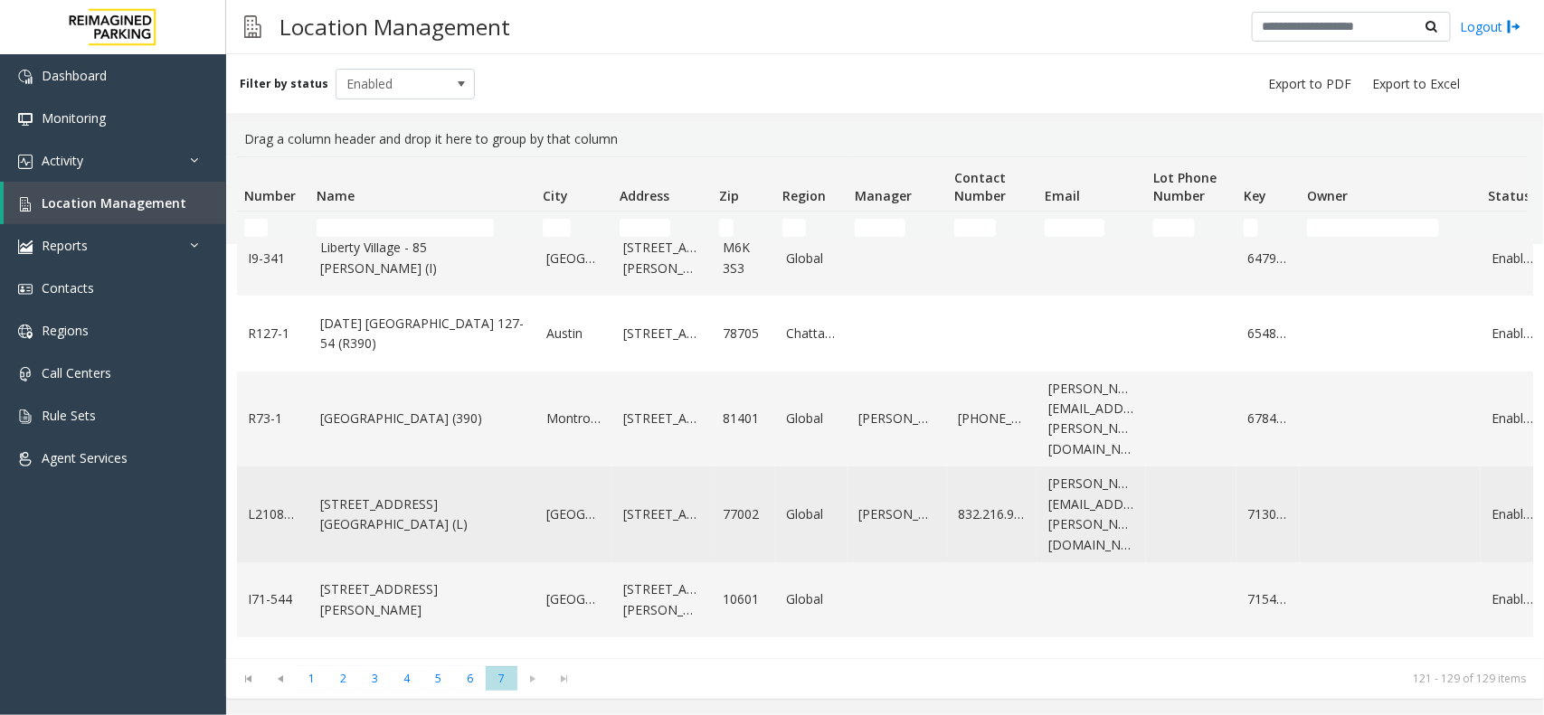
scroll to position [303, 0]
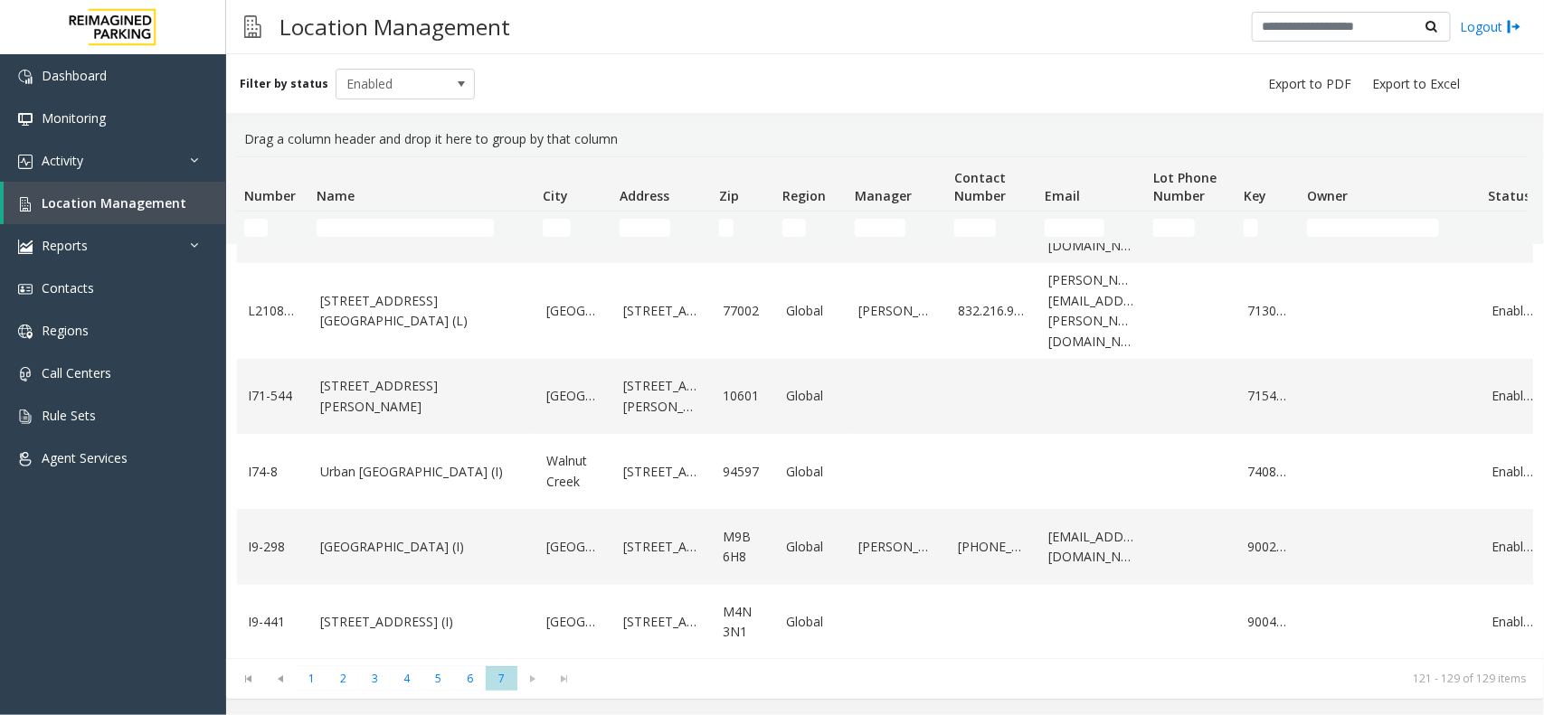
click at [530, 676] on kendo-pager-next-buttons at bounding box center [548, 679] width 63 height 25
click at [554, 676] on kendo-pager-next-buttons at bounding box center [548, 679] width 63 height 25
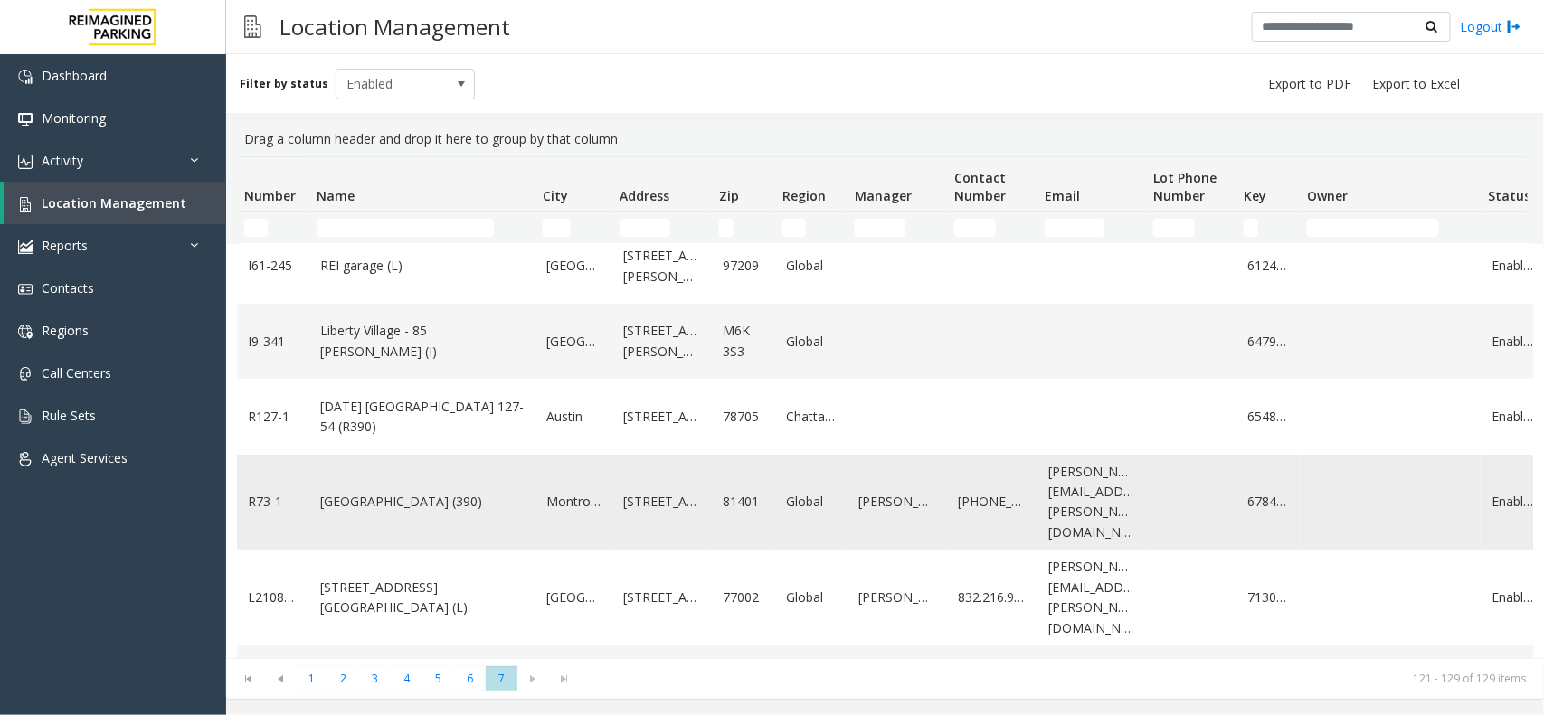
scroll to position [0, 0]
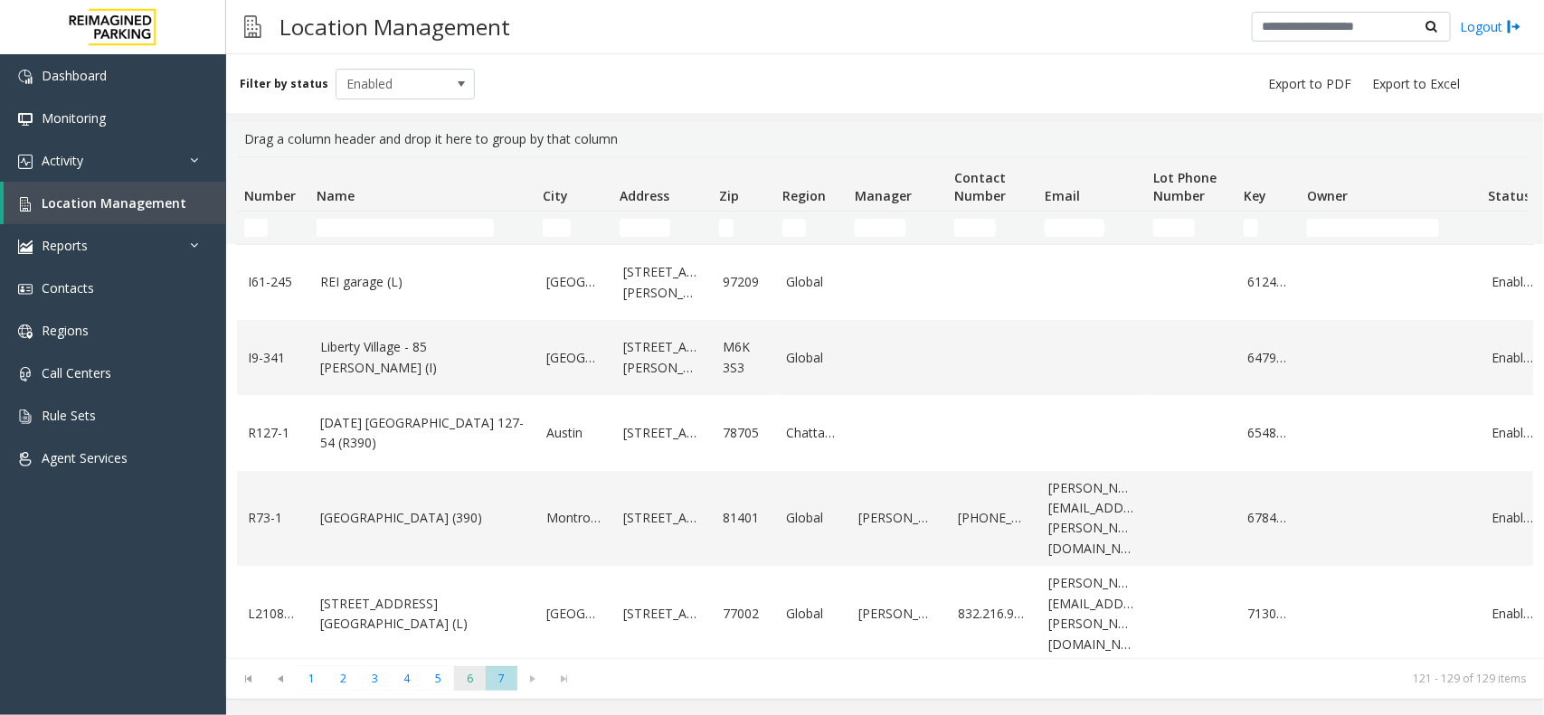
click at [468, 686] on span "6" at bounding box center [470, 679] width 32 height 24
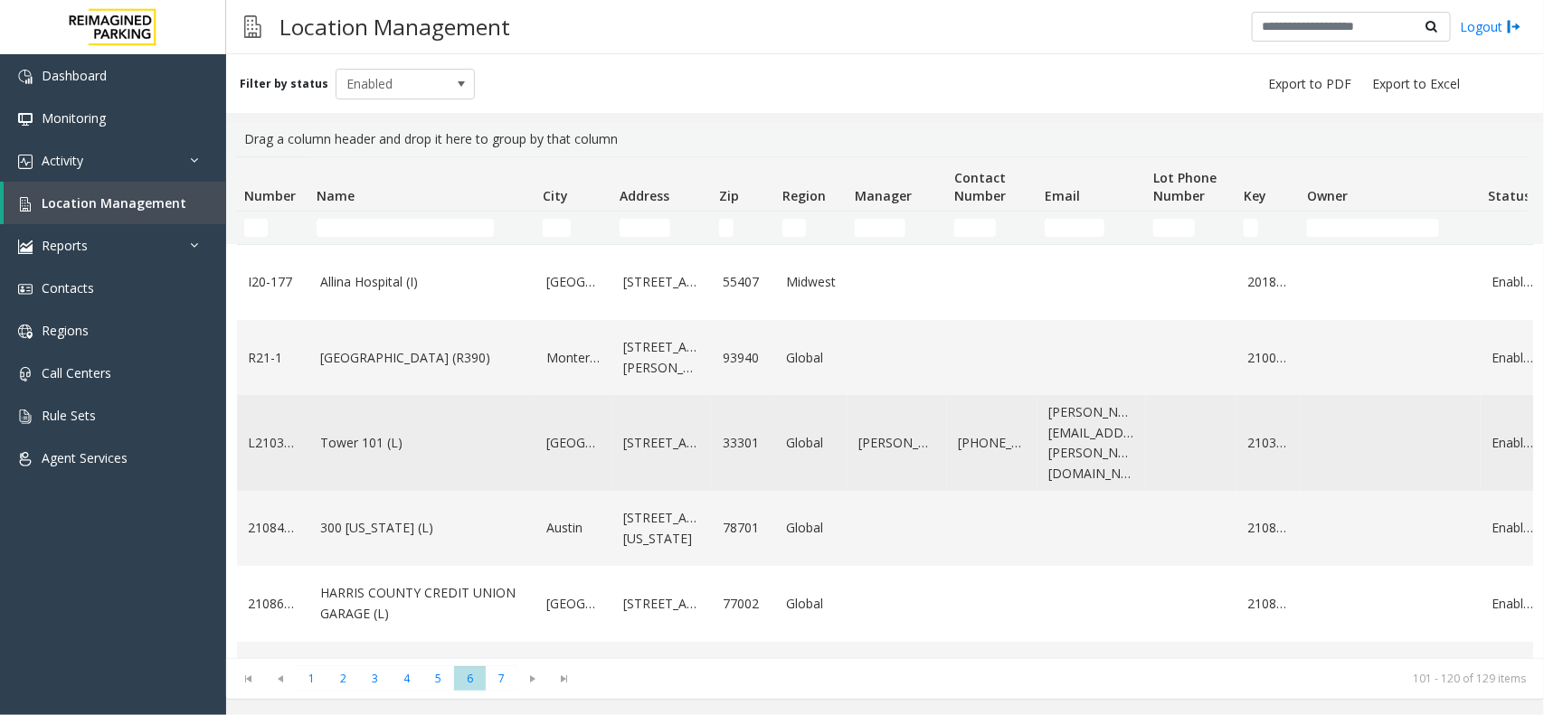
click at [435, 436] on link "Tower 101 (L)" at bounding box center [422, 443] width 204 height 20
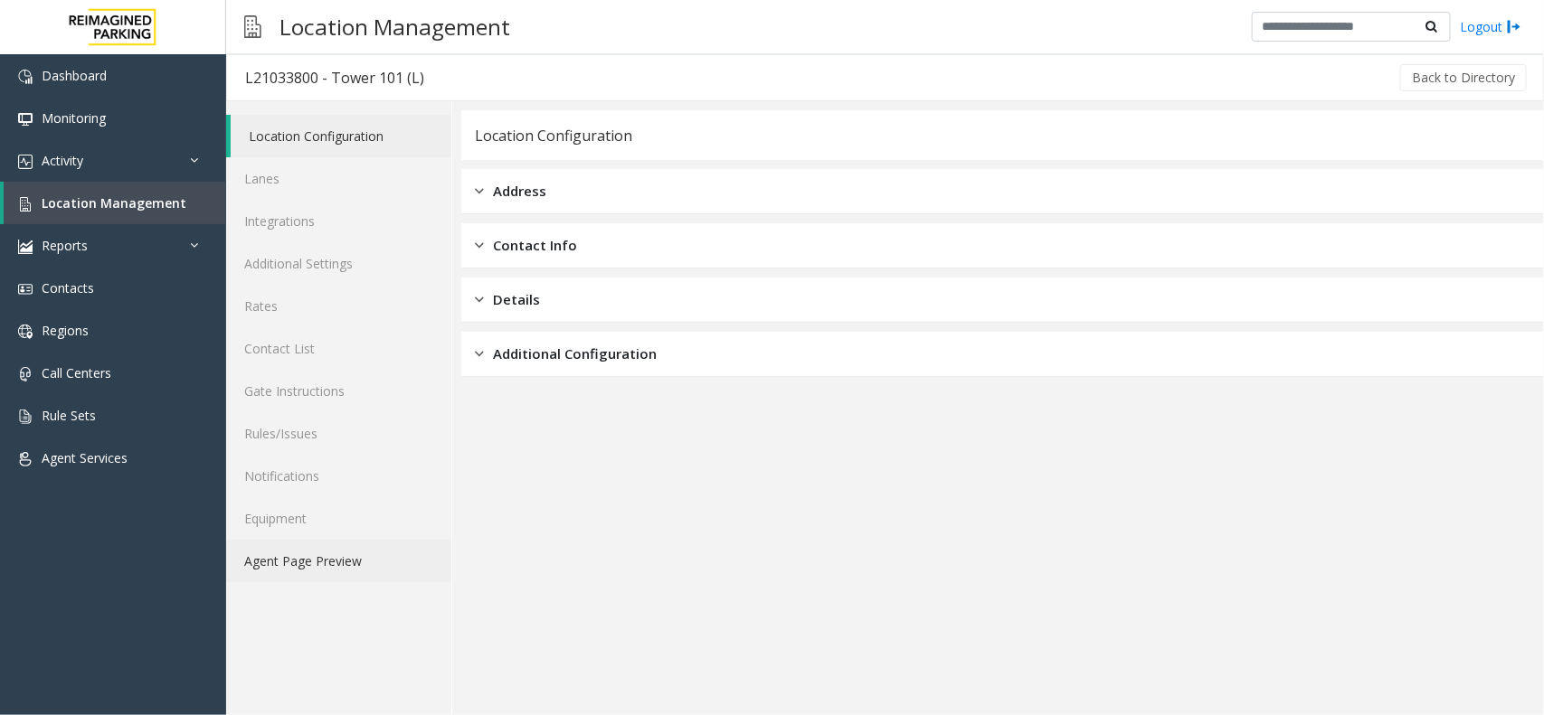
click at [296, 567] on link "Agent Page Preview" at bounding box center [338, 561] width 225 height 43
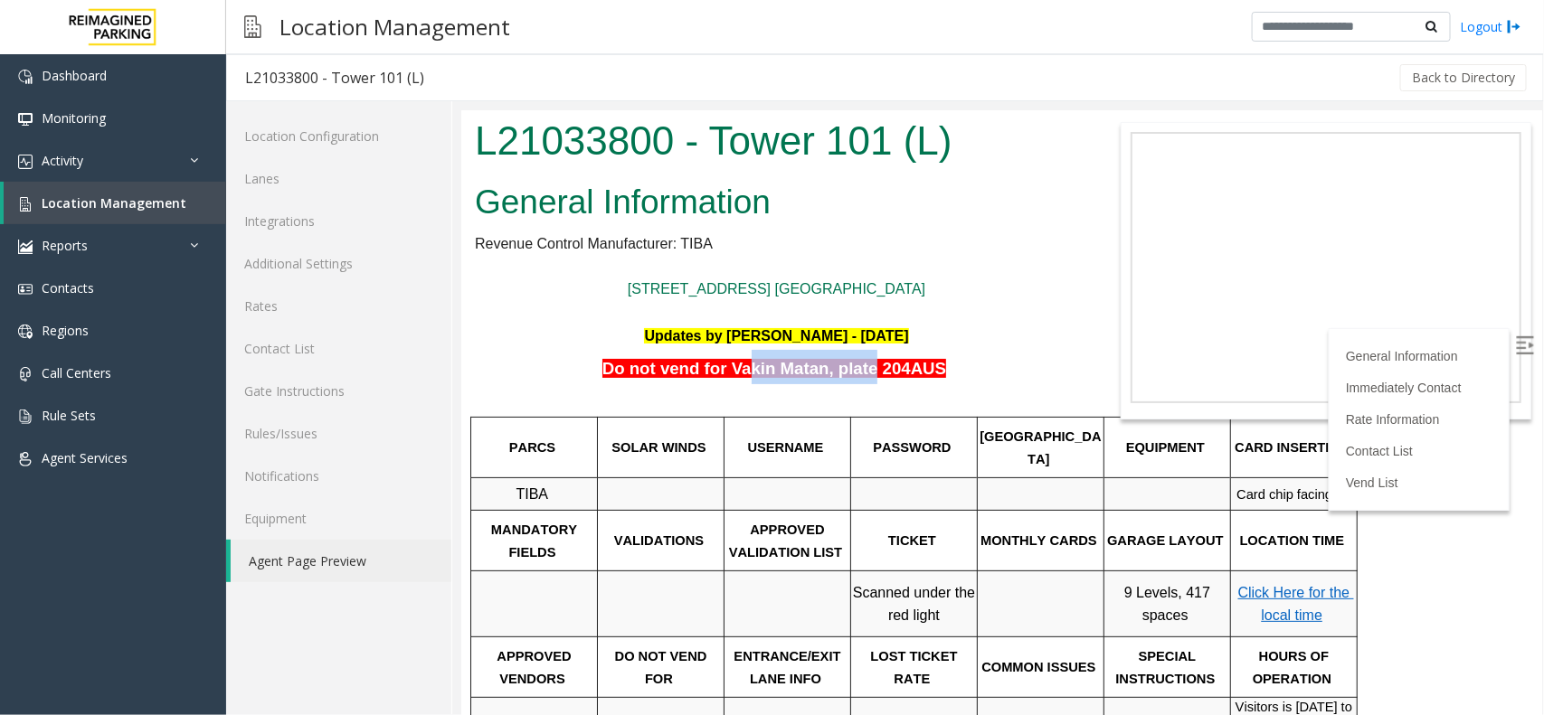
drag, startPoint x: 750, startPoint y: 373, endPoint x: 864, endPoint y: 363, distance: 114.4
click at [864, 363] on span "Do not vend for Vakin Matan, plate 204AUS" at bounding box center [773, 367] width 344 height 19
drag, startPoint x: 899, startPoint y: 364, endPoint x: 913, endPoint y: 369, distance: 14.3
click at [913, 367] on span "Do not vend for Vakin Matan, plate 204AUS" at bounding box center [773, 367] width 344 height 19
click at [163, 204] on span "Location Management" at bounding box center [114, 202] width 145 height 17
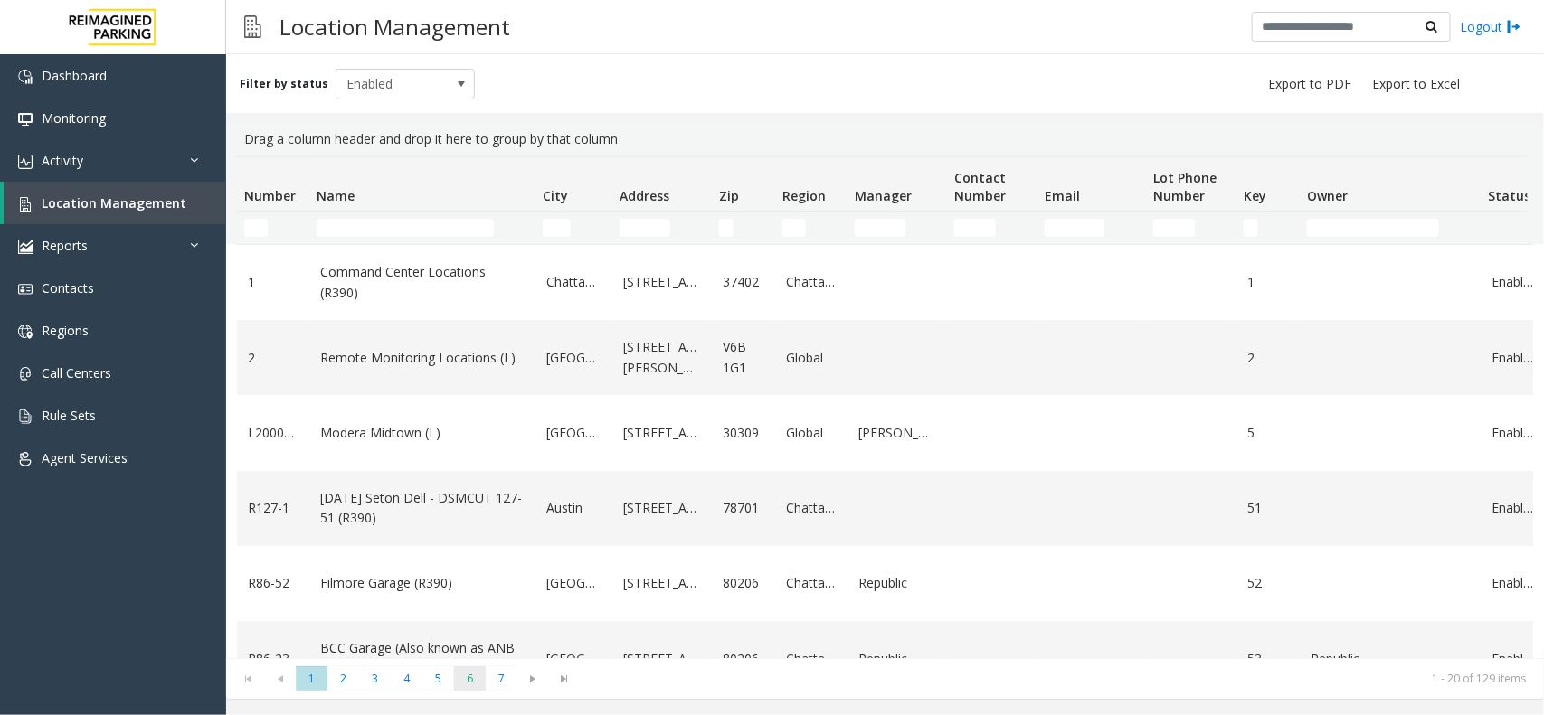
click at [458, 680] on span "6" at bounding box center [470, 679] width 32 height 24
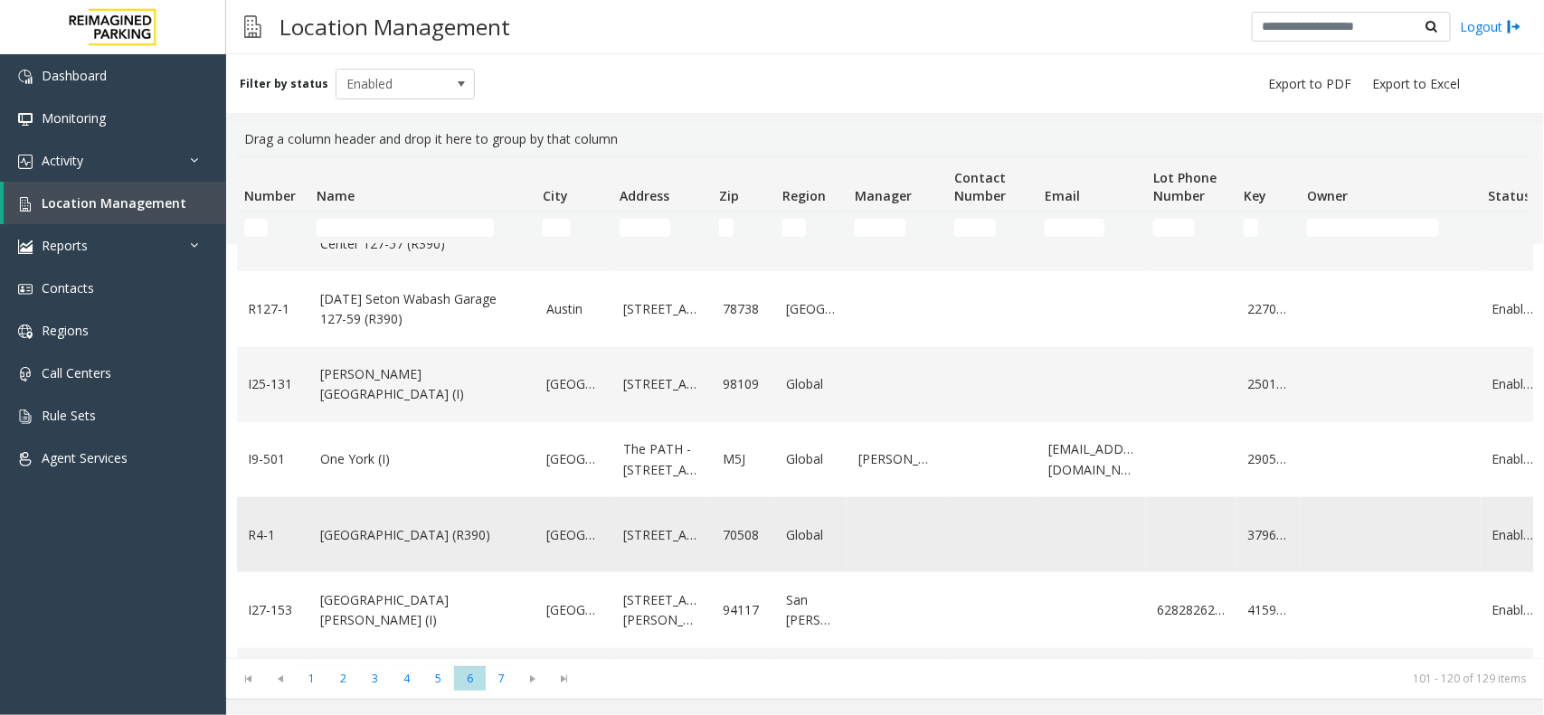
scroll to position [1130, 0]
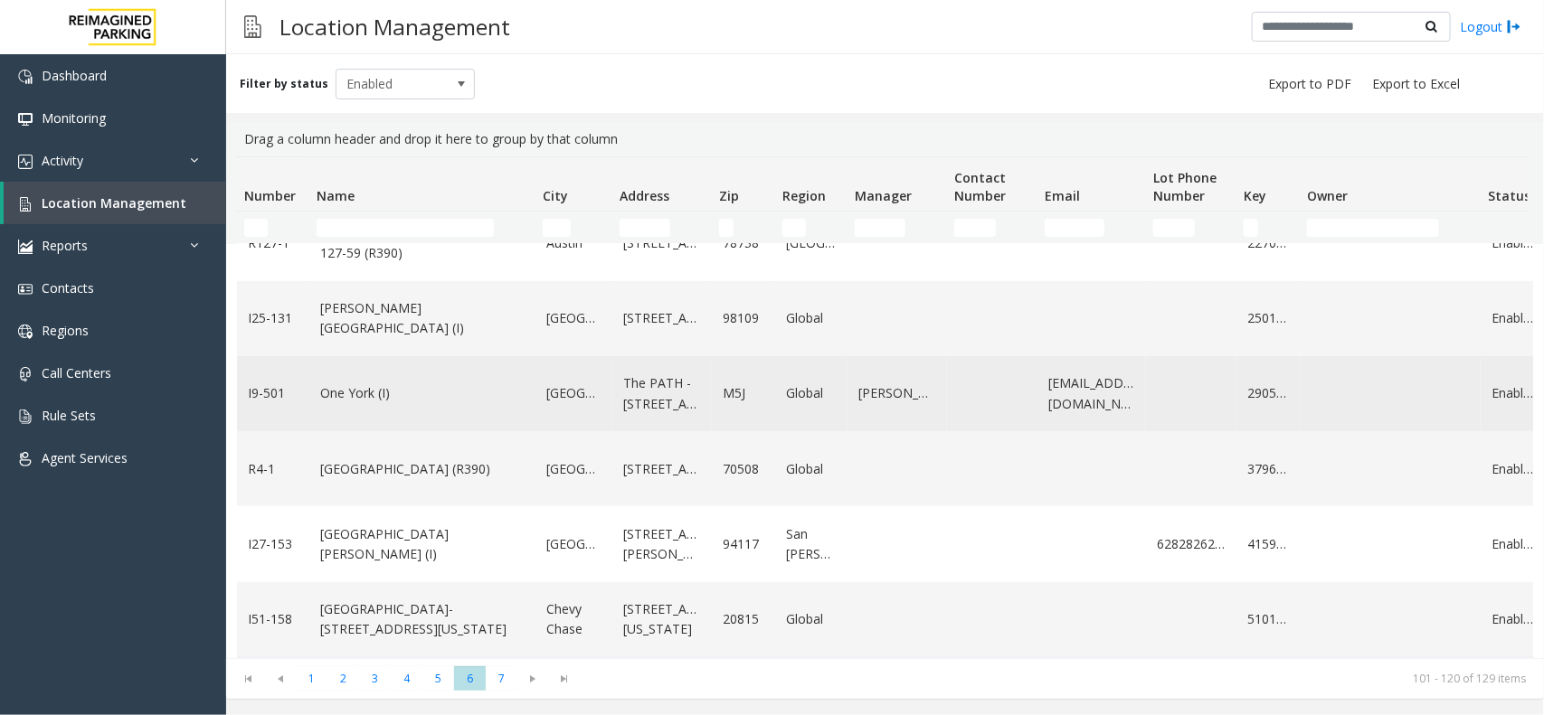
click at [413, 383] on link "One York (I)" at bounding box center [422, 393] width 204 height 20
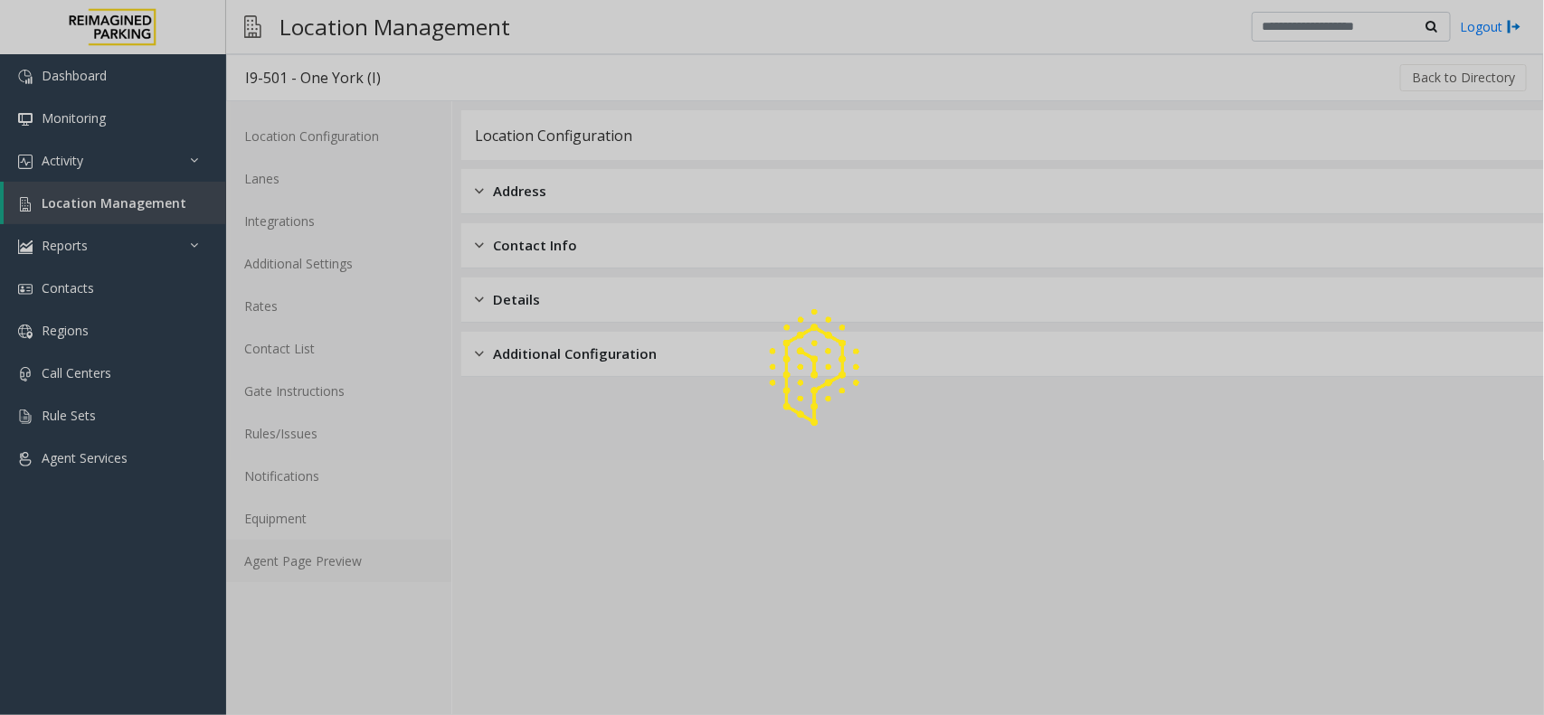
click at [357, 554] on link "Agent Page Preview" at bounding box center [338, 561] width 225 height 43
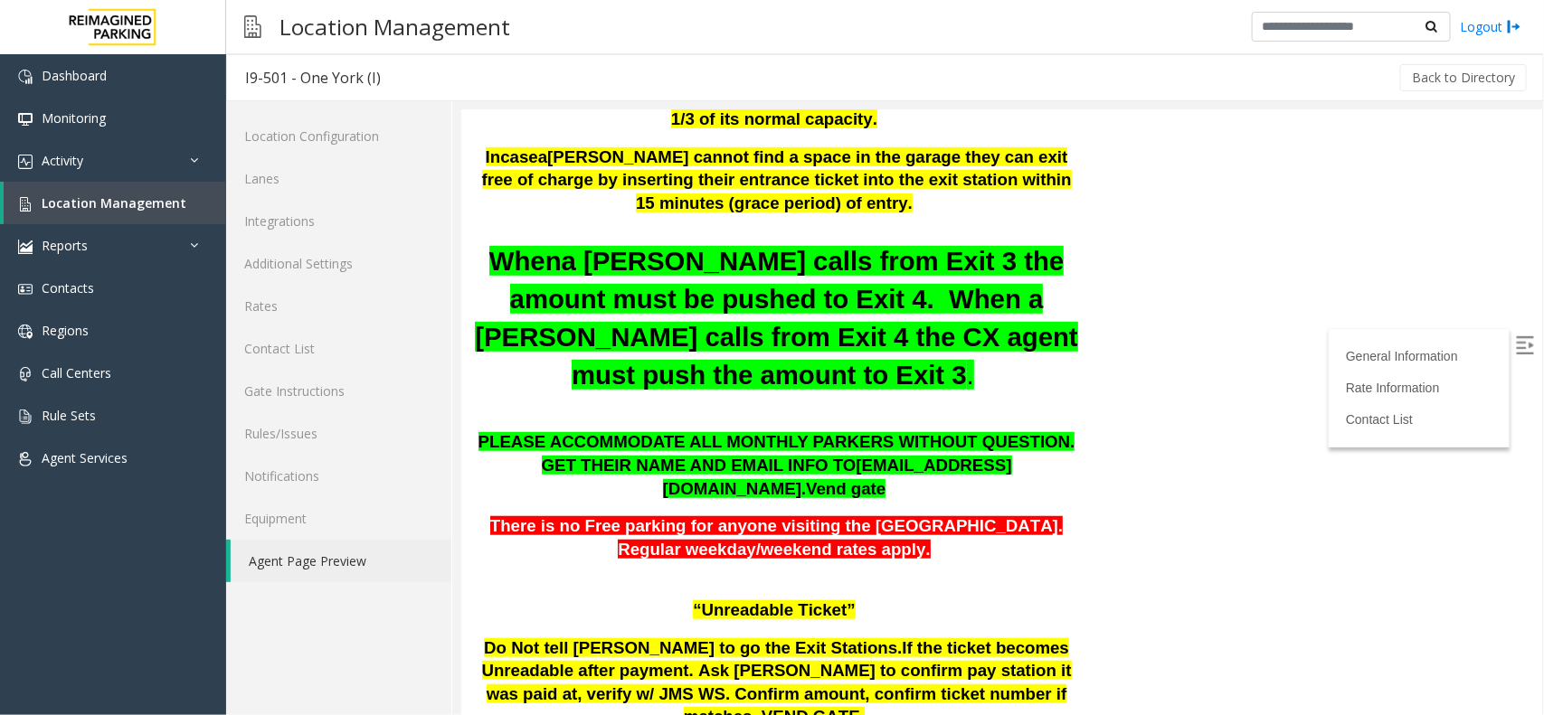
scroll to position [339, 0]
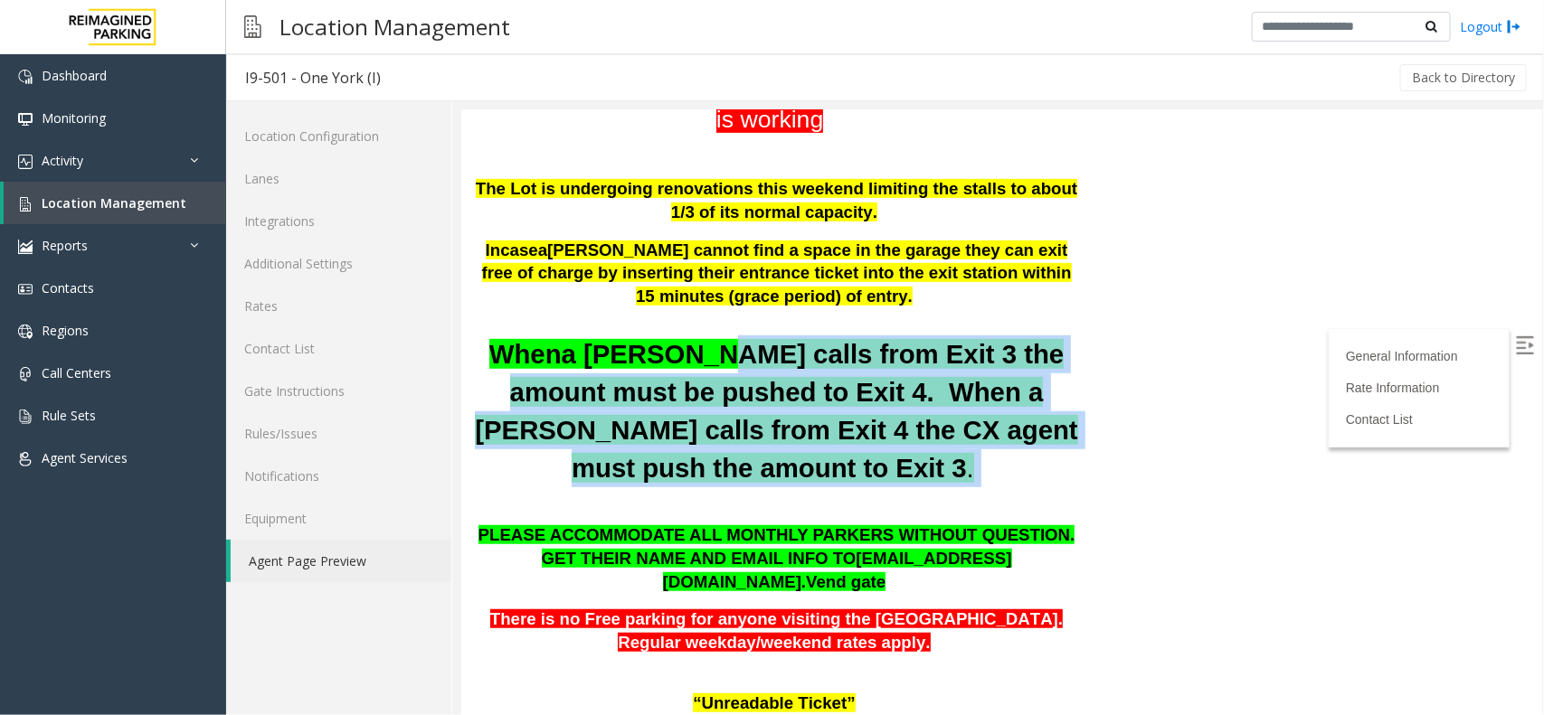
drag, startPoint x: 660, startPoint y: 336, endPoint x: 707, endPoint y: 449, distance: 121.6
click at [707, 449] on h1 "1 York Street Updated by Sunil Dhyani - 16th June 2025 If a parker is calling f…" at bounding box center [775, 256] width 603 height 676
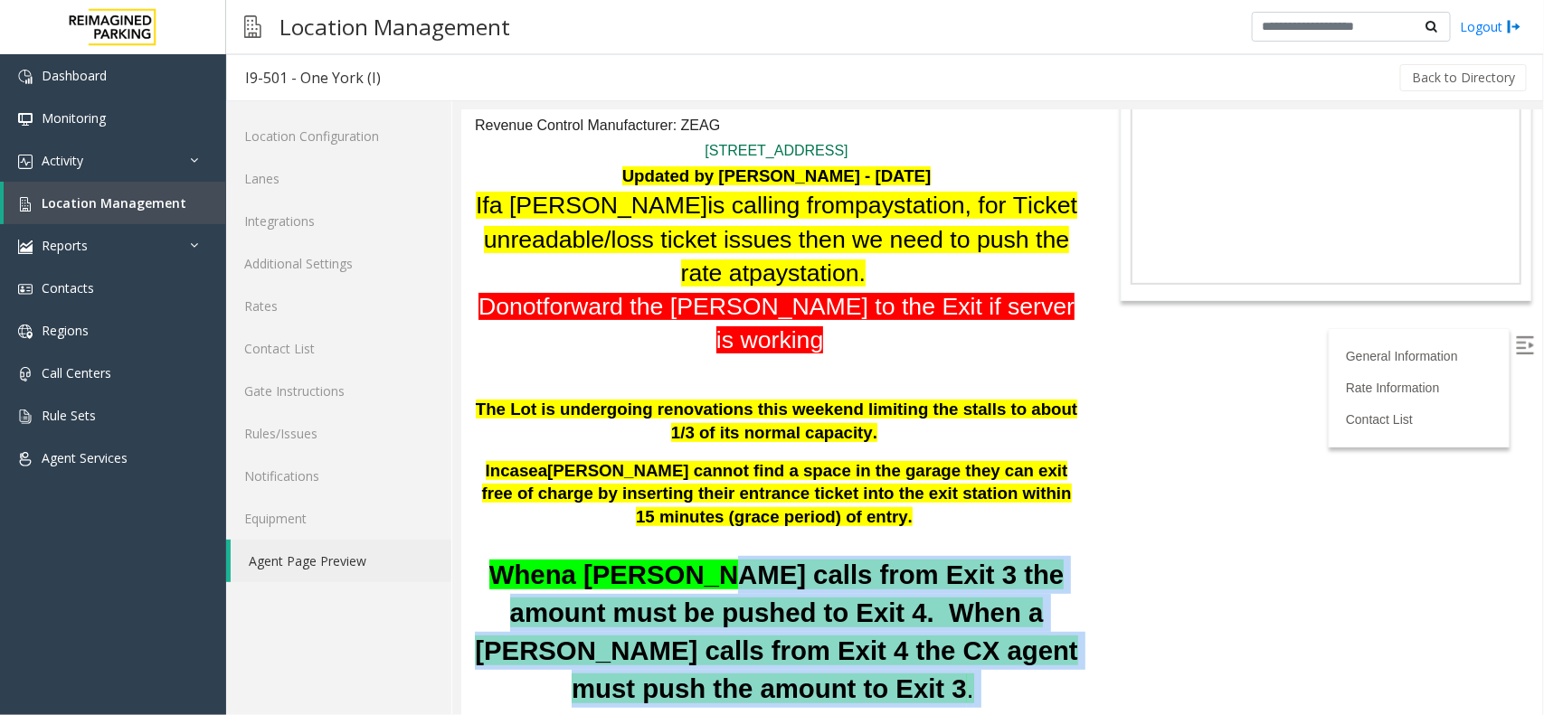
scroll to position [113, 0]
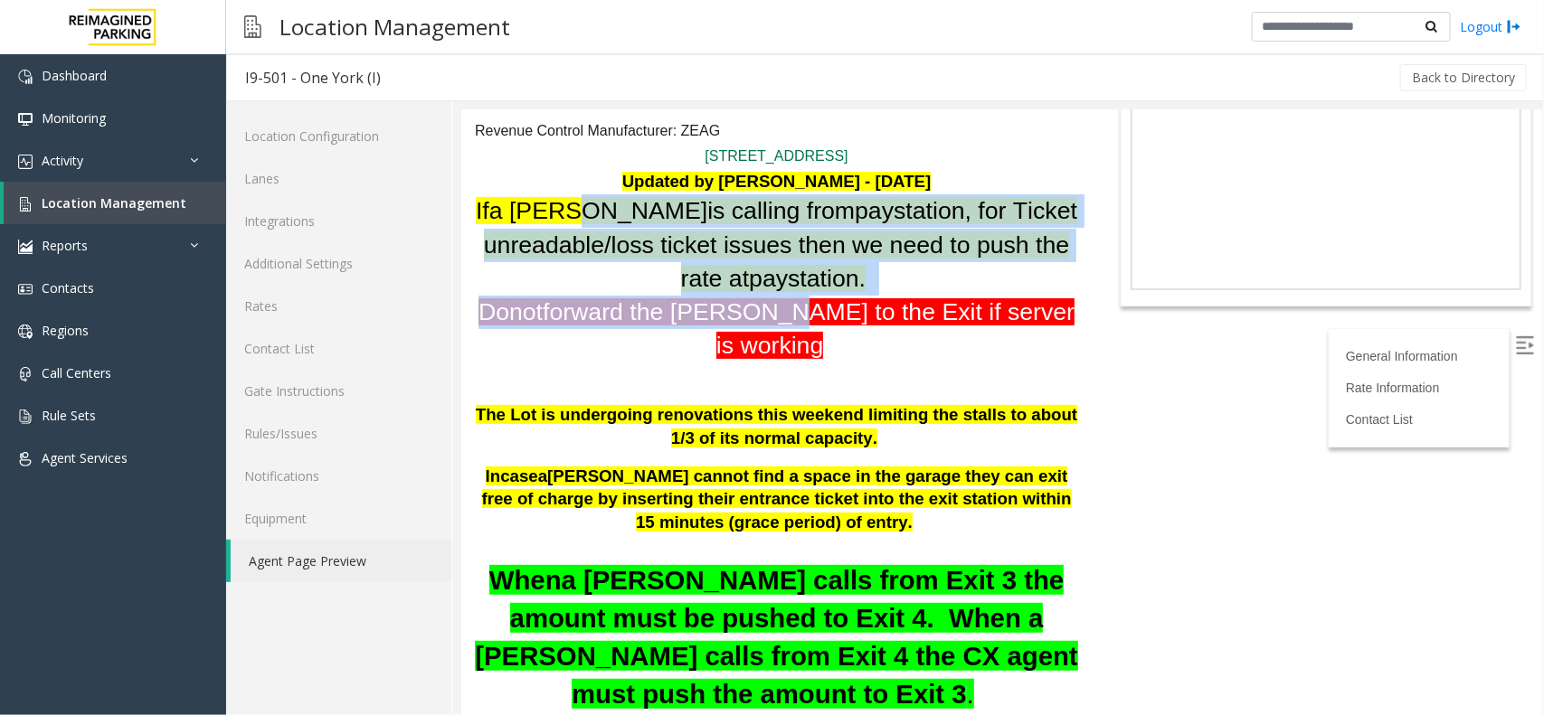
drag, startPoint x: 632, startPoint y: 225, endPoint x: 770, endPoint y: 346, distance: 183.3
click at [770, 331] on h1 "1 York Street Updated by Sunil Dhyani - 16th June 2025 If a parker is calling f…" at bounding box center [775, 482] width 603 height 676
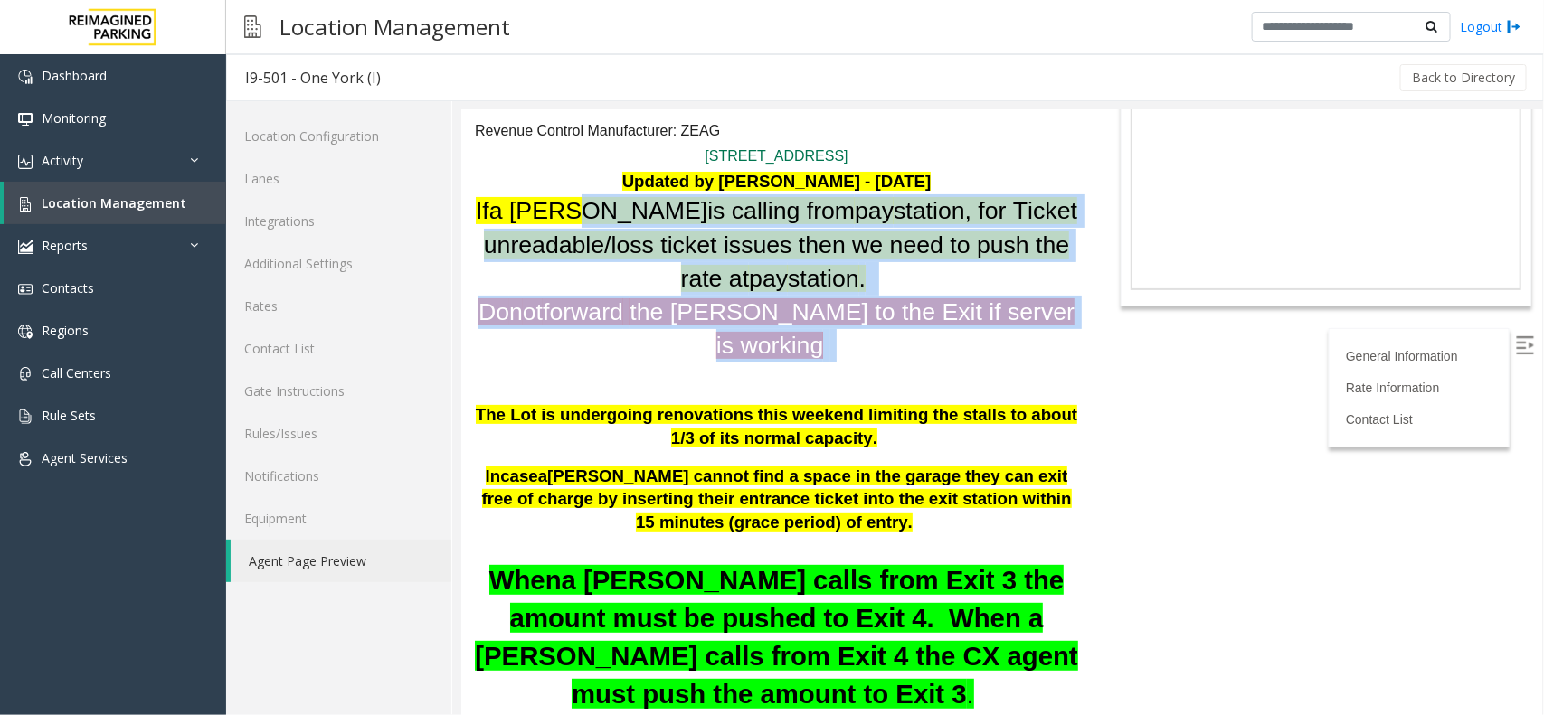
scroll to position [0, 0]
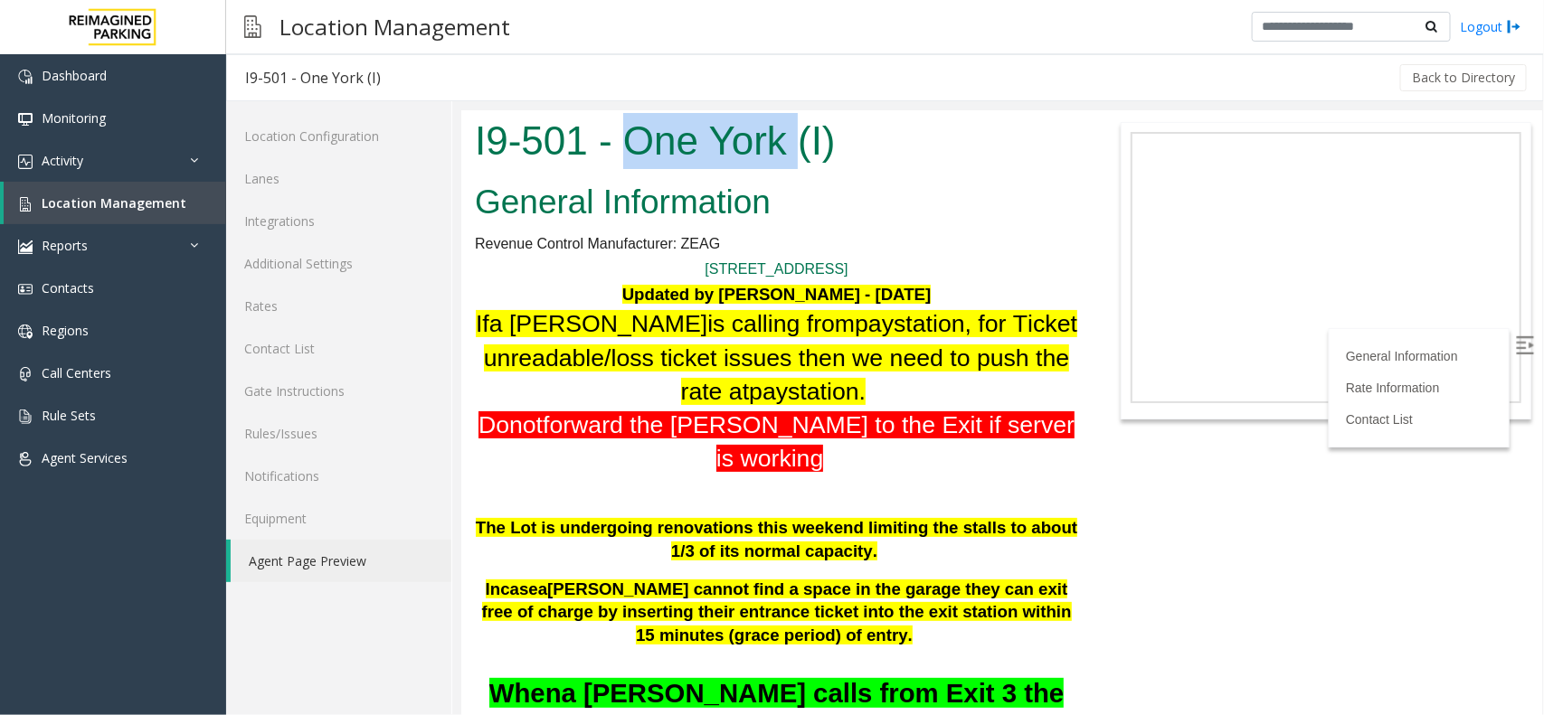
drag, startPoint x: 632, startPoint y: 144, endPoint x: 796, endPoint y: 157, distance: 164.3
click at [796, 157] on h1 "I9-501 - One York (I)" at bounding box center [775, 140] width 603 height 56
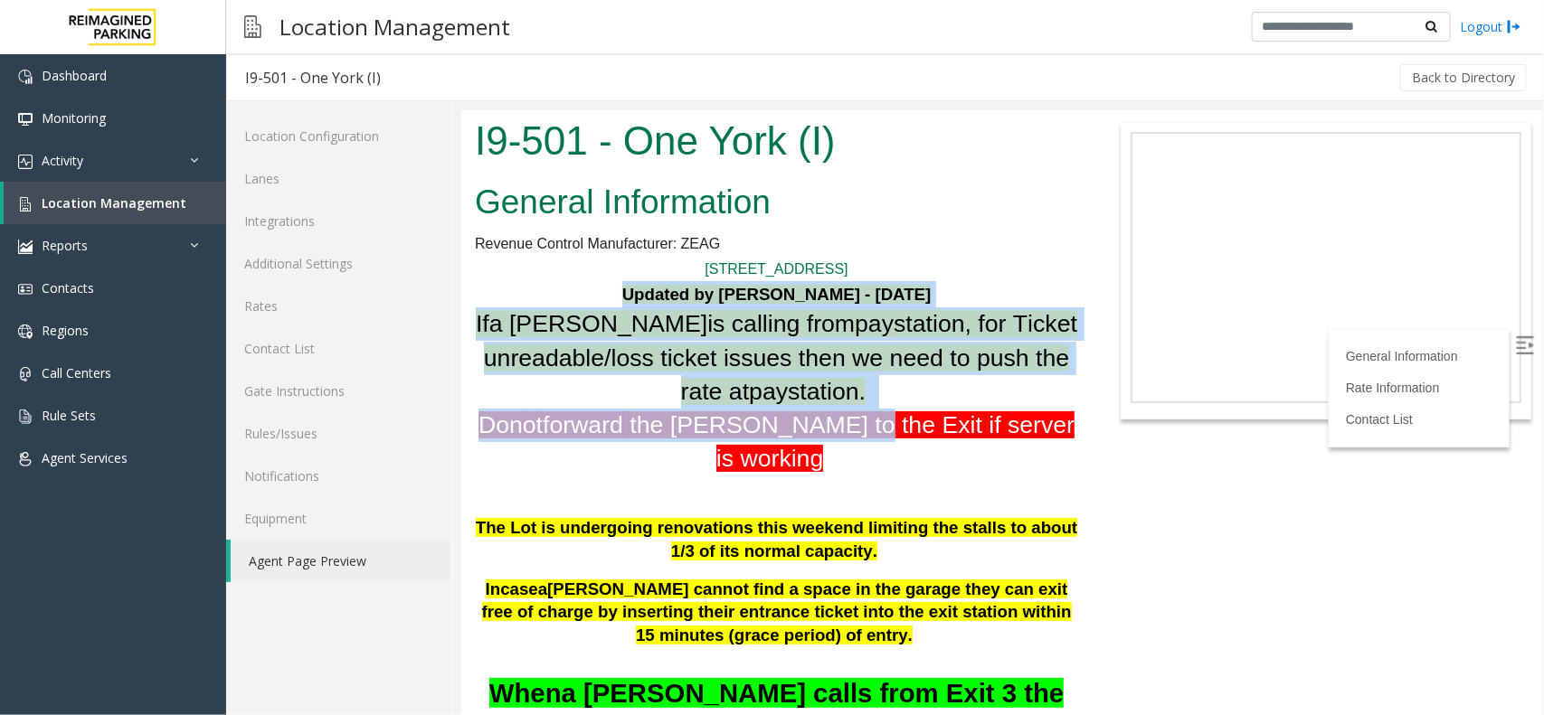
drag, startPoint x: 591, startPoint y: 301, endPoint x: 834, endPoint y: 418, distance: 269.0
click at [834, 418] on h1 "1 York Street Updated by Sunil Dhyani - 16th June 2025 If a parker is calling f…" at bounding box center [775, 595] width 603 height 676
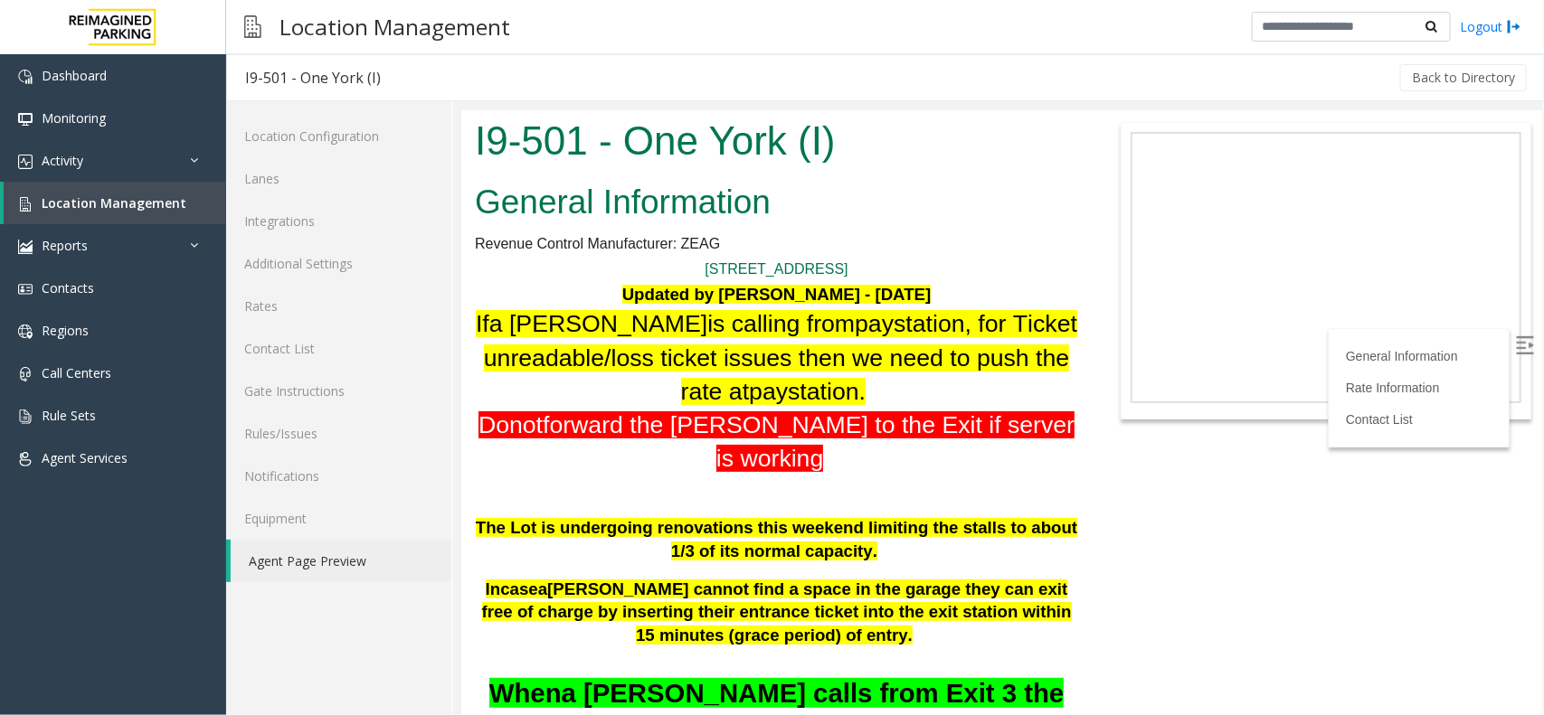
drag, startPoint x: 832, startPoint y: 449, endPoint x: 766, endPoint y: 442, distance: 66.4
click at [833, 475] on p at bounding box center [775, 488] width 603 height 27
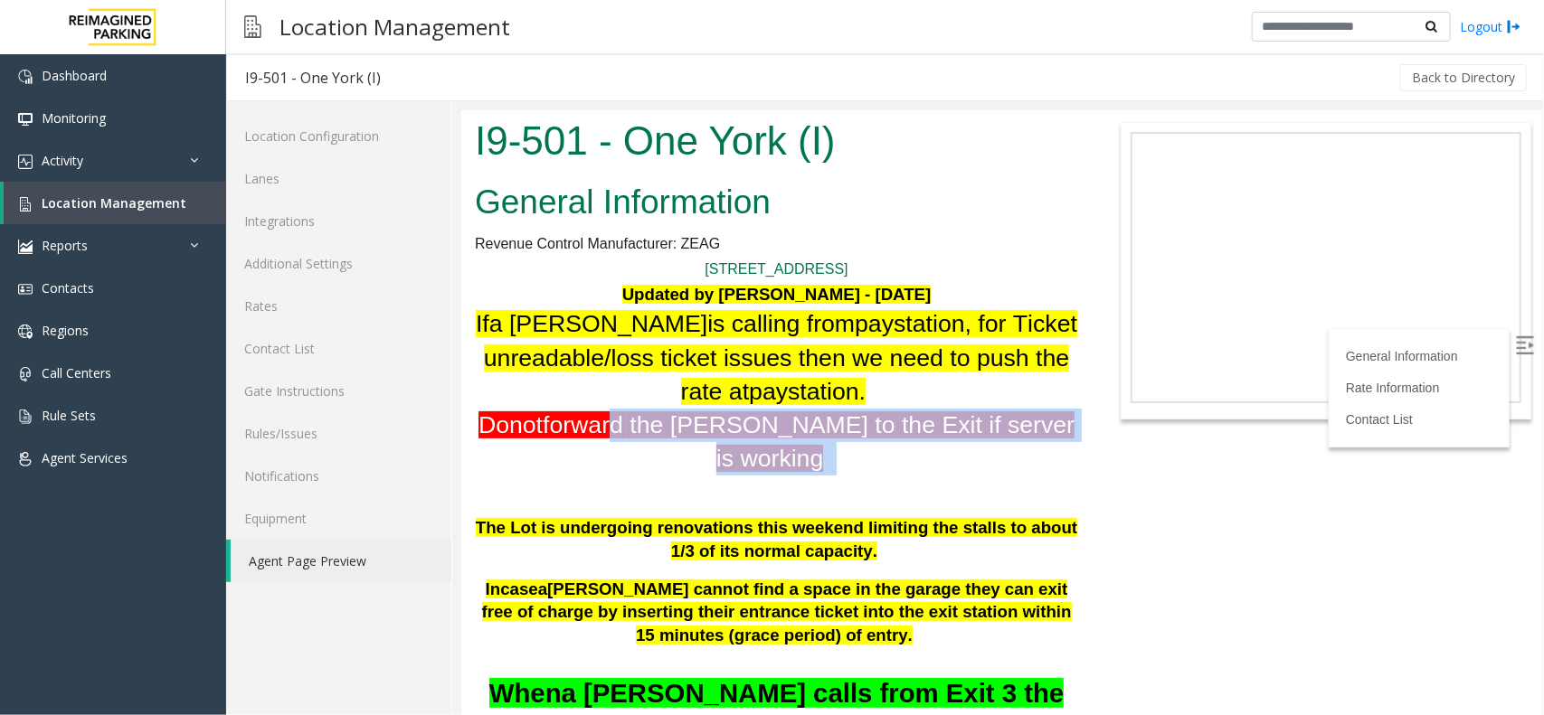
drag, startPoint x: 632, startPoint y: 409, endPoint x: 962, endPoint y: 441, distance: 331.7
click at [962, 441] on h1 "1 York Street Updated by Sunil Dhyani - 16th June 2025 If a parker is calling f…" at bounding box center [775, 595] width 603 height 676
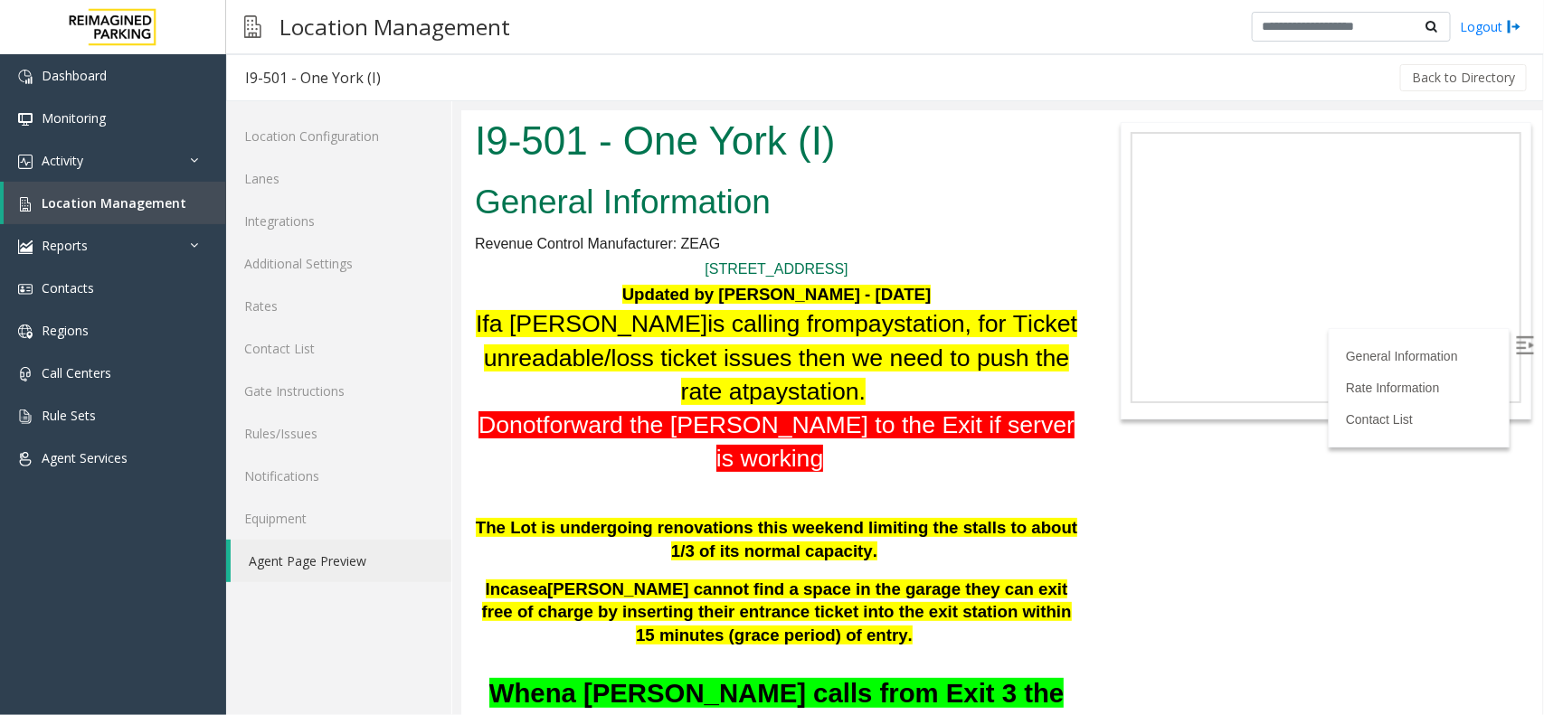
click at [825, 516] on p "The Lot is undergoing renovations this weekend limiting the stalls to about 1/3…" at bounding box center [775, 539] width 603 height 46
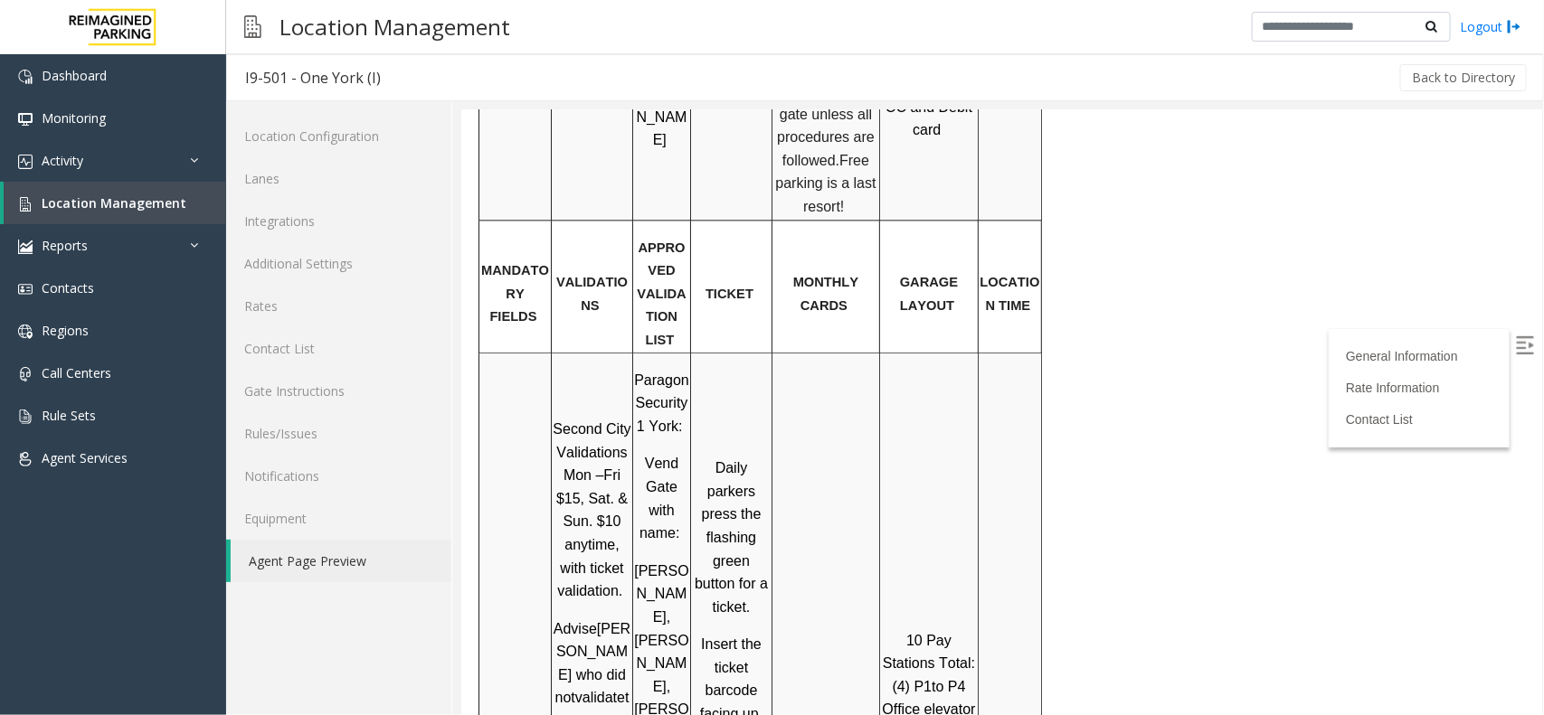
scroll to position [1922, 0]
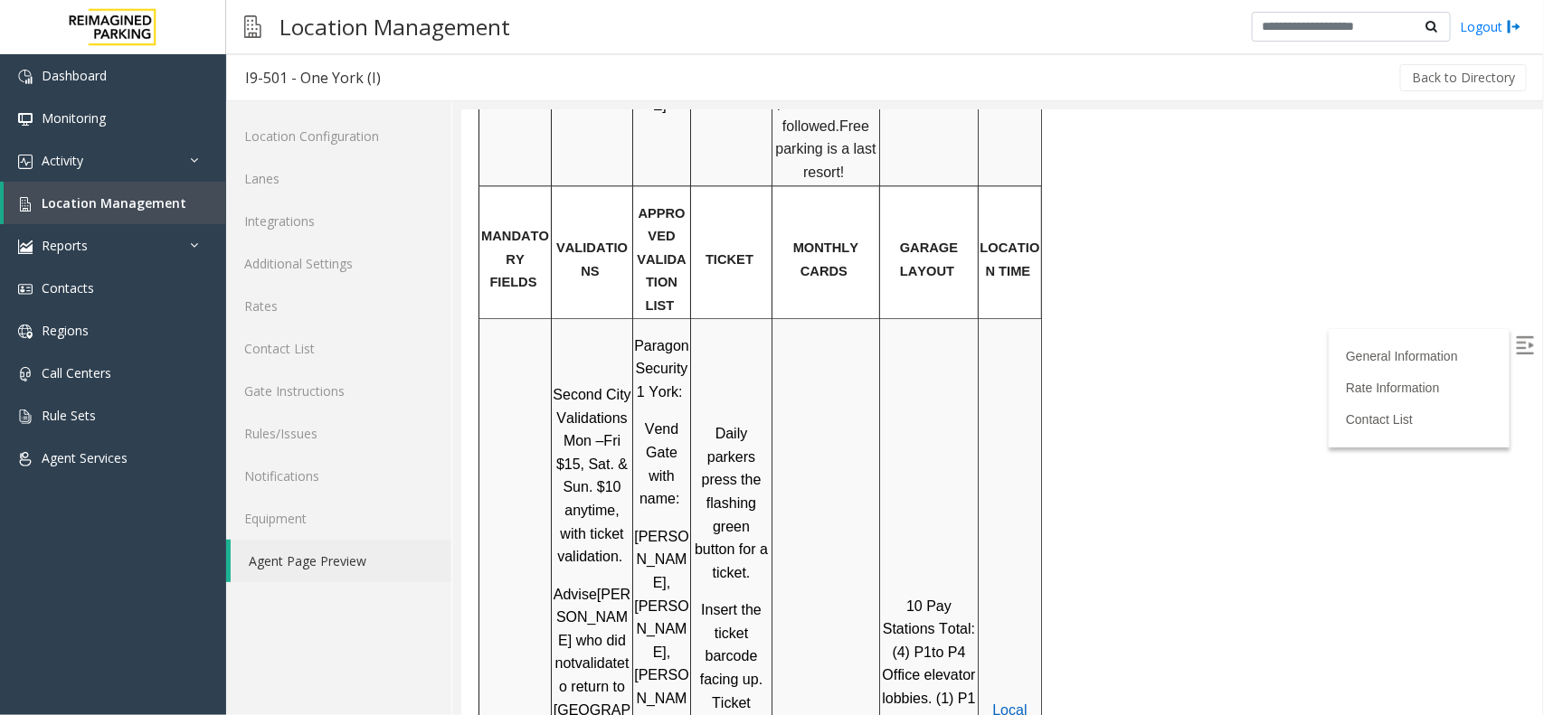
click at [1515, 349] on img at bounding box center [1524, 345] width 18 height 18
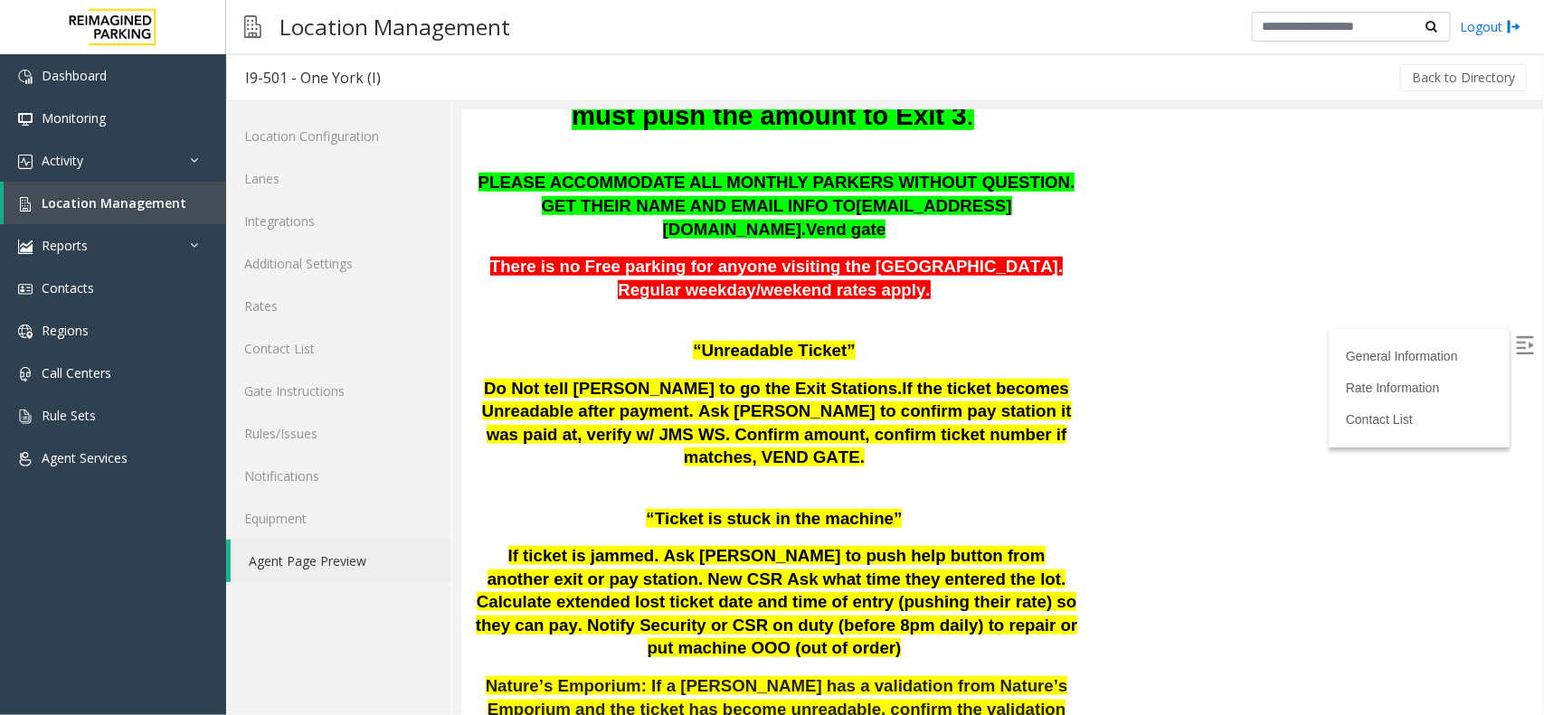
scroll to position [678, 0]
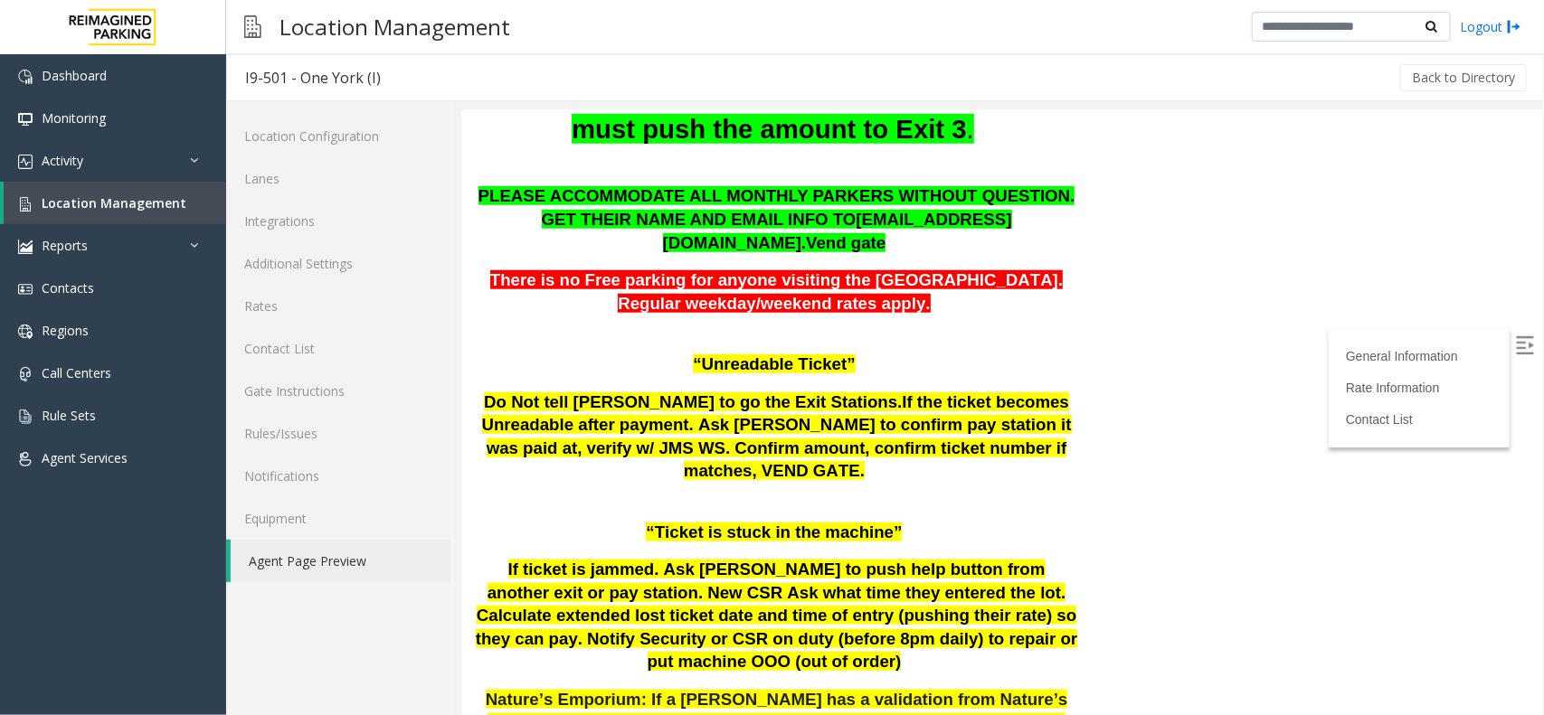
click at [761, 522] on span "“Ticket is stuck in the machine”" at bounding box center [773, 531] width 256 height 19
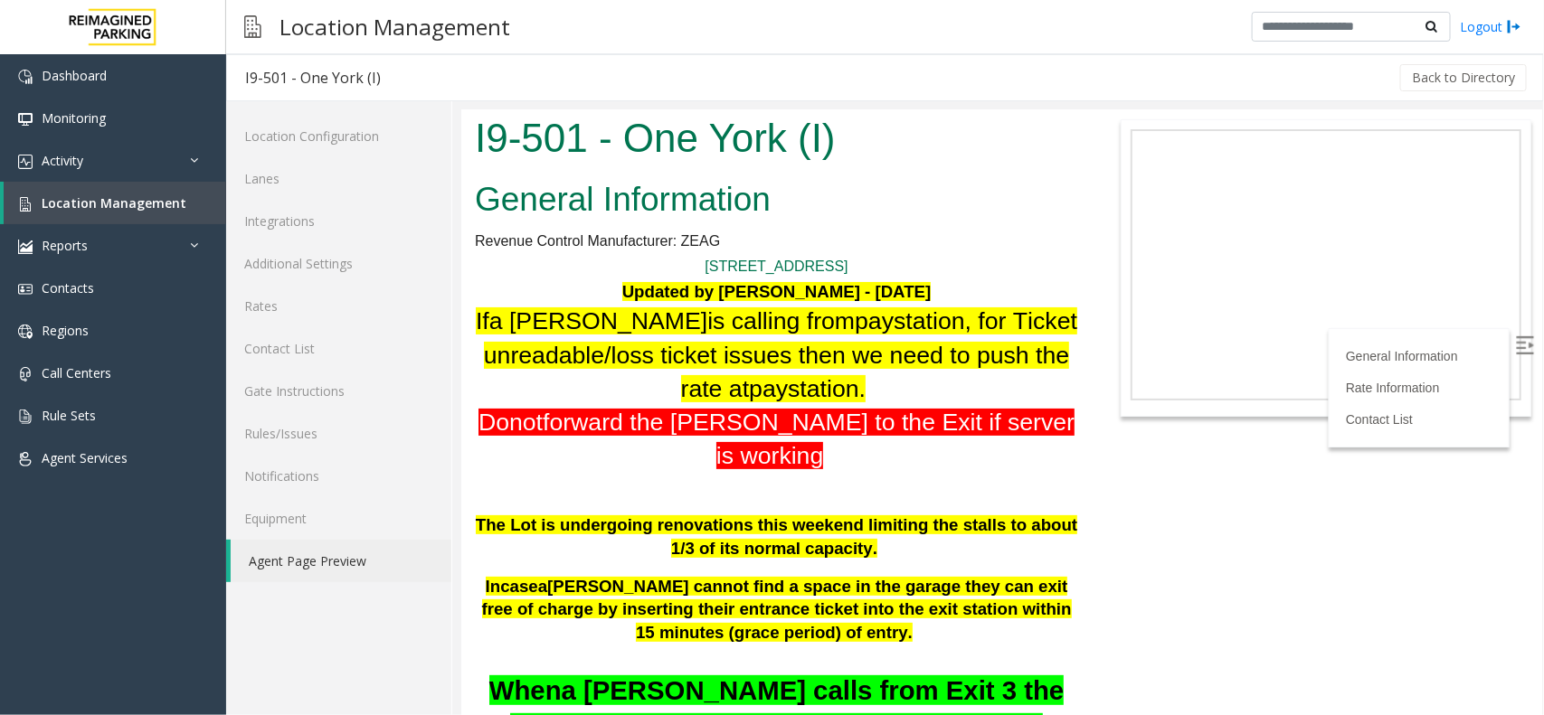
scroll to position [0, 0]
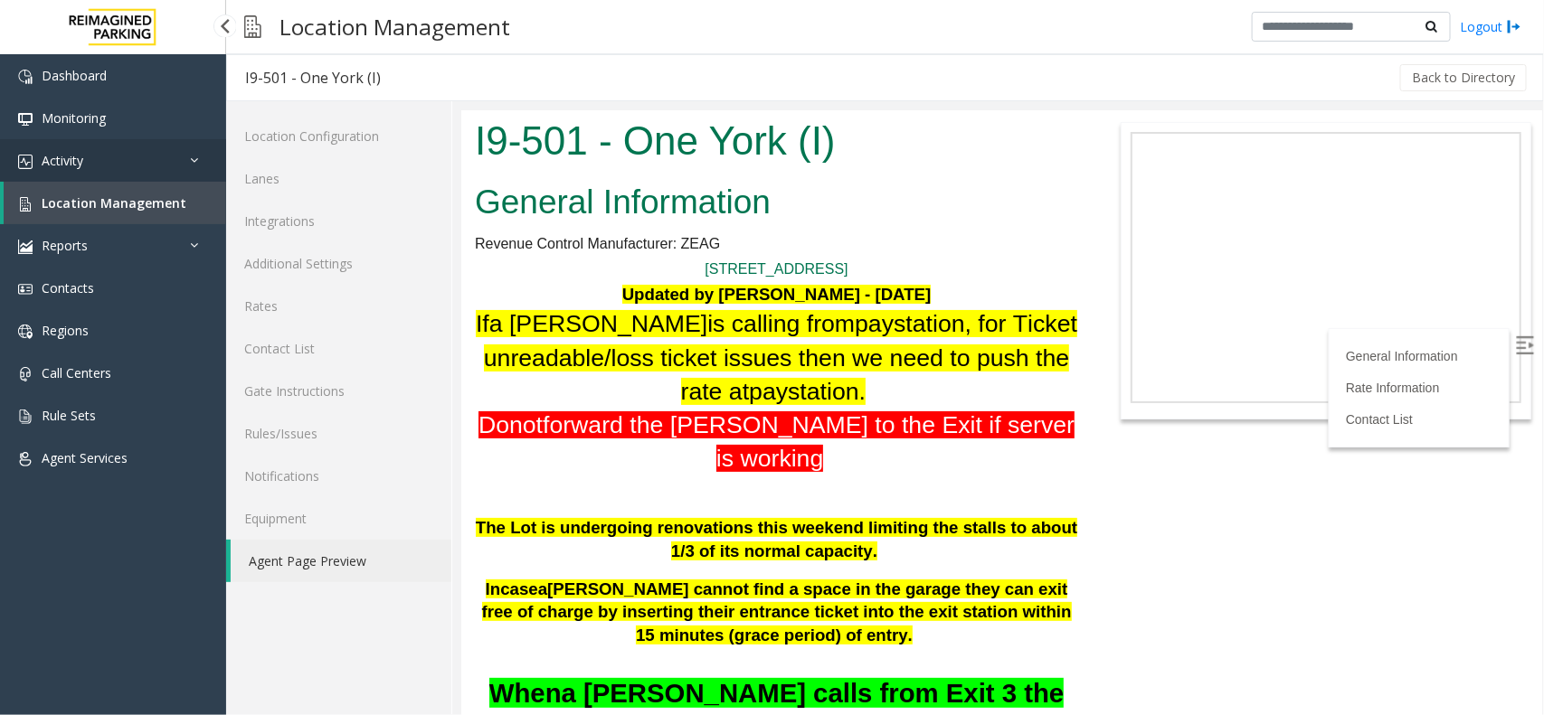
drag, startPoint x: 91, startPoint y: 167, endPoint x: 87, endPoint y: 178, distance: 11.8
click at [91, 167] on link "Activity" at bounding box center [113, 160] width 226 height 43
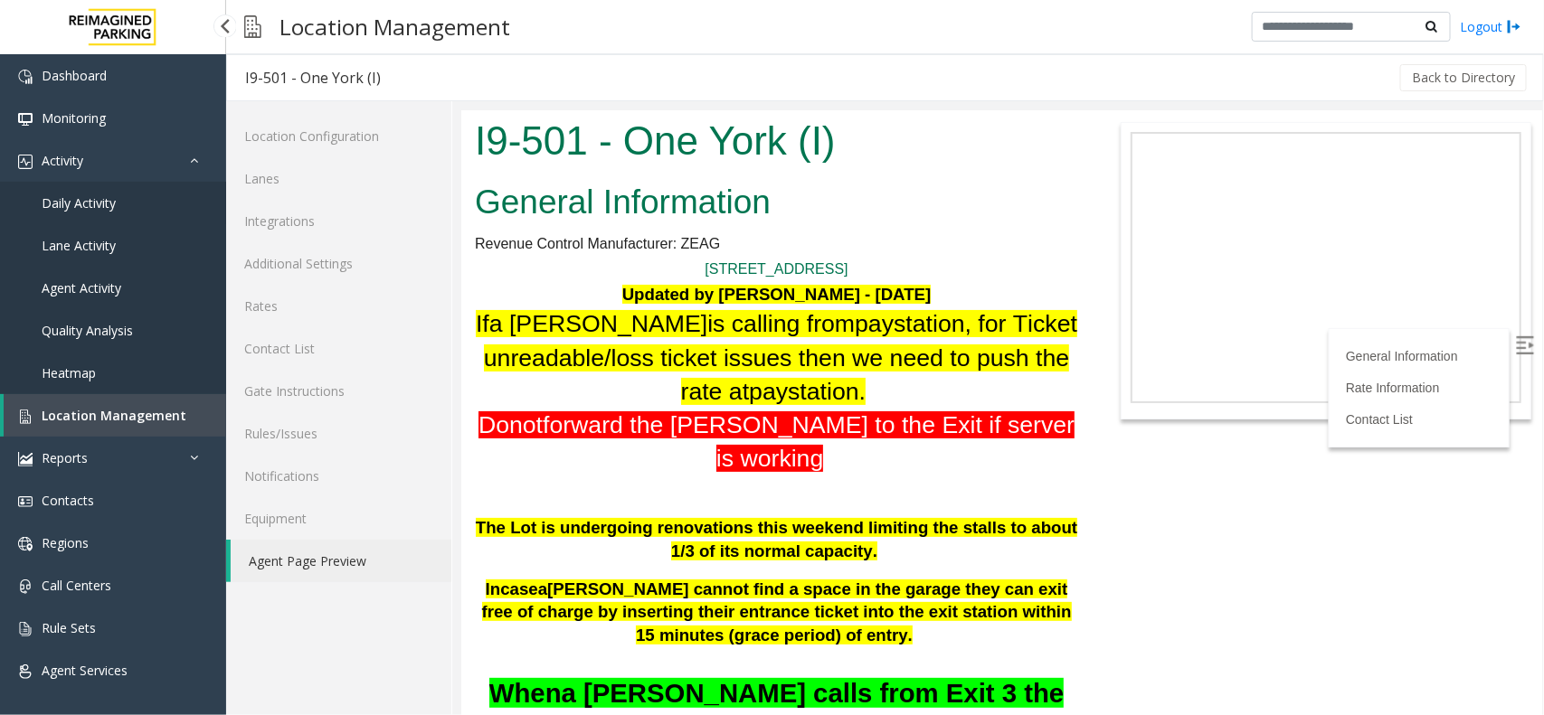
click at [89, 211] on link "Daily Activity" at bounding box center [113, 203] width 226 height 43
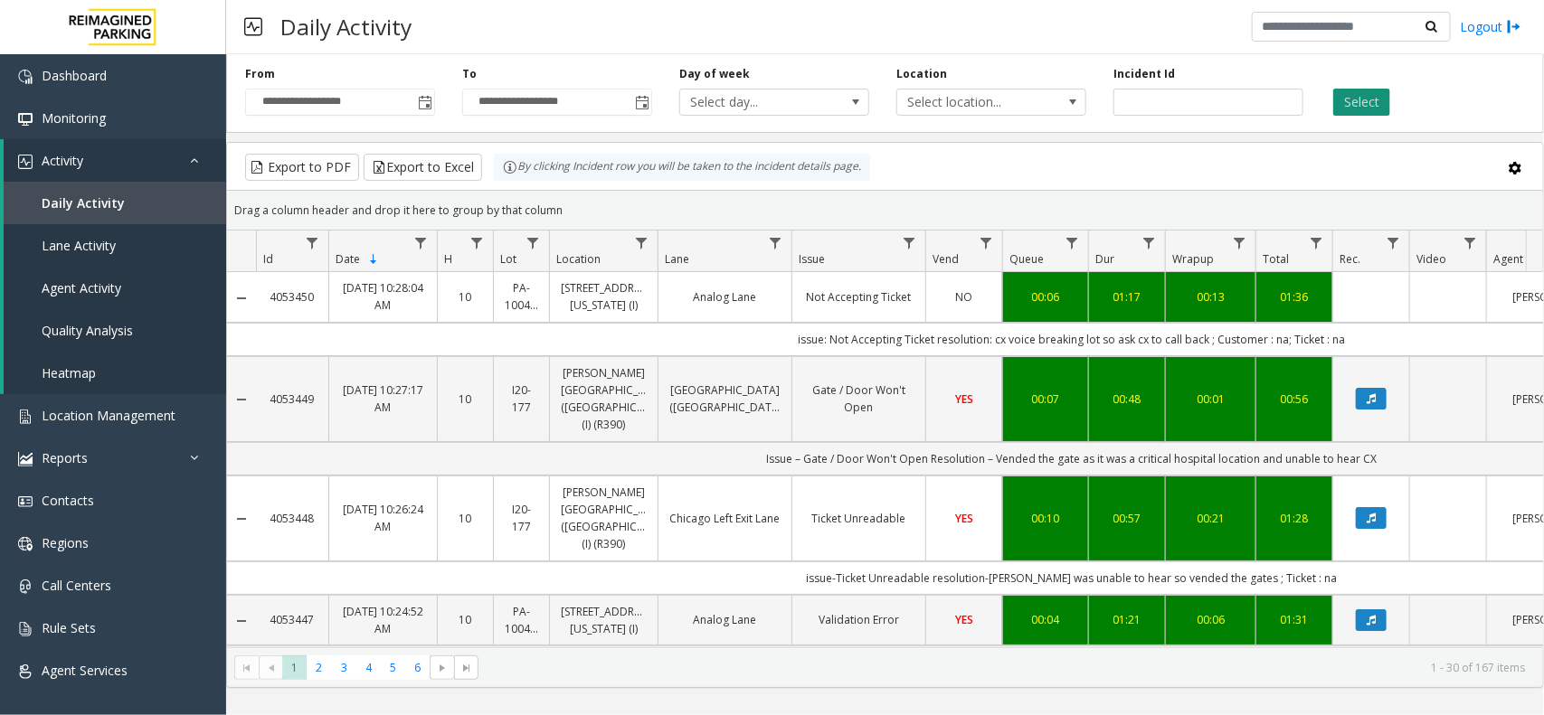
click at [1344, 111] on button "Select" at bounding box center [1361, 102] width 57 height 27
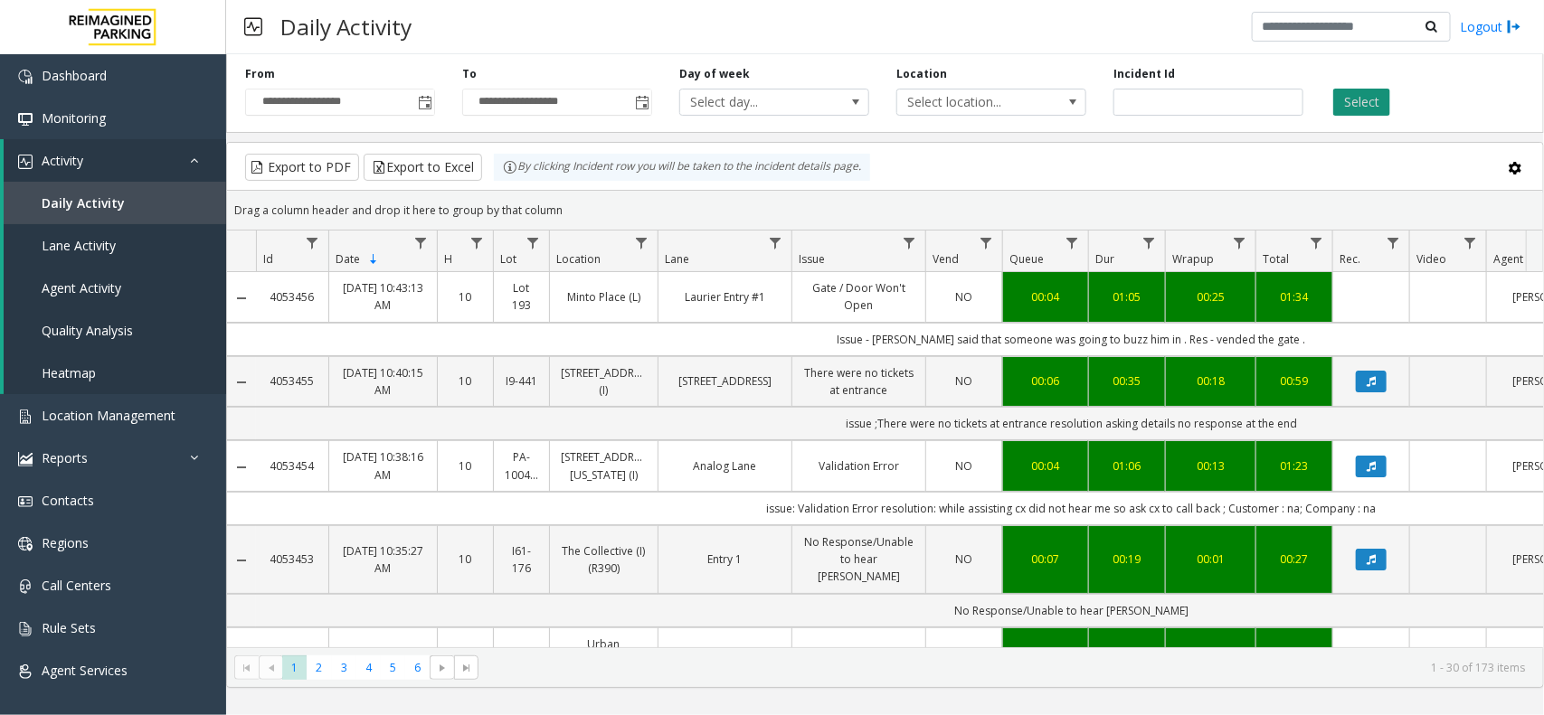
click at [1376, 107] on button "Select" at bounding box center [1361, 102] width 57 height 27
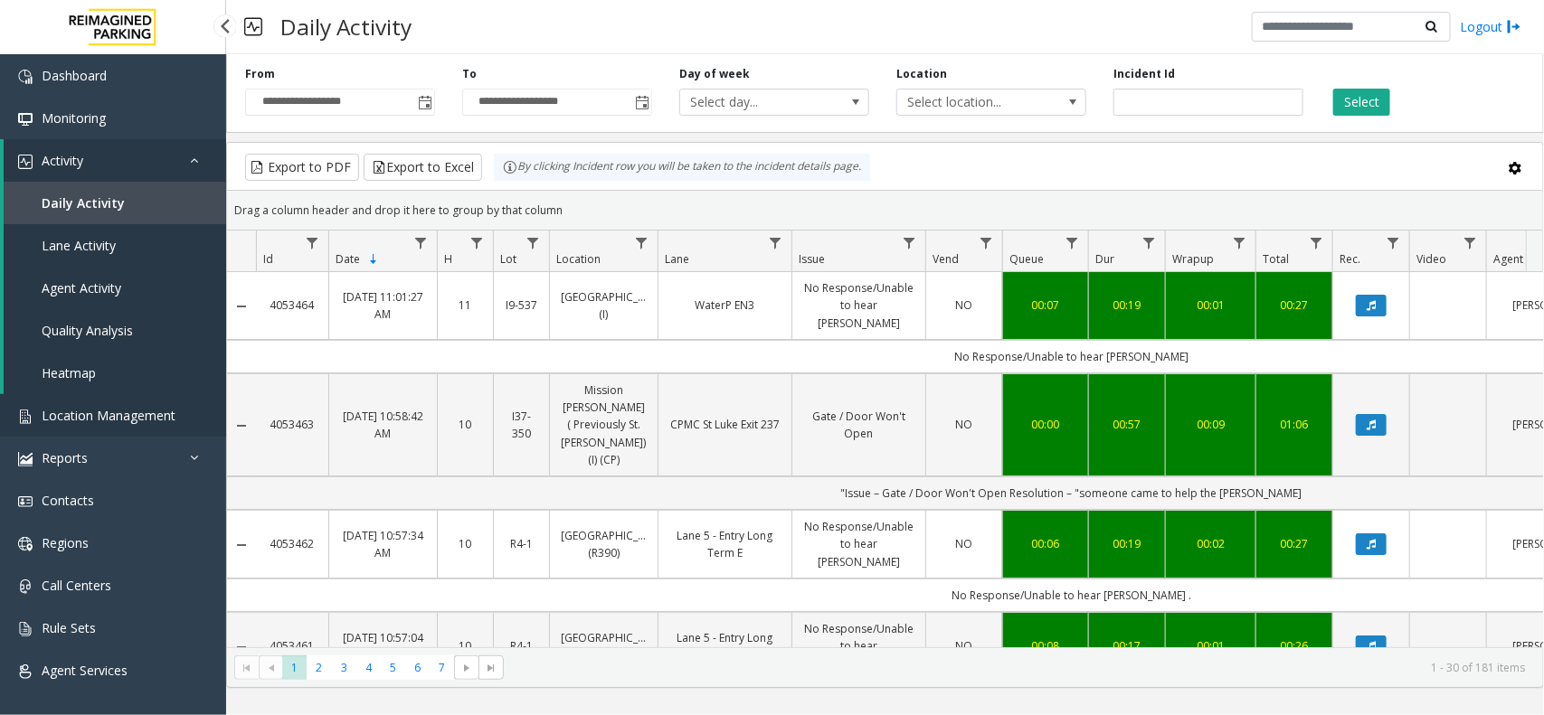
click at [106, 428] on link "Location Management" at bounding box center [113, 415] width 226 height 43
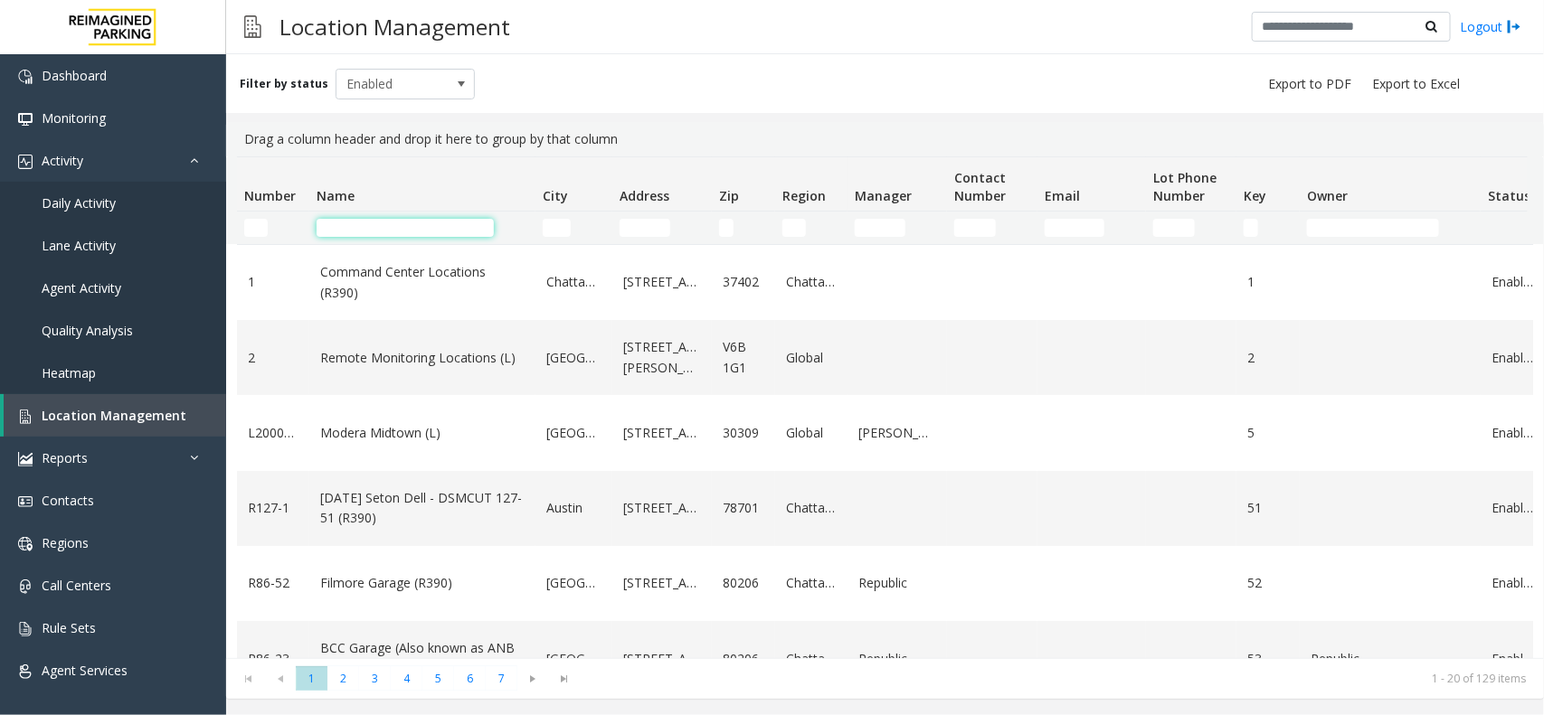
click at [449, 224] on input "Name Filter" at bounding box center [405, 228] width 177 height 18
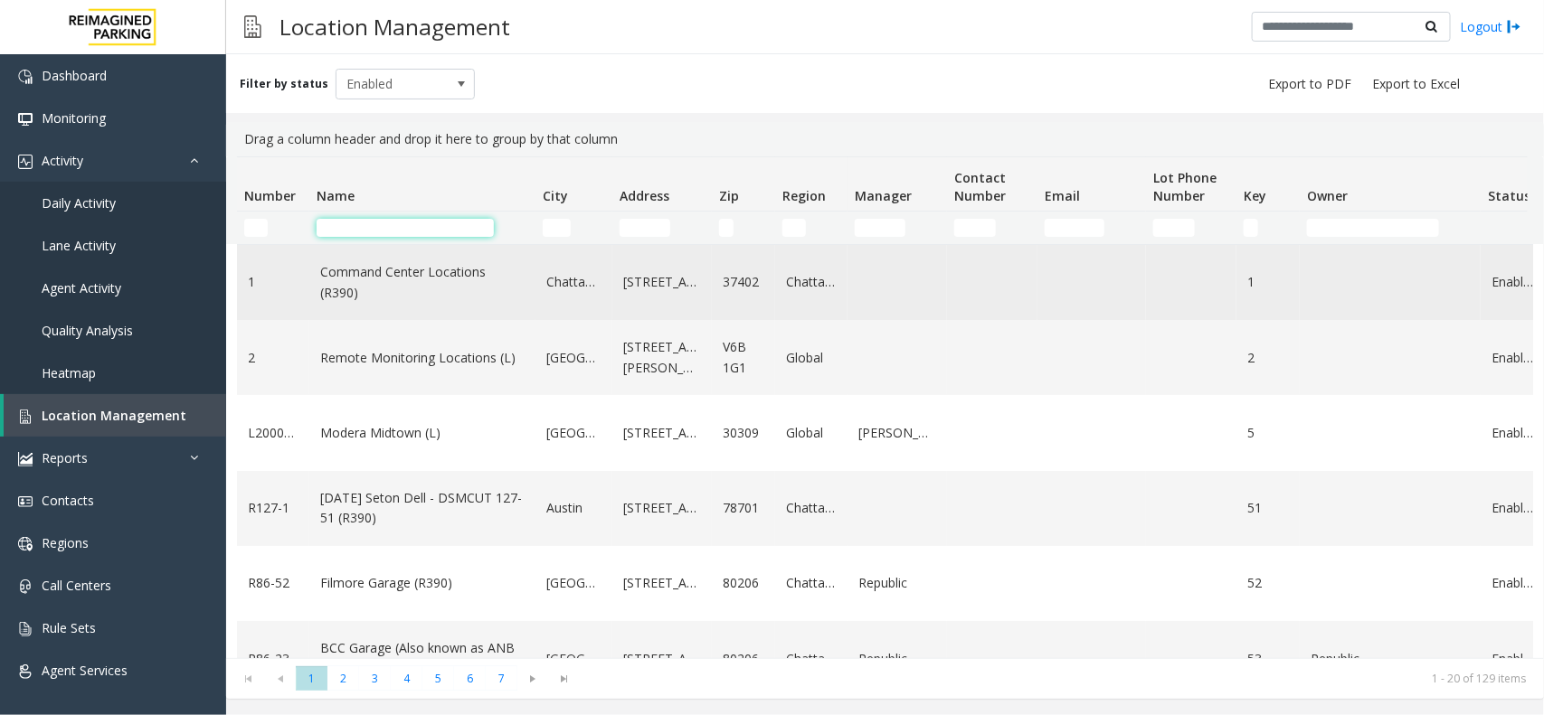
paste input "**********"
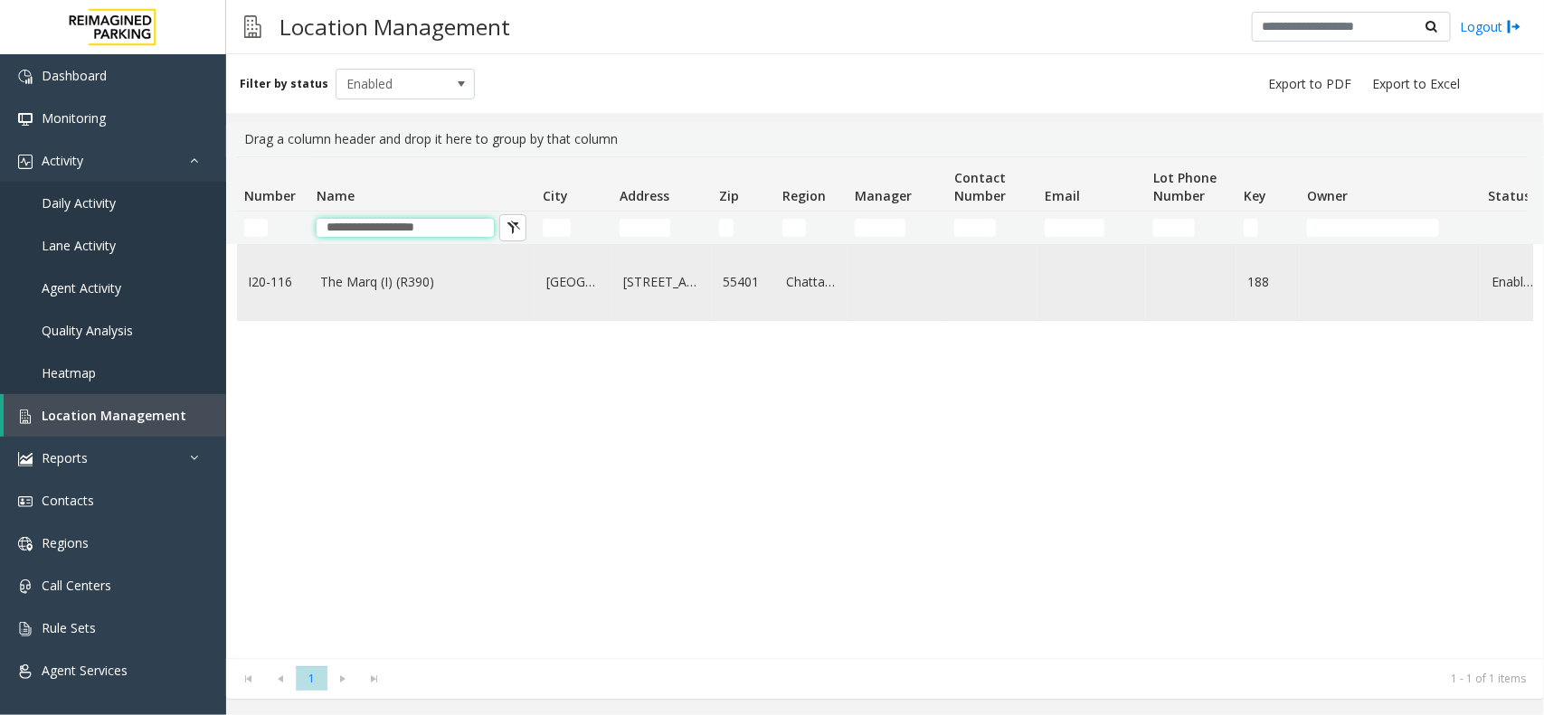
type input "**********"
click at [378, 307] on td "The Marq (I) (R390)" at bounding box center [422, 282] width 226 height 75
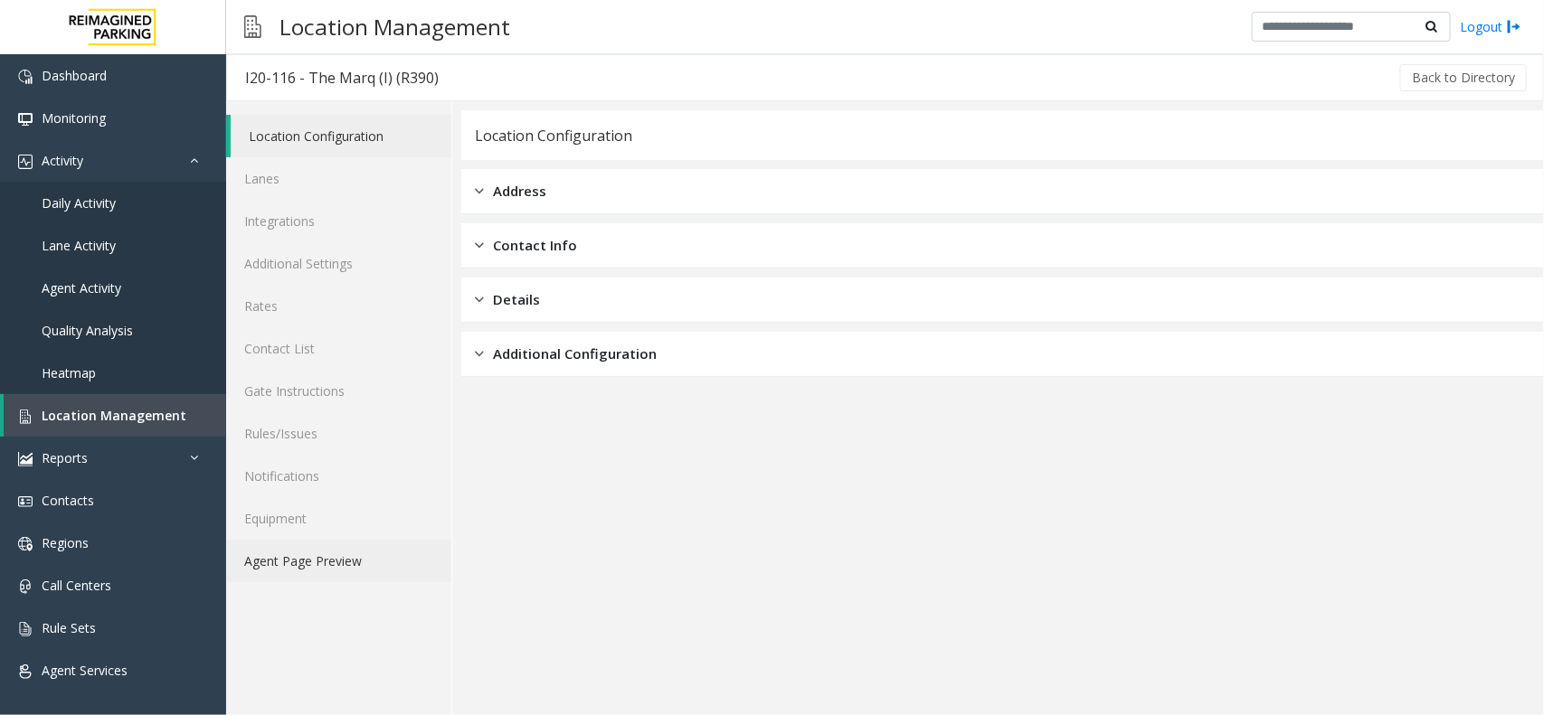
click at [359, 566] on link "Agent Page Preview" at bounding box center [338, 561] width 225 height 43
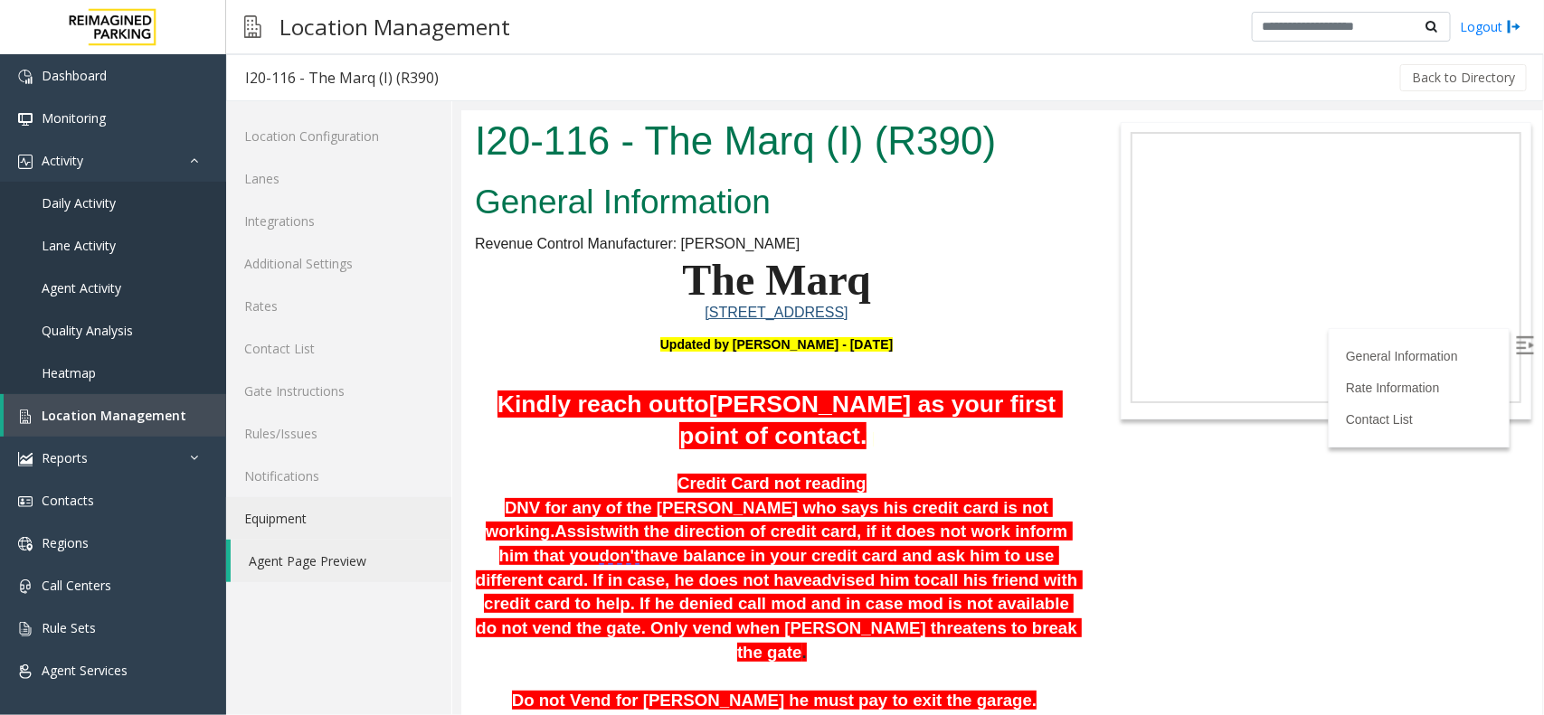
scroll to position [113, 0]
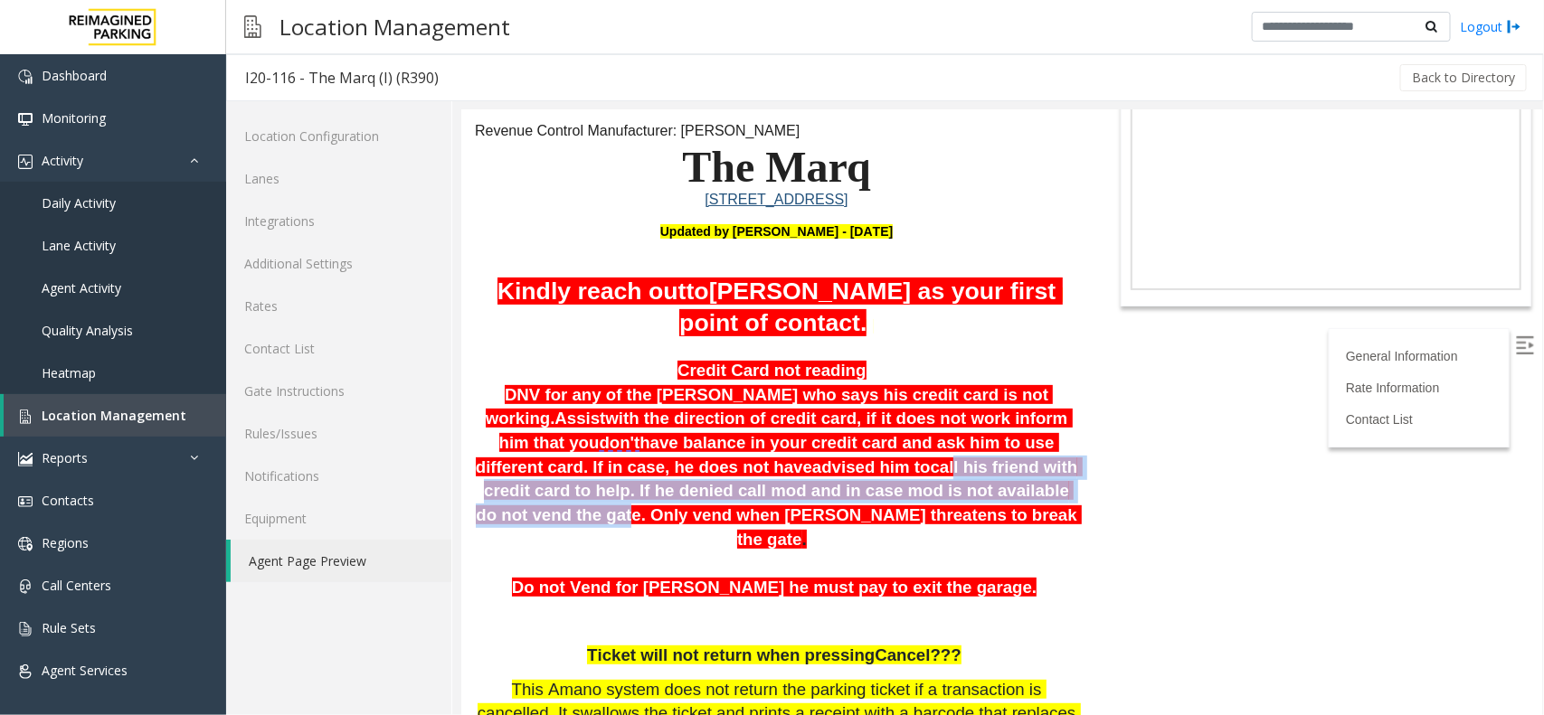
drag, startPoint x: 904, startPoint y: 631, endPoint x: 791, endPoint y: 491, distance: 180.1
click at [791, 491] on span "call his friend with credit card to help. If he denied call mod and in case mod…" at bounding box center [778, 502] width 606 height 91
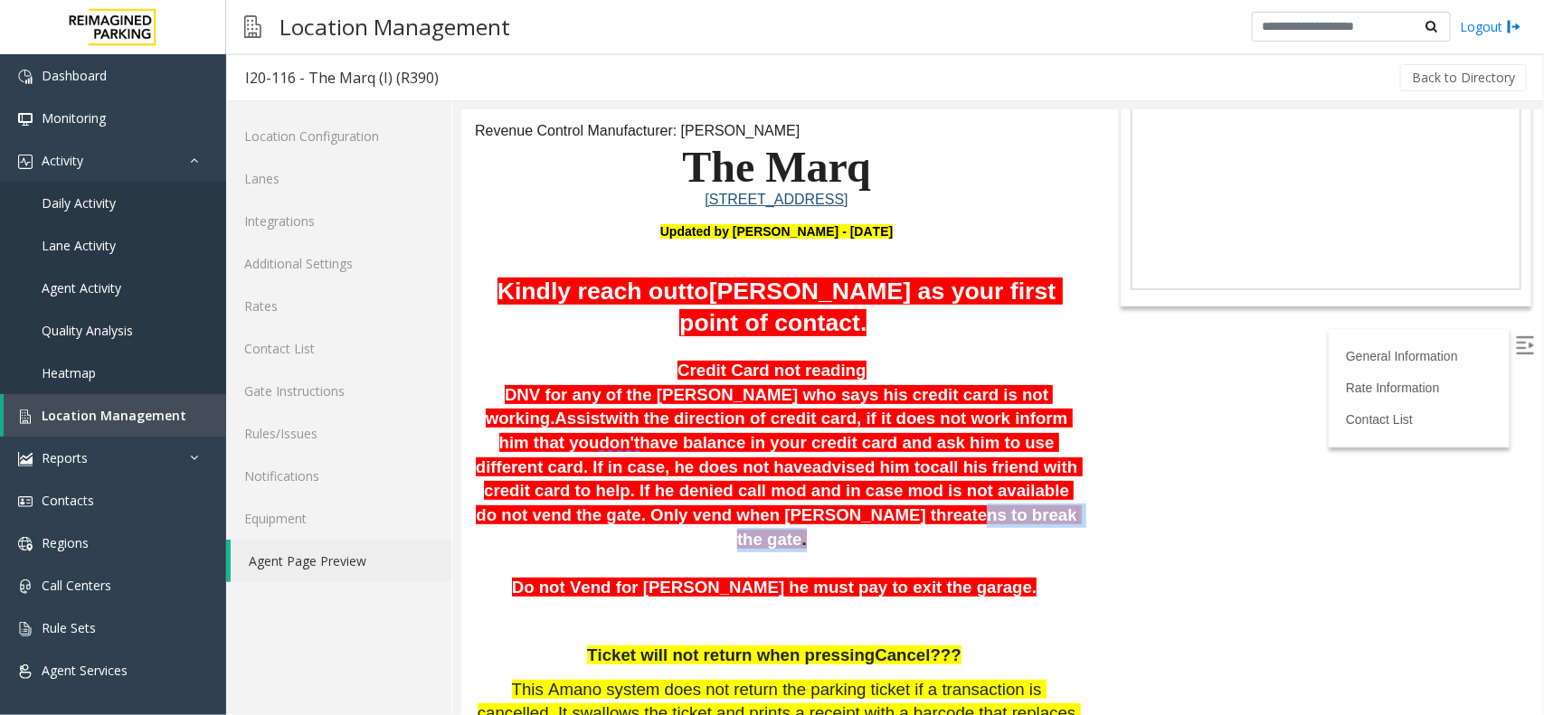
drag, startPoint x: 702, startPoint y: 514, endPoint x: 829, endPoint y: 513, distance: 127.5
click at [828, 513] on p "Credit Card not reading DNV for any of the parker who says his credit card is n…" at bounding box center [775, 455] width 603 height 194
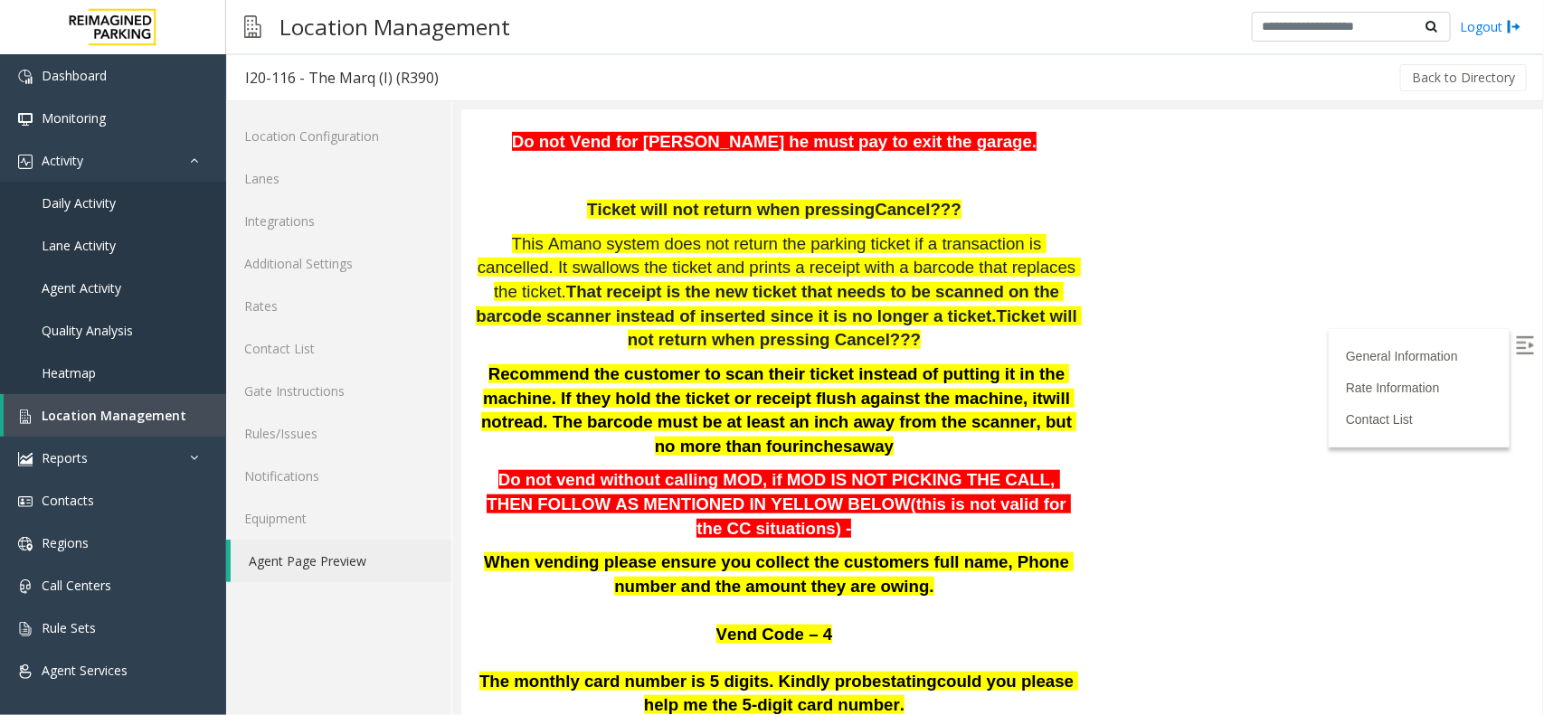
scroll to position [452, 0]
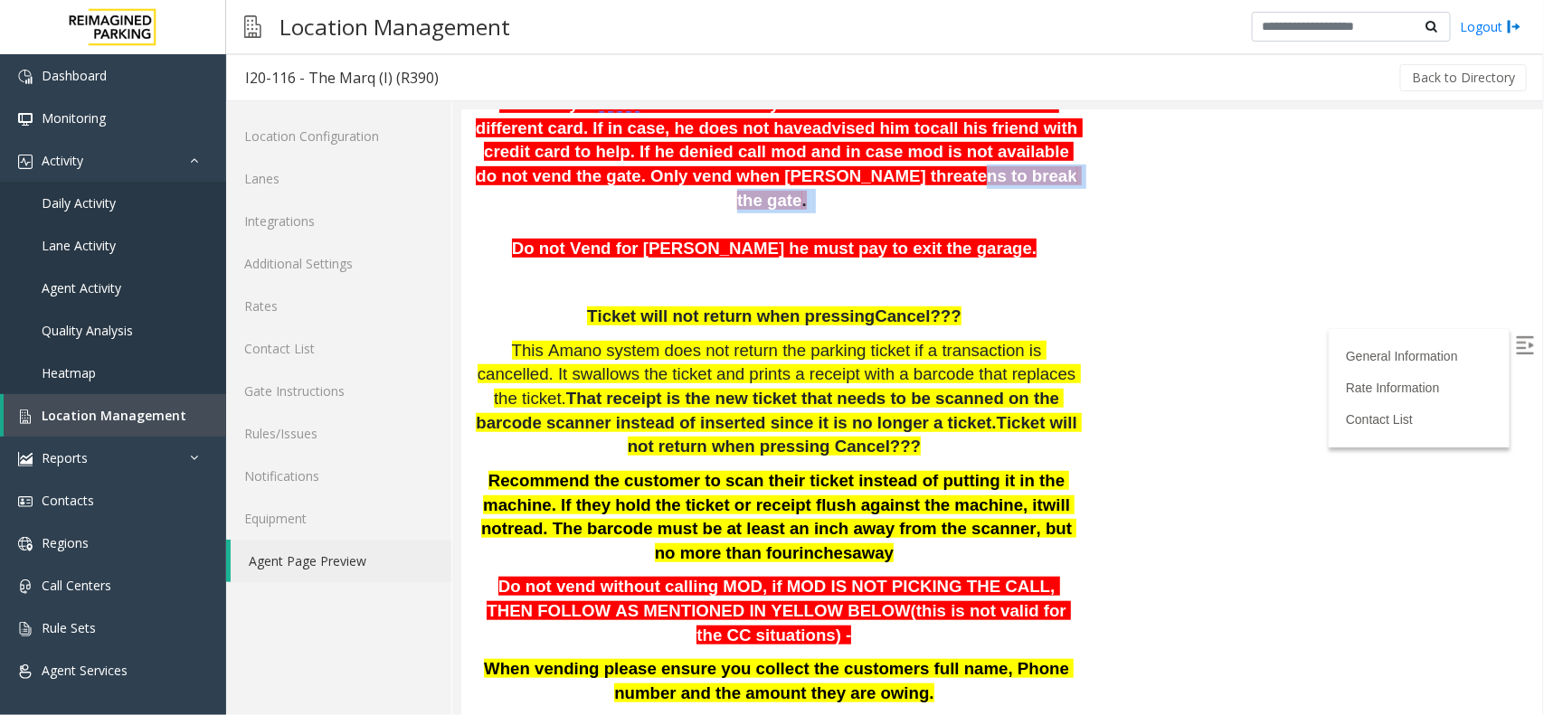
drag, startPoint x: 653, startPoint y: 332, endPoint x: 811, endPoint y: 515, distance: 241.7
click at [811, 515] on h6 "Credit Card not reading DNV for any of the parker who says his credit card is n…" at bounding box center [775, 556] width 603 height 1074
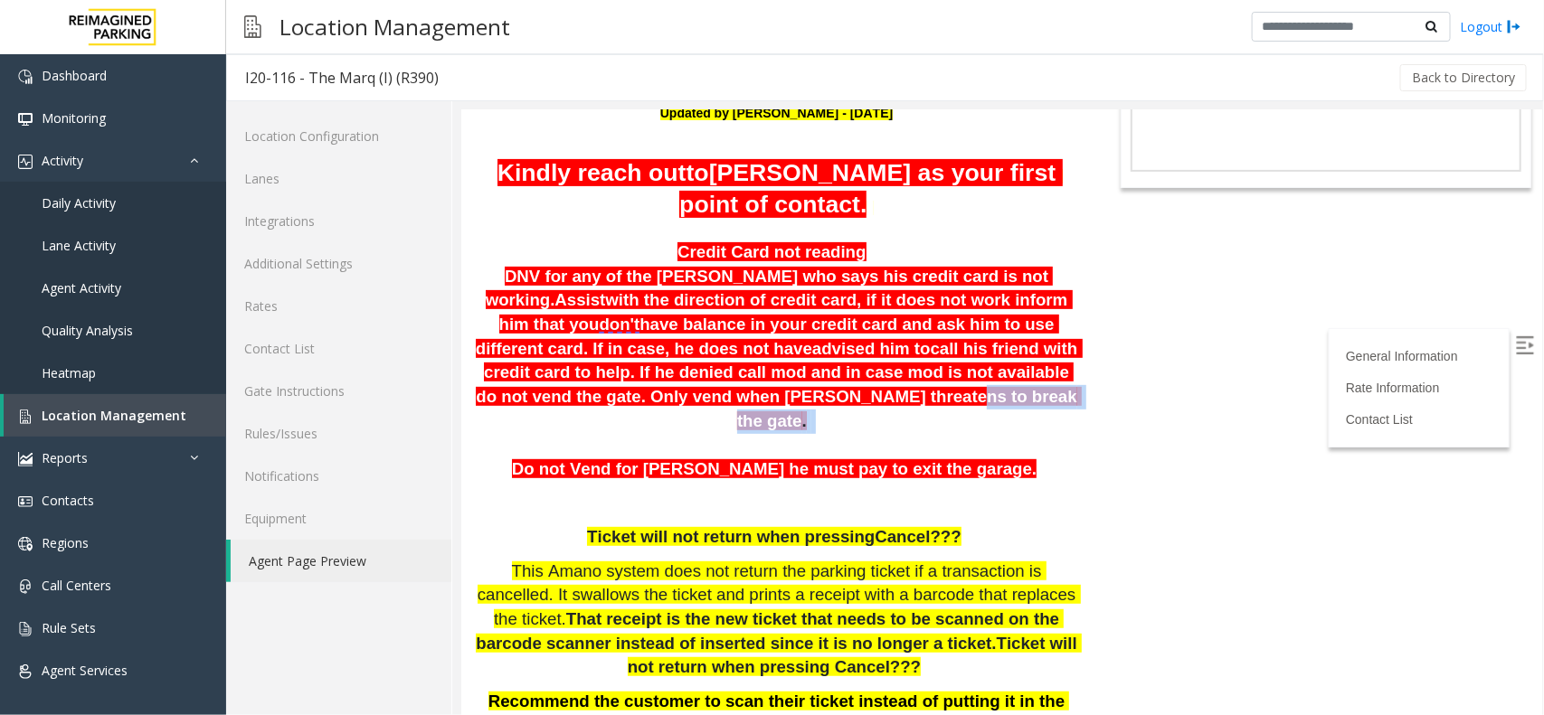
scroll to position [0, 0]
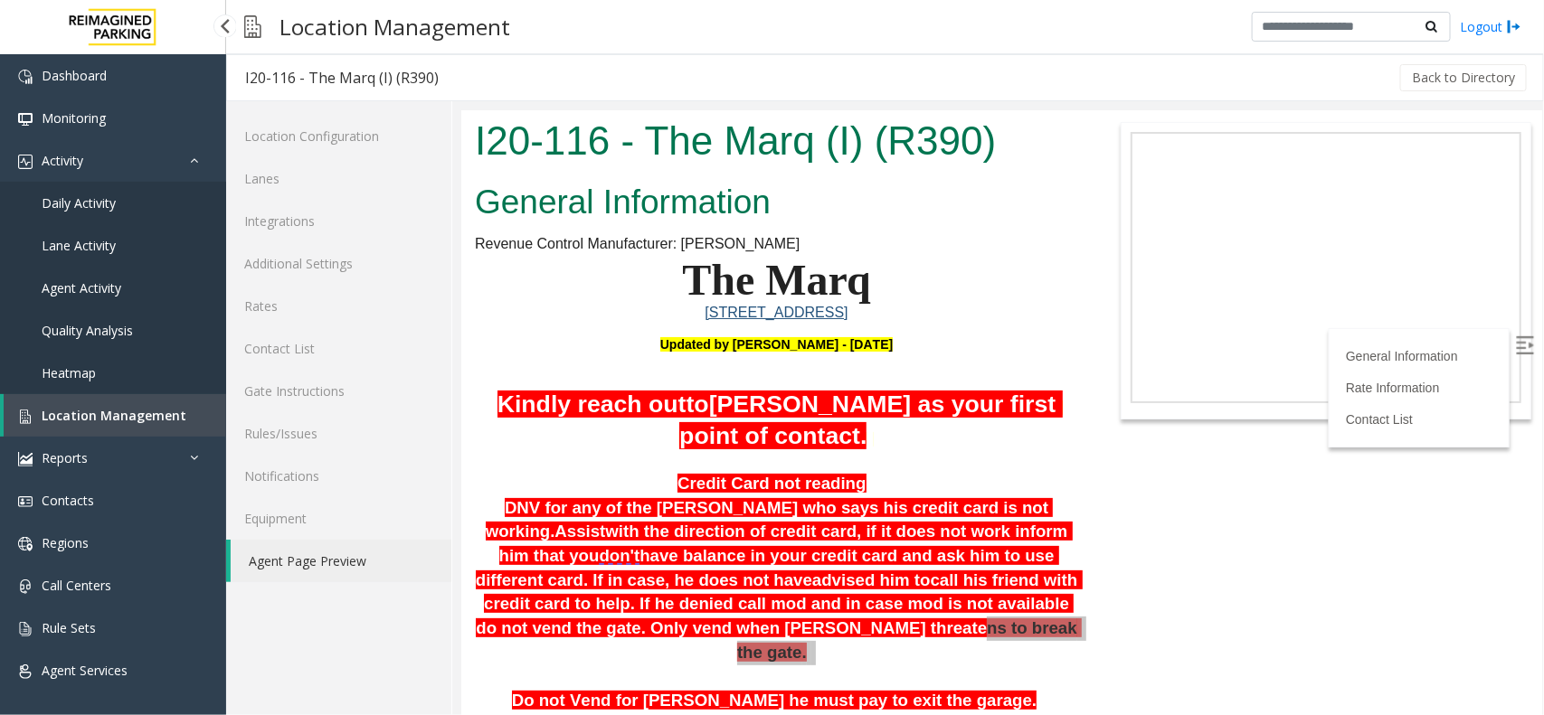
click at [12, 421] on link "Location Management" at bounding box center [115, 415] width 222 height 43
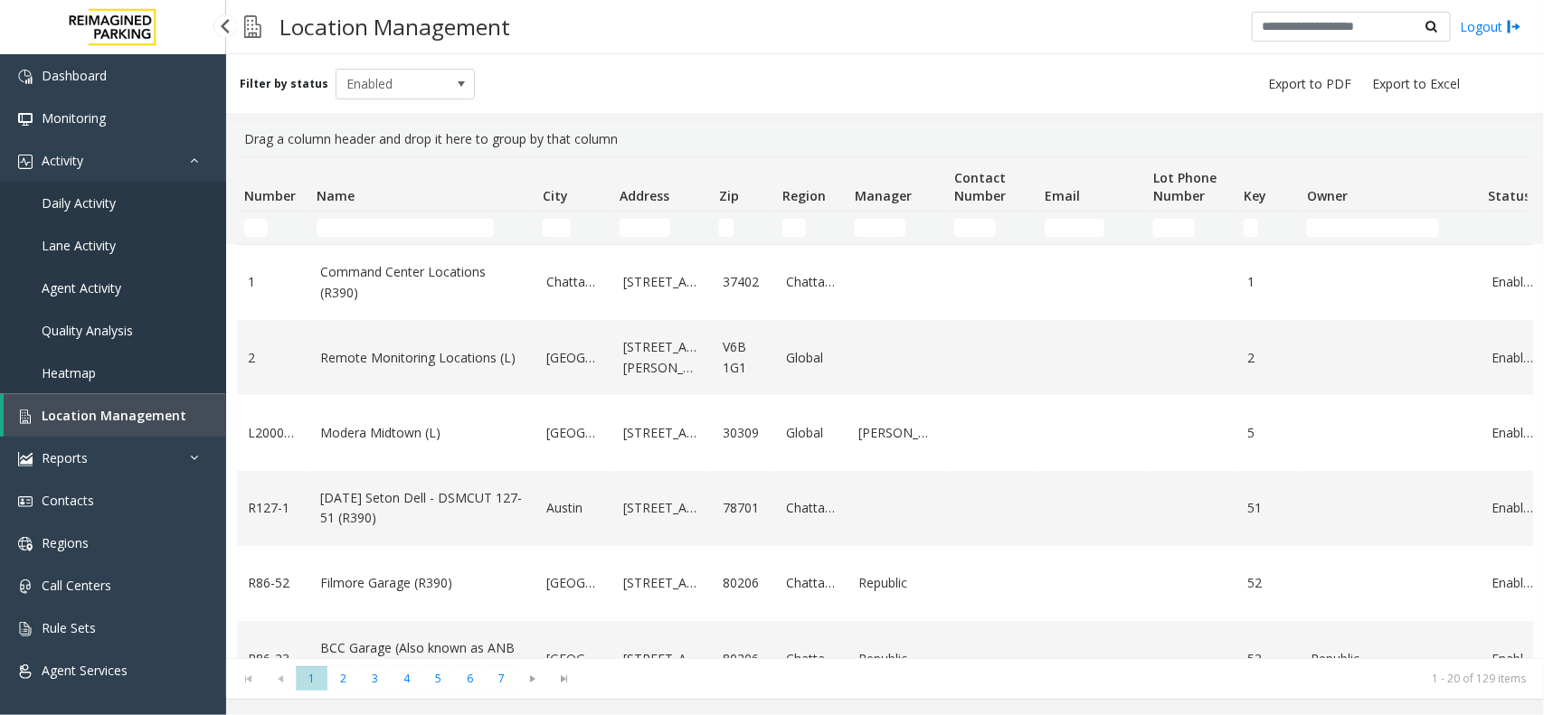
drag, startPoint x: 116, startPoint y: 410, endPoint x: 115, endPoint y: 377, distance: 32.6
click at [116, 410] on span "Location Management" at bounding box center [114, 415] width 145 height 17
click at [140, 165] on link "Activity" at bounding box center [113, 160] width 226 height 43
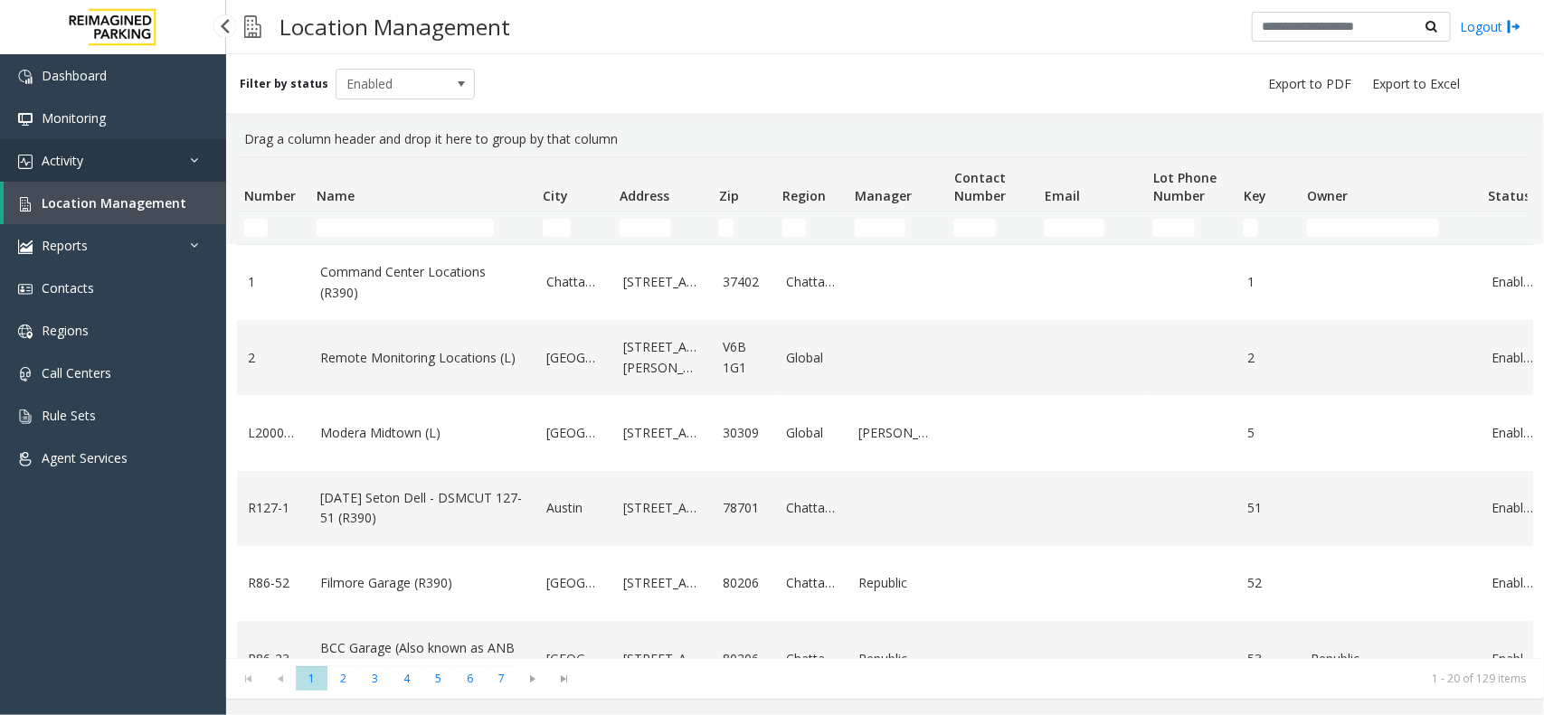
click at [136, 170] on link "Activity" at bounding box center [113, 160] width 226 height 43
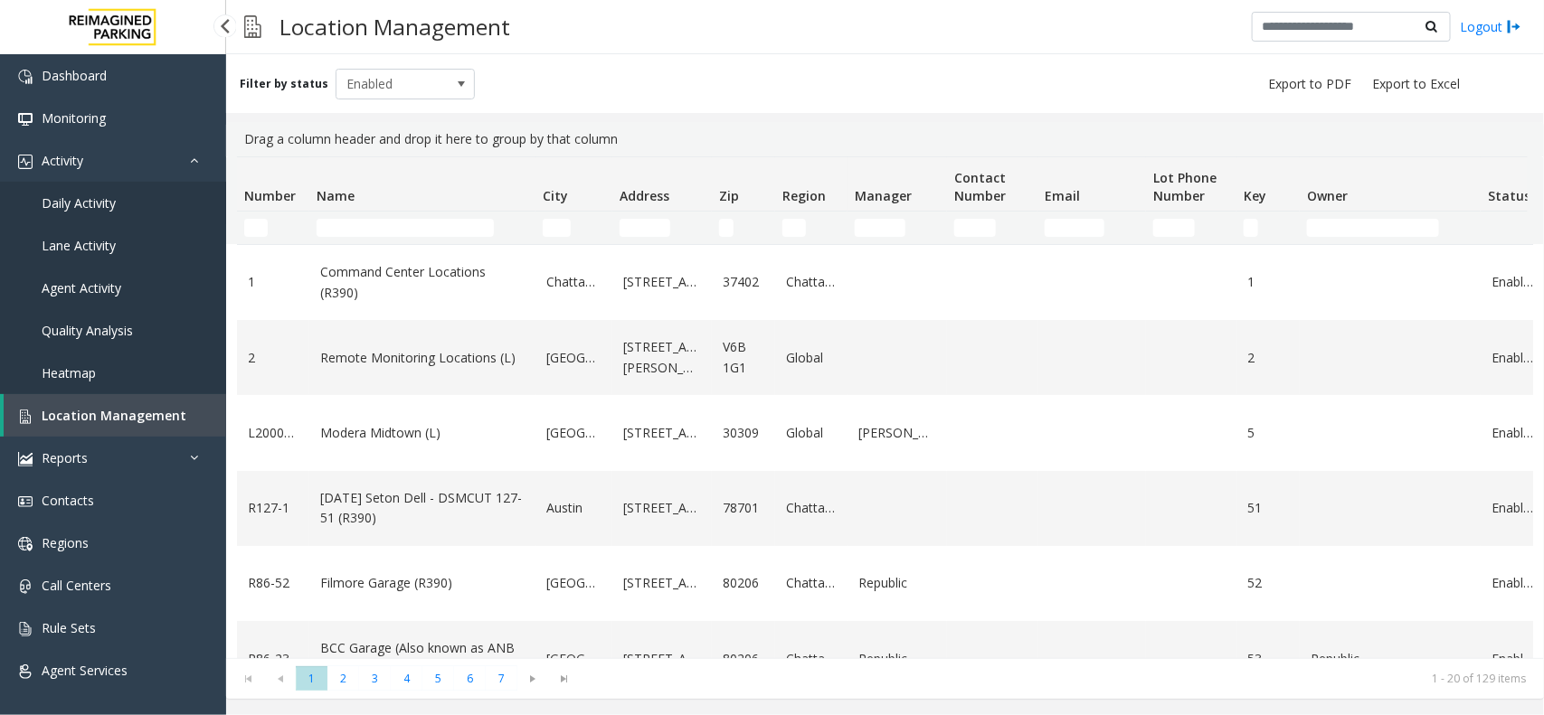
click at [133, 192] on link "Daily Activity" at bounding box center [113, 203] width 226 height 43
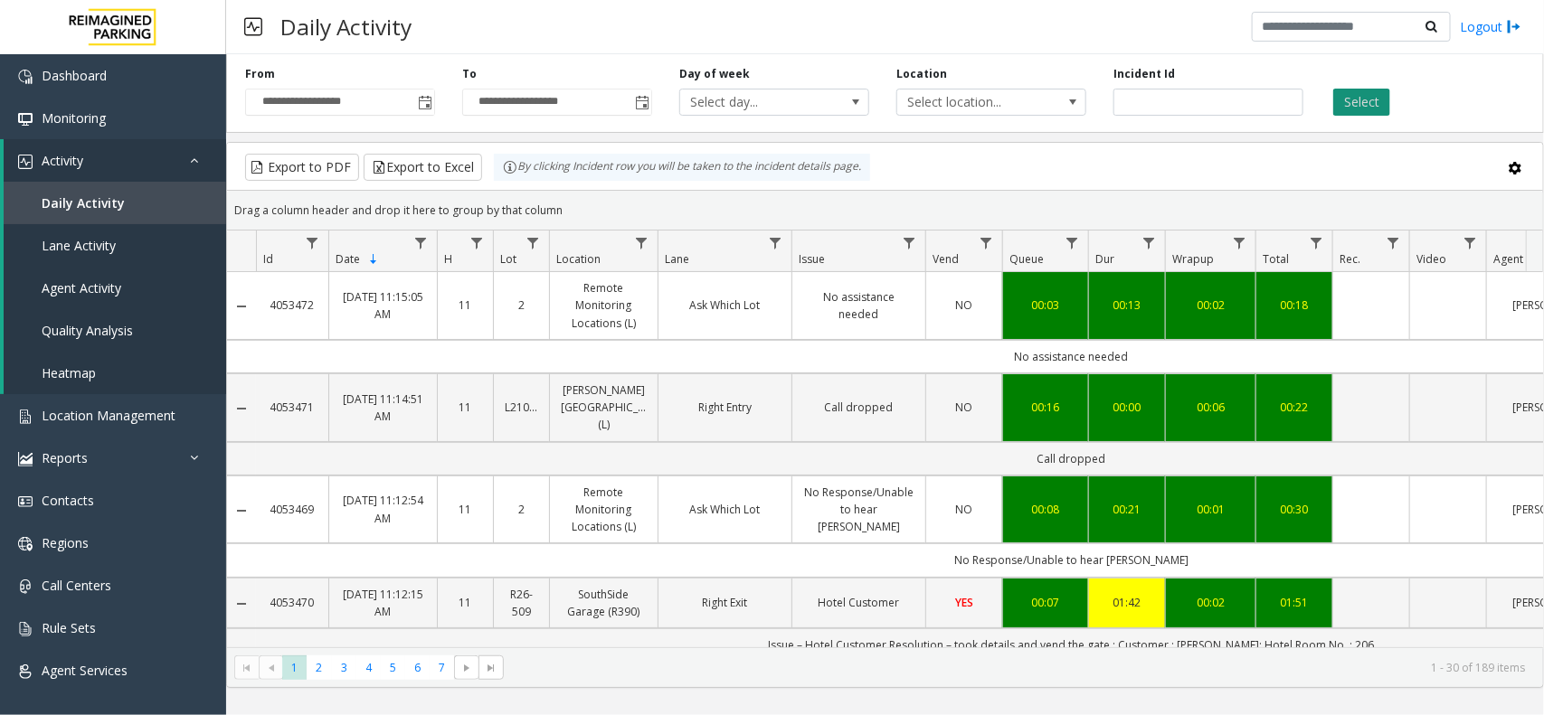
click at [1344, 107] on button "Select" at bounding box center [1361, 102] width 57 height 27
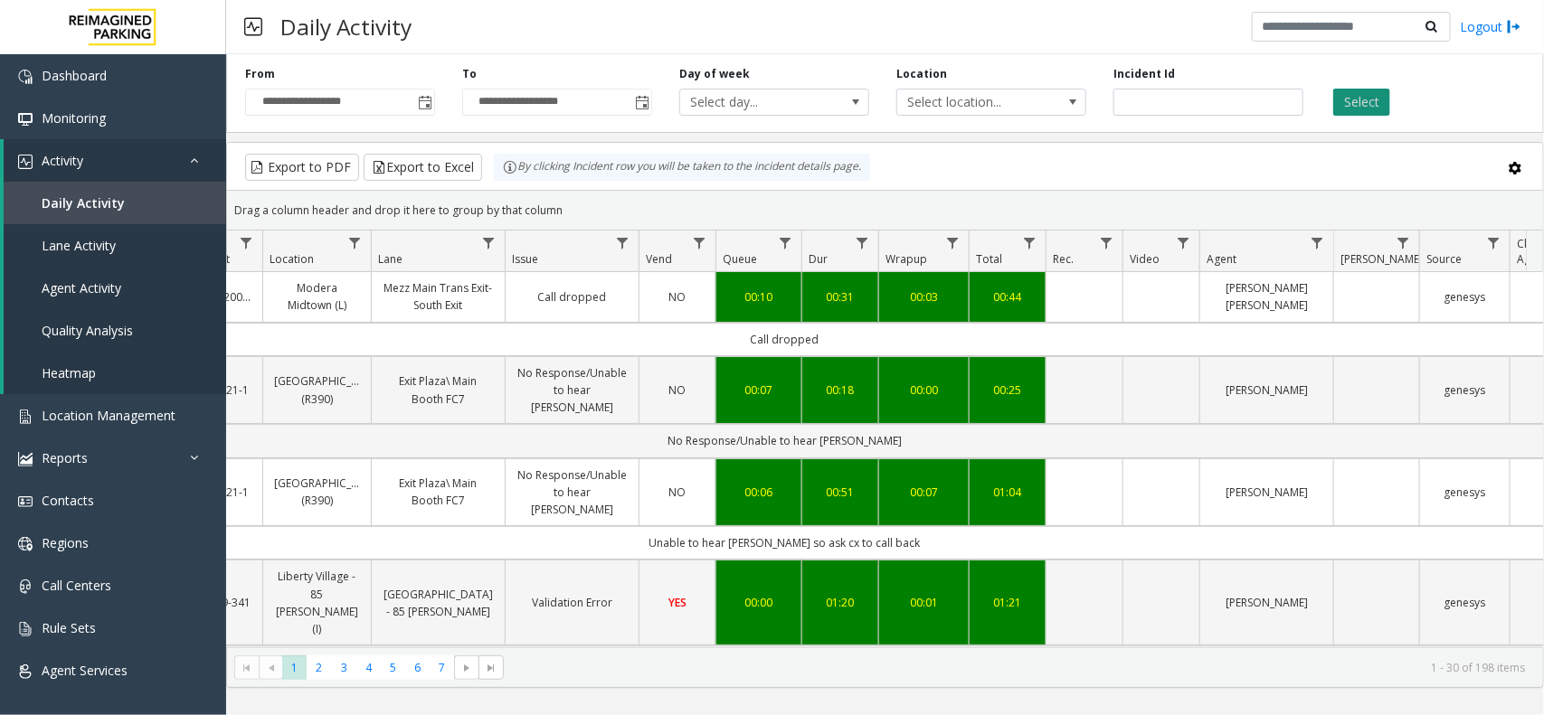
click at [1377, 106] on button "Select" at bounding box center [1361, 102] width 57 height 27
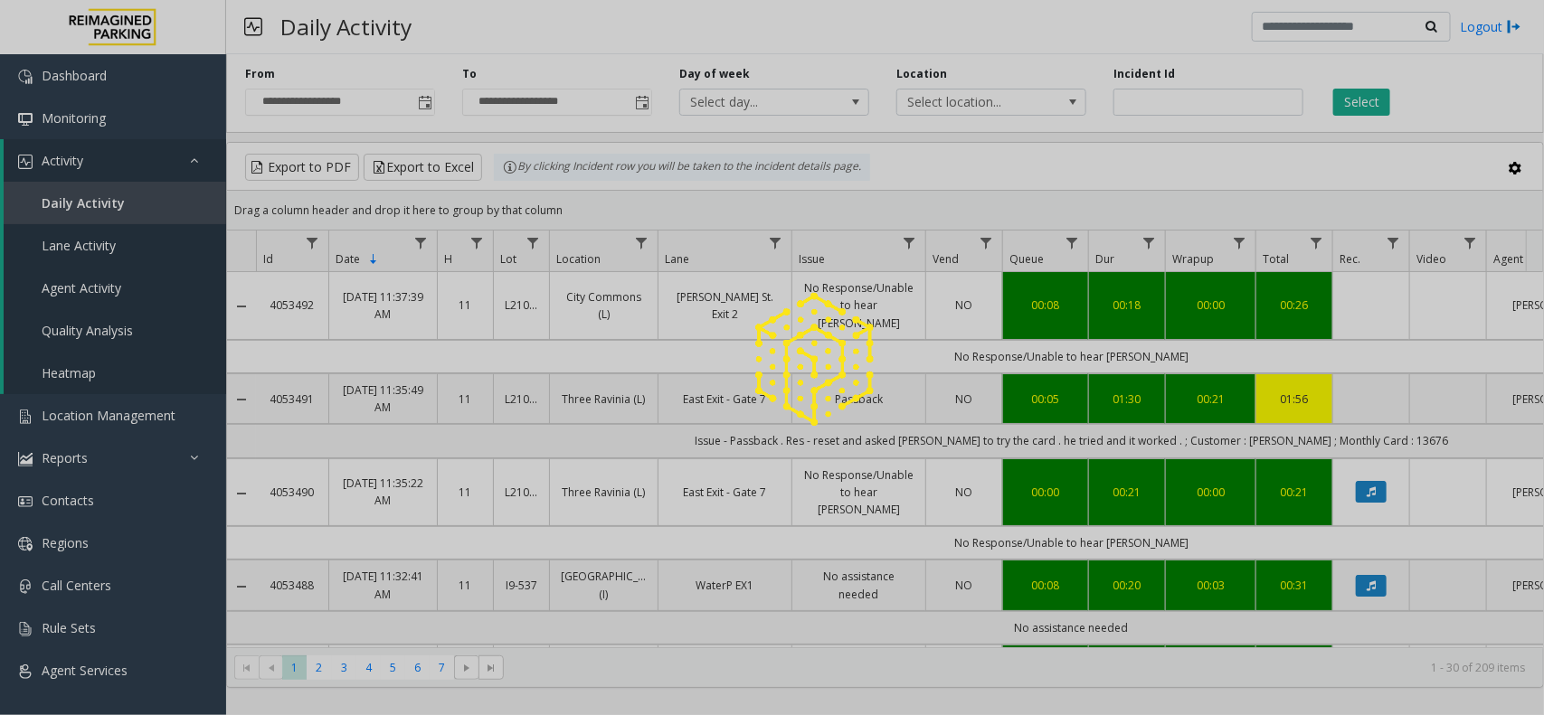
scroll to position [0, 287]
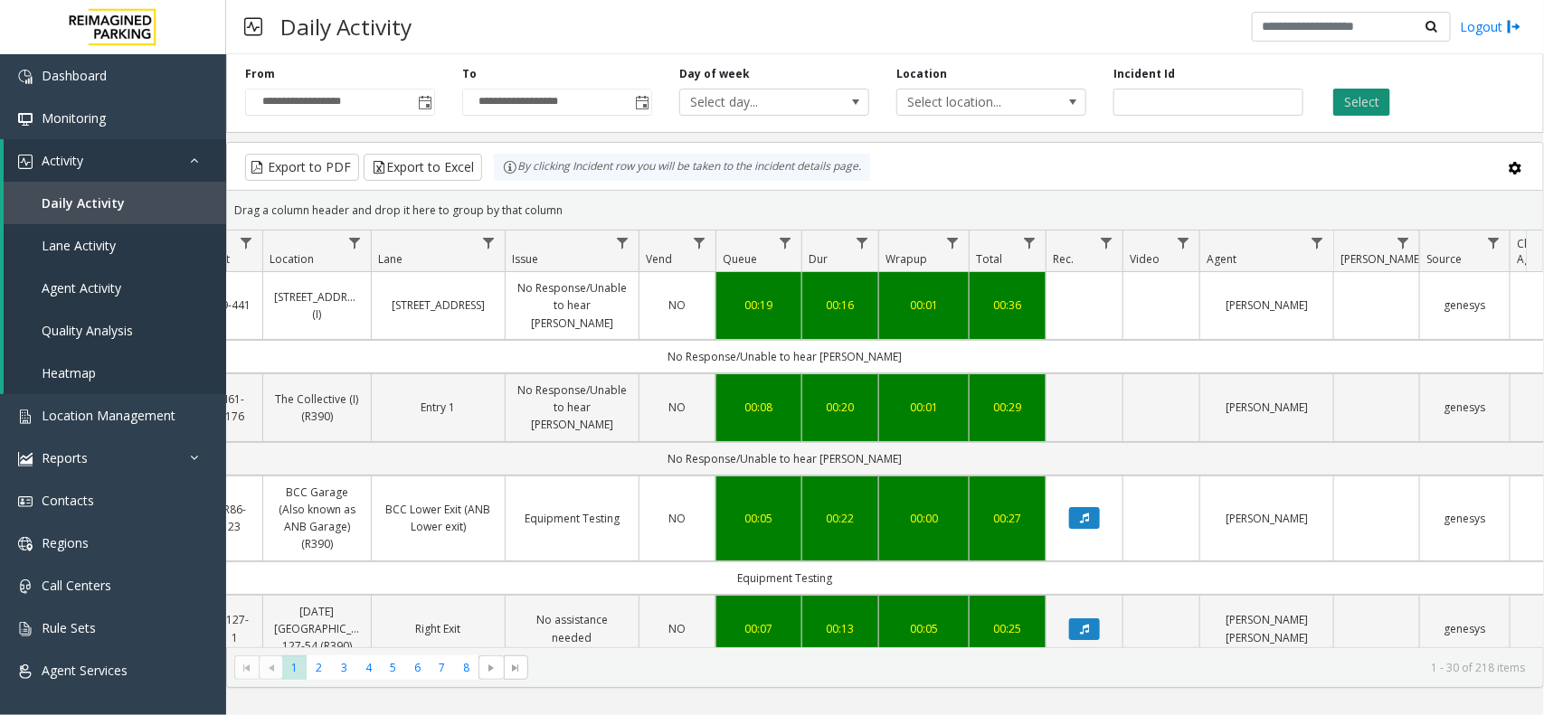
click at [1381, 89] on button "Select" at bounding box center [1361, 102] width 57 height 27
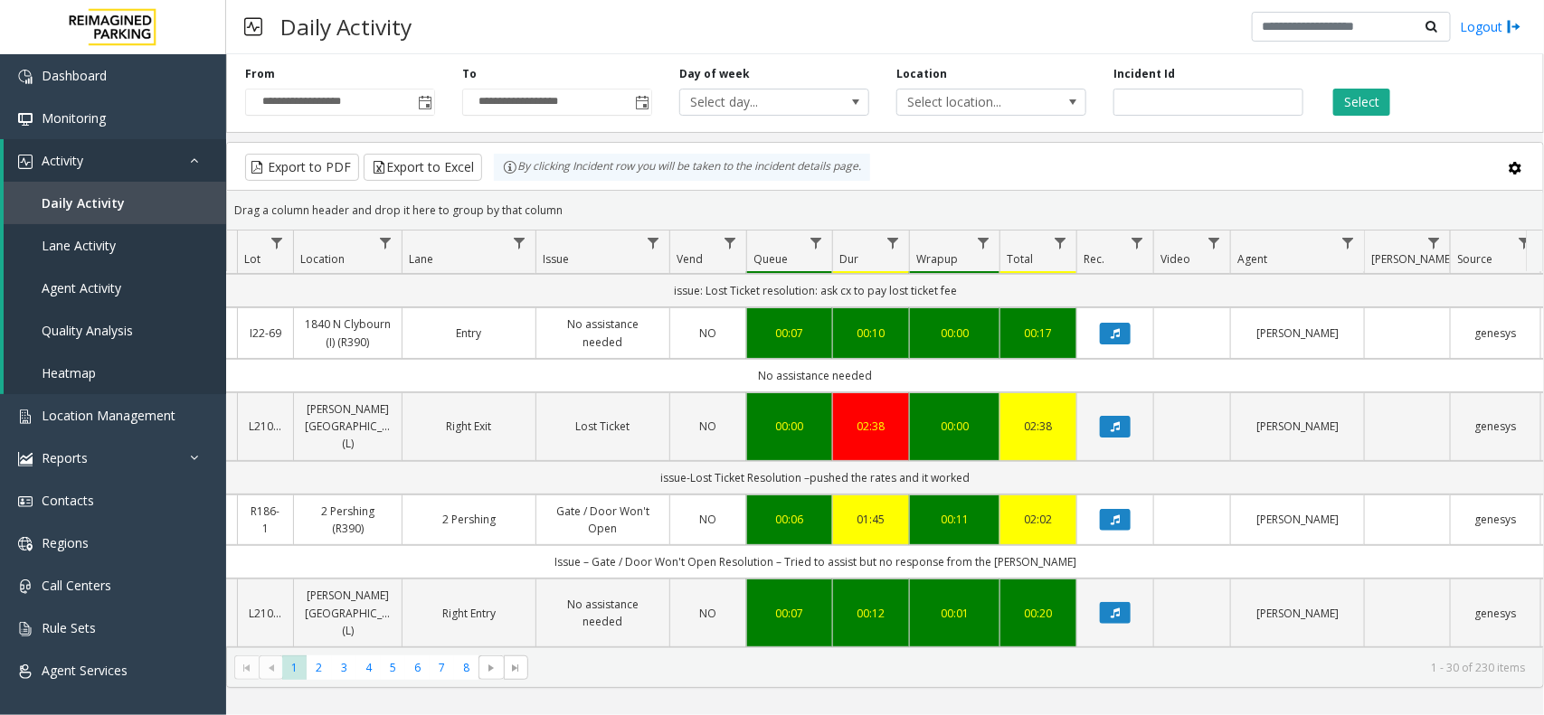
scroll to position [0, 256]
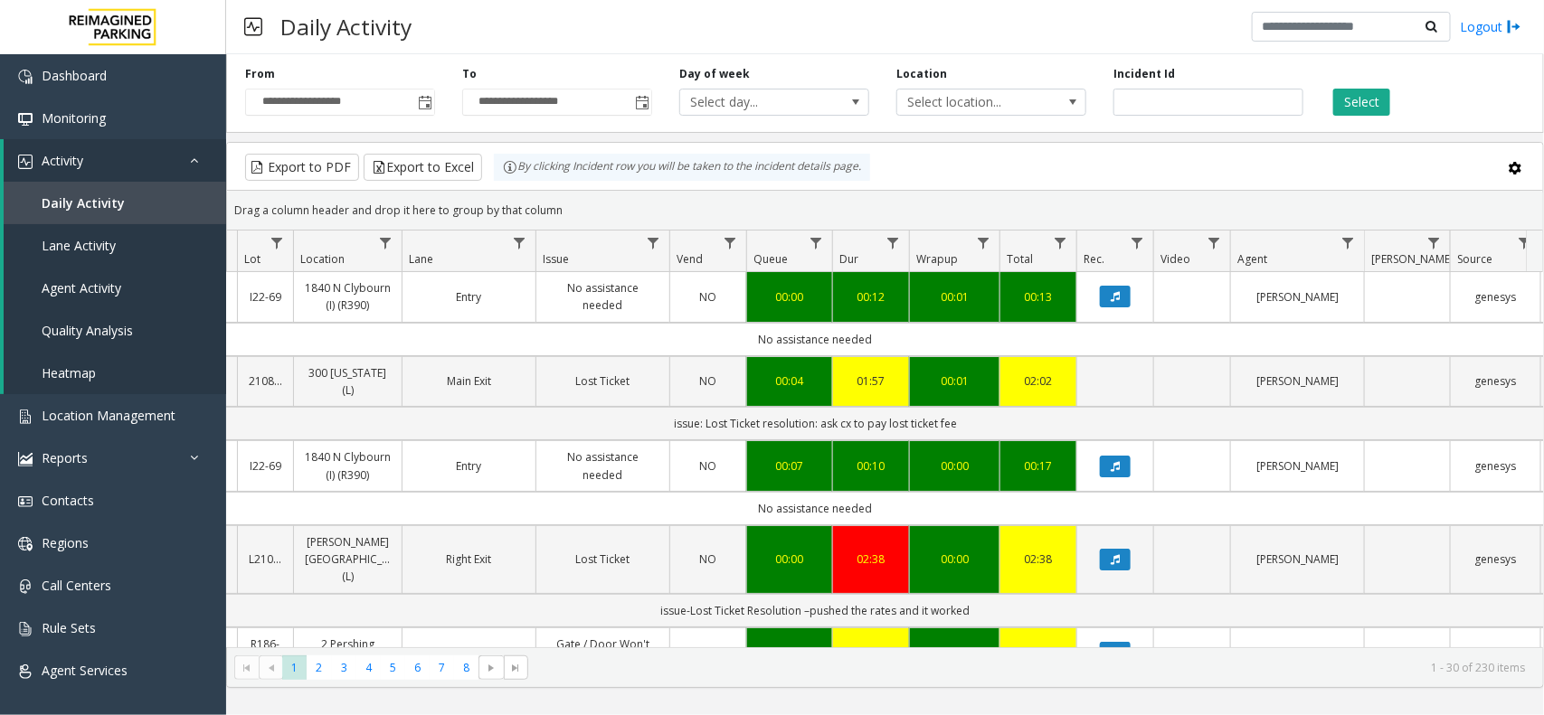
click at [1398, 114] on div "Select" at bounding box center [1425, 91] width 217 height 50
click at [1395, 109] on div "Select" at bounding box center [1425, 91] width 217 height 50
click at [1376, 105] on button "Select" at bounding box center [1361, 102] width 57 height 27
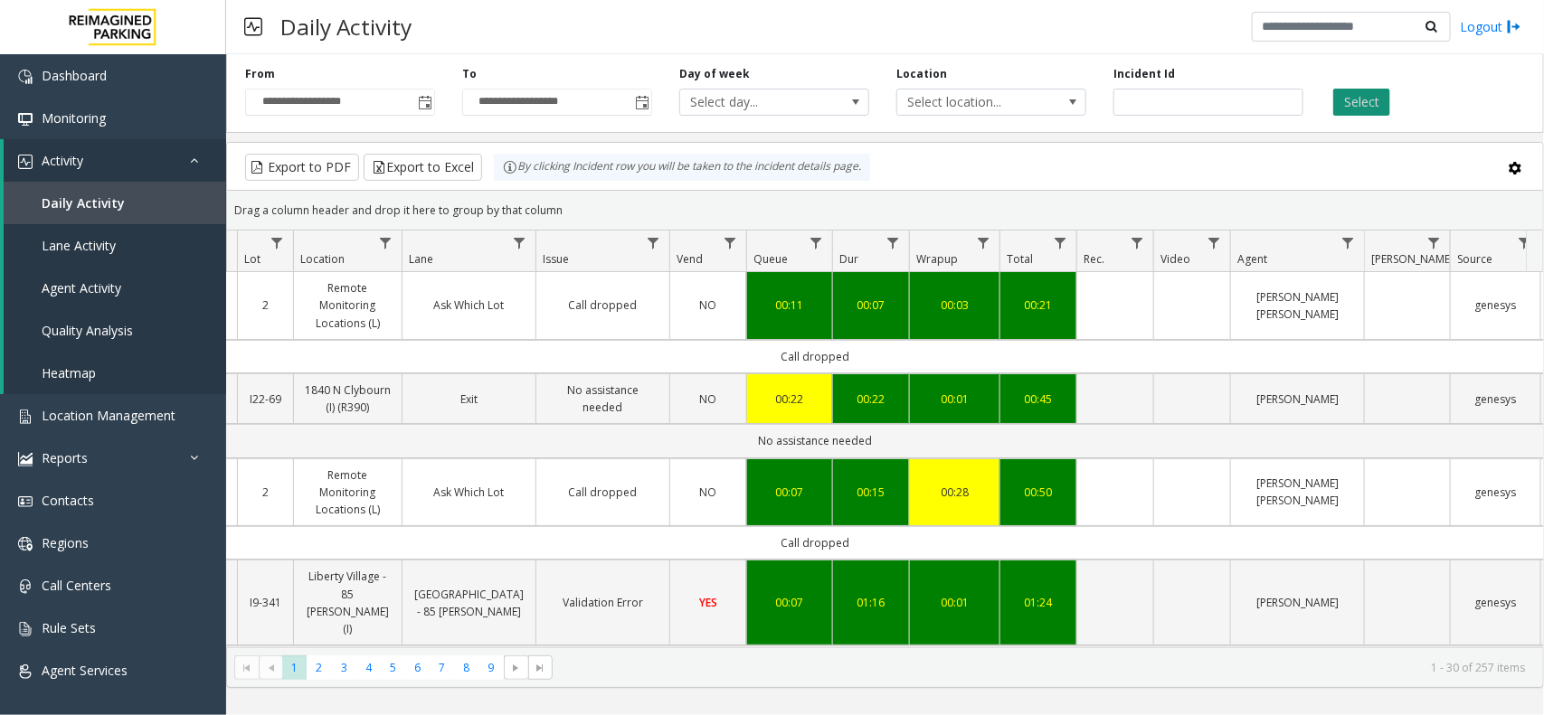
click at [1339, 106] on button "Select" at bounding box center [1361, 102] width 57 height 27
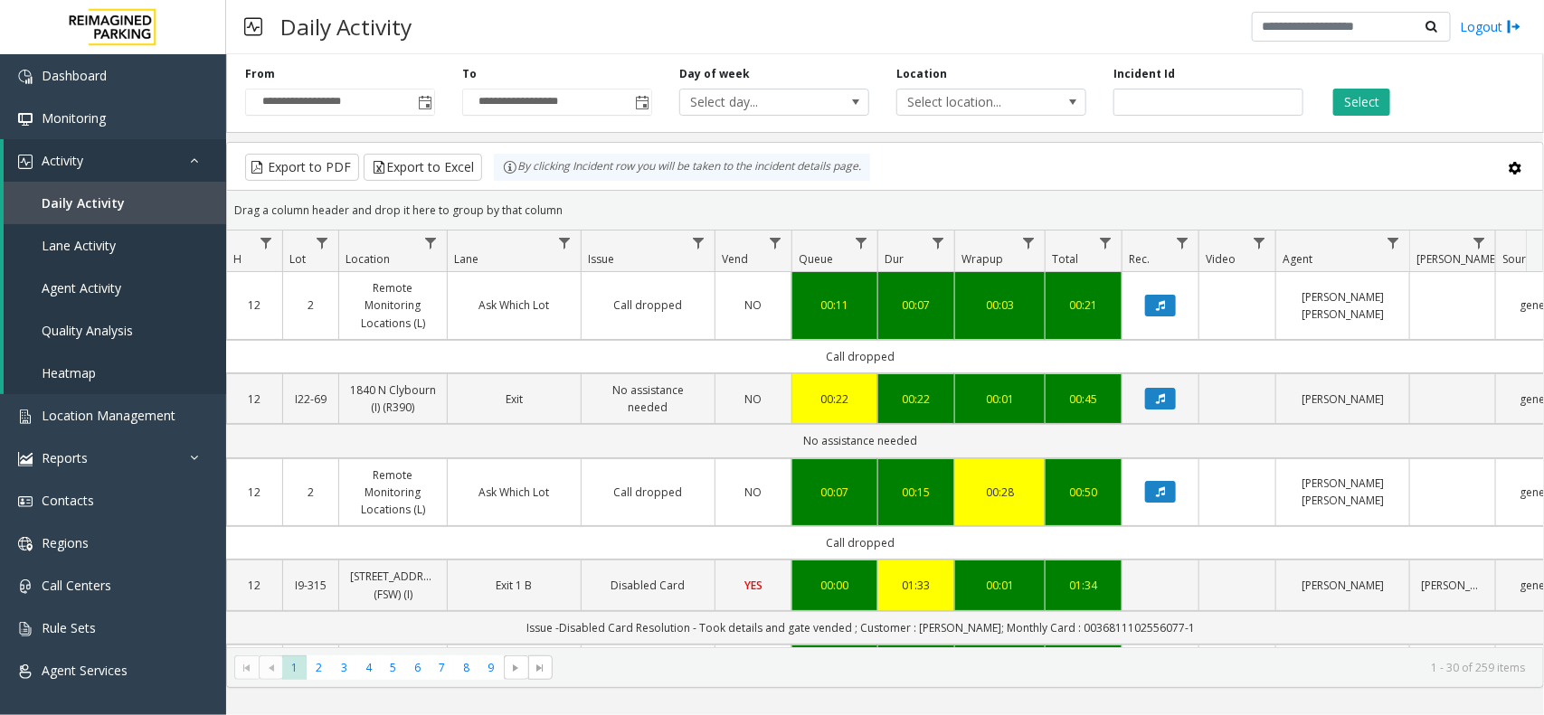
scroll to position [0, 202]
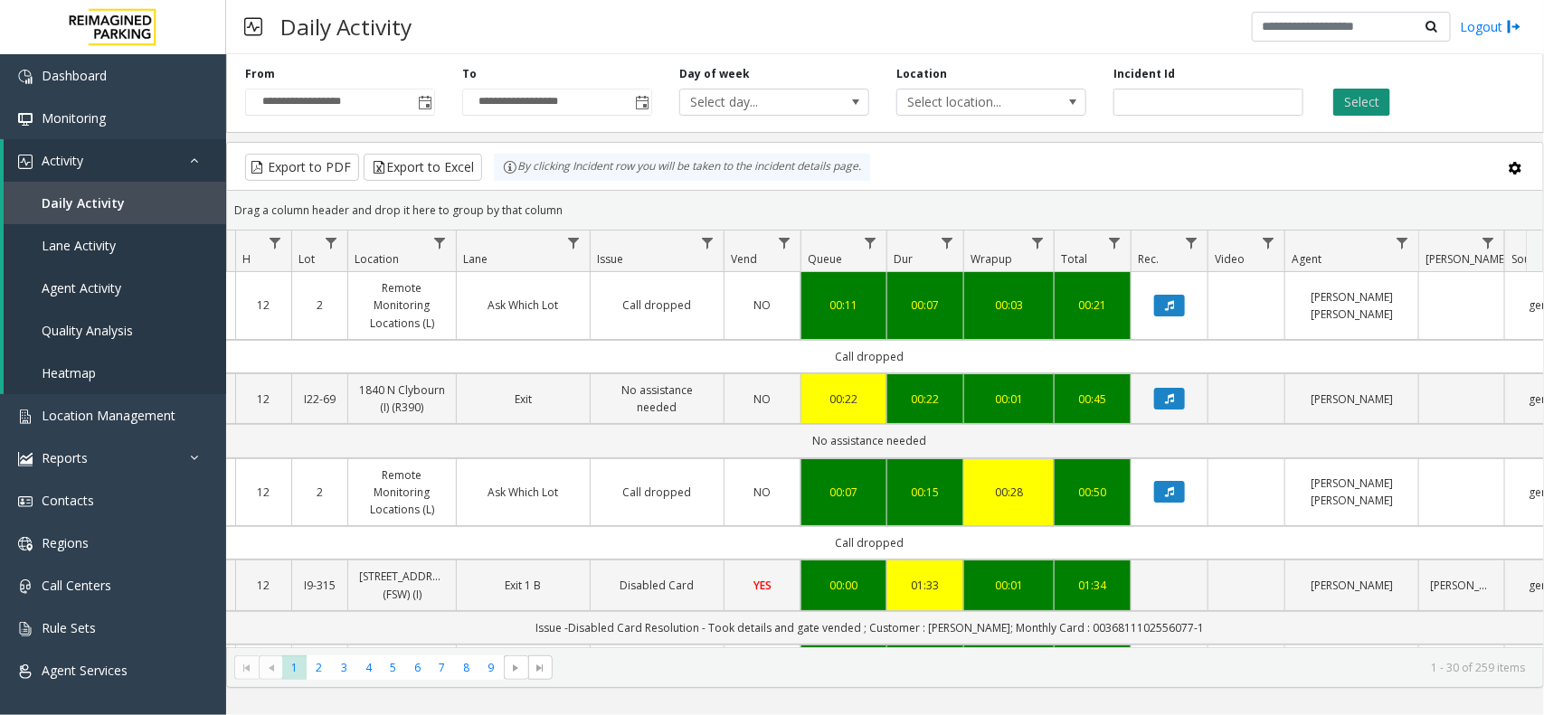
click at [1375, 113] on button "Select" at bounding box center [1361, 102] width 57 height 27
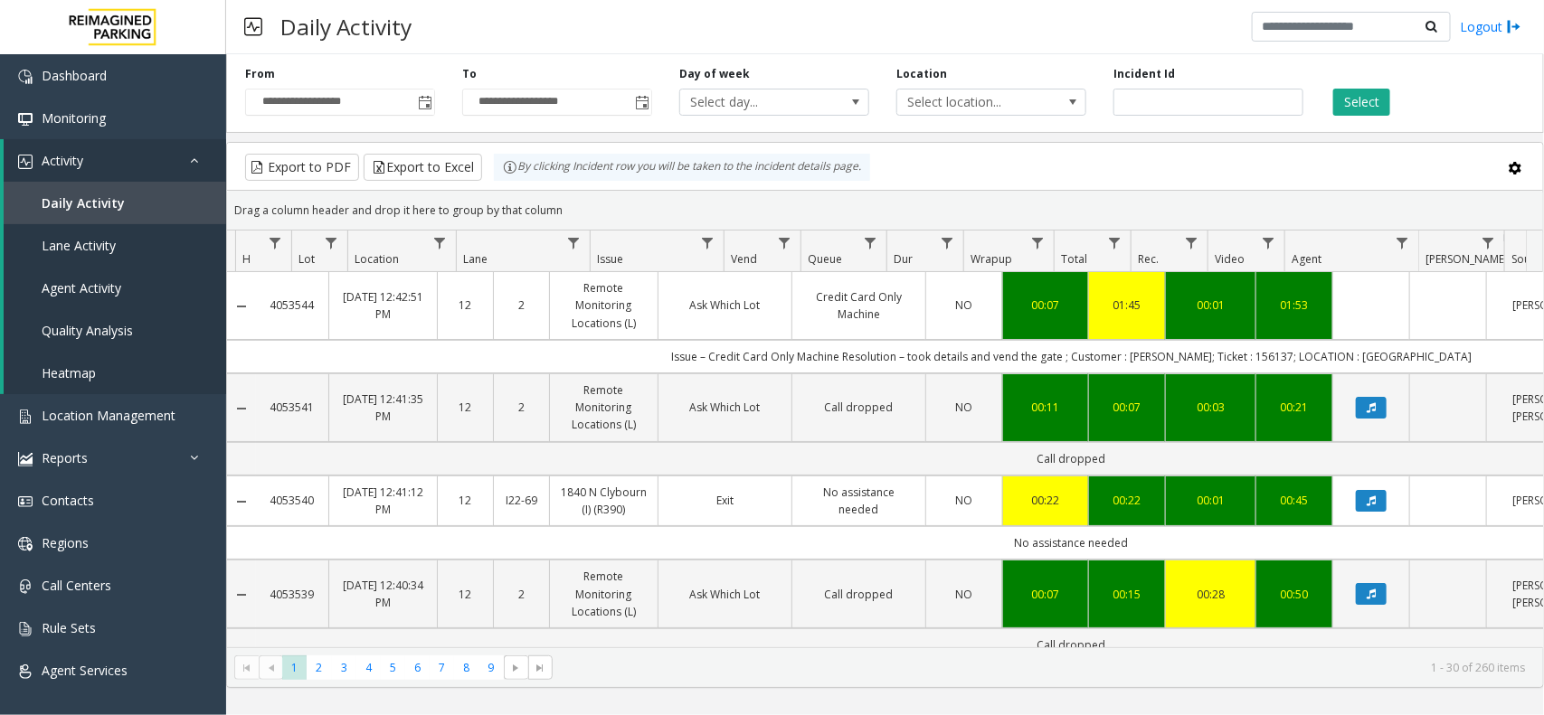
scroll to position [0, 202]
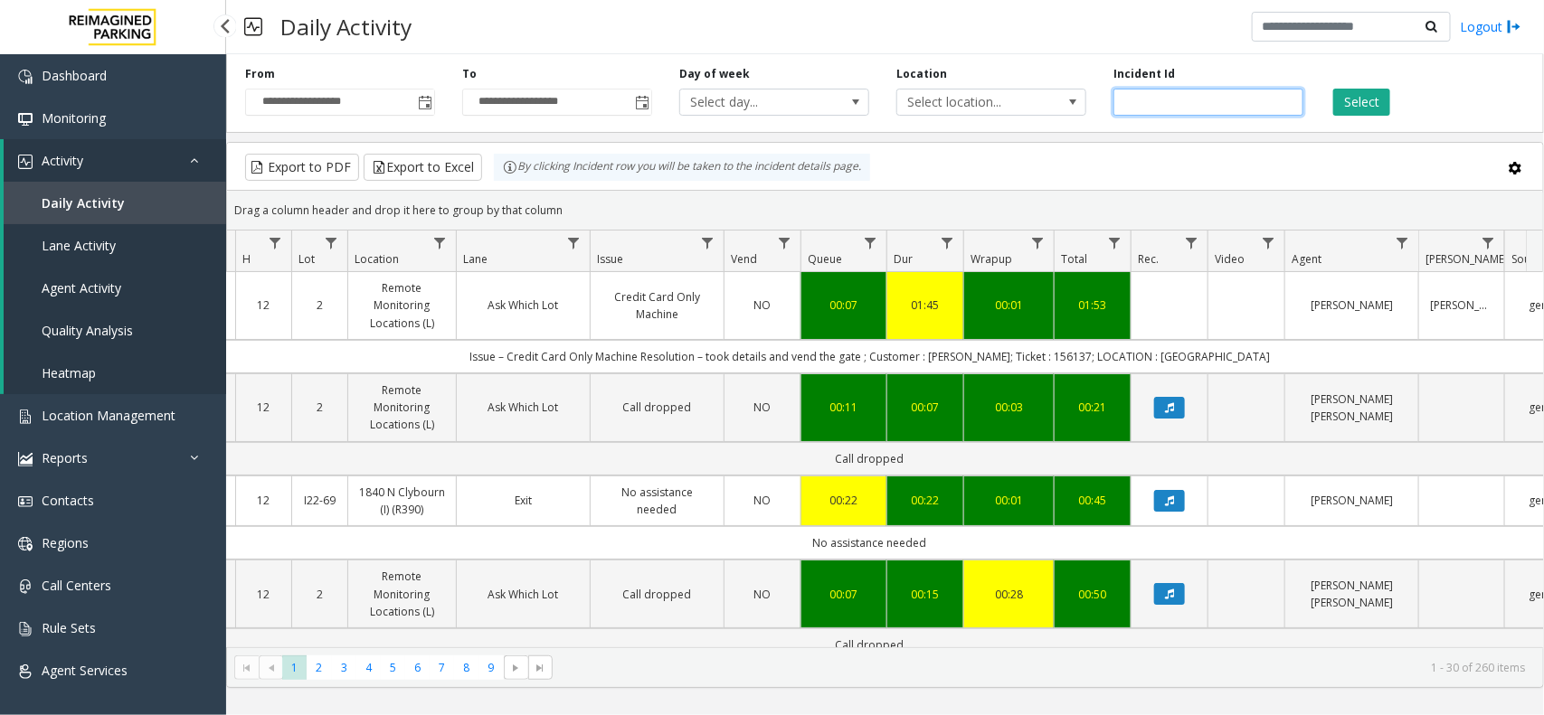
click at [1196, 90] on input "number" at bounding box center [1208, 102] width 190 height 27
paste input "*******"
click at [1375, 100] on button "Select" at bounding box center [1361, 102] width 57 height 27
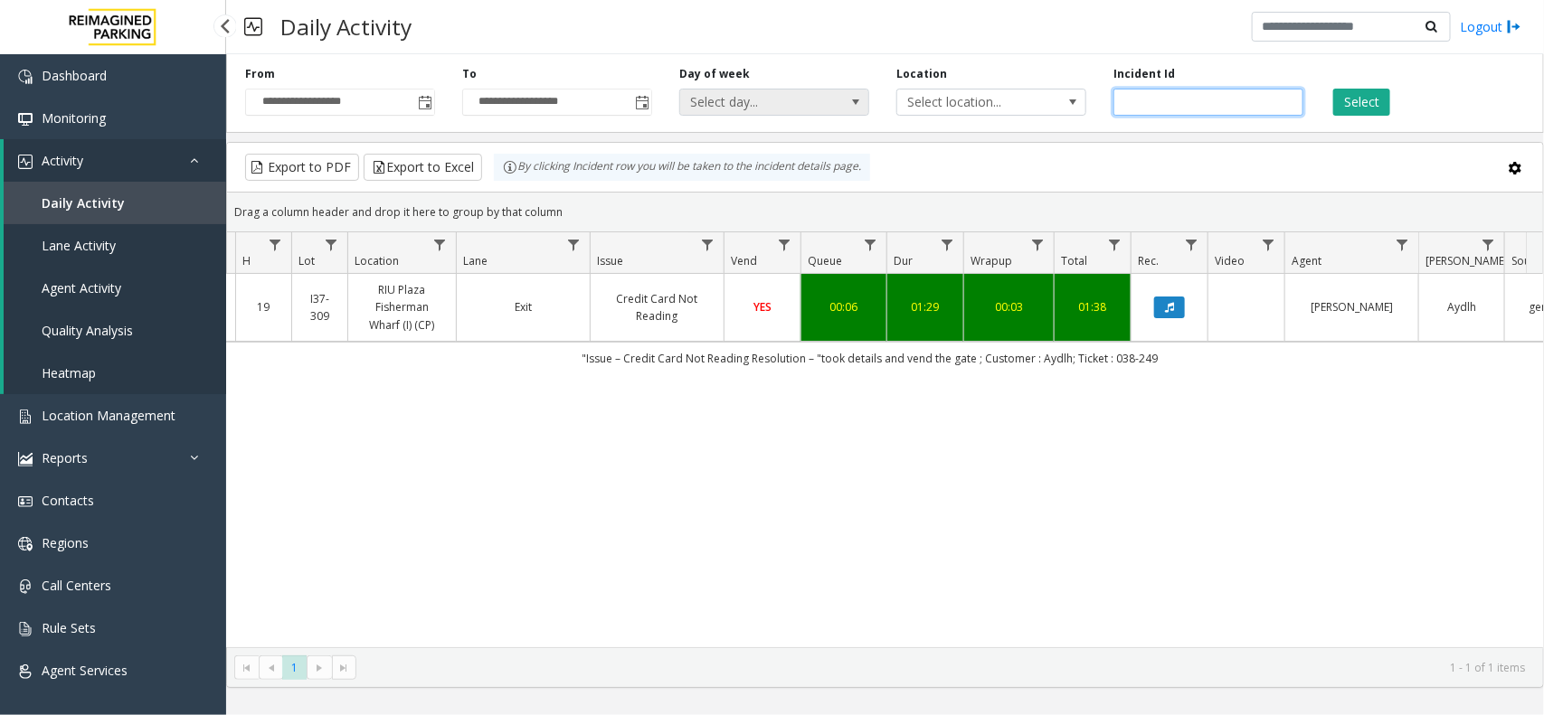
drag, startPoint x: 1223, startPoint y: 104, endPoint x: 864, endPoint y: 104, distance: 359.0
click at [922, 104] on div "**********" at bounding box center [885, 90] width 1318 height 86
paste input "number"
type input "*******"
click at [1355, 107] on button "Select" at bounding box center [1361, 102] width 57 height 27
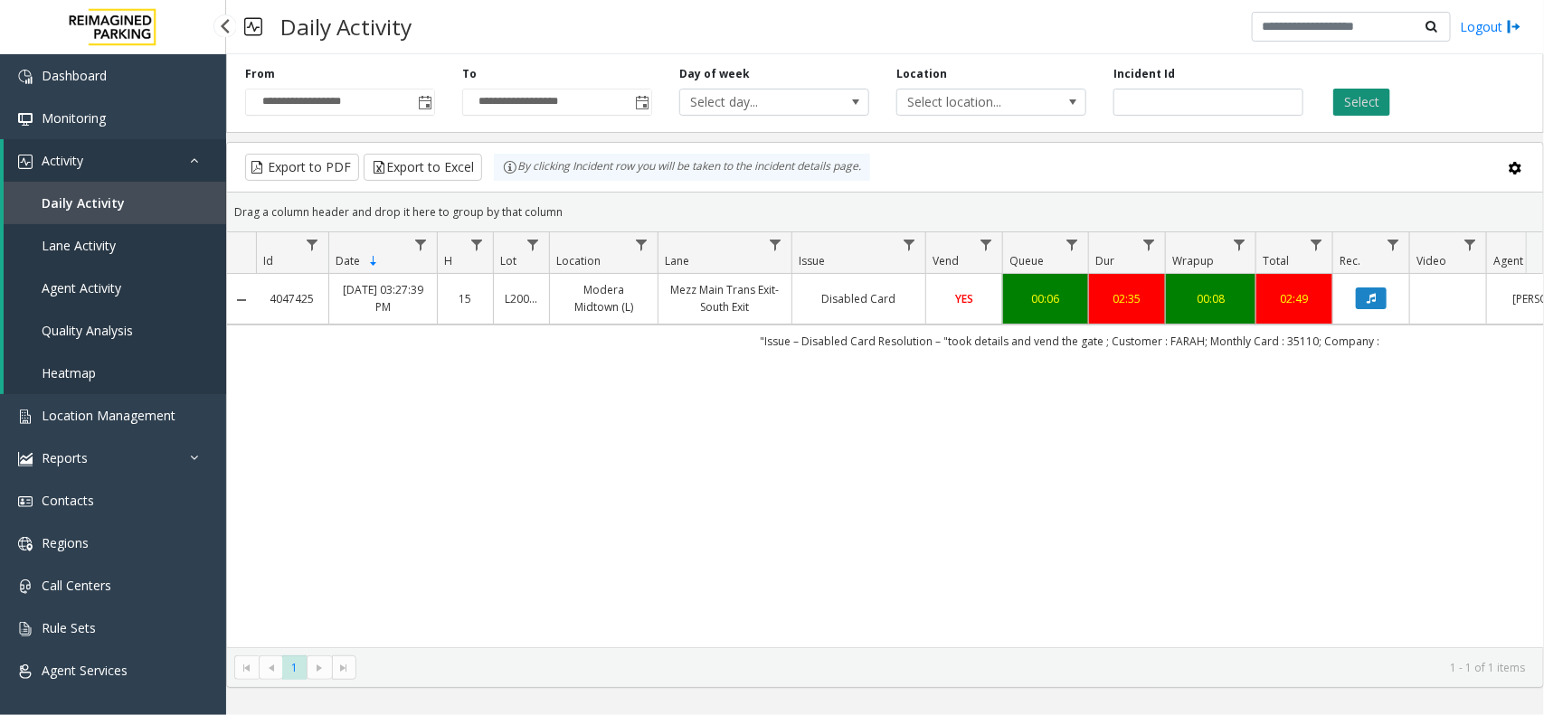
scroll to position [0, 202]
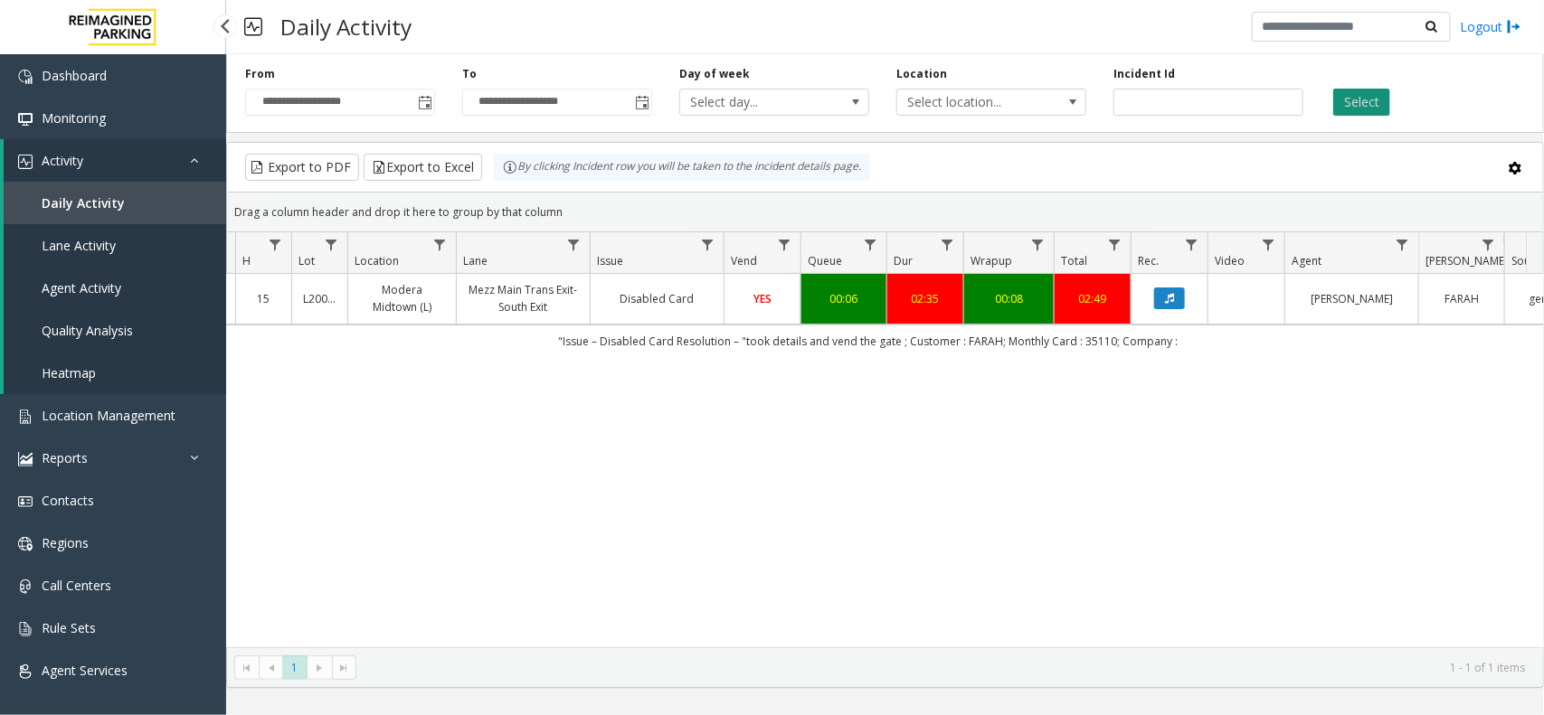
click at [1384, 98] on button "Select" at bounding box center [1361, 102] width 57 height 27
drag, startPoint x: 1237, startPoint y: 100, endPoint x: 1092, endPoint y: 131, distance: 148.8
click at [1104, 136] on div "**********" at bounding box center [885, 367] width 1318 height 641
click at [1377, 105] on button "Select" at bounding box center [1361, 102] width 57 height 27
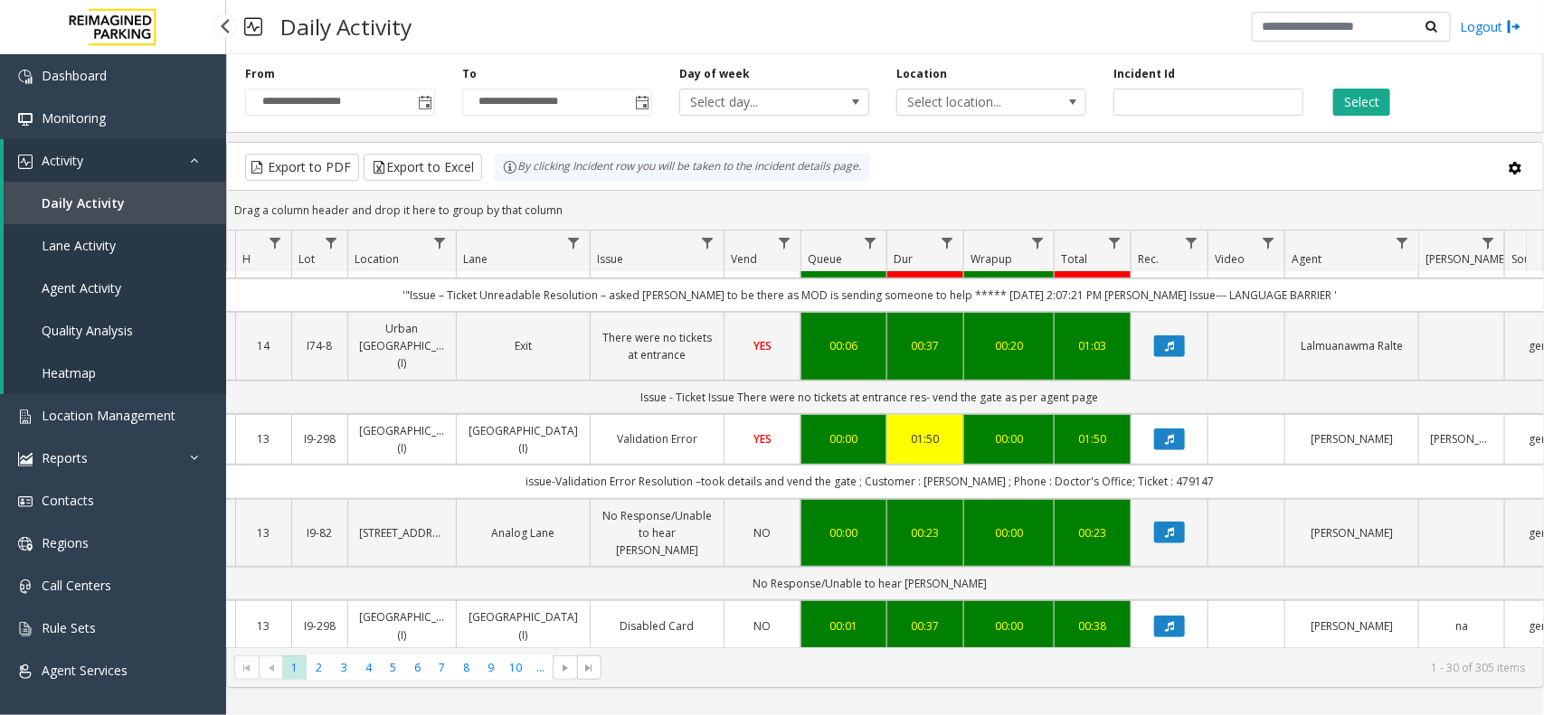
scroll to position [0, 202]
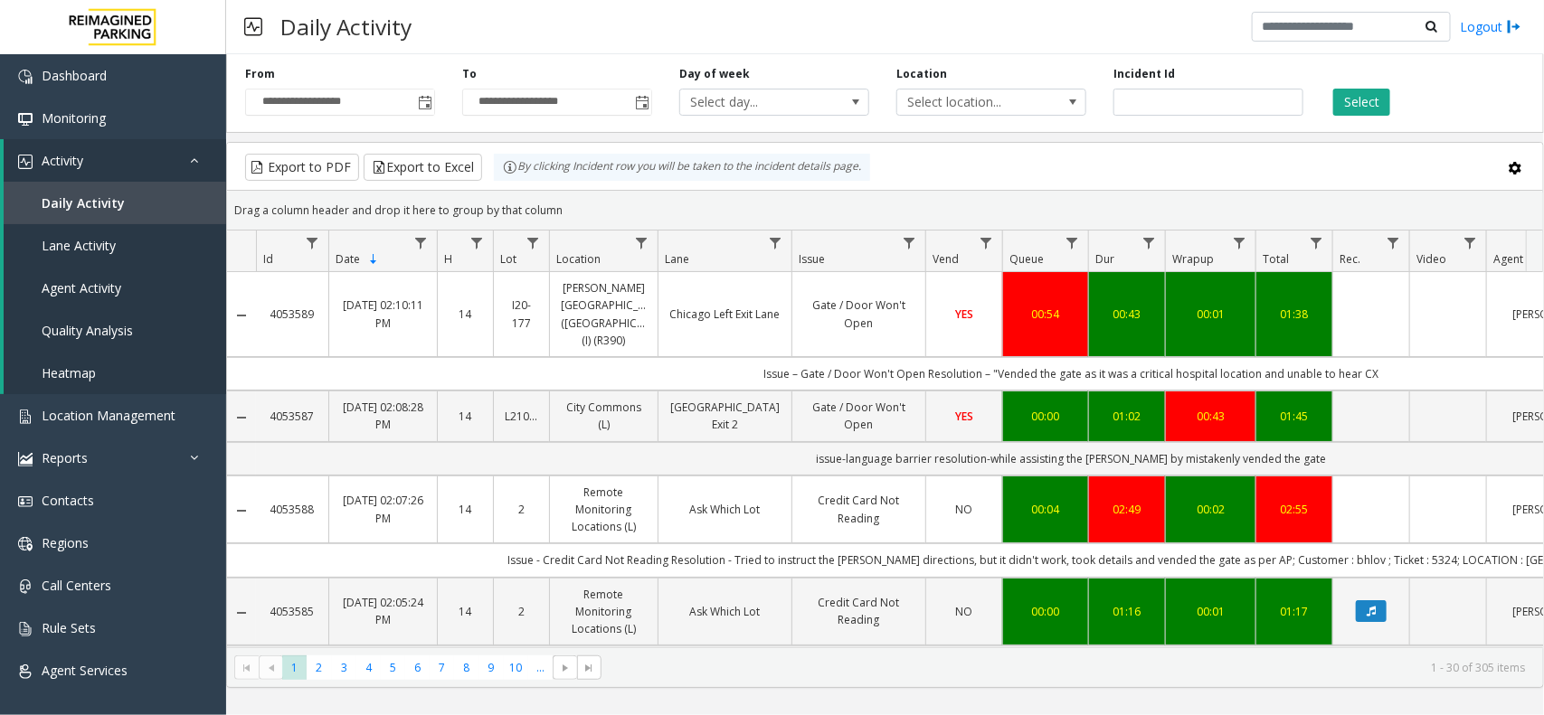
scroll to position [0, 202]
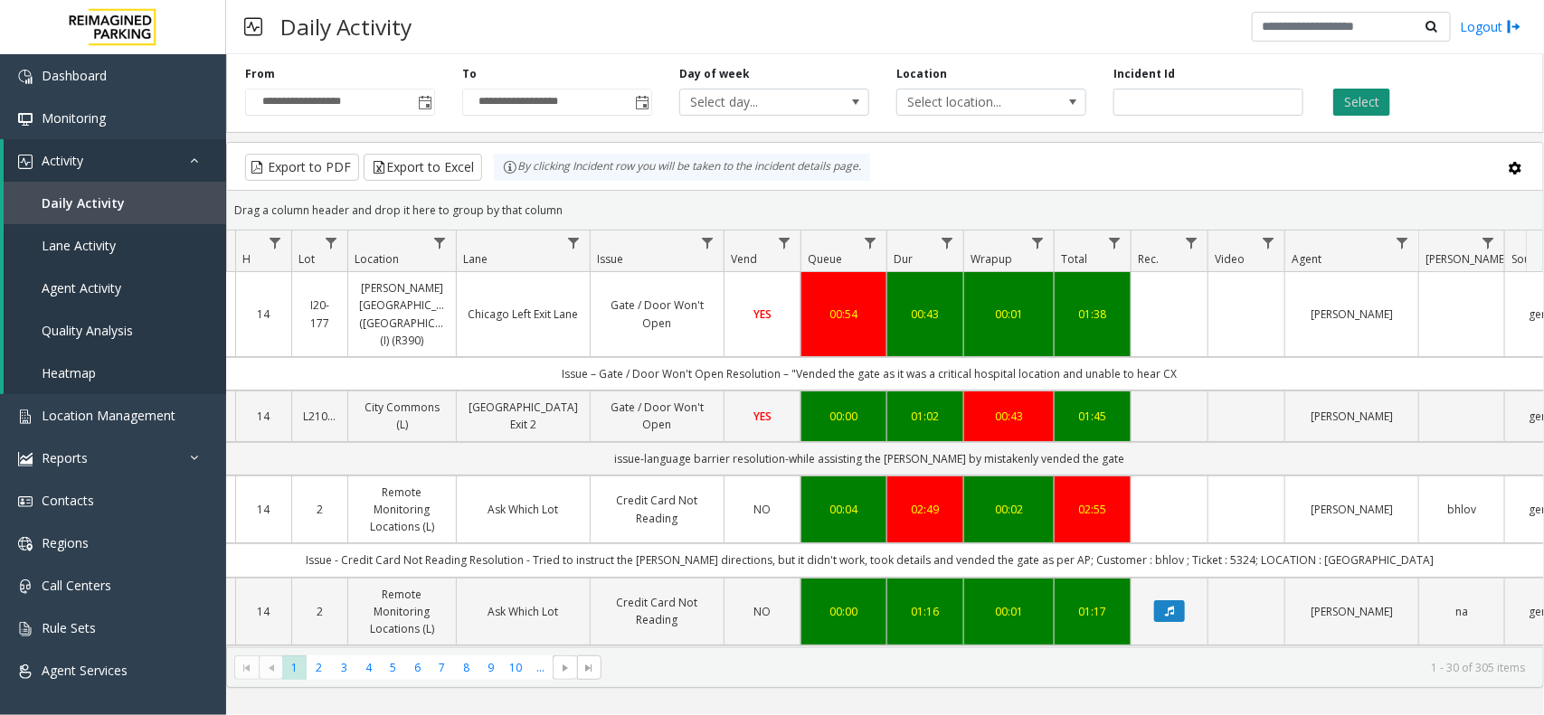
click at [1357, 99] on button "Select" at bounding box center [1361, 102] width 57 height 27
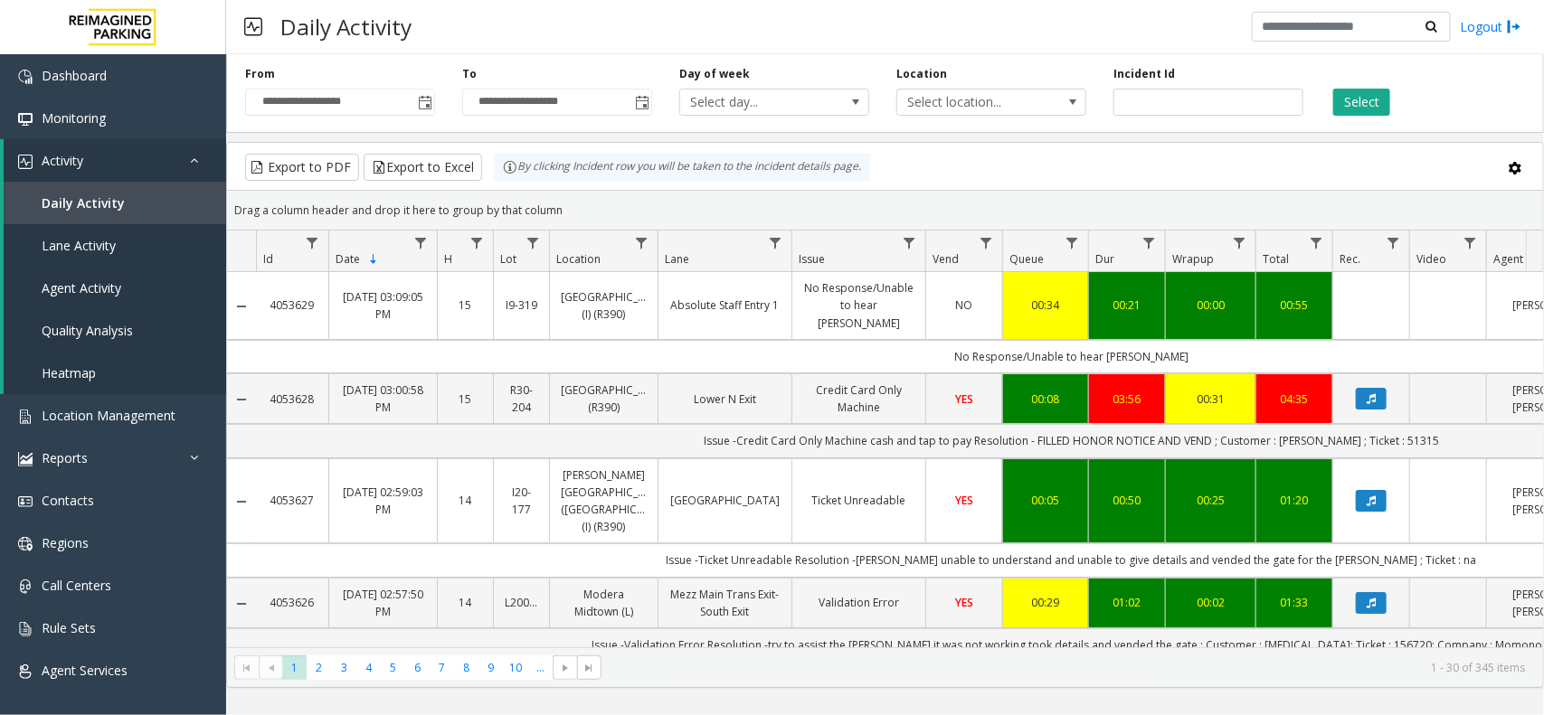
scroll to position [0, 202]
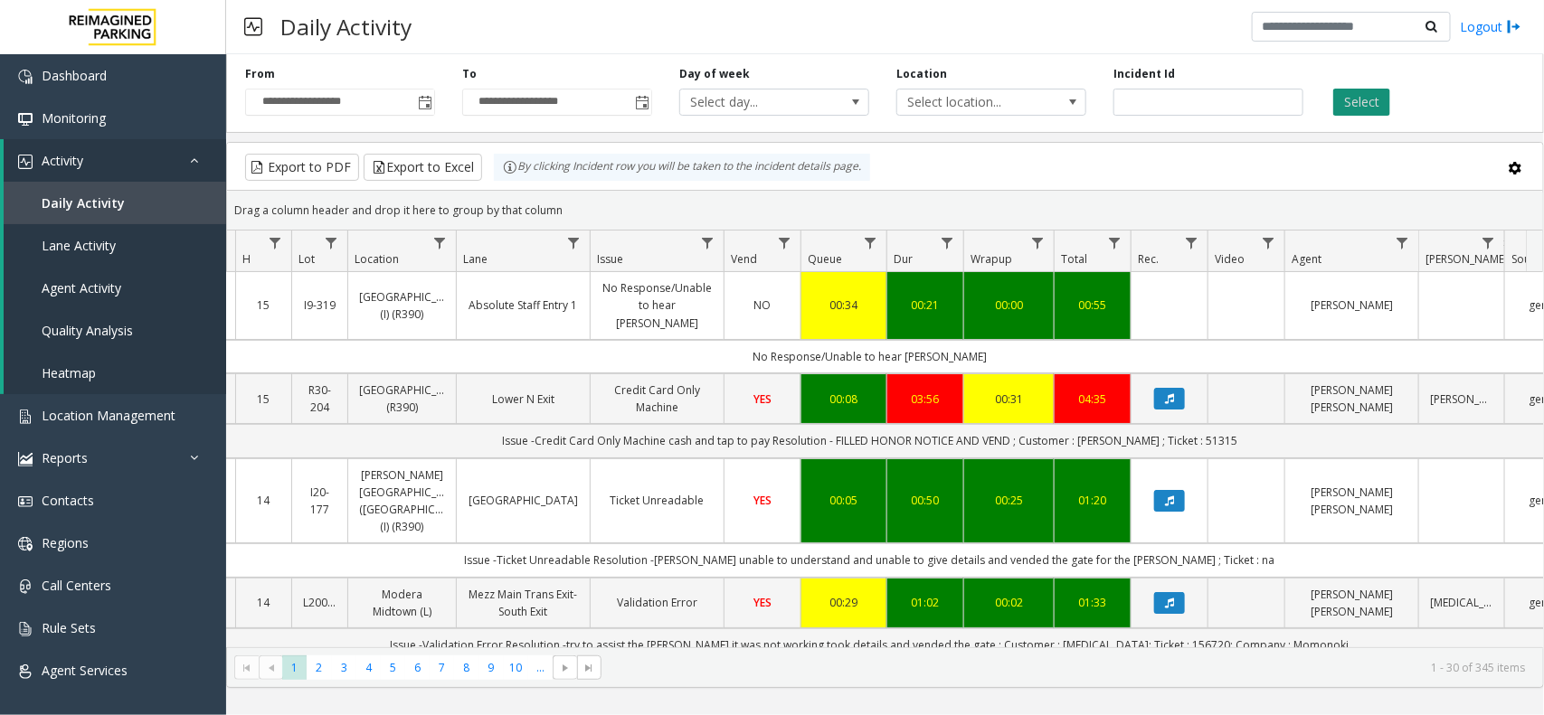
click at [1358, 95] on button "Select" at bounding box center [1361, 102] width 57 height 27
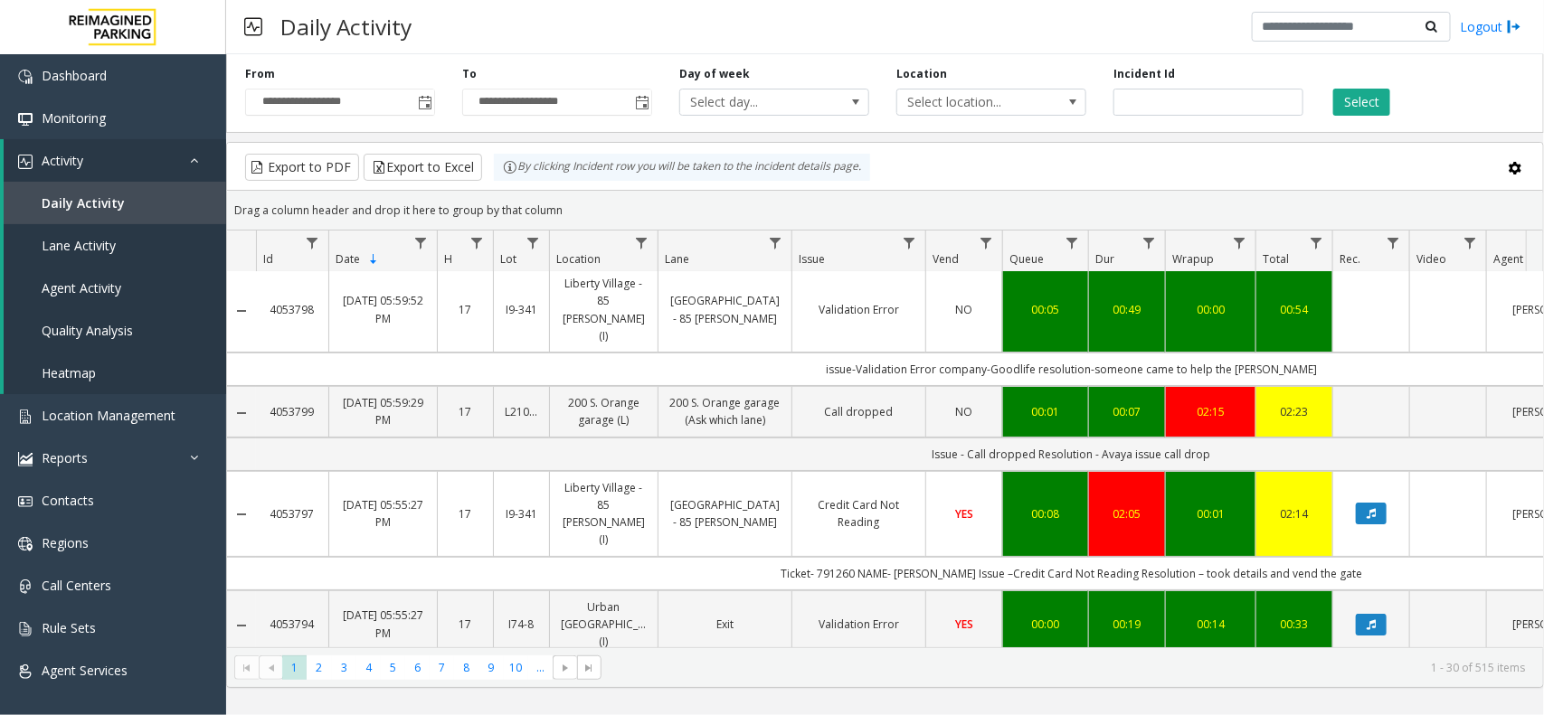
scroll to position [0, 0]
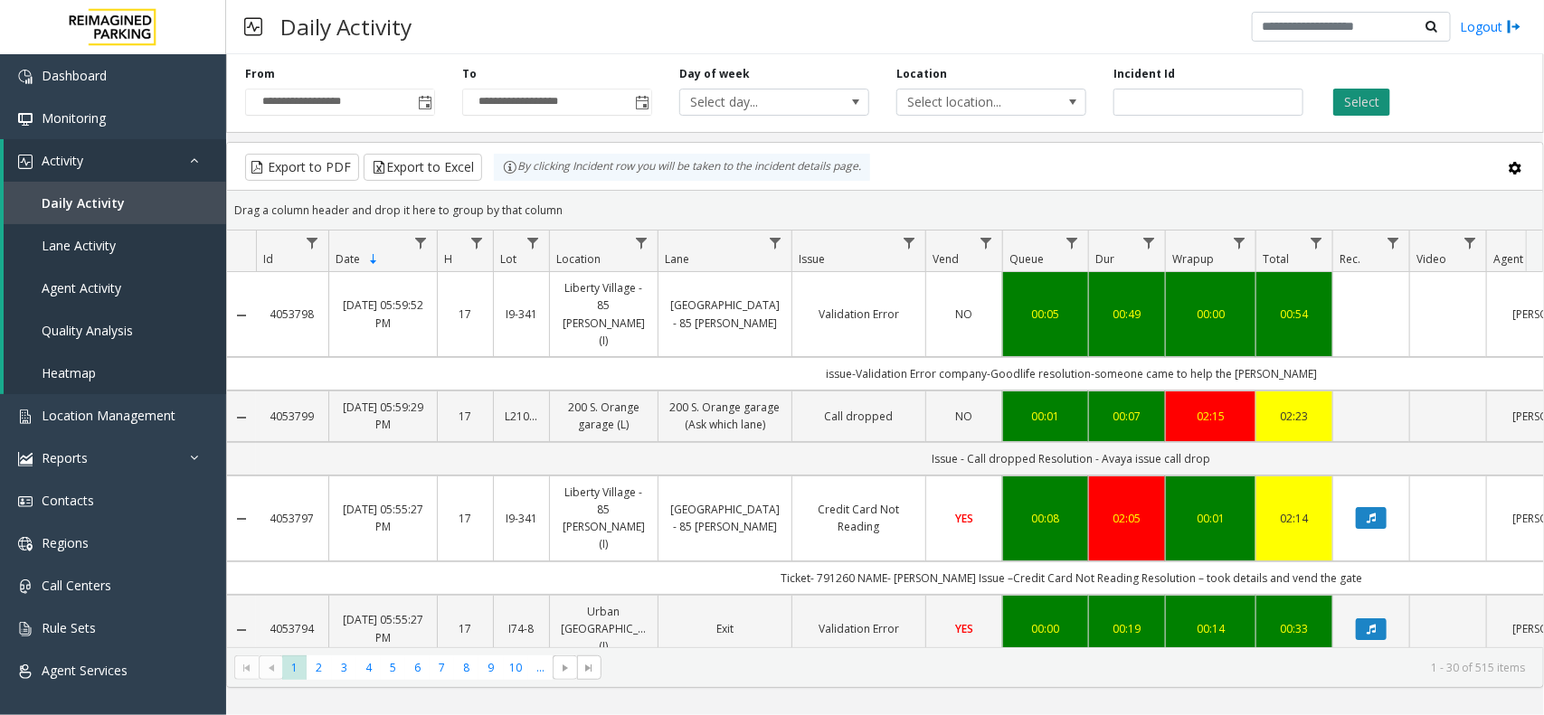
click at [1348, 111] on button "Select" at bounding box center [1361, 102] width 57 height 27
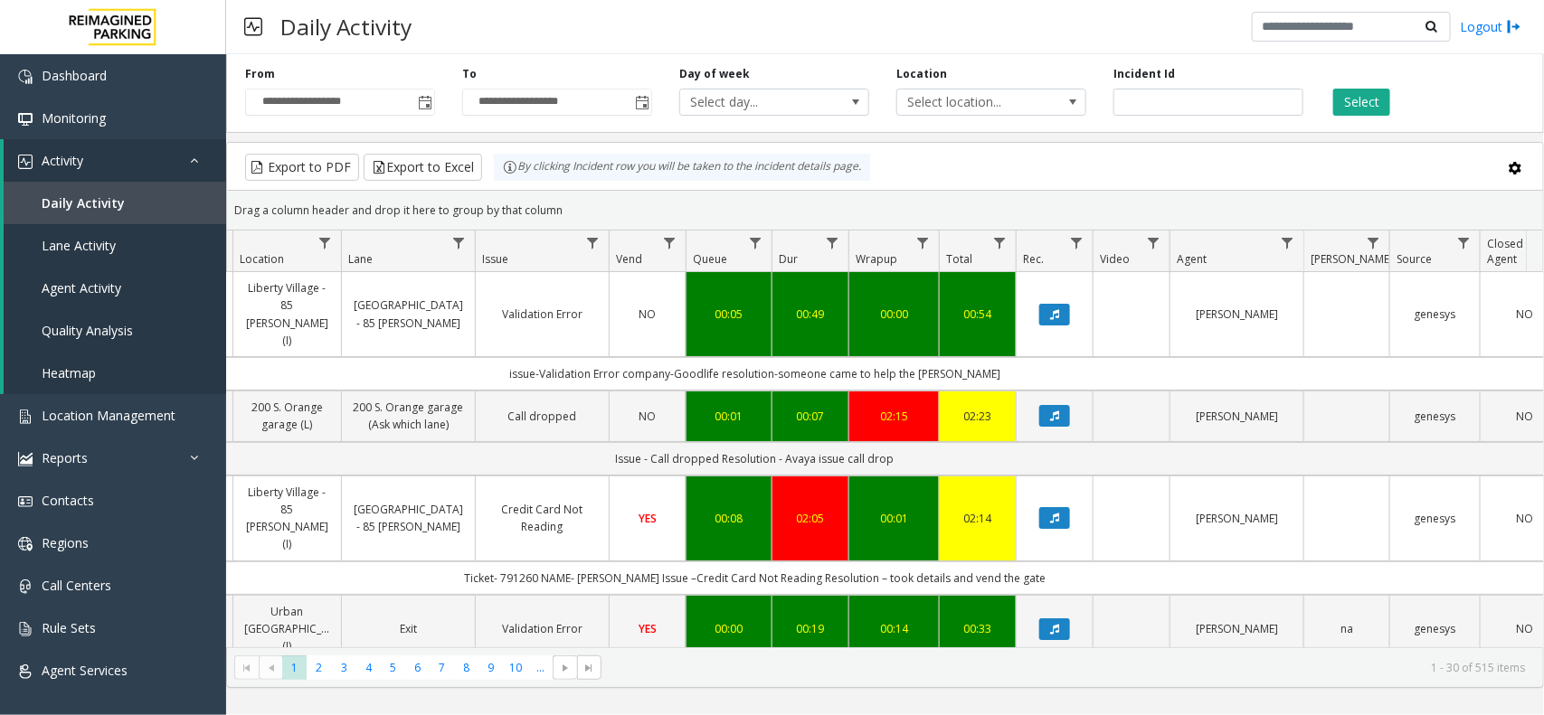
scroll to position [0, 360]
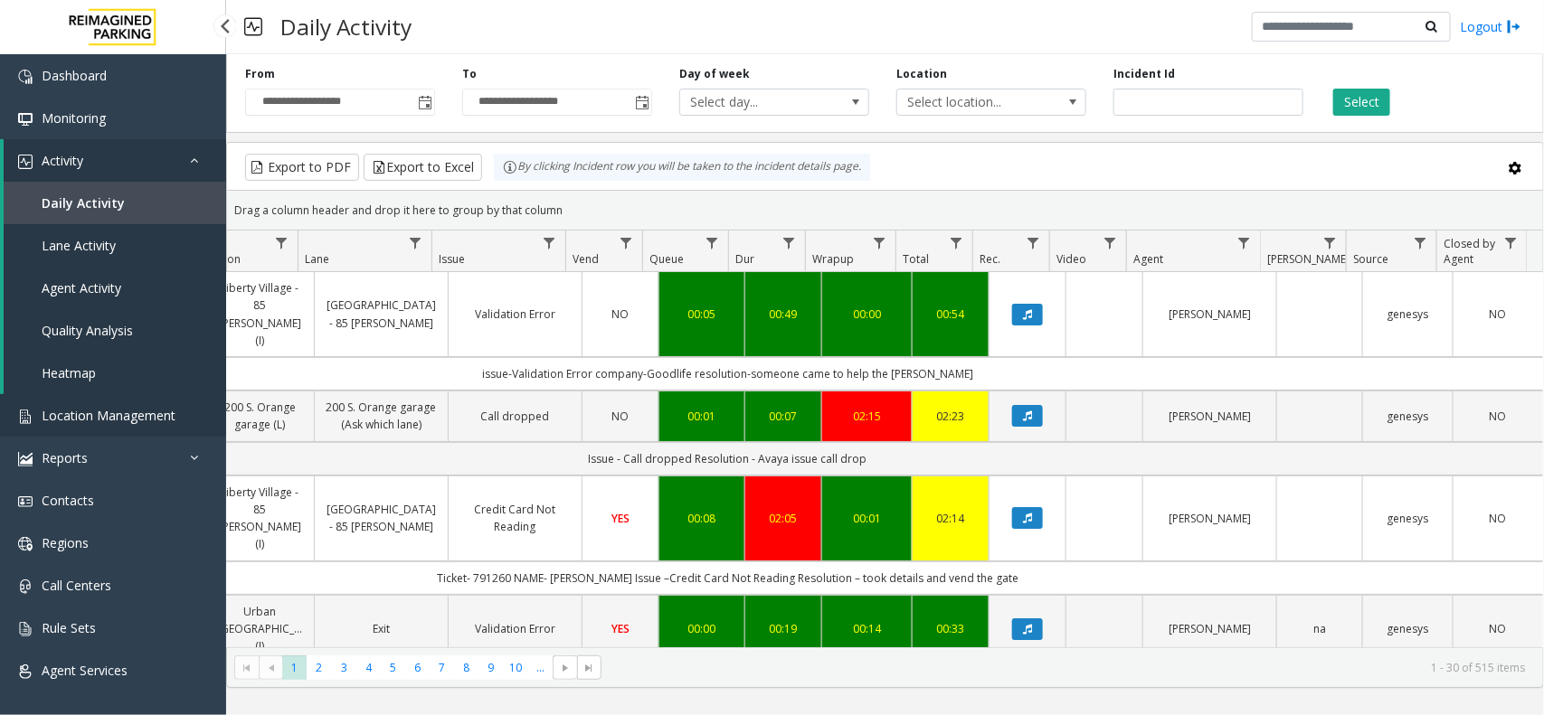
click at [109, 413] on span "Location Management" at bounding box center [109, 415] width 134 height 17
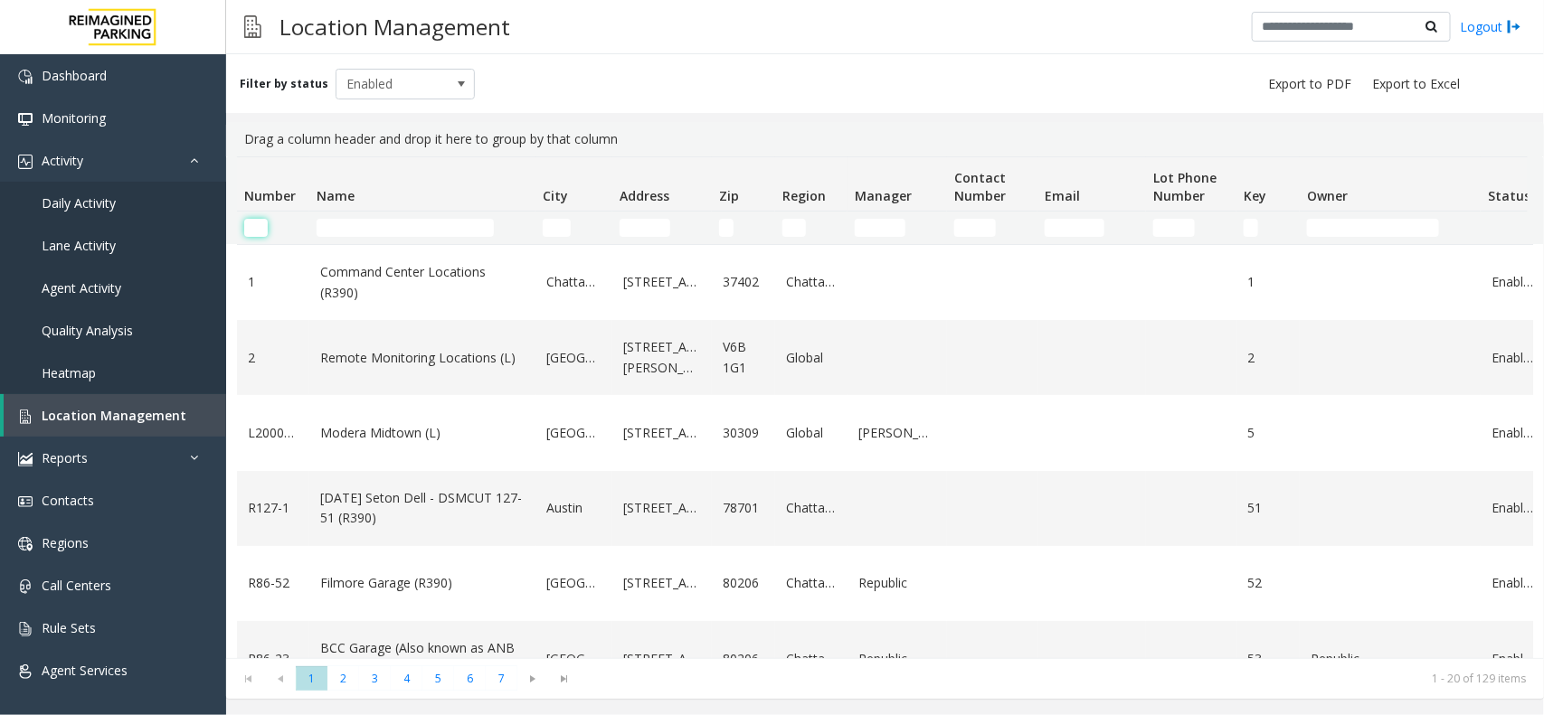
click at [255, 227] on input "Number Filter" at bounding box center [256, 228] width 24 height 18
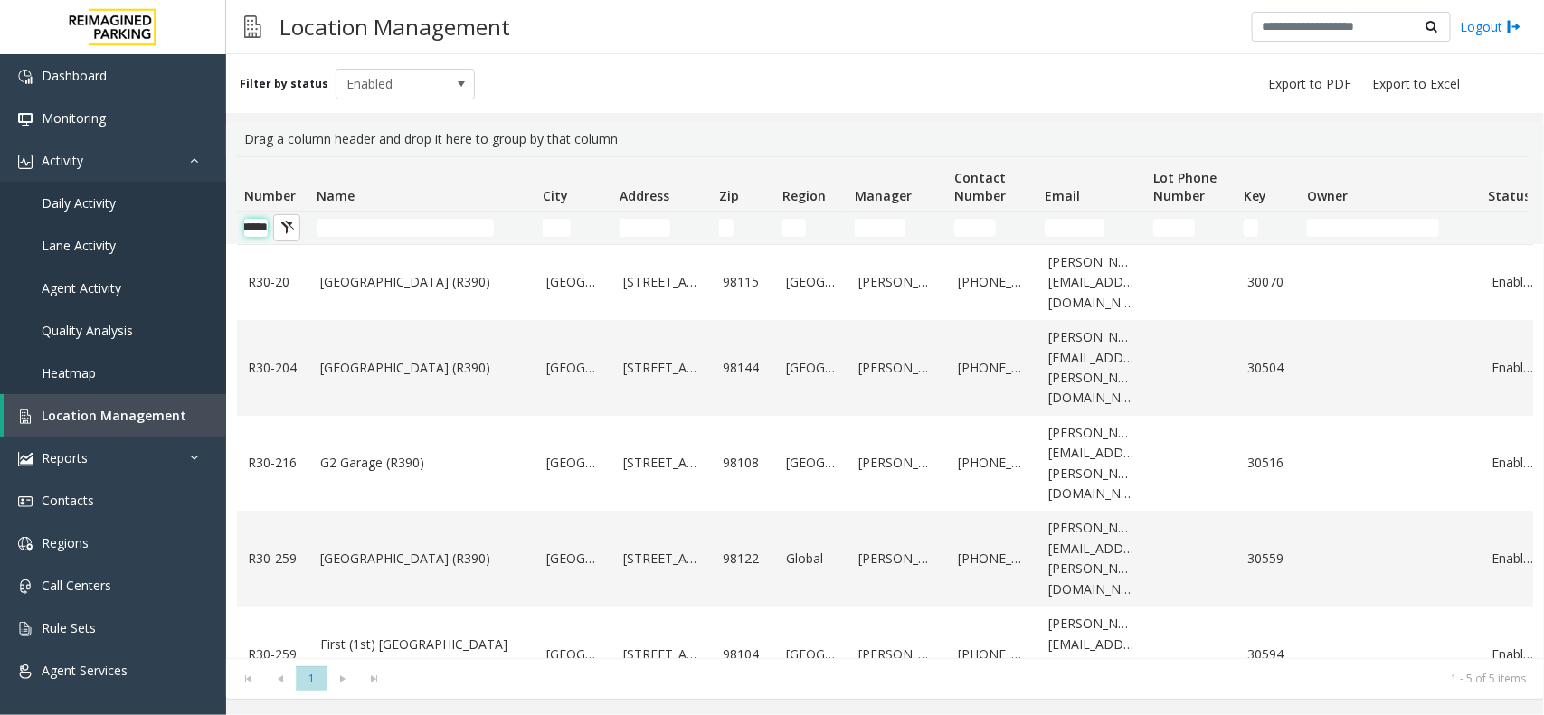
scroll to position [0, 27]
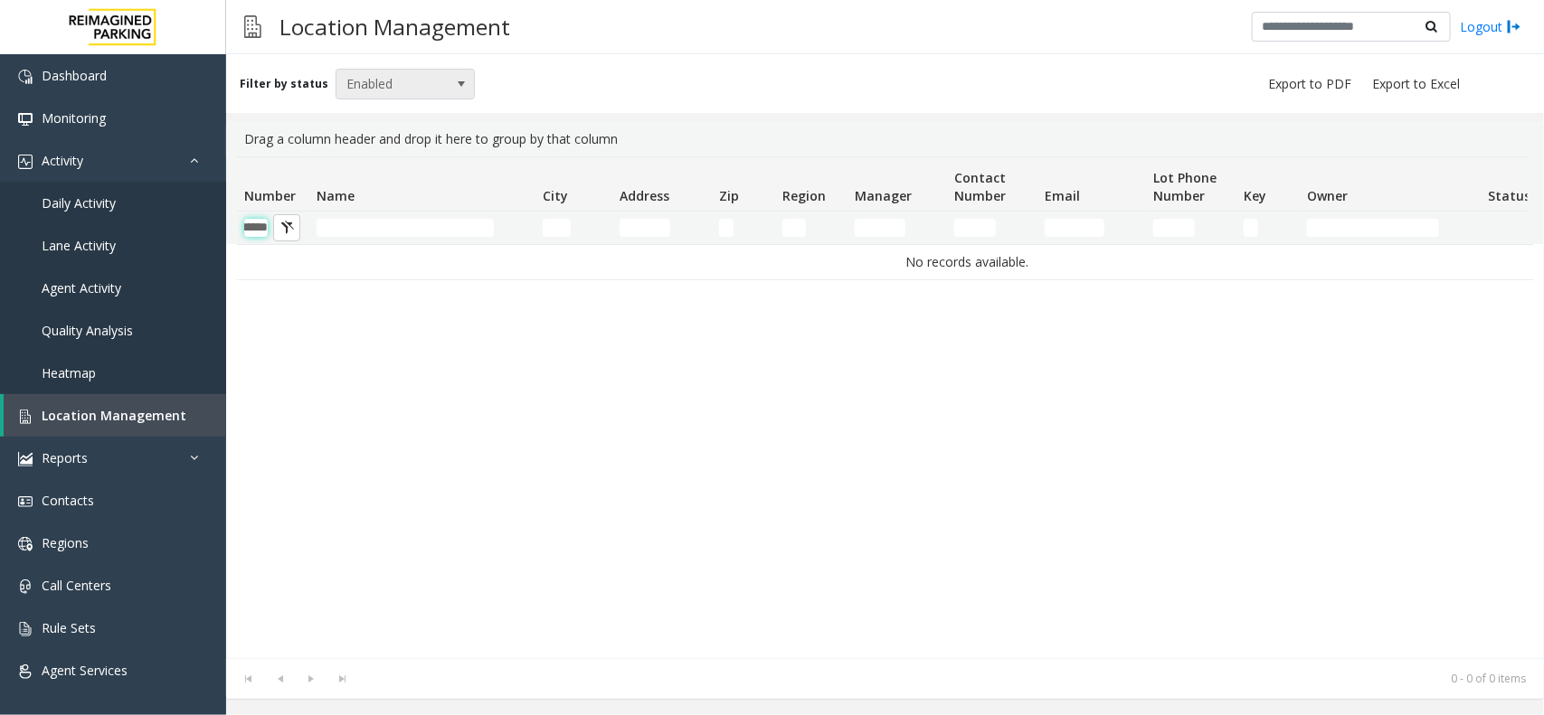
type input "******"
click at [391, 82] on span "Enabled" at bounding box center [391, 84] width 110 height 29
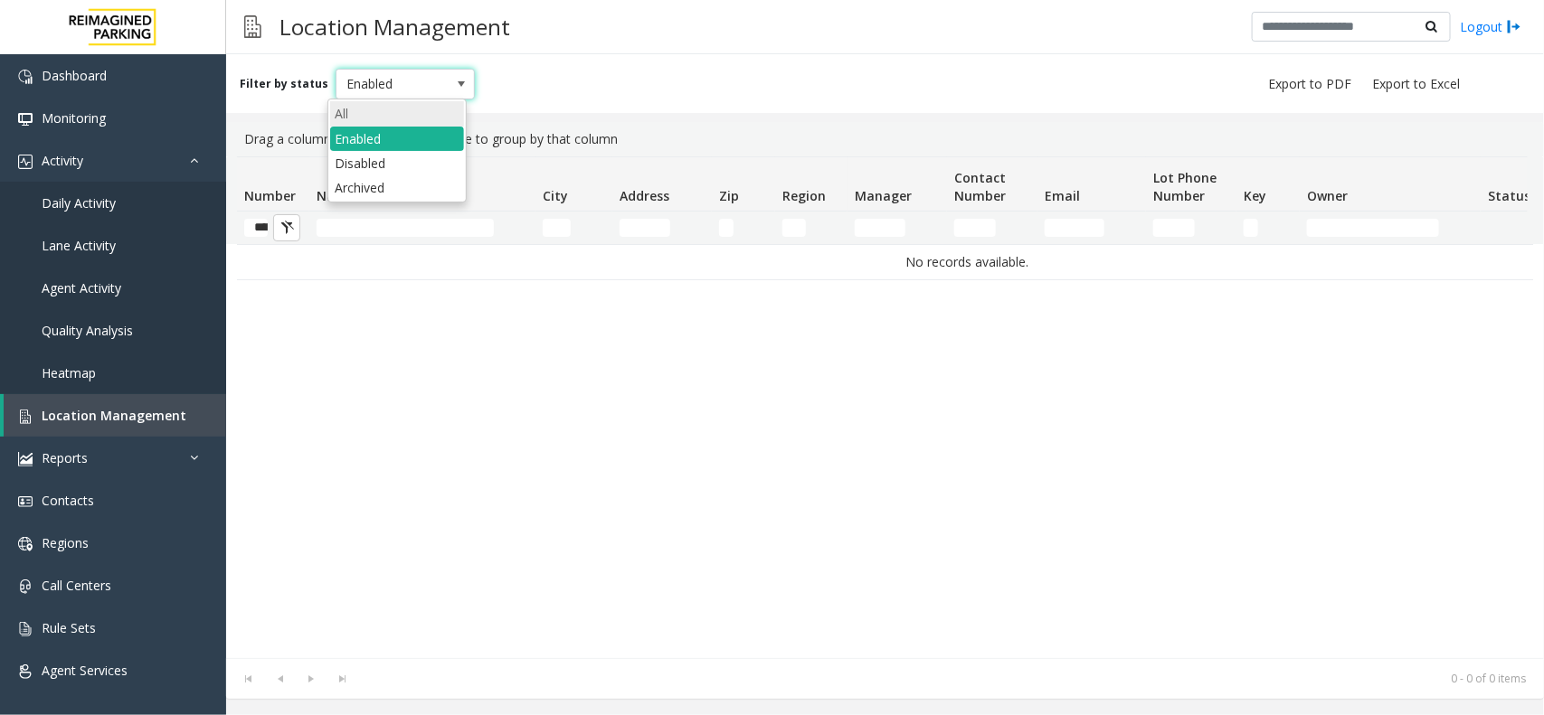
click at [389, 118] on li "All" at bounding box center [397, 113] width 134 height 24
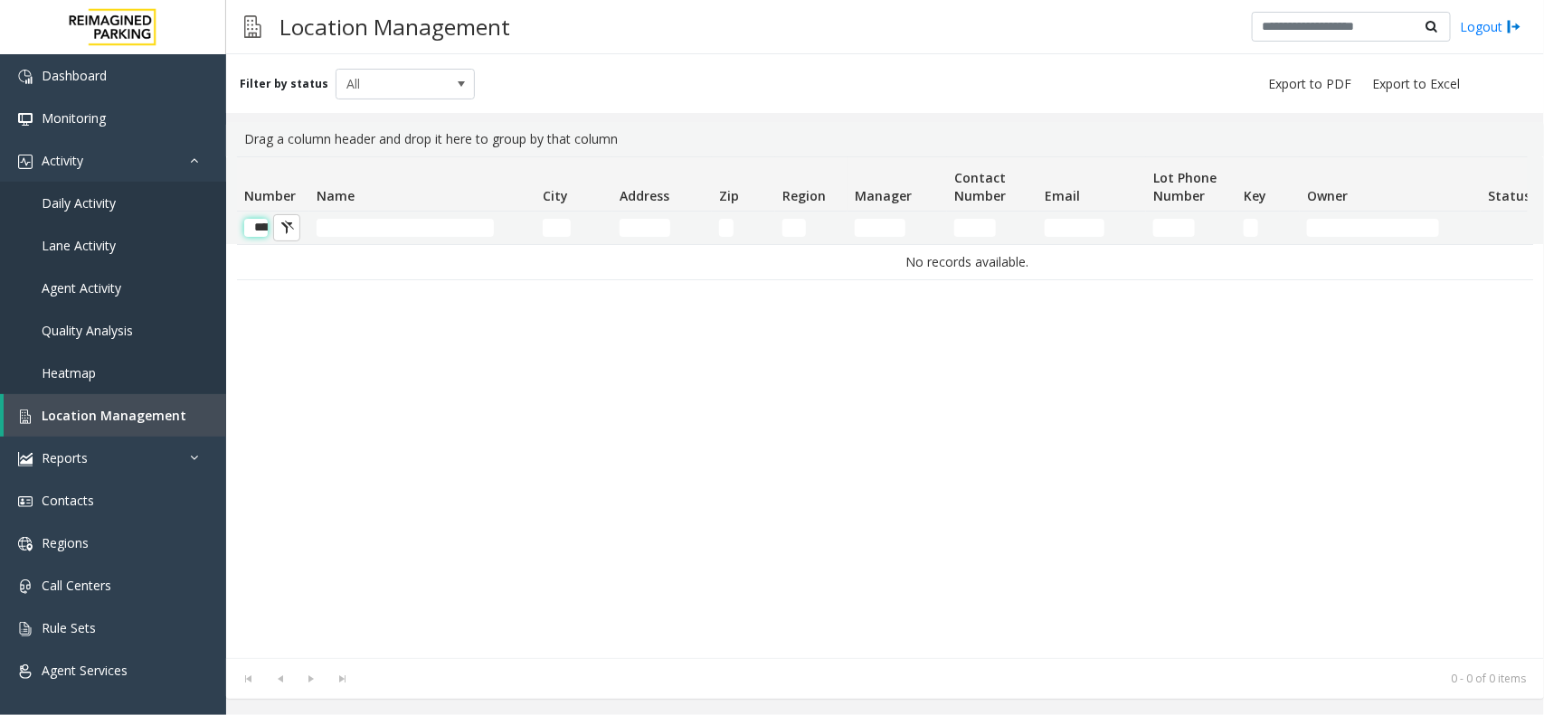
click at [260, 223] on input "******" at bounding box center [256, 228] width 24 height 18
drag, startPoint x: 263, startPoint y: 229, endPoint x: 242, endPoint y: 229, distance: 20.8
click at [244, 229] on input "******" at bounding box center [256, 228] width 24 height 18
click at [273, 233] on kendo-grid-filter-wrapper-cell "******" at bounding box center [273, 228] width 58 height 18
click at [259, 229] on input "******" at bounding box center [256, 228] width 24 height 18
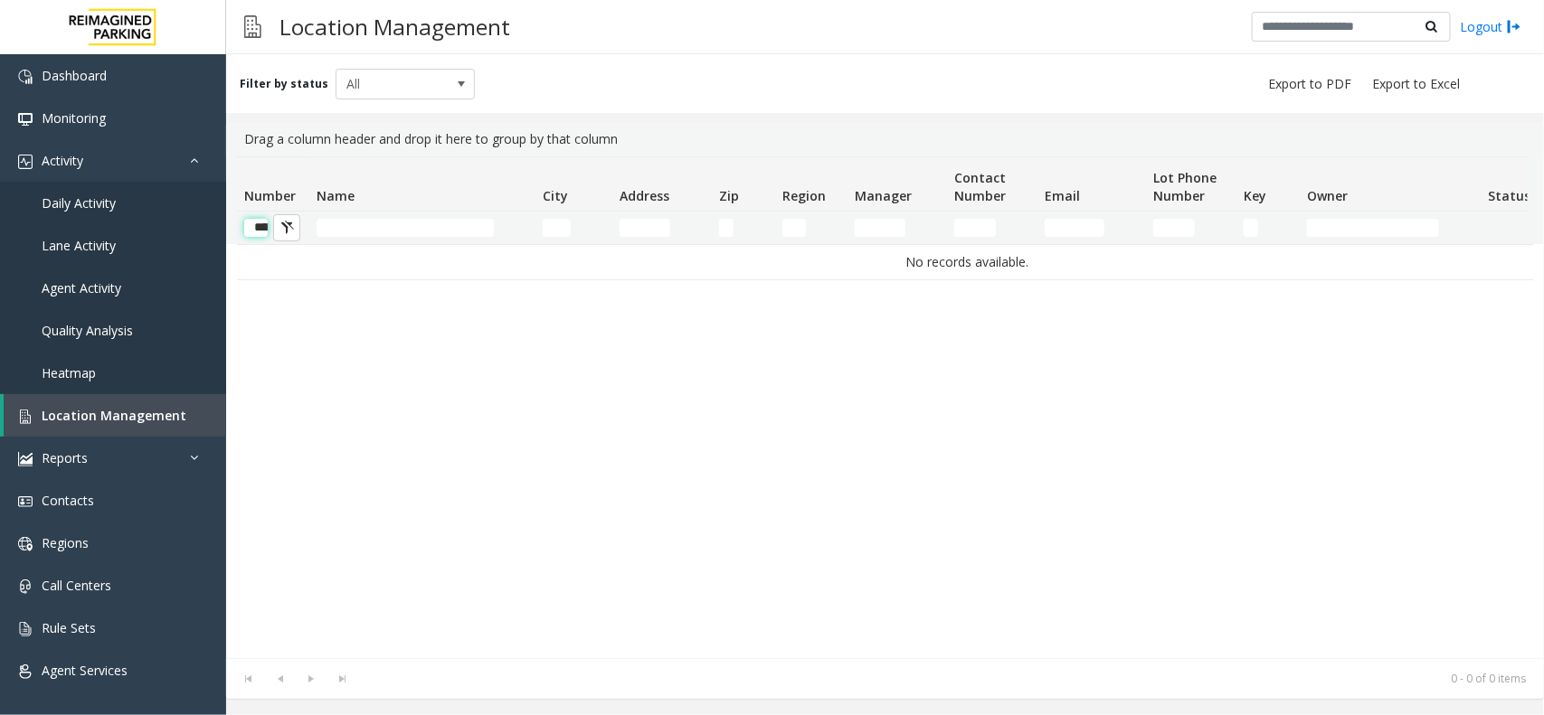
click at [259, 229] on input "******" at bounding box center [256, 228] width 24 height 18
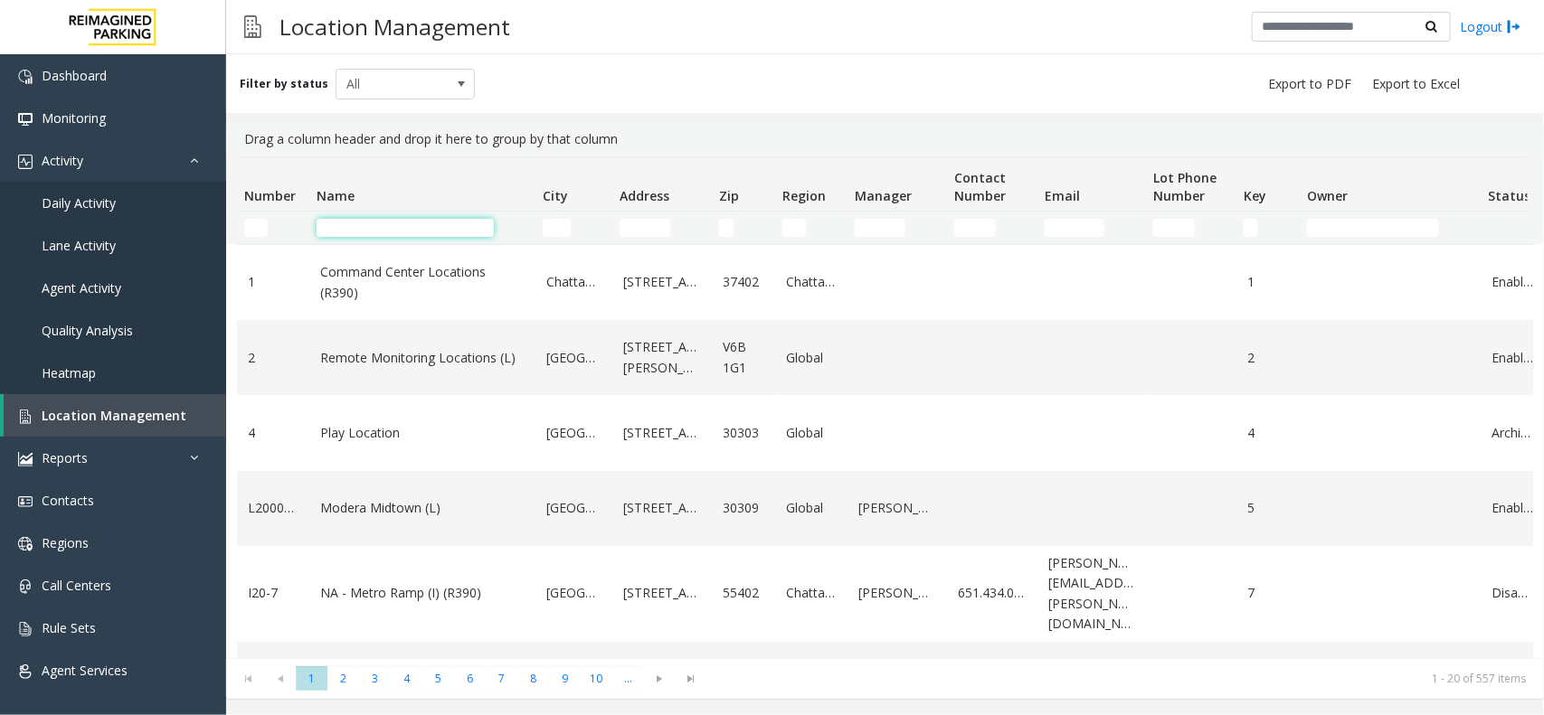
click at [411, 219] on input "Name Filter" at bounding box center [405, 228] width 177 height 18
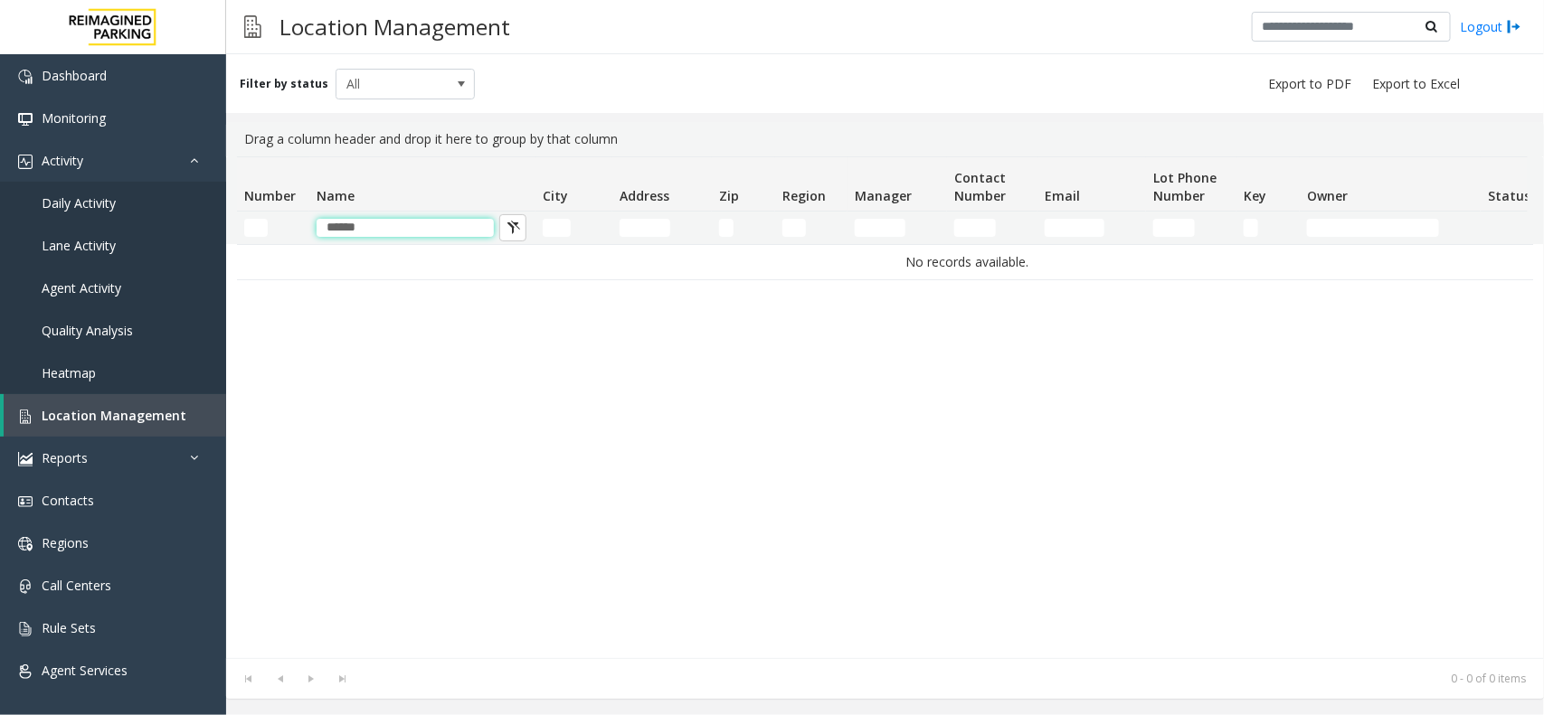
drag, startPoint x: 402, startPoint y: 222, endPoint x: 290, endPoint y: 226, distance: 112.2
click at [290, 226] on tr "******" at bounding box center [967, 228] width 1461 height 33
type input "******"
click at [260, 227] on input "Number Filter" at bounding box center [256, 228] width 24 height 18
paste input "******"
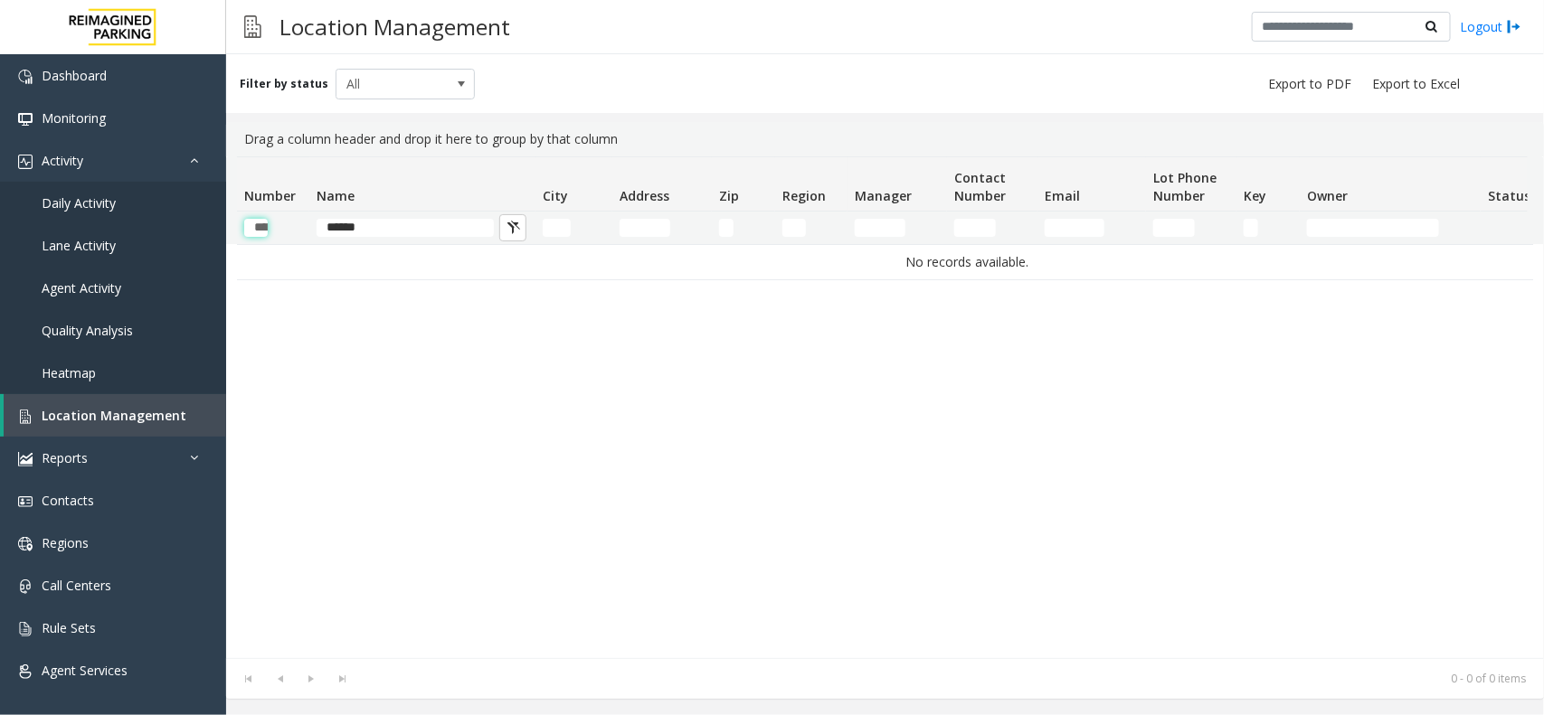
scroll to position [0, 27]
type input "******"
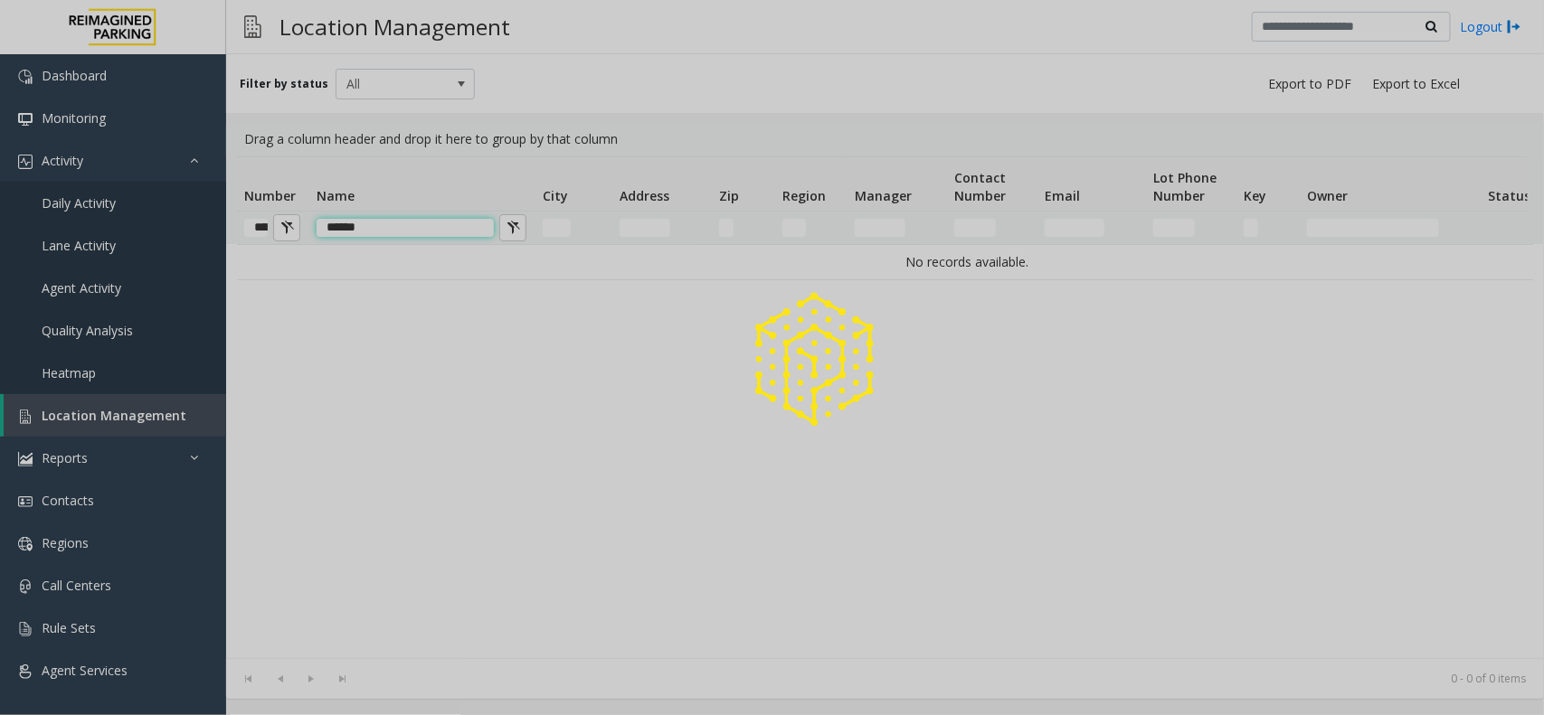
drag, startPoint x: 385, startPoint y: 231, endPoint x: 369, endPoint y: 231, distance: 16.3
click at [280, 224] on app-root "Dashboard Monitoring Activity Daily Activity Lane Activity Agent Activity Quali…" at bounding box center [772, 357] width 1544 height 715
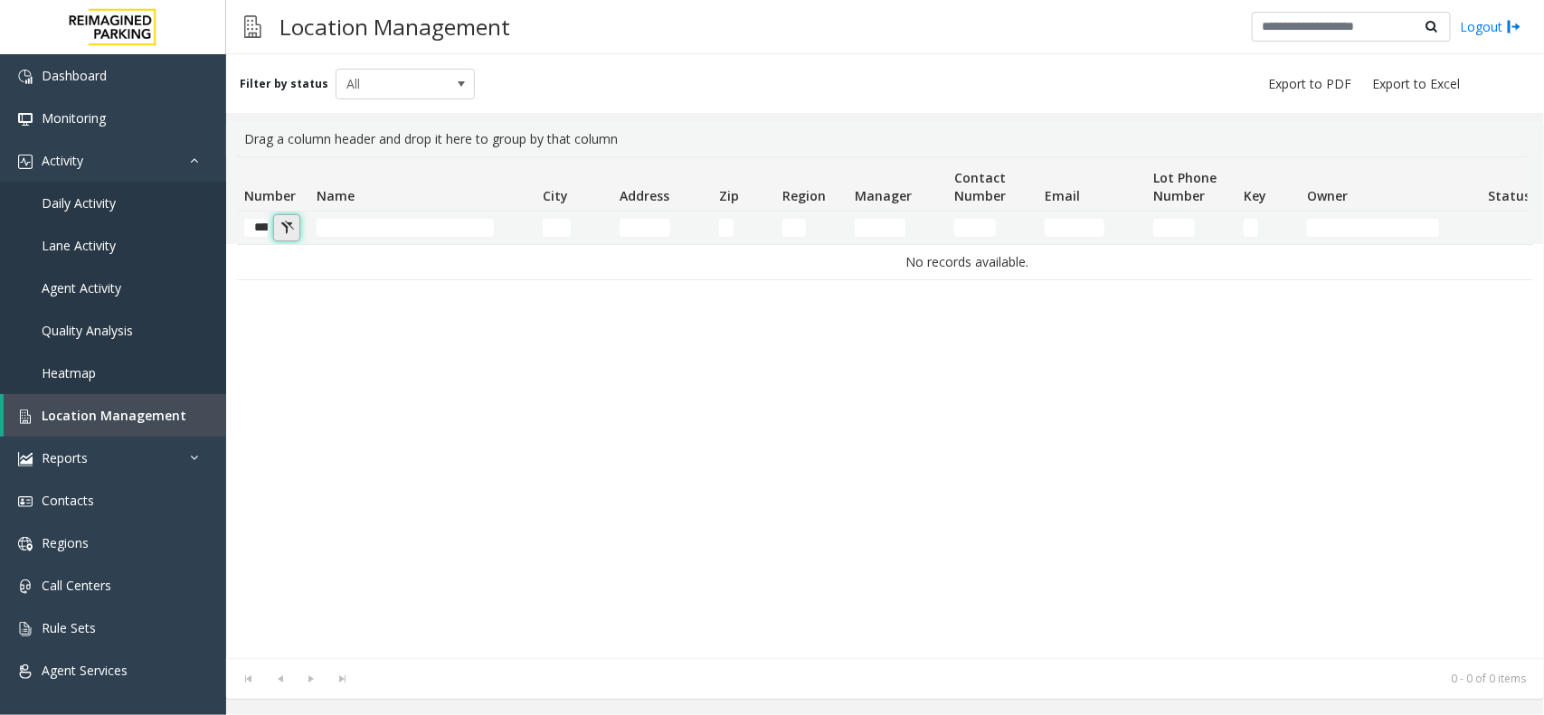
click at [286, 228] on button "Number Filter" at bounding box center [286, 227] width 27 height 27
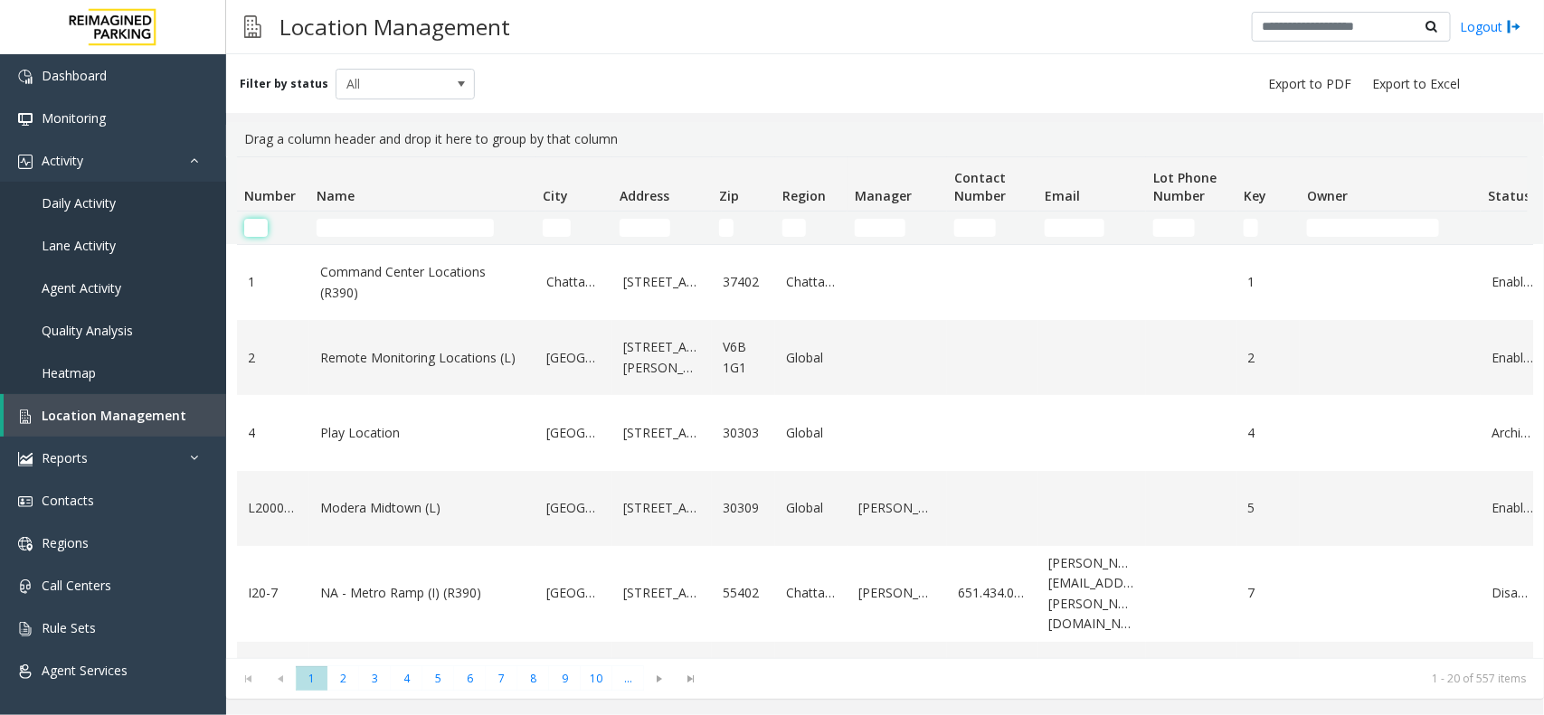
click at [251, 228] on input "Number Filter" at bounding box center [256, 228] width 24 height 18
paste input "******"
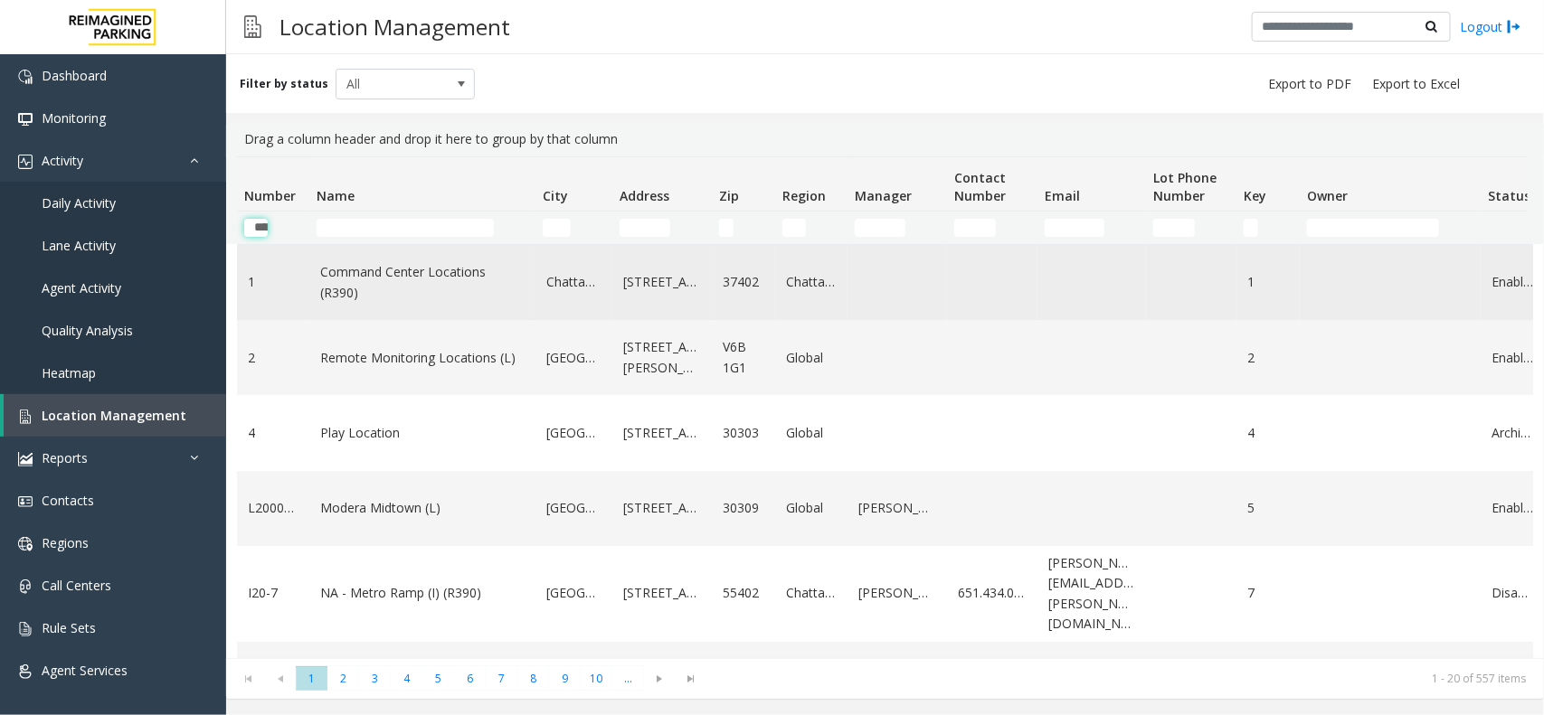
scroll to position [0, 27]
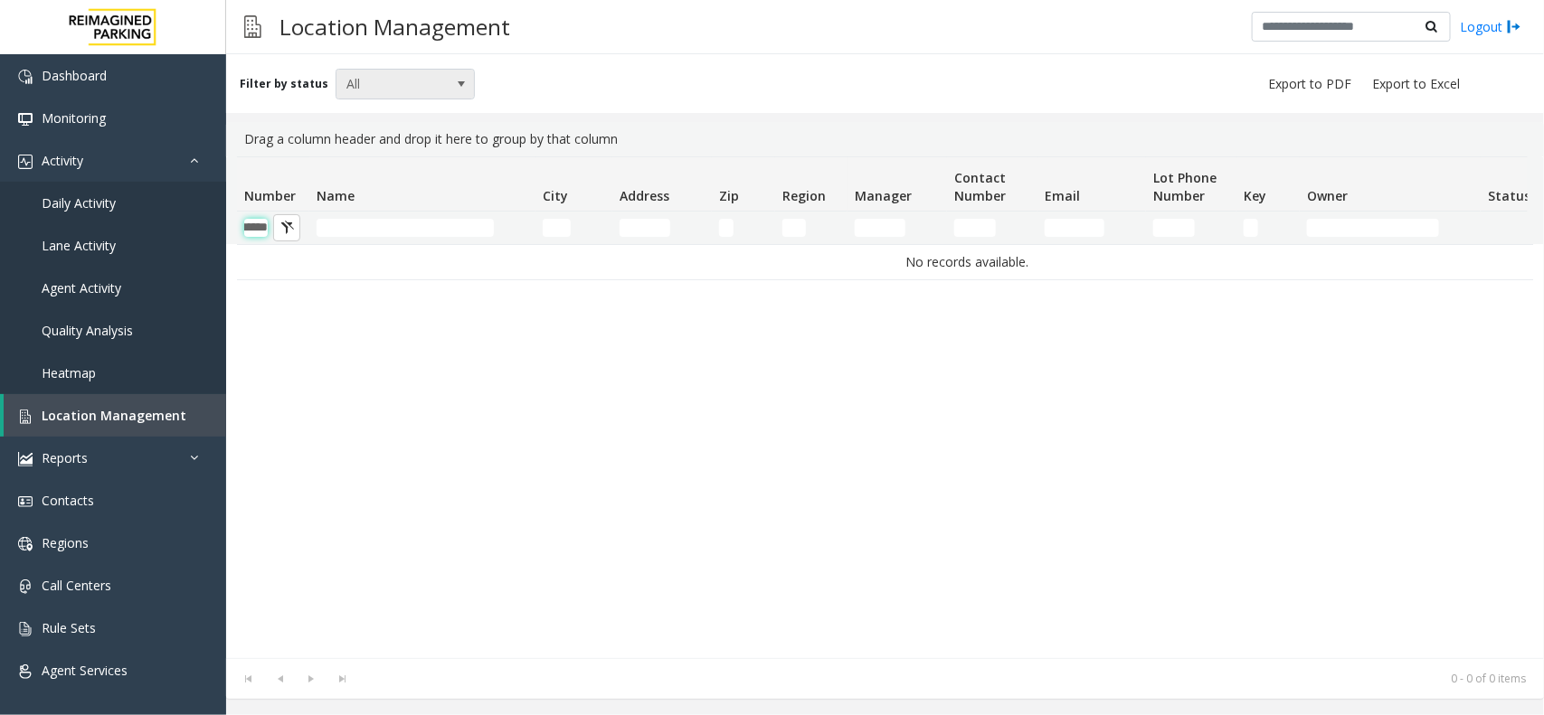
type input "******"
click at [454, 82] on span at bounding box center [461, 84] width 14 height 14
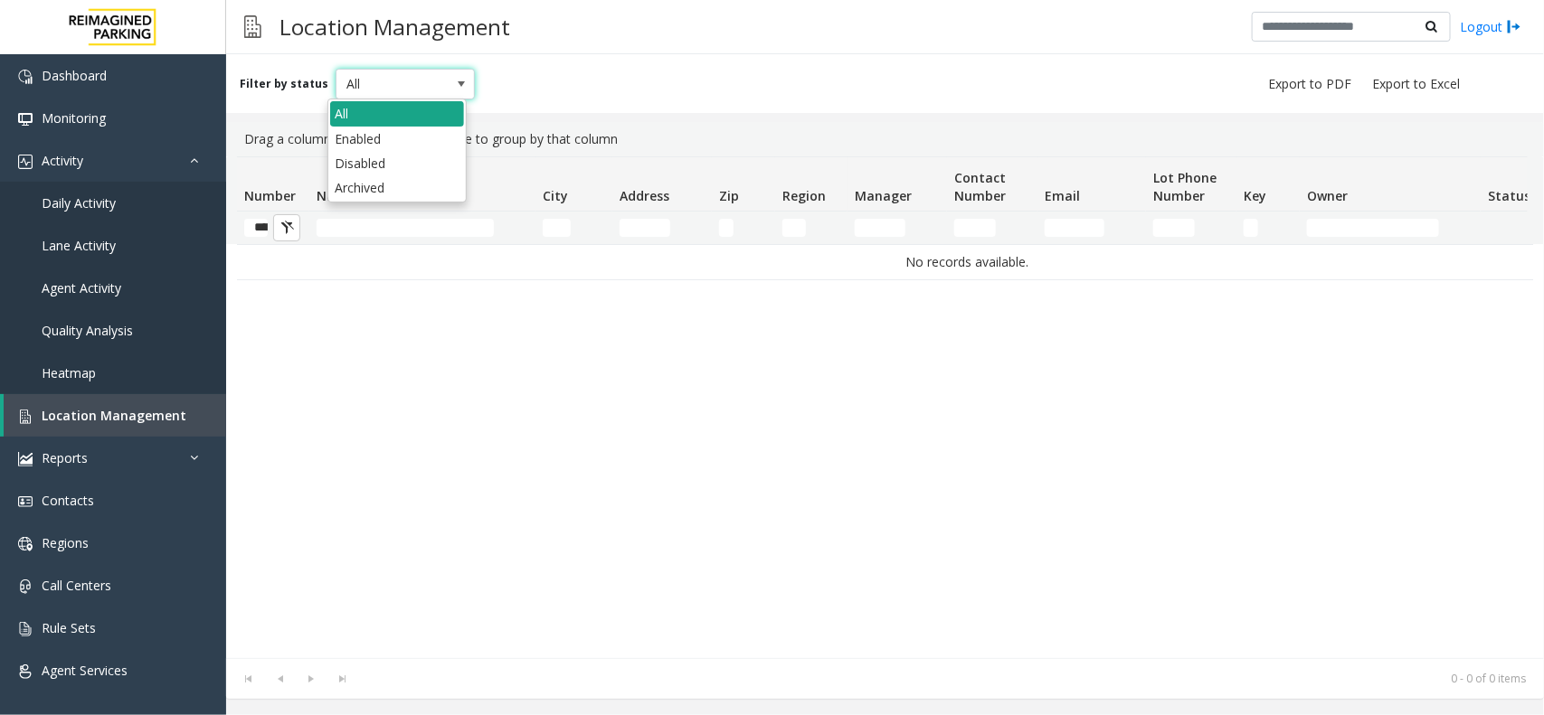
click at [421, 116] on li "All" at bounding box center [397, 113] width 134 height 24
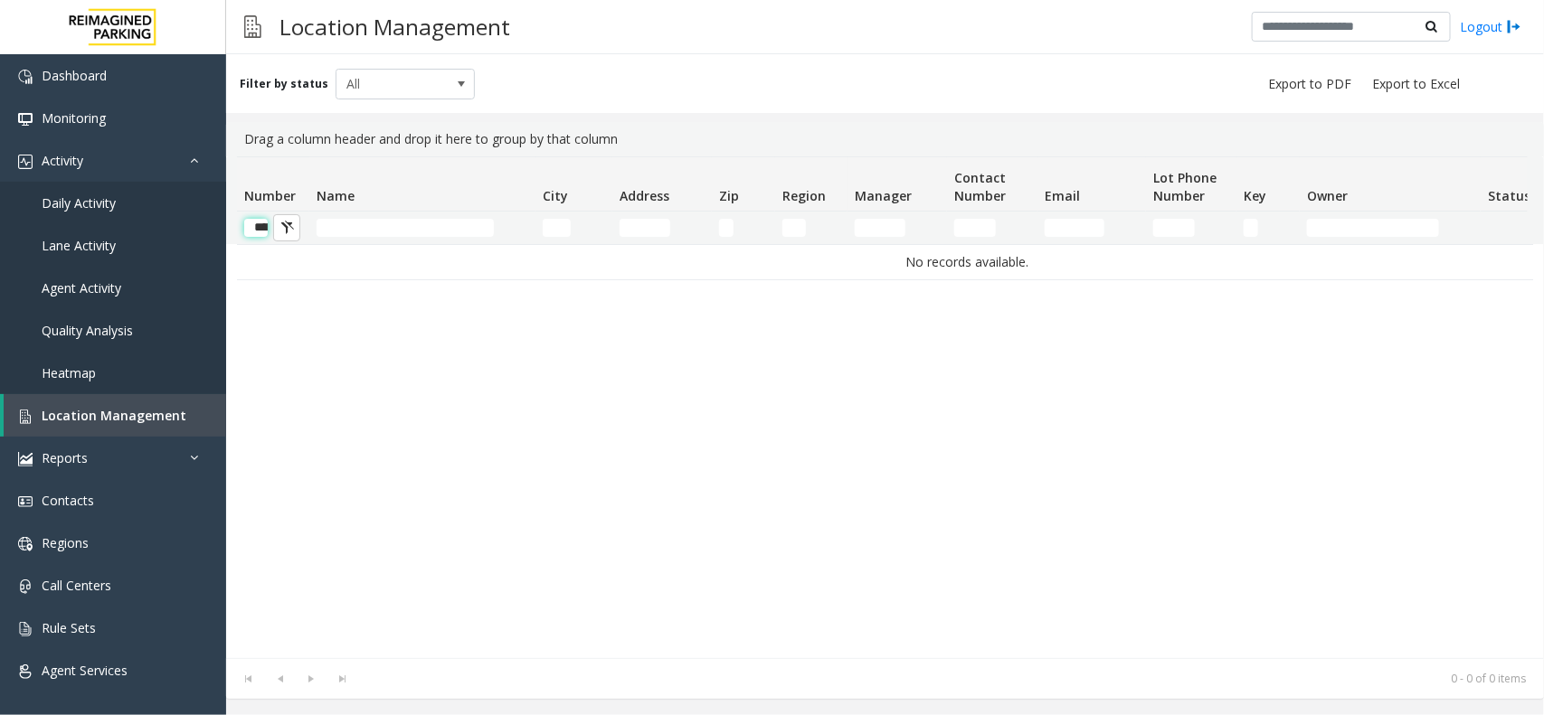
click at [258, 229] on input "******" at bounding box center [256, 228] width 24 height 18
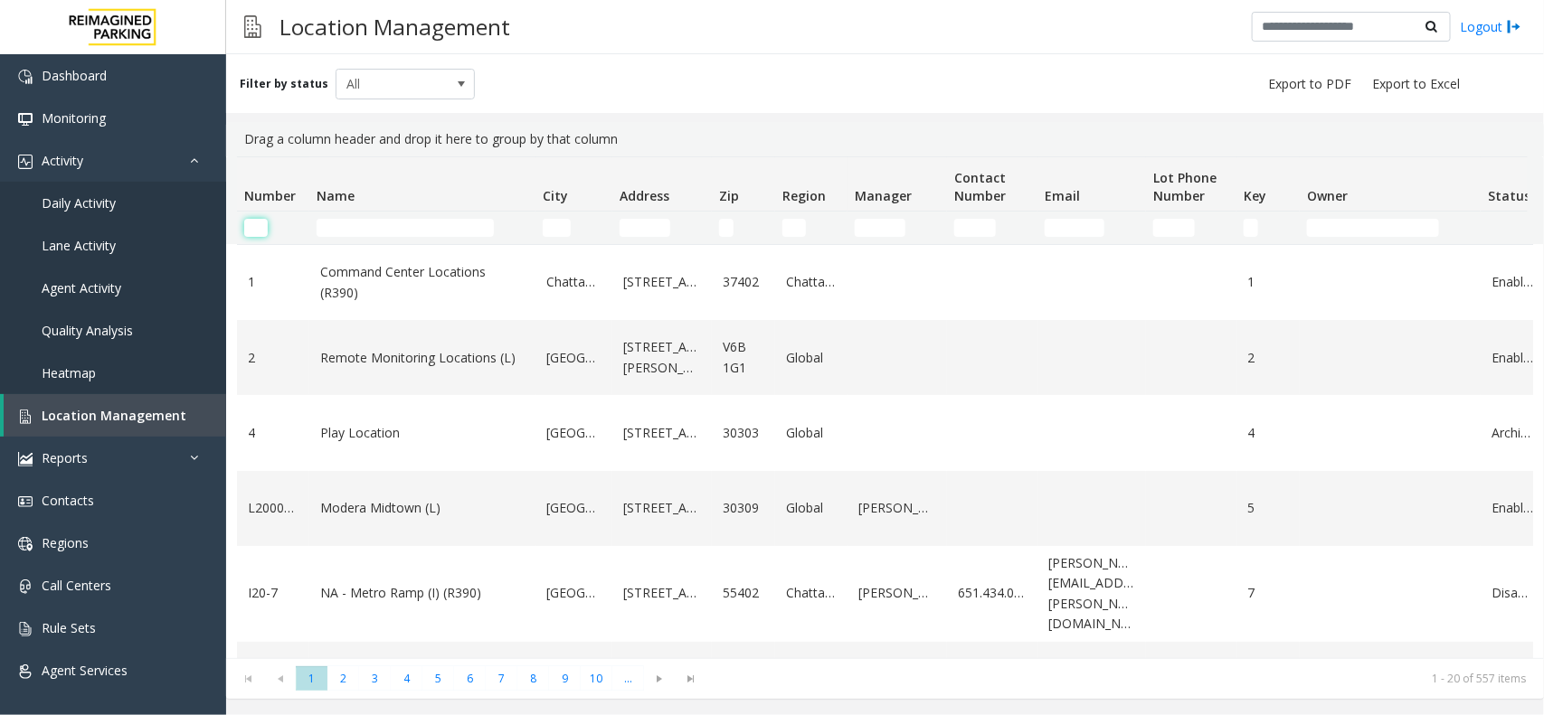
click at [260, 232] on input "Number Filter" at bounding box center [256, 228] width 24 height 18
paste input "******"
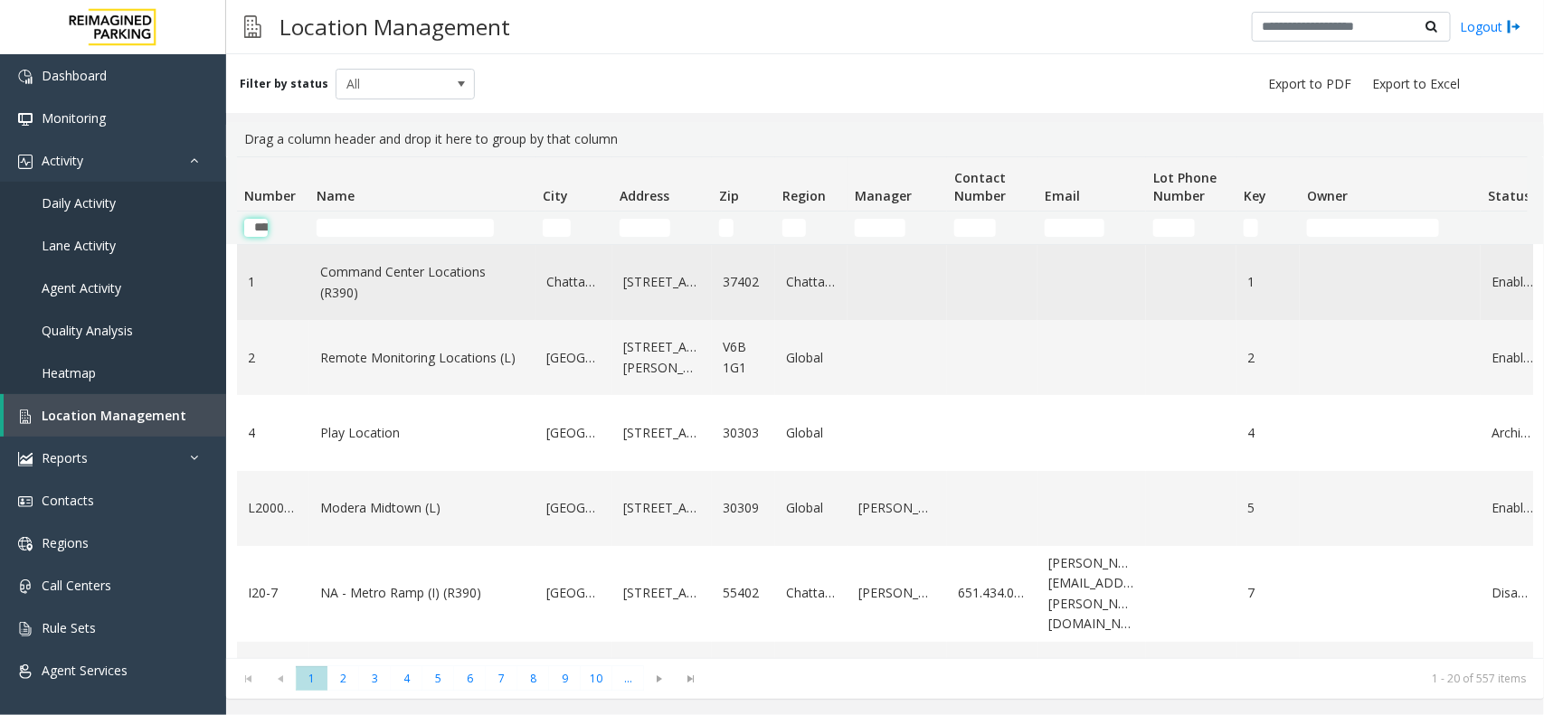
scroll to position [0, 27]
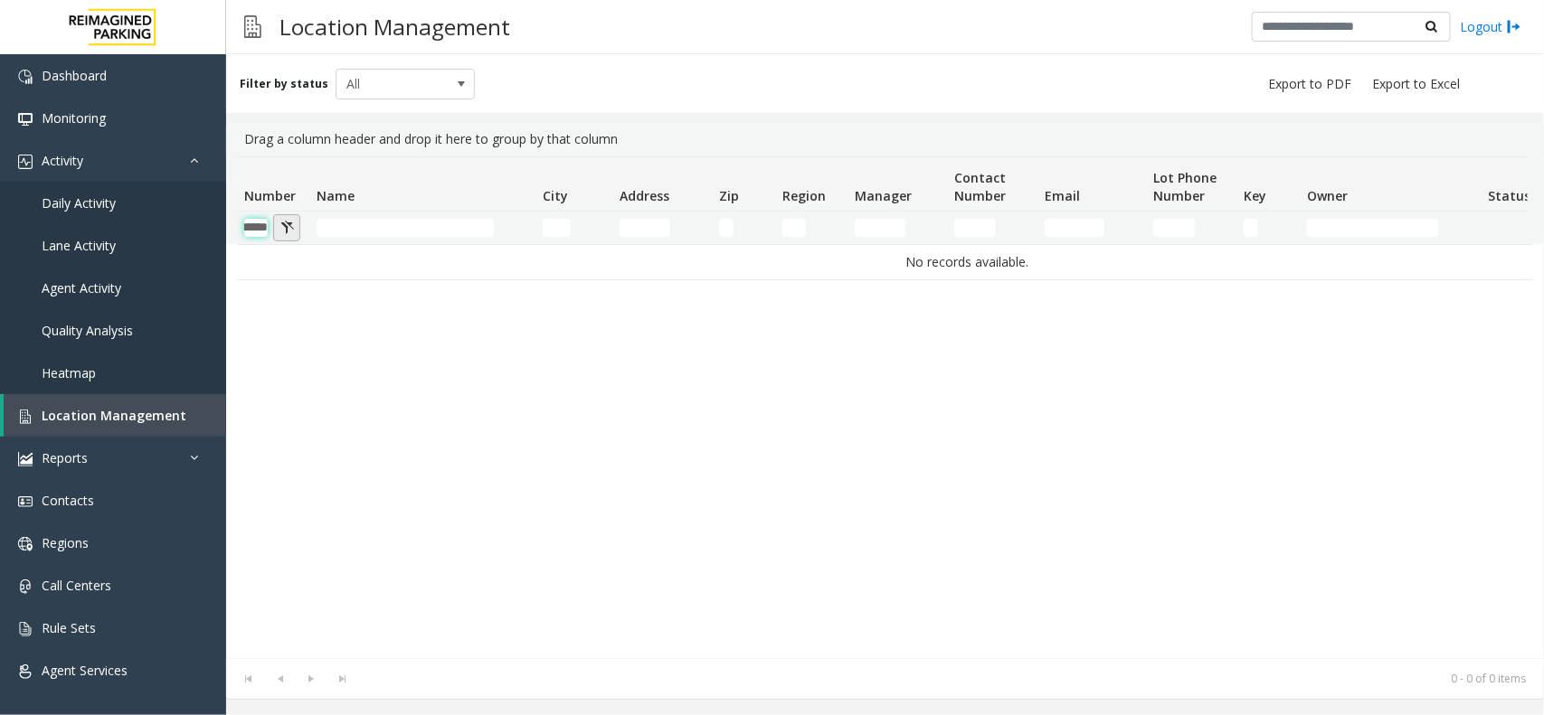
type input "******"
click at [282, 224] on button "Number Filter" at bounding box center [286, 227] width 27 height 27
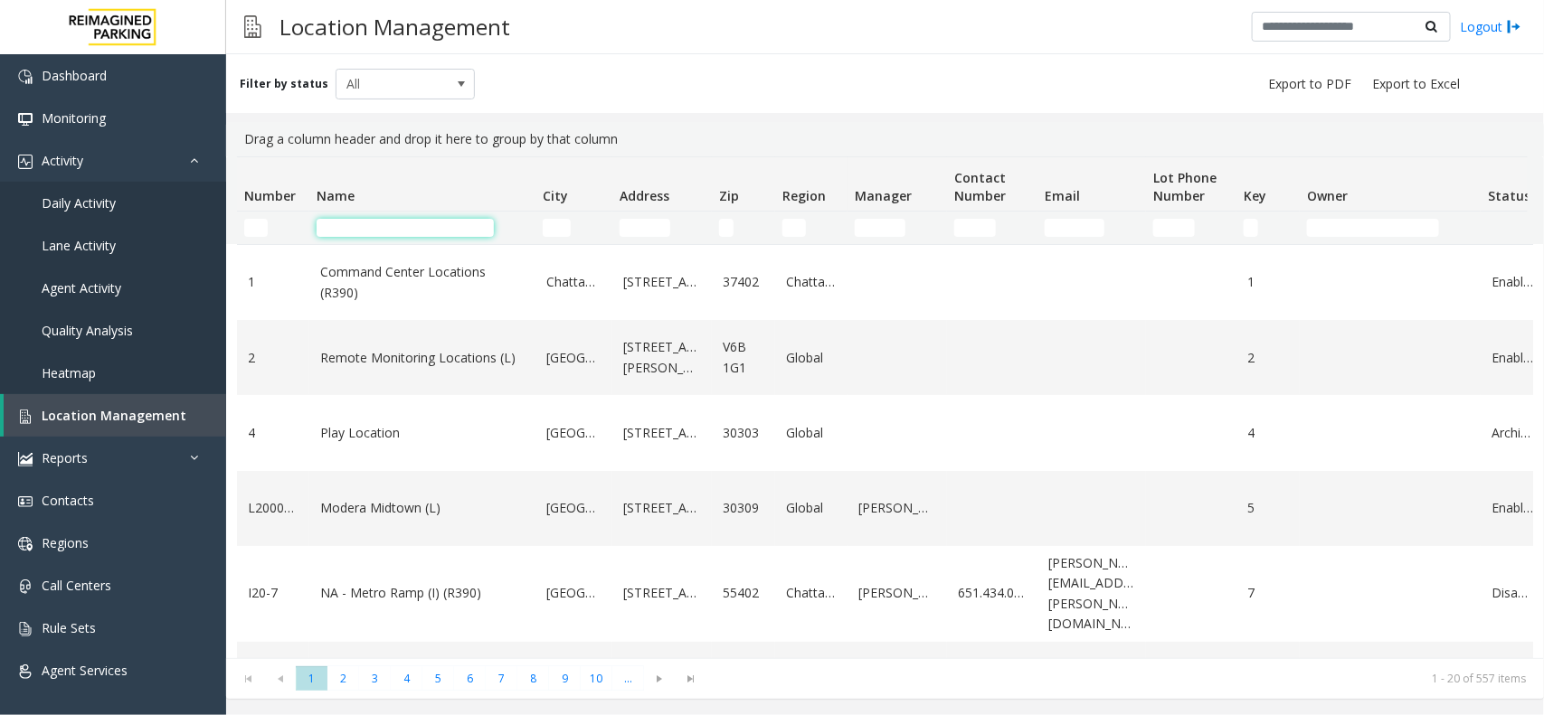
click at [355, 233] on input "Name Filter" at bounding box center [405, 228] width 177 height 18
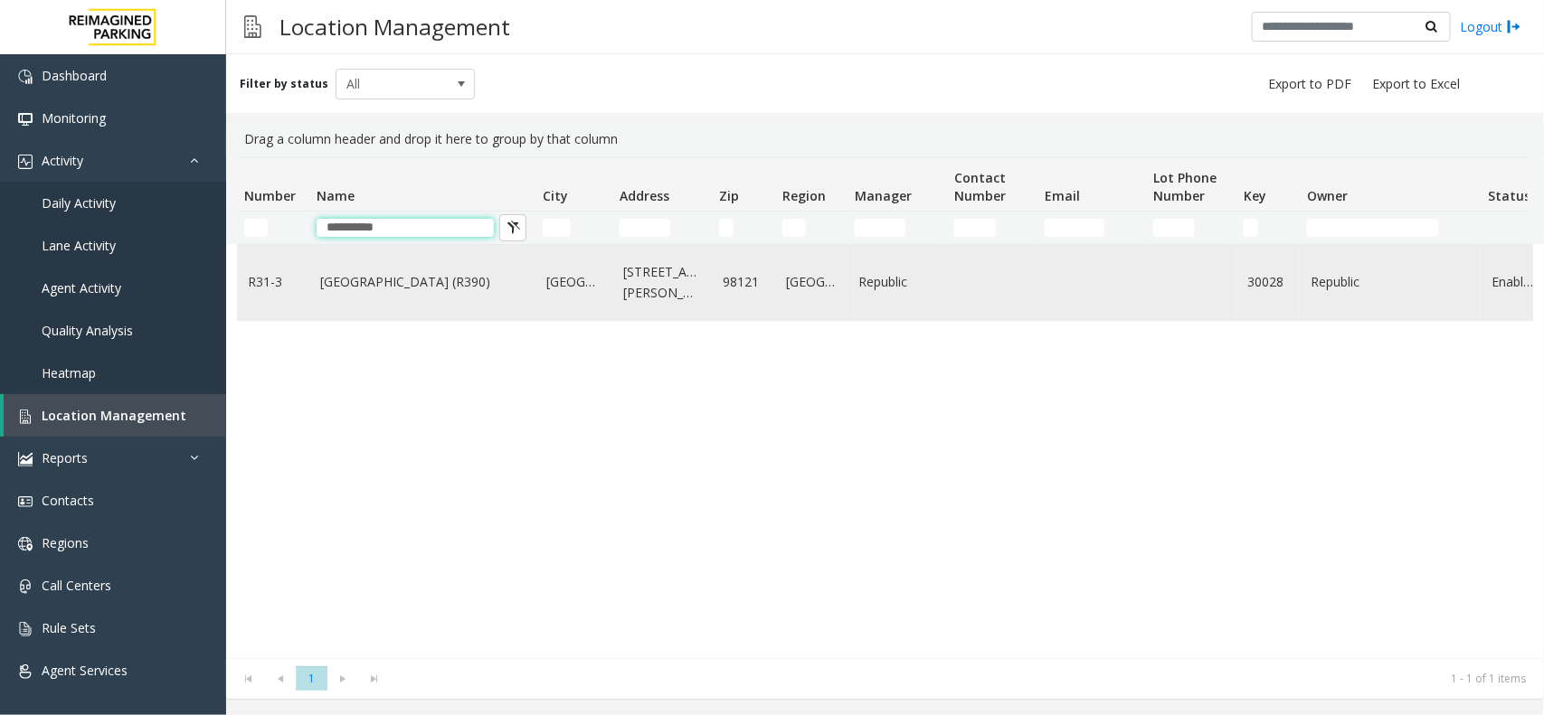
type input "**********"
click at [418, 287] on link "Bell Street Garage (R390)" at bounding box center [422, 282] width 204 height 20
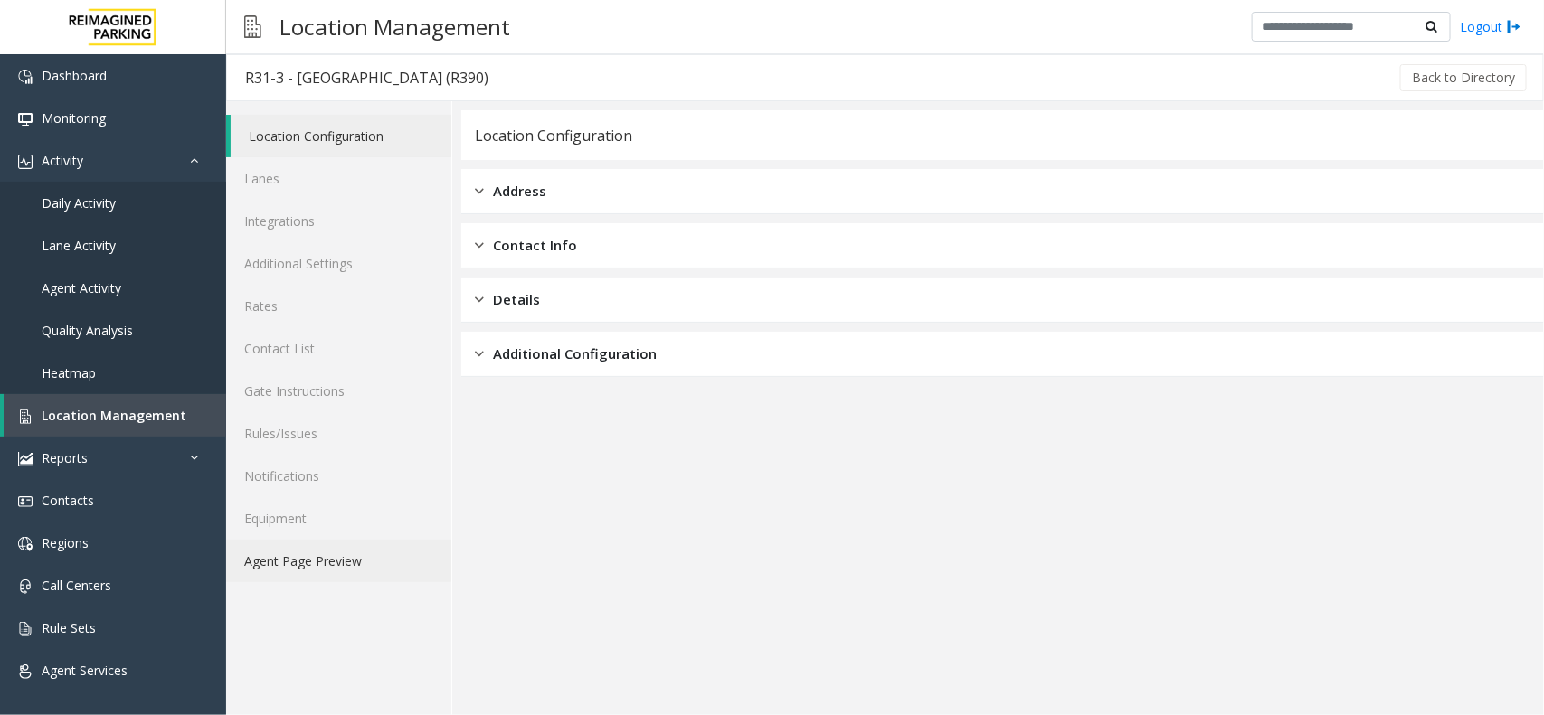
click at [378, 559] on link "Agent Page Preview" at bounding box center [338, 561] width 225 height 43
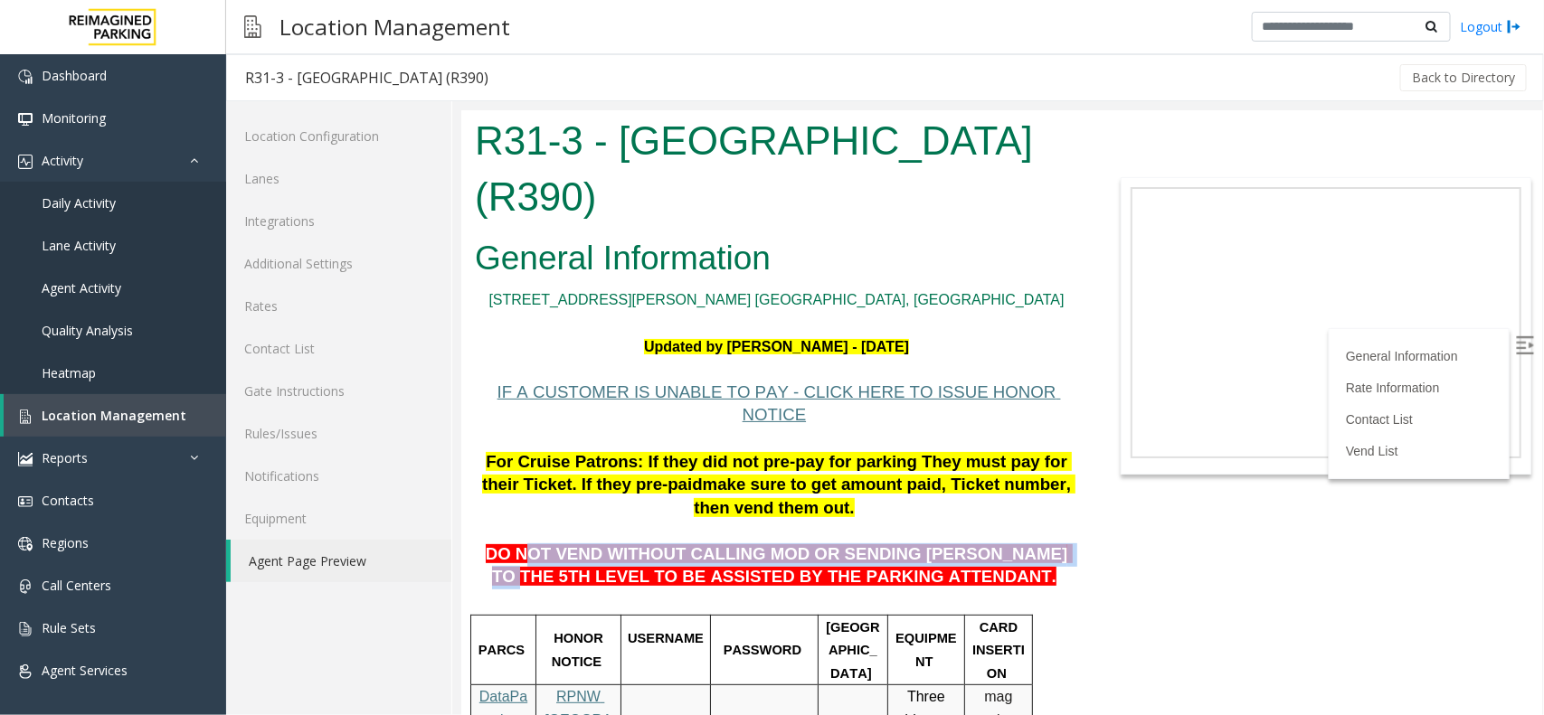
click at [996, 544] on span "DO NOT VEND WITHOUT CALLING MOD OR SENDING [PERSON_NAME] TO THE 5TH LEVEL TO BE…" at bounding box center [778, 565] width 587 height 43
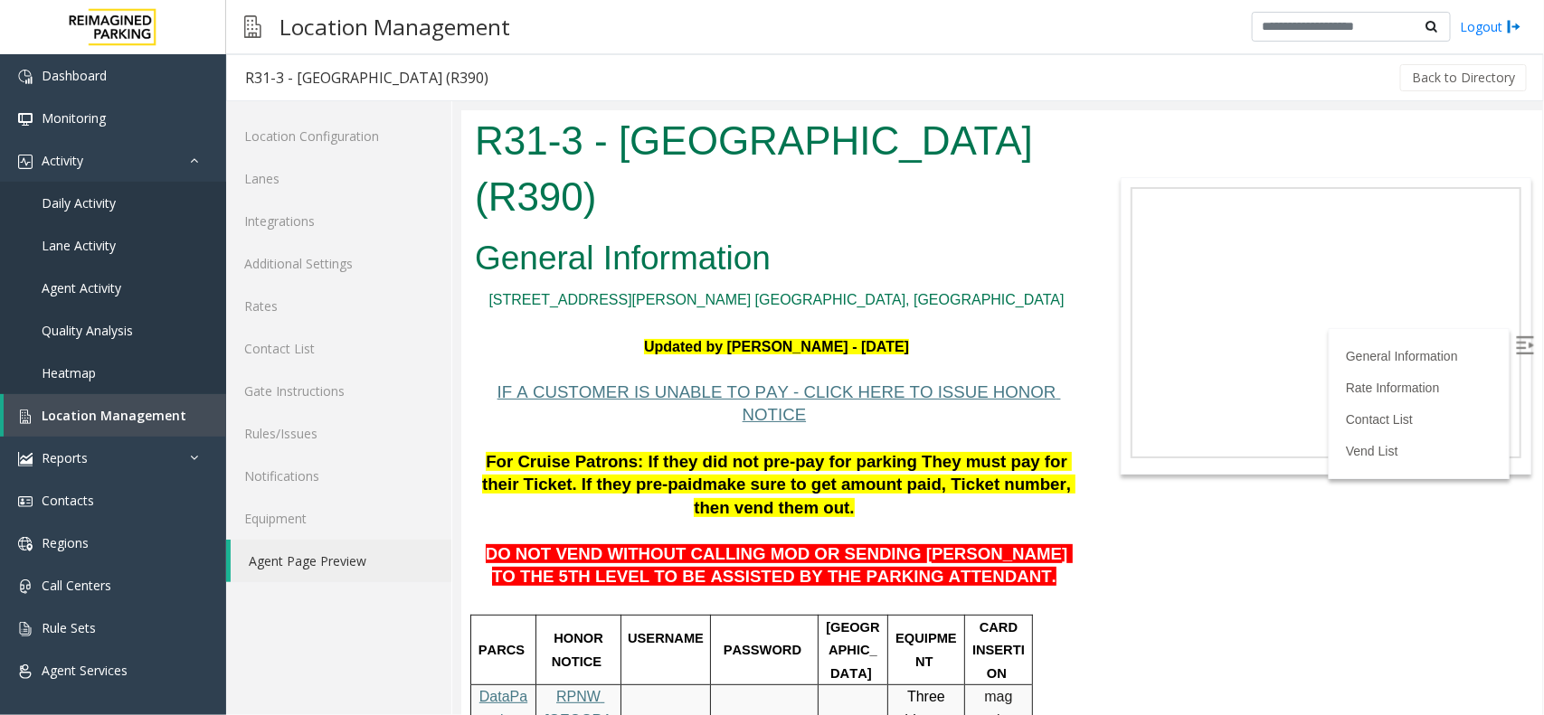
click at [964, 539] on p "DO NOT VEND WITHOUT CALLING MOD OR SENDING [PERSON_NAME] TO THE 5TH LEVEL TO BE…" at bounding box center [775, 554] width 603 height 70
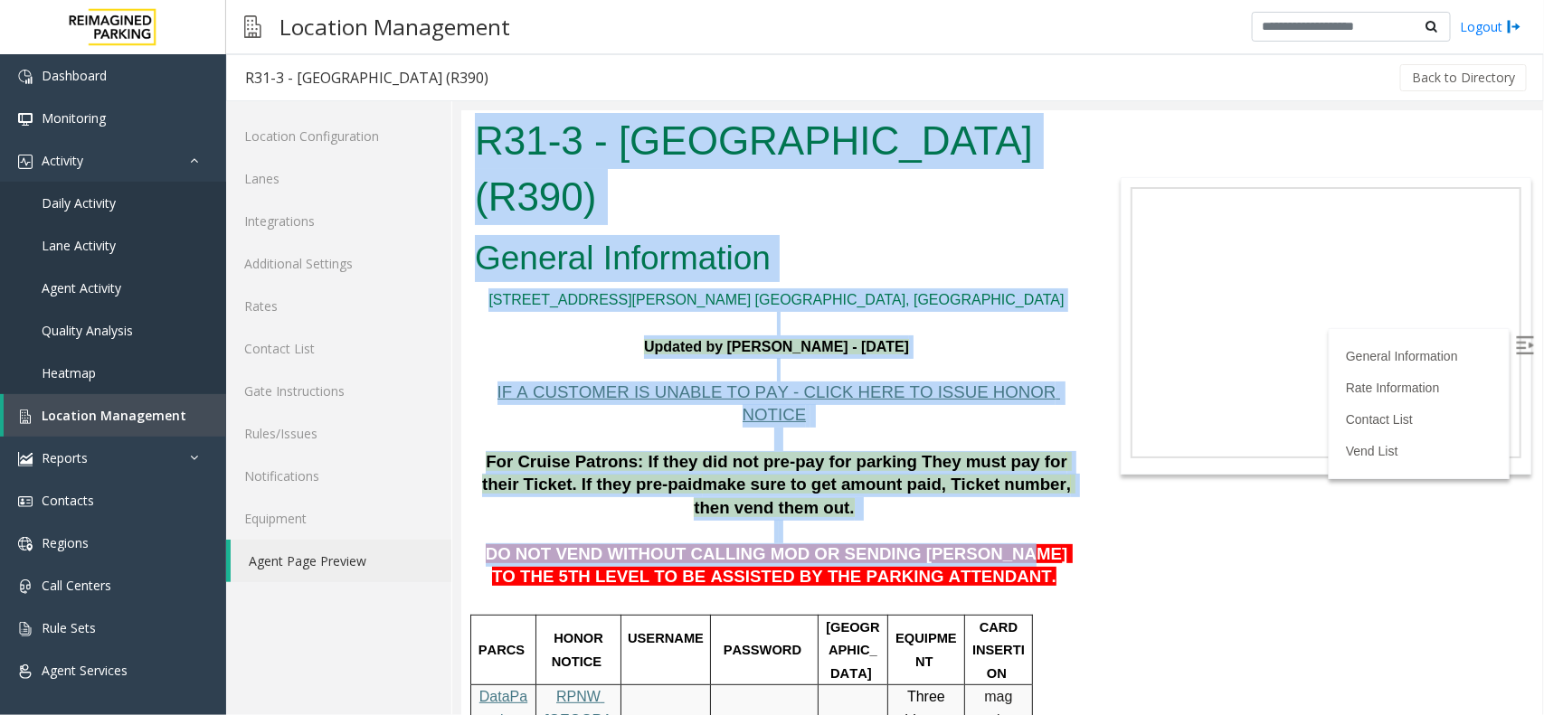
drag, startPoint x: 937, startPoint y: 516, endPoint x: 1094, endPoint y: 528, distance: 157.8
click at [1094, 528] on body "R31-3 - Bell Street Garage (R390) General Information 2323 Elliott Ave. Seattle…" at bounding box center [1000, 411] width 1081 height 605
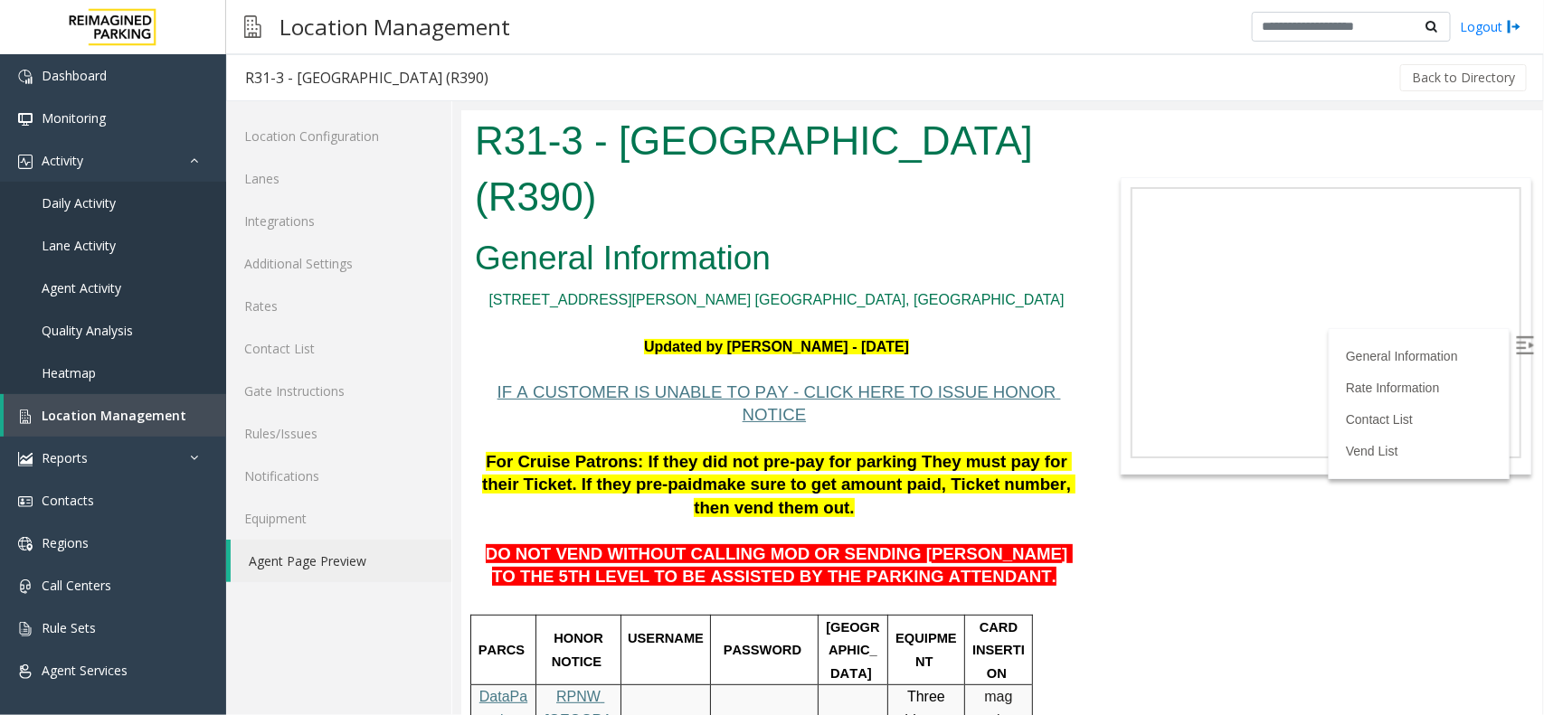
click at [1045, 544] on span "DO NOT VEND WITHOUT CALLING MOD OR SENDING [PERSON_NAME] TO THE 5TH LEVEL TO BE…" at bounding box center [778, 565] width 587 height 43
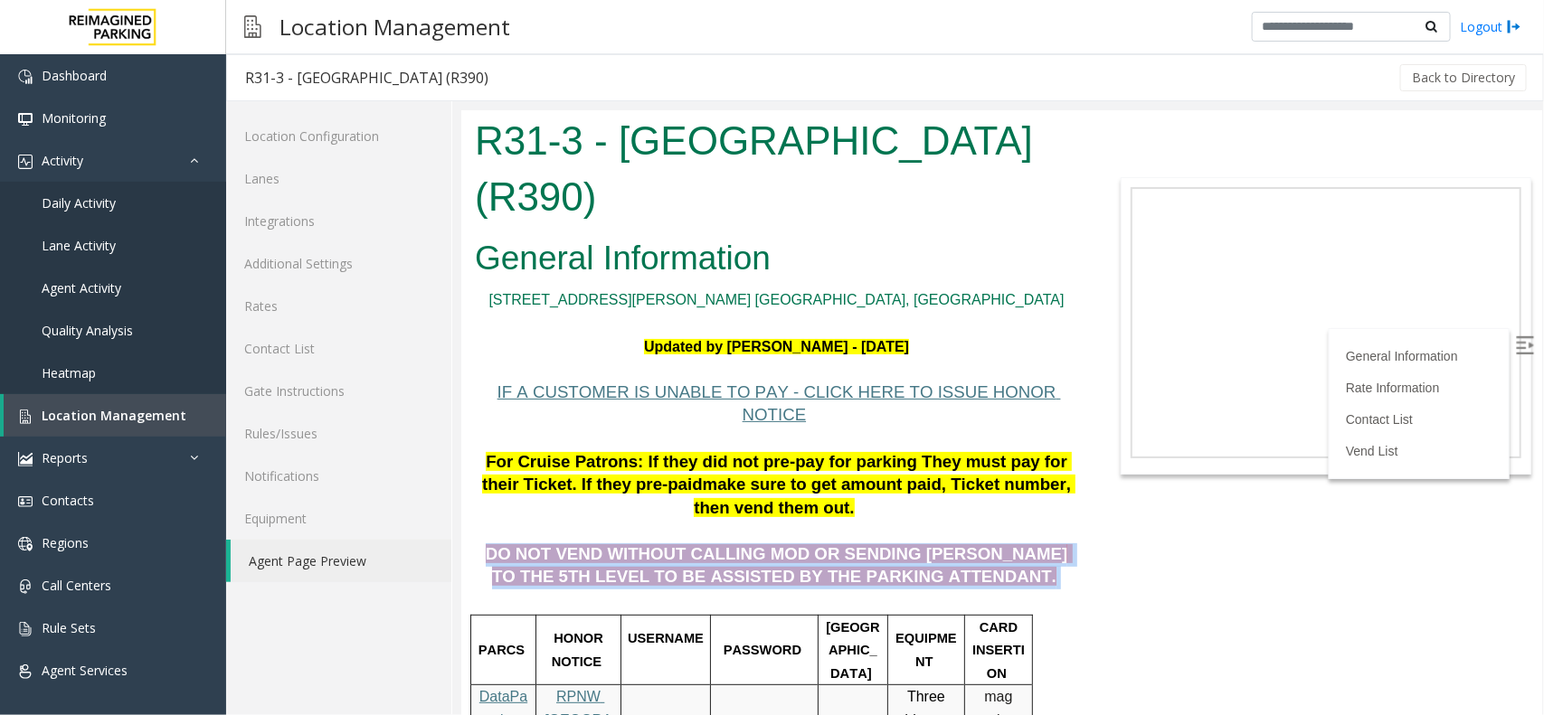
click at [1045, 544] on span "DO NOT VEND WITHOUT CALLING MOD OR SENDING [PERSON_NAME] TO THE 5TH LEVEL TO BE…" at bounding box center [778, 565] width 587 height 43
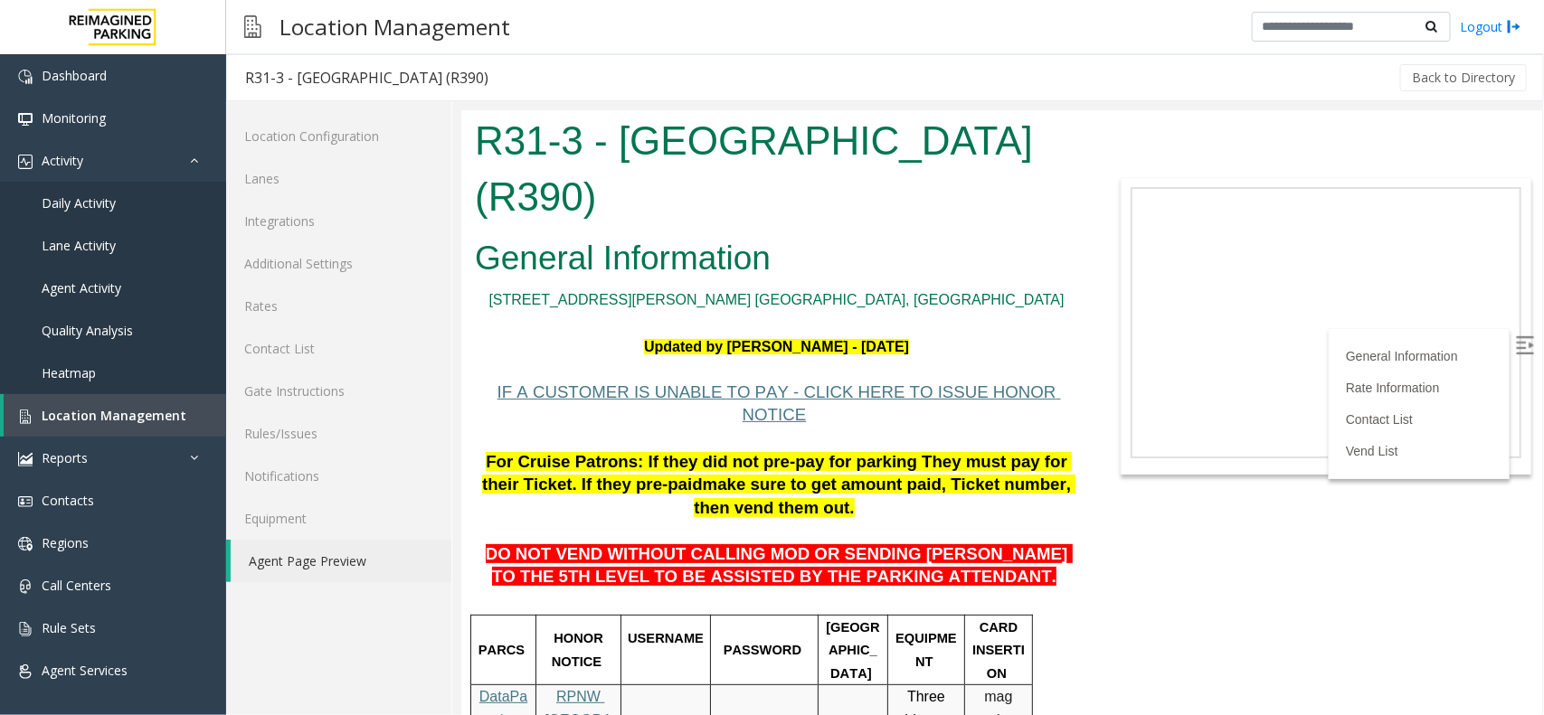
click at [905, 589] on p at bounding box center [775, 601] width 603 height 24
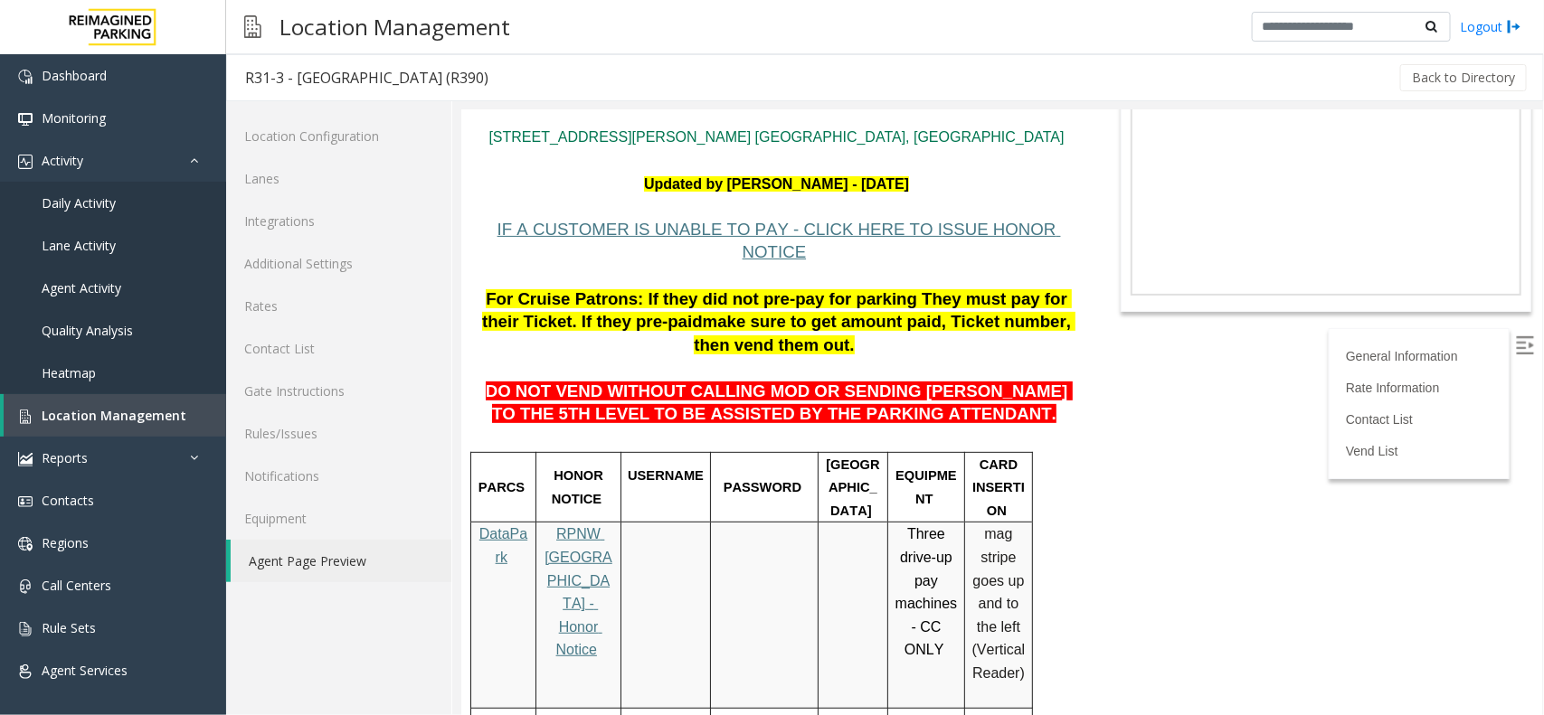
scroll to position [113, 0]
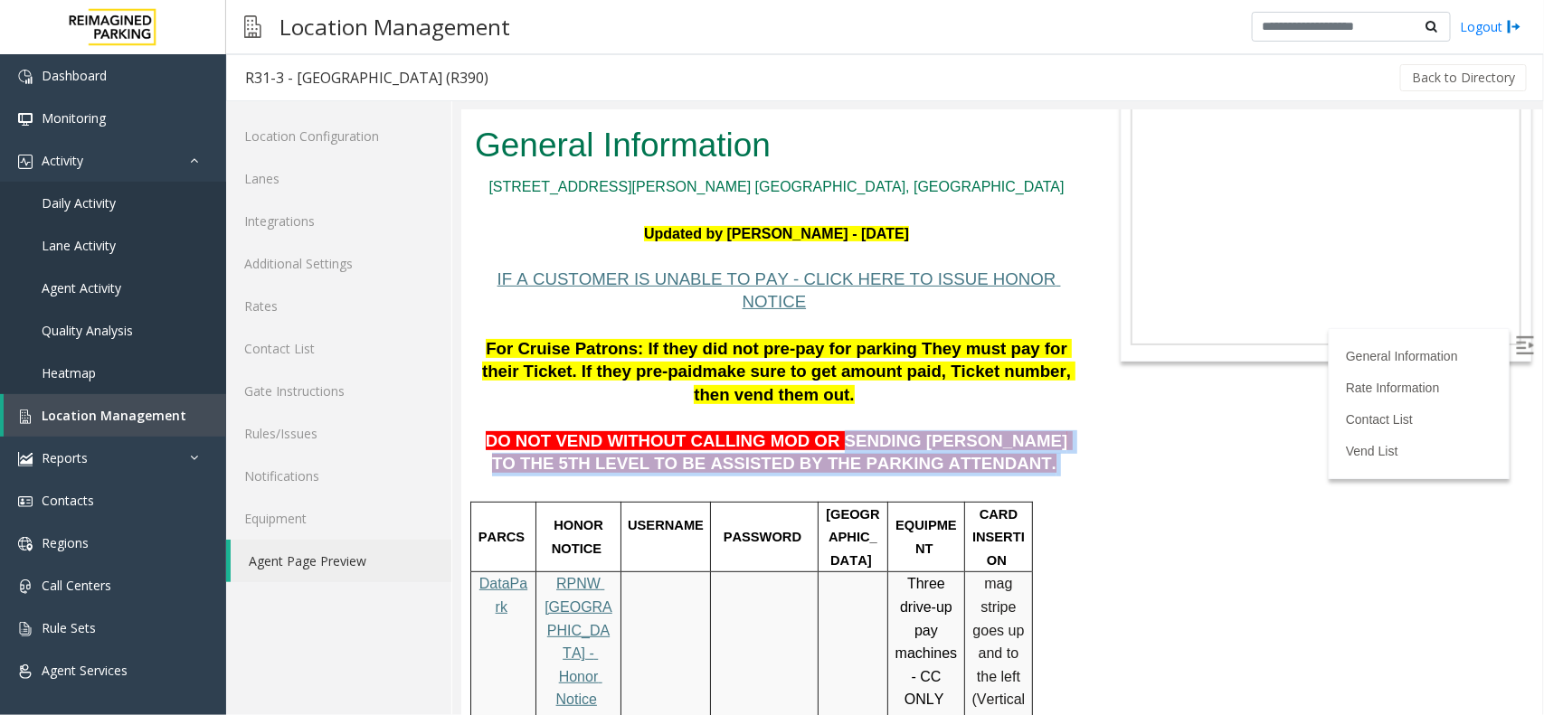
drag, startPoint x: 784, startPoint y: 390, endPoint x: 932, endPoint y: 413, distance: 149.3
click at [932, 413] on p "DO NOT VEND WITHOUT CALLING MOD OR SENDING [PERSON_NAME] TO THE 5TH LEVEL TO BE…" at bounding box center [775, 441] width 603 height 70
copy p "SENDING [PERSON_NAME] TO THE 5TH LEVEL TO BE ASSISTED BY THE PARKING ATTENDANT."
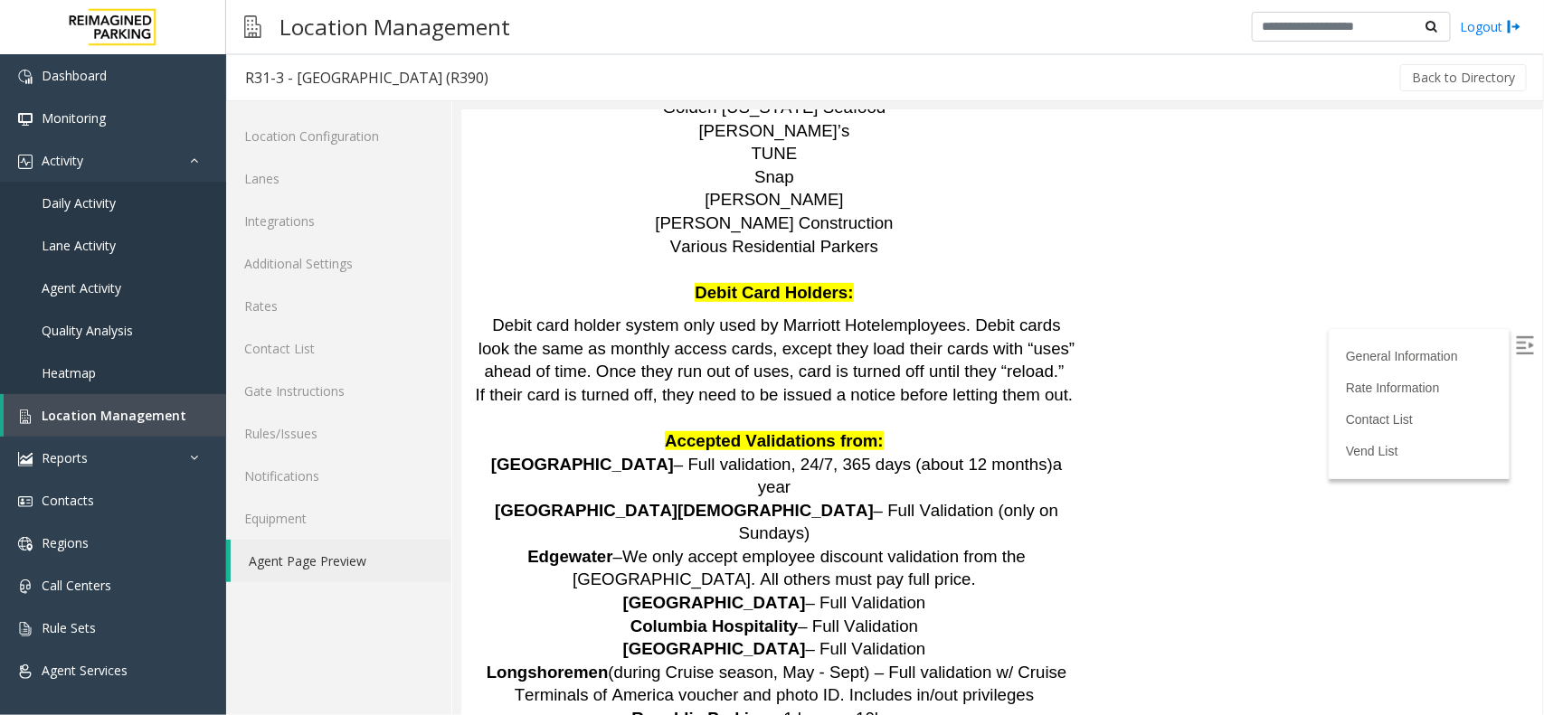
scroll to position [2906, 0]
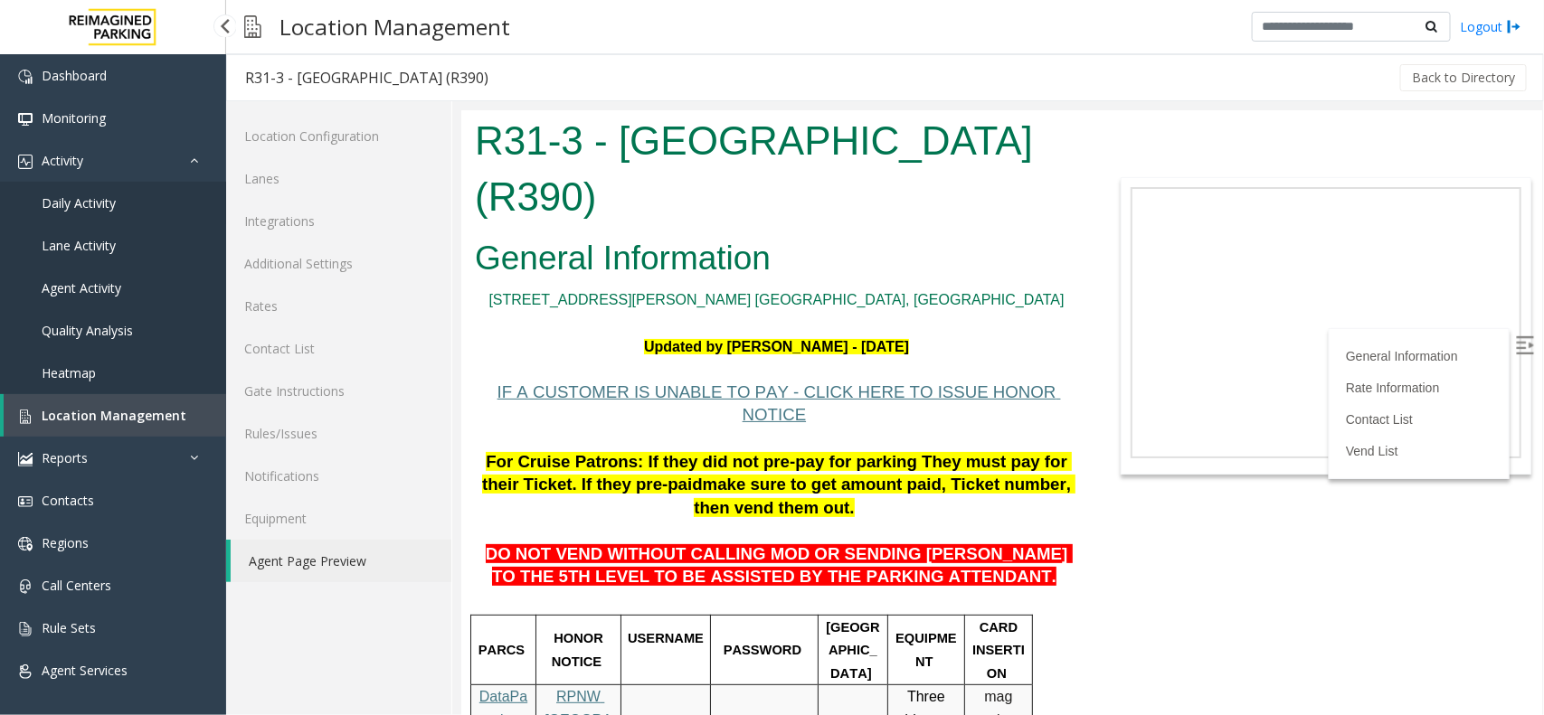
scroll to position [2906, 0]
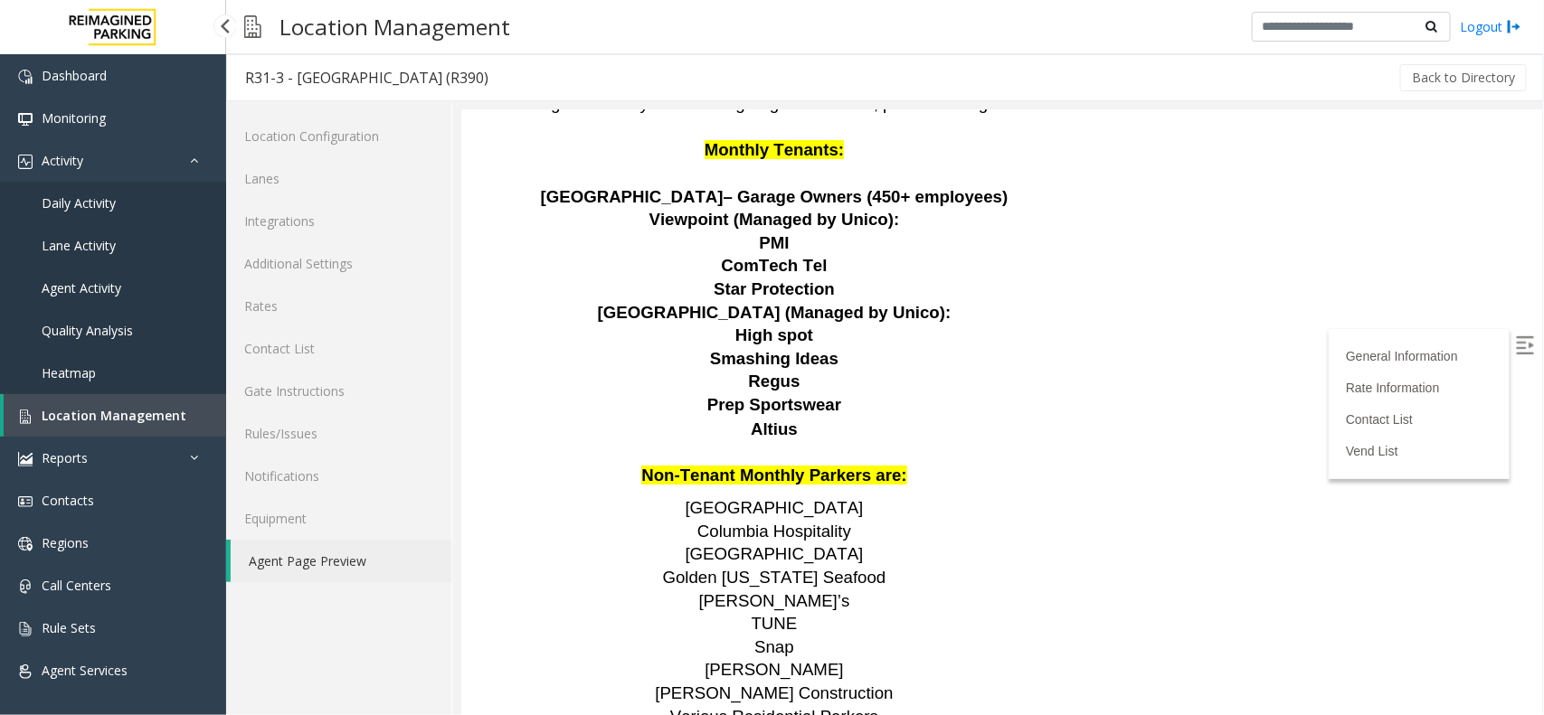
click at [131, 206] on link "Daily Activity" at bounding box center [113, 203] width 226 height 43
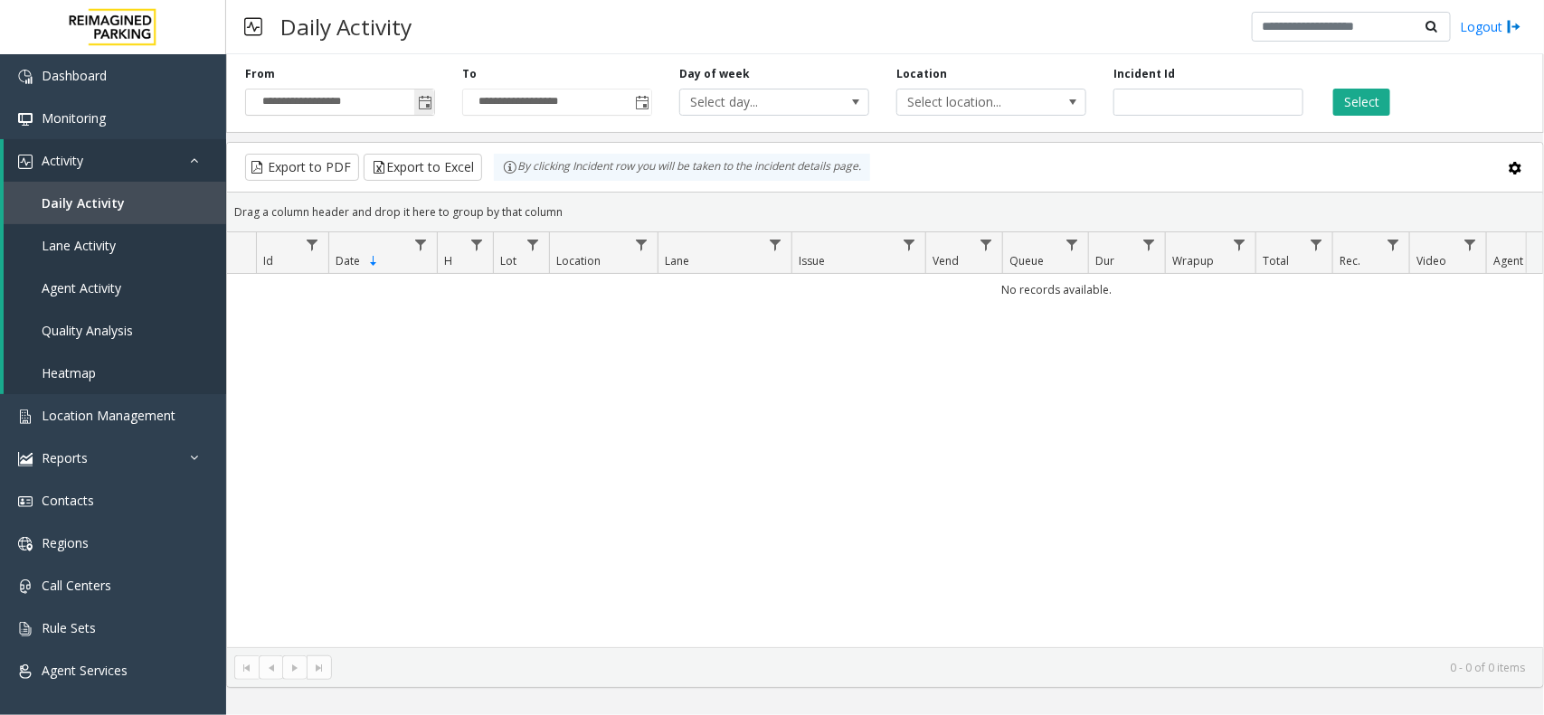
click at [421, 109] on span "Toggle popup" at bounding box center [425, 103] width 14 height 14
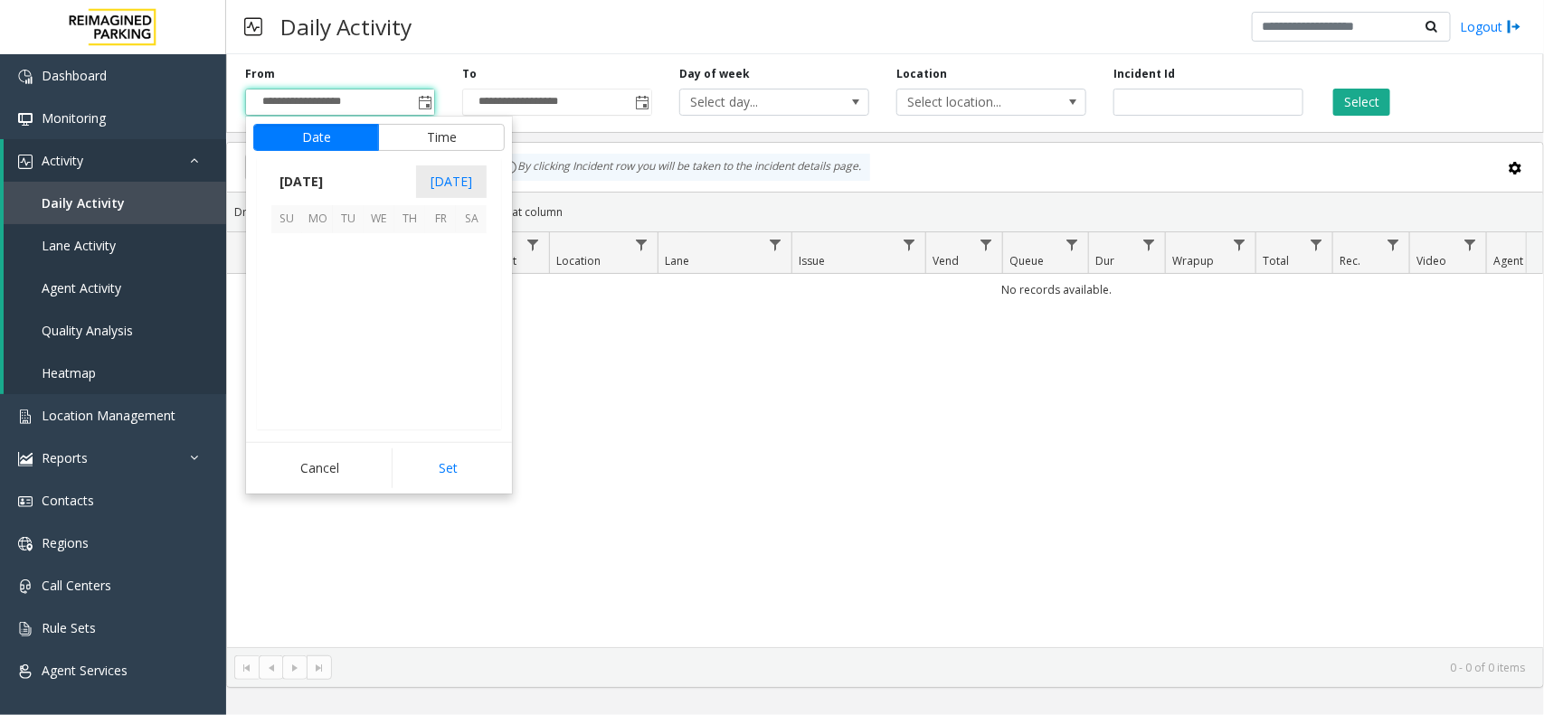
scroll to position [324219, 0]
click at [326, 317] on span "11" at bounding box center [317, 311] width 31 height 31
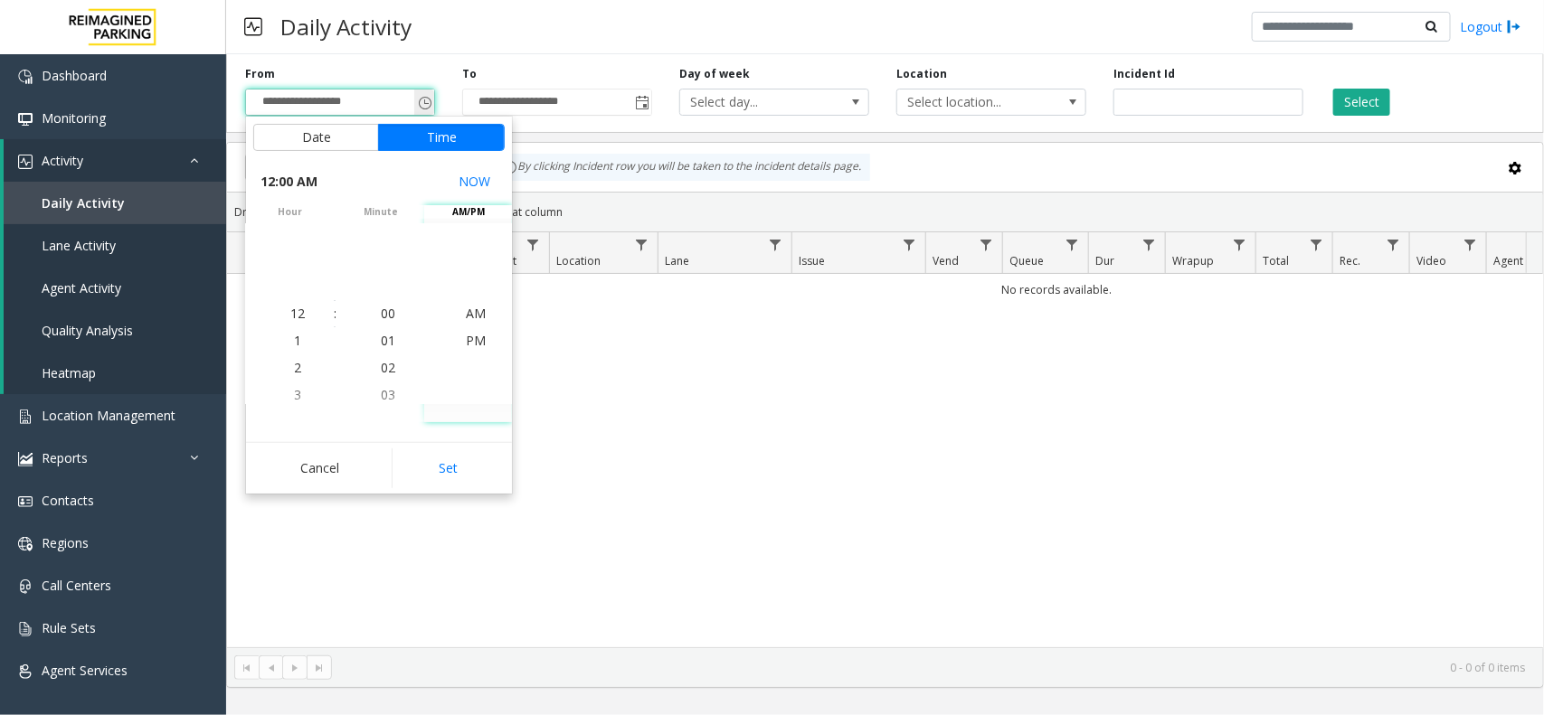
click at [423, 104] on span "Toggle popup" at bounding box center [425, 103] width 14 height 14
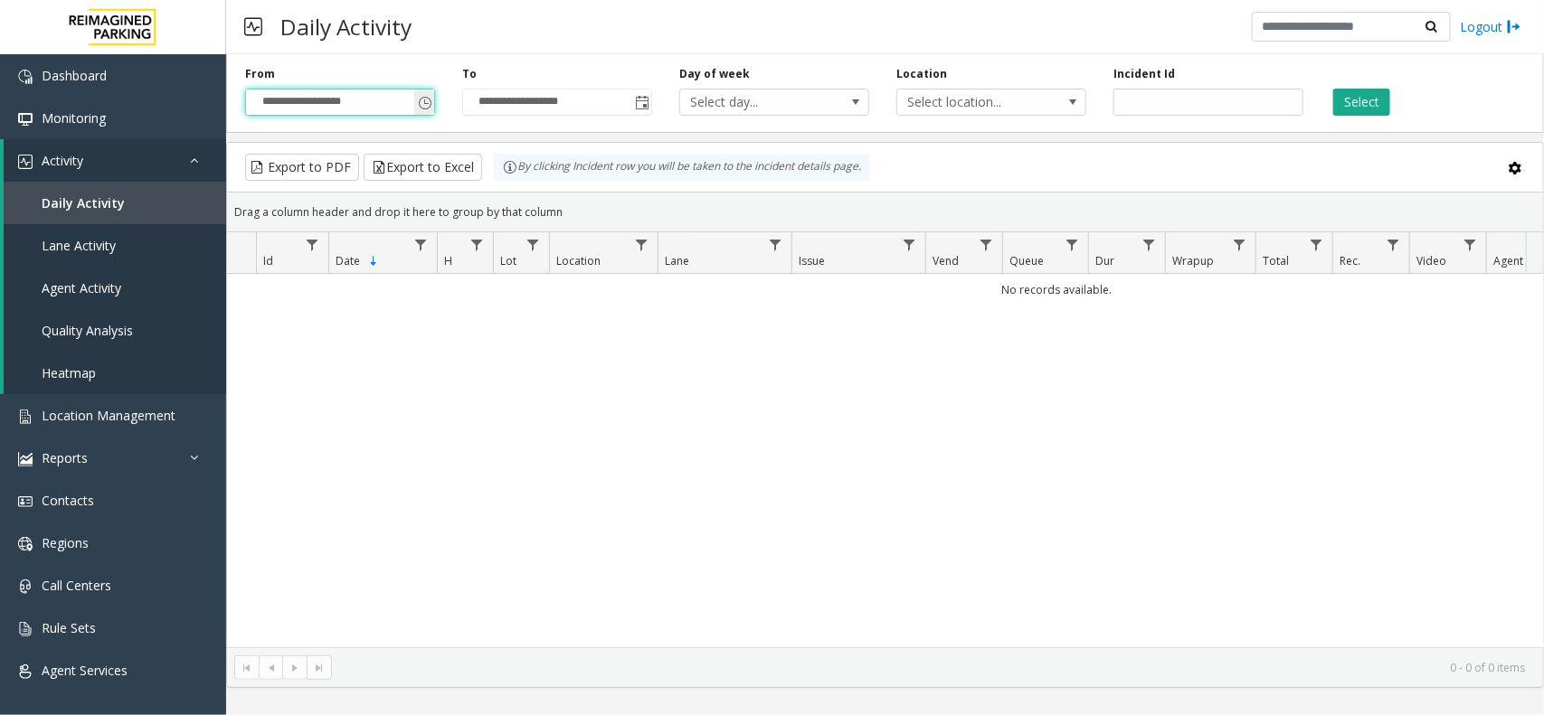
click at [423, 109] on span "Toggle popup" at bounding box center [425, 103] width 14 height 14
click at [423, 105] on span "Toggle popup" at bounding box center [425, 103] width 14 height 14
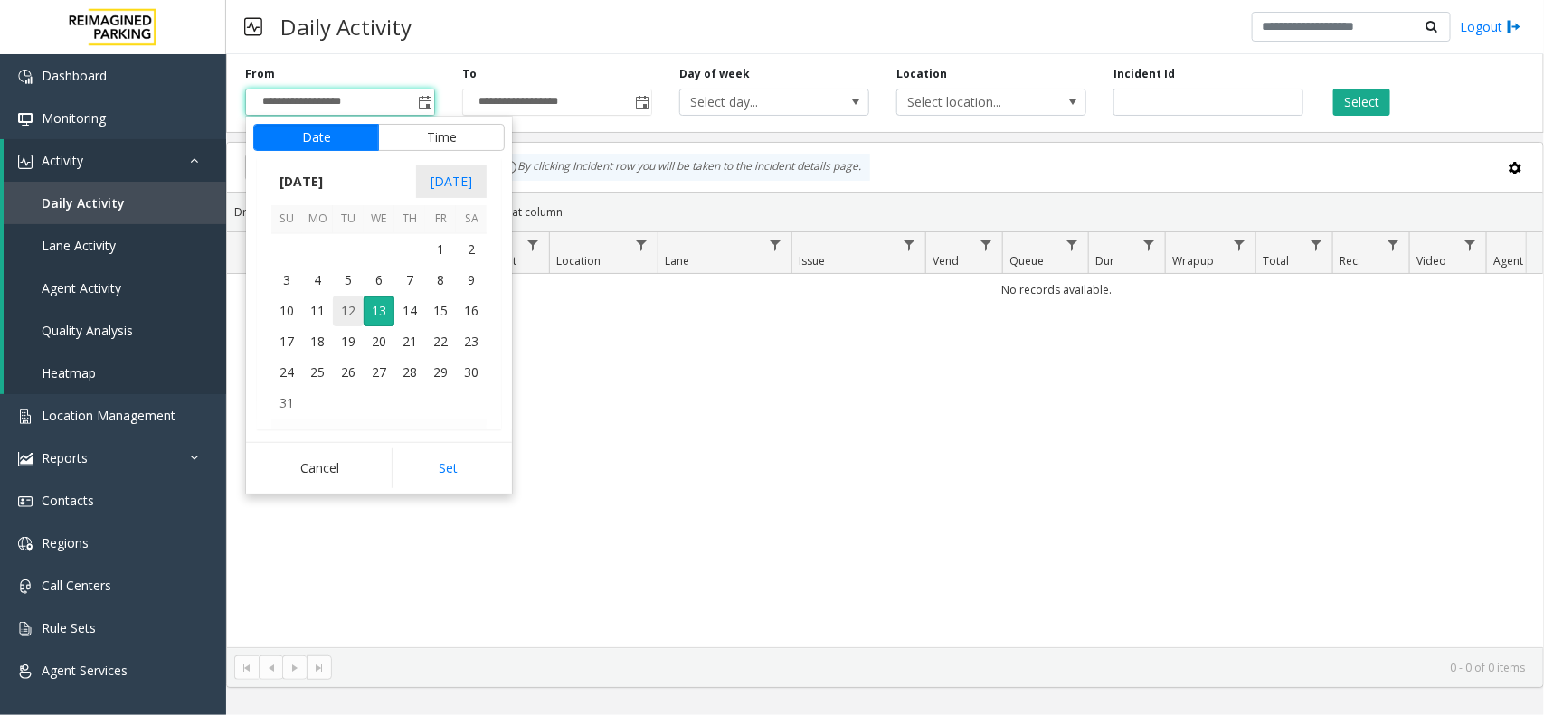
click at [349, 313] on span "12" at bounding box center [348, 311] width 31 height 31
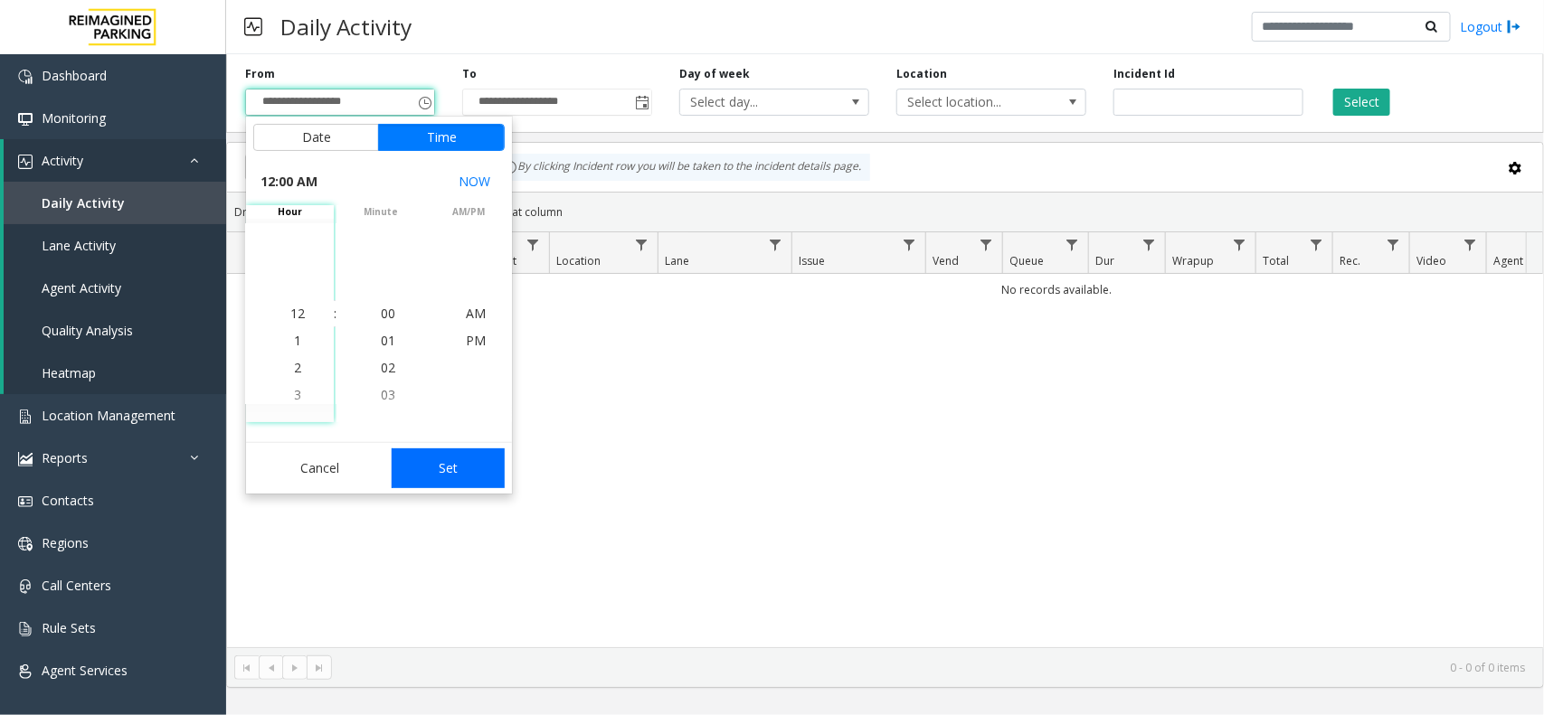
click at [462, 468] on button "Set" at bounding box center [449, 469] width 114 height 40
type input "**********"
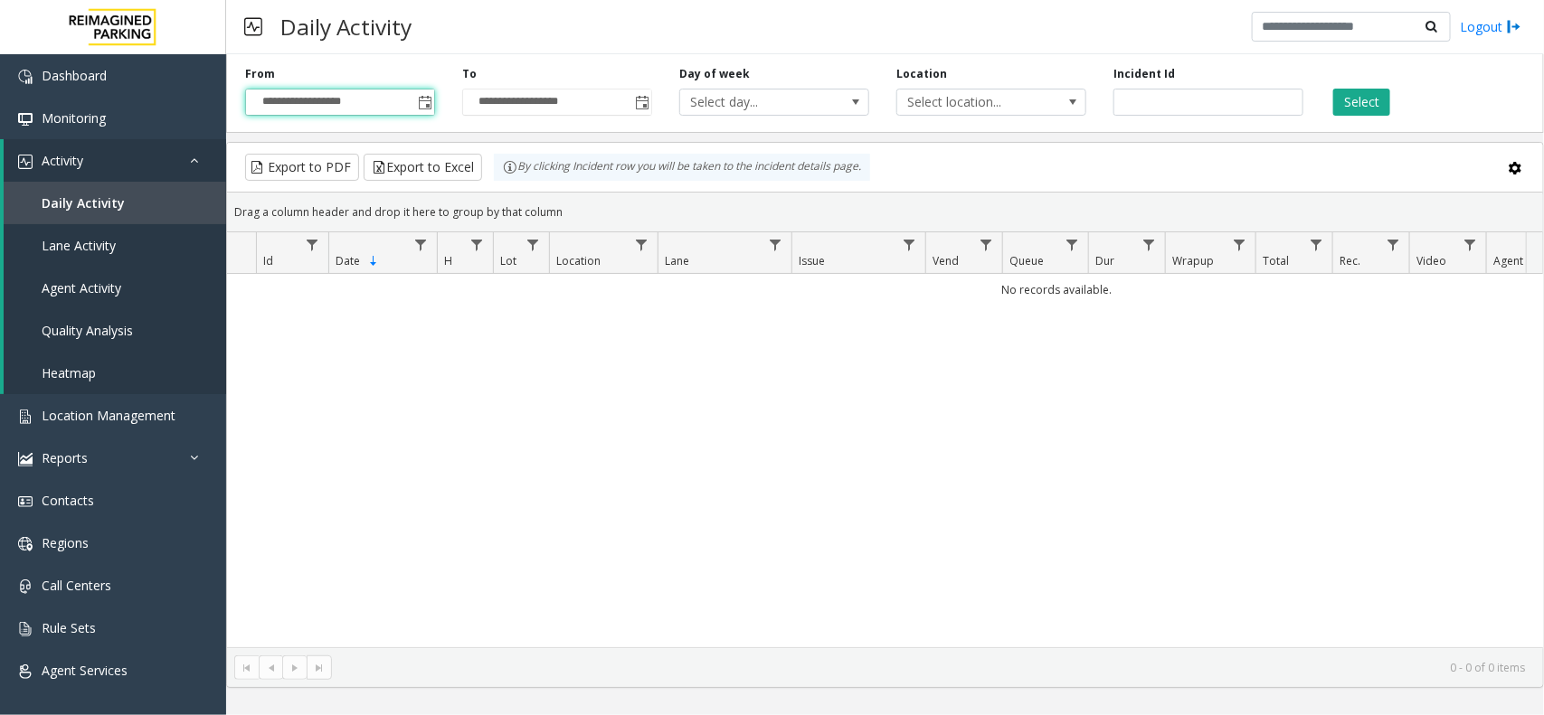
click at [1346, 87] on div "Select" at bounding box center [1425, 91] width 217 height 50
click at [1358, 106] on button "Select" at bounding box center [1361, 102] width 57 height 27
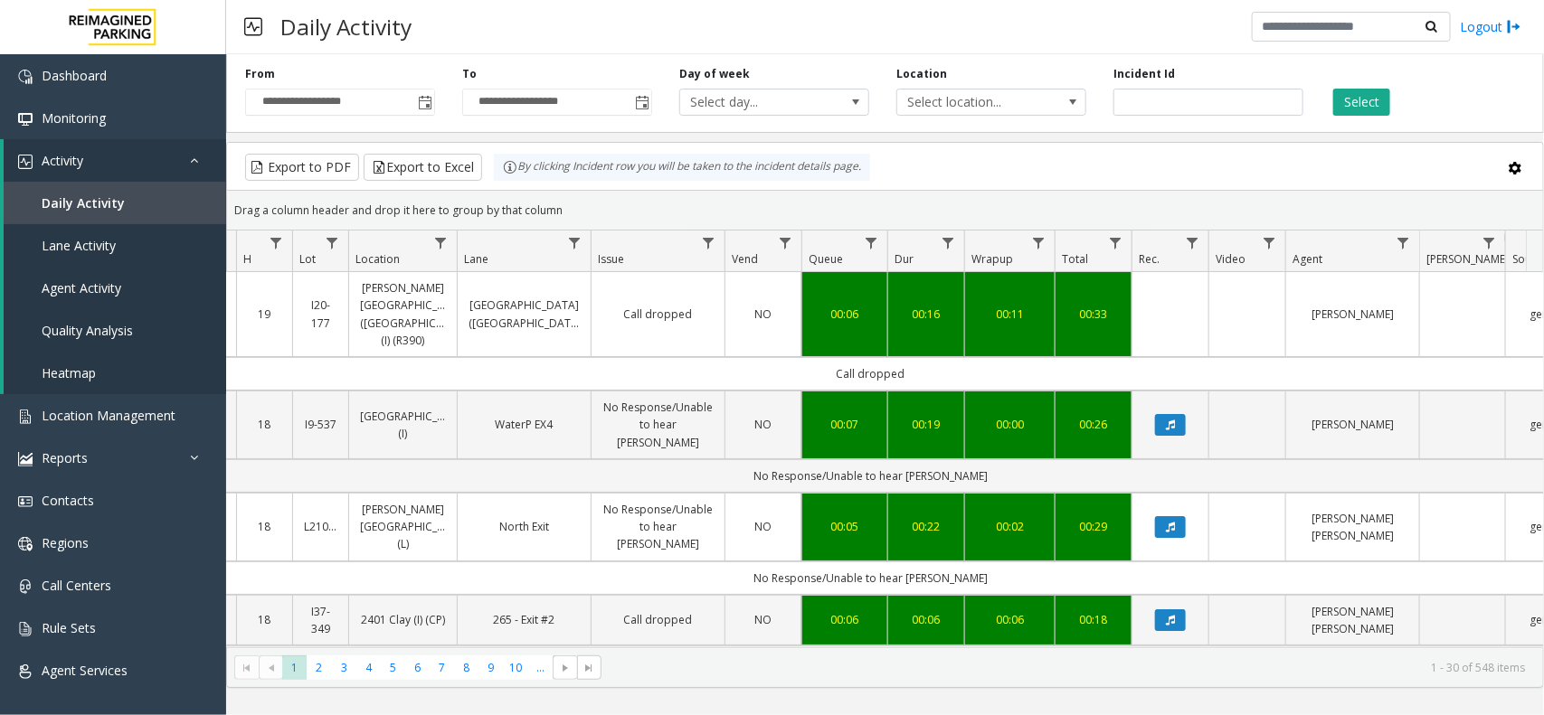
scroll to position [0, 287]
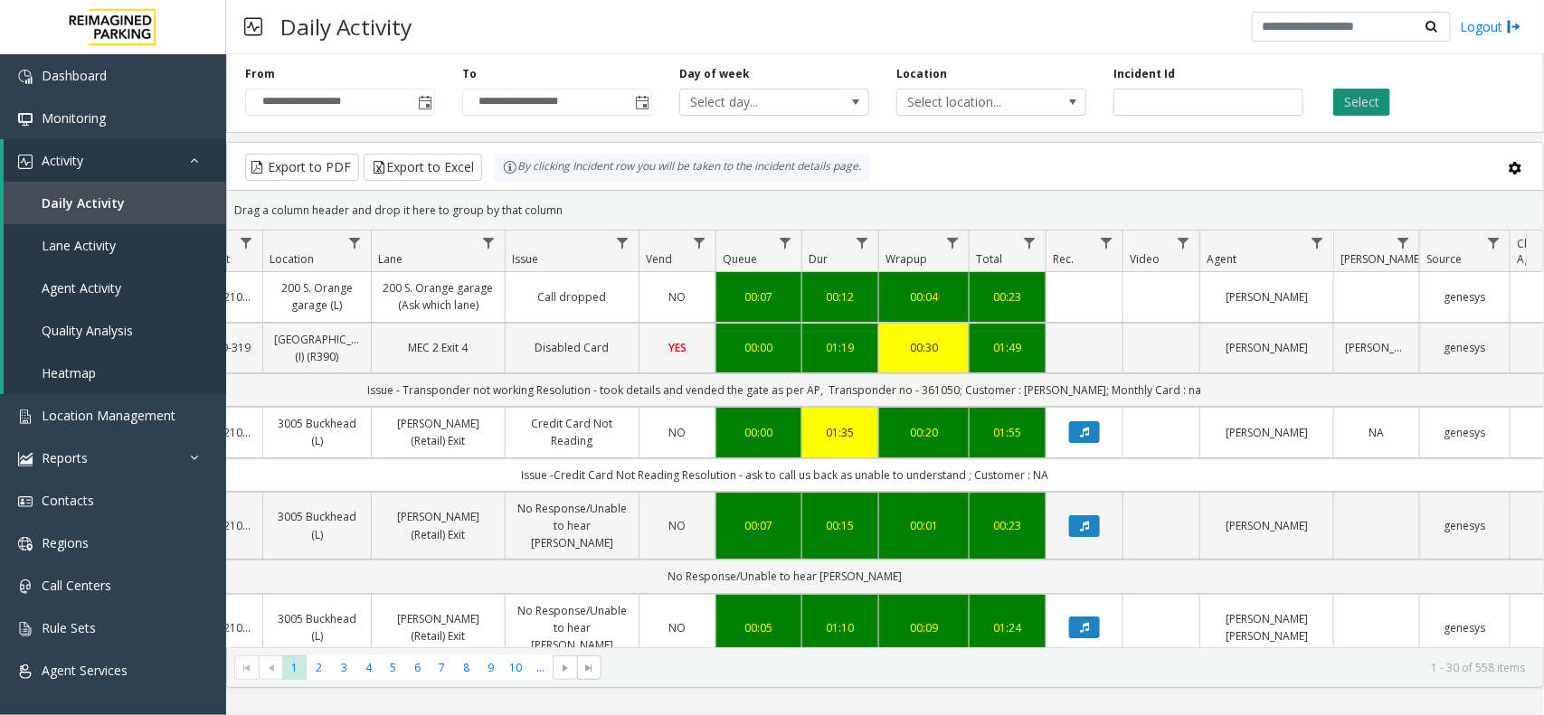
click at [1358, 97] on button "Select" at bounding box center [1361, 102] width 57 height 27
click at [576, 299] on link "Call dropped" at bounding box center [571, 296] width 111 height 17
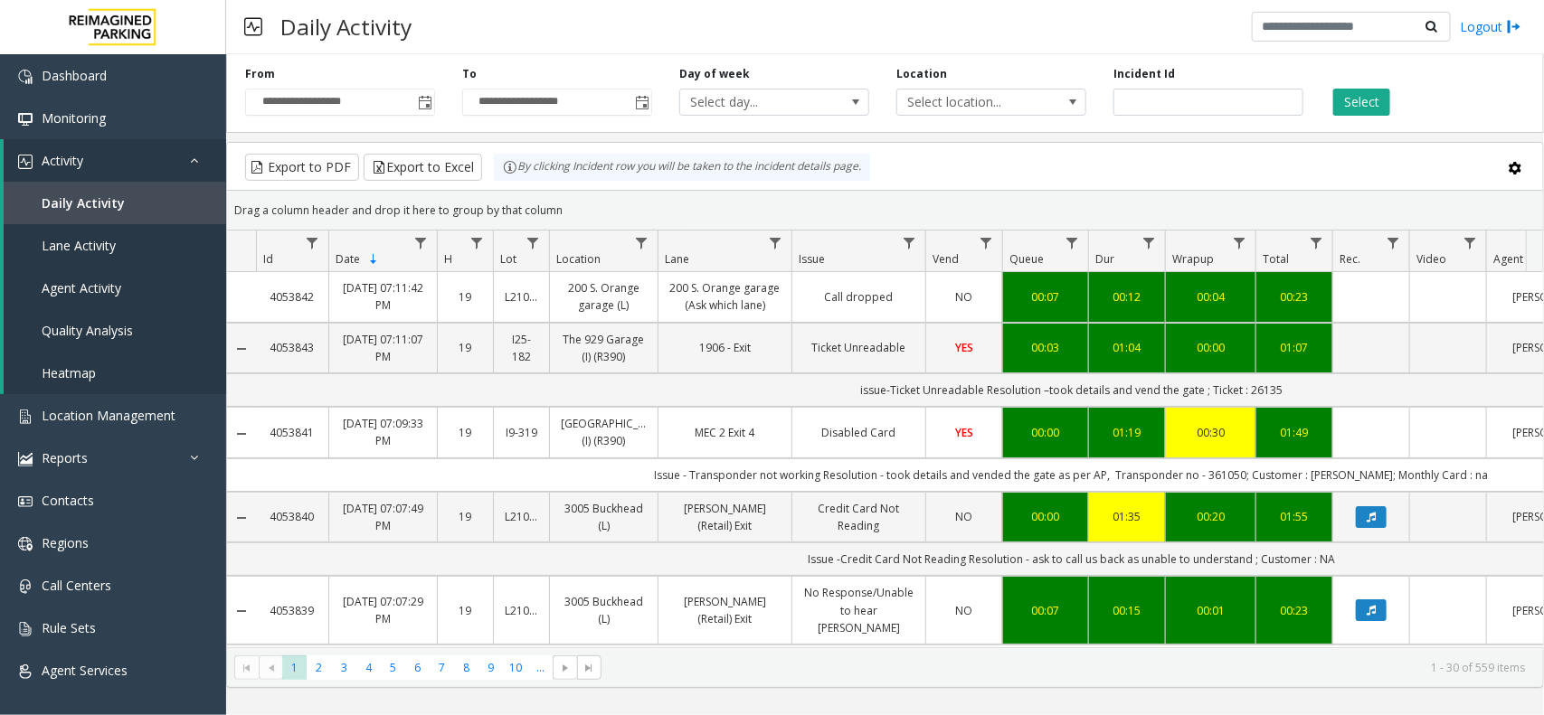
click at [413, 313] on app-root "**********" at bounding box center [772, 357] width 1544 height 715
click at [620, 317] on td "200 S. Orange garage (L)" at bounding box center [603, 297] width 109 height 50
click at [730, 280] on link "200 S. Orange garage (Ask which lane)" at bounding box center [724, 296] width 111 height 34
click at [871, 281] on td "Call dropped" at bounding box center [858, 297] width 134 height 50
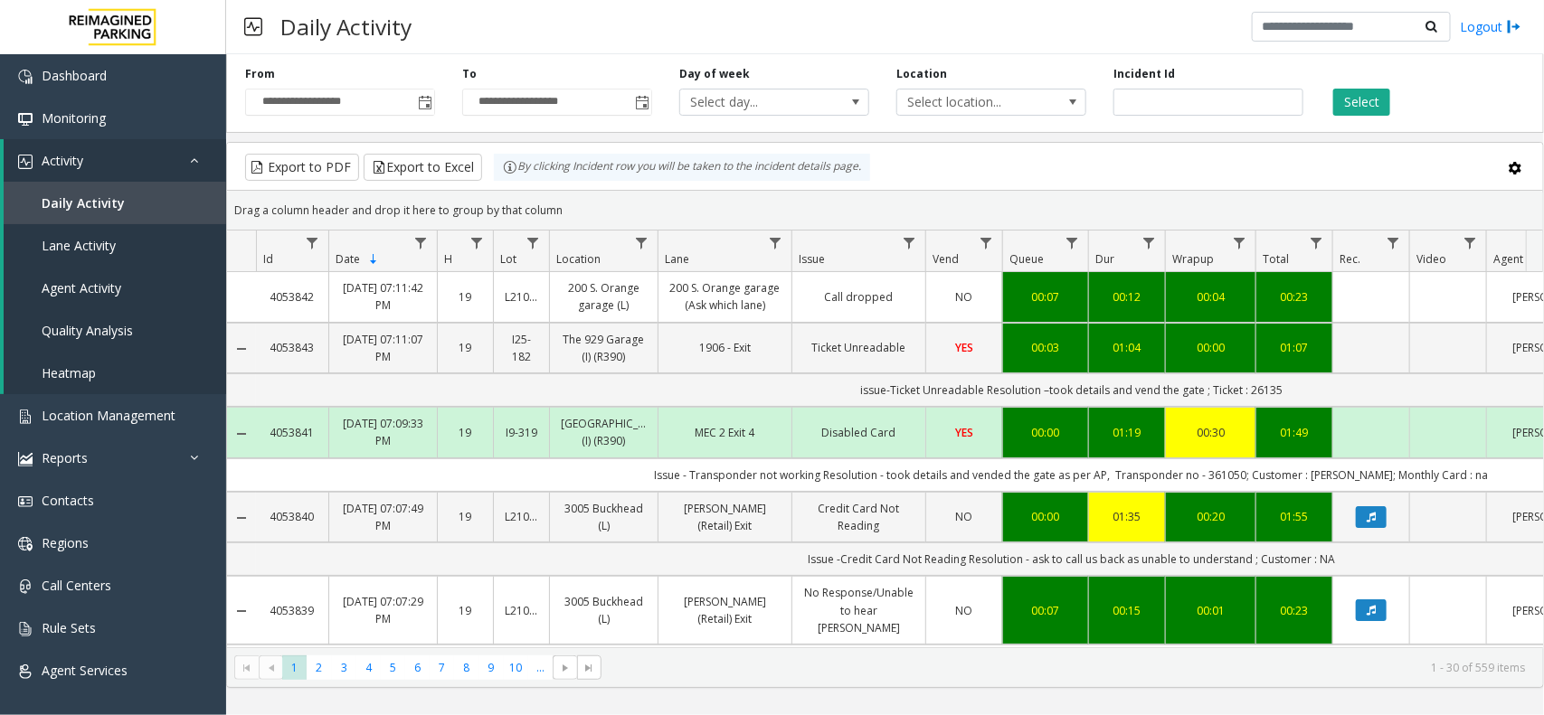
click at [770, 318] on td "200 S. Orange garage (Ask which lane)" at bounding box center [724, 297] width 134 height 50
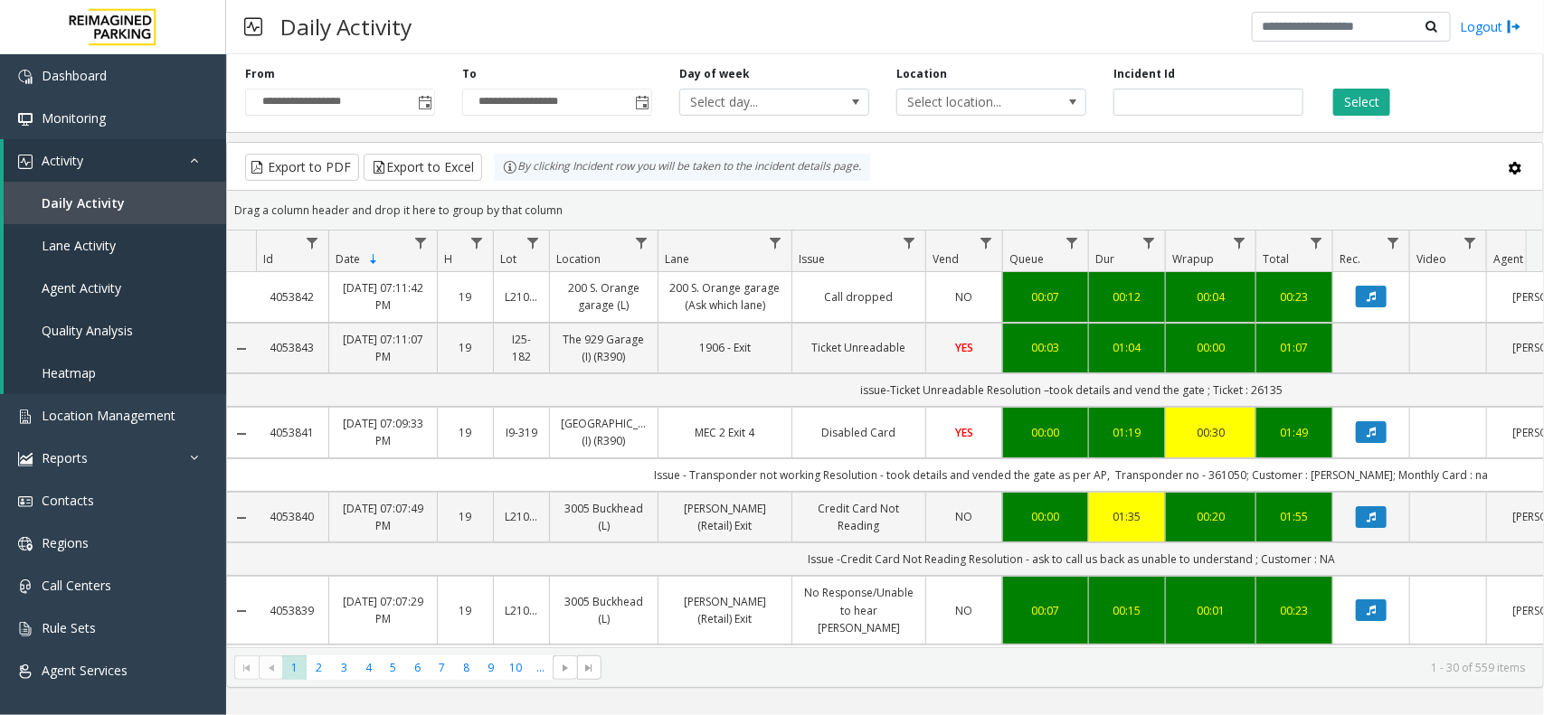
click at [751, 286] on link "200 S. Orange garage (Ask which lane)" at bounding box center [724, 296] width 111 height 34
click at [1050, 292] on div "00:07" at bounding box center [1045, 296] width 63 height 17
